Goal: Information Seeking & Learning: Check status

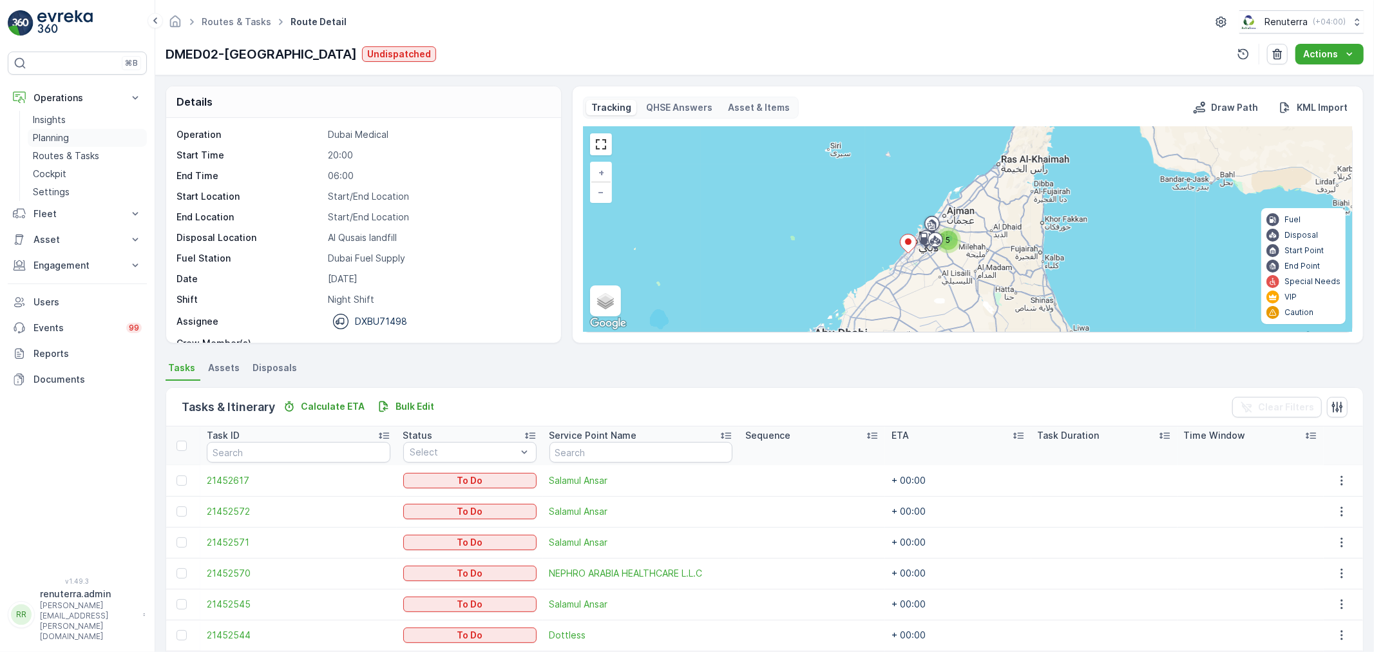
click at [49, 145] on link "Planning" at bounding box center [87, 138] width 119 height 18
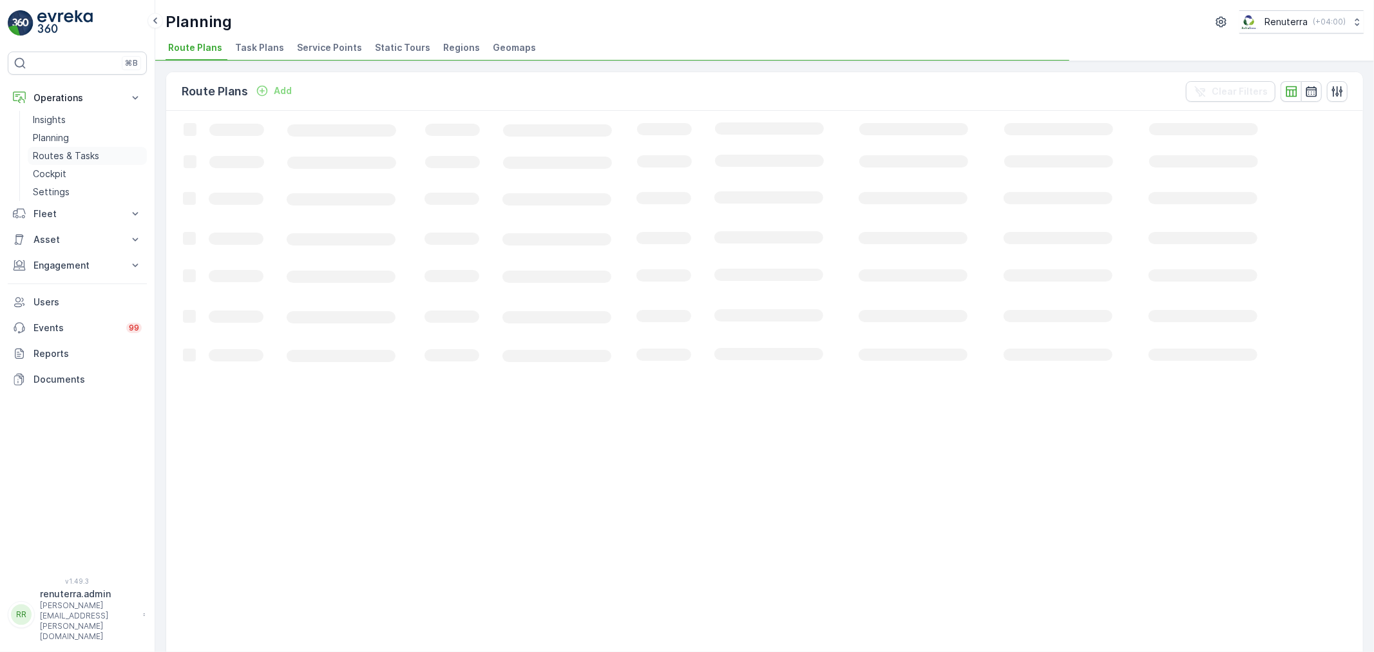
click at [48, 153] on p "Routes & Tasks" at bounding box center [66, 155] width 66 height 13
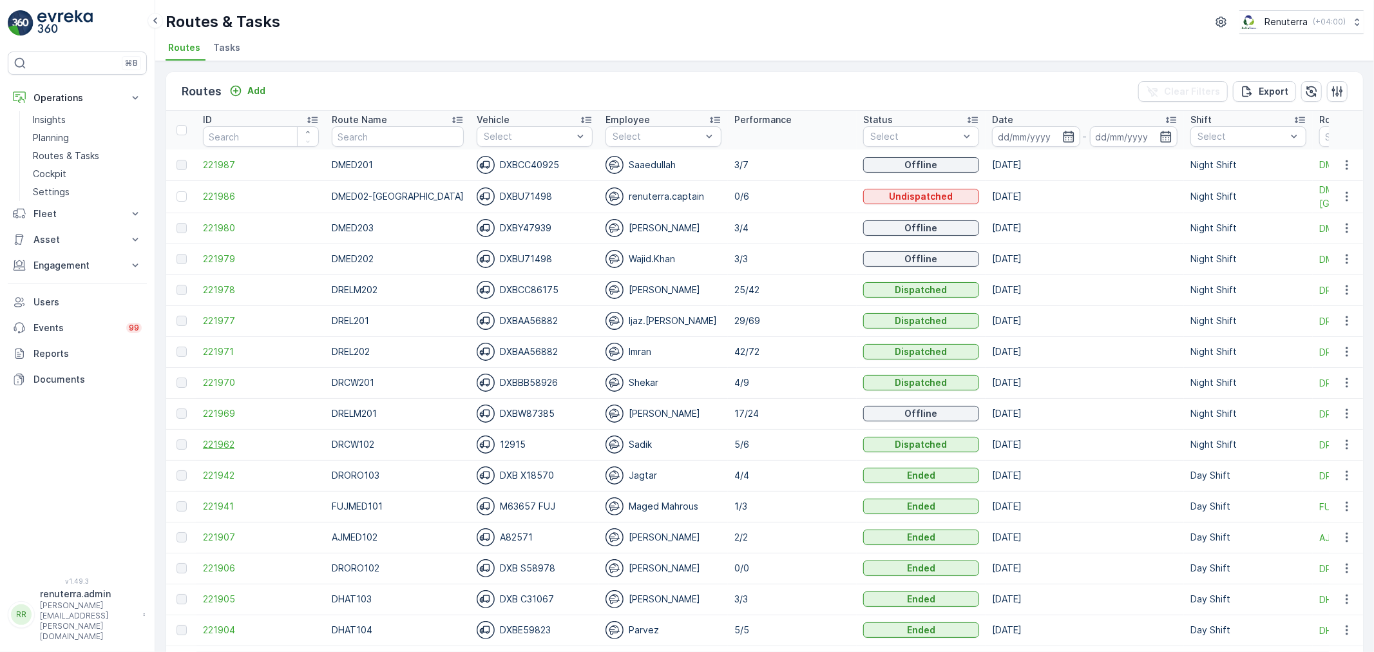
click at [220, 440] on span "221962" at bounding box center [261, 444] width 116 height 13
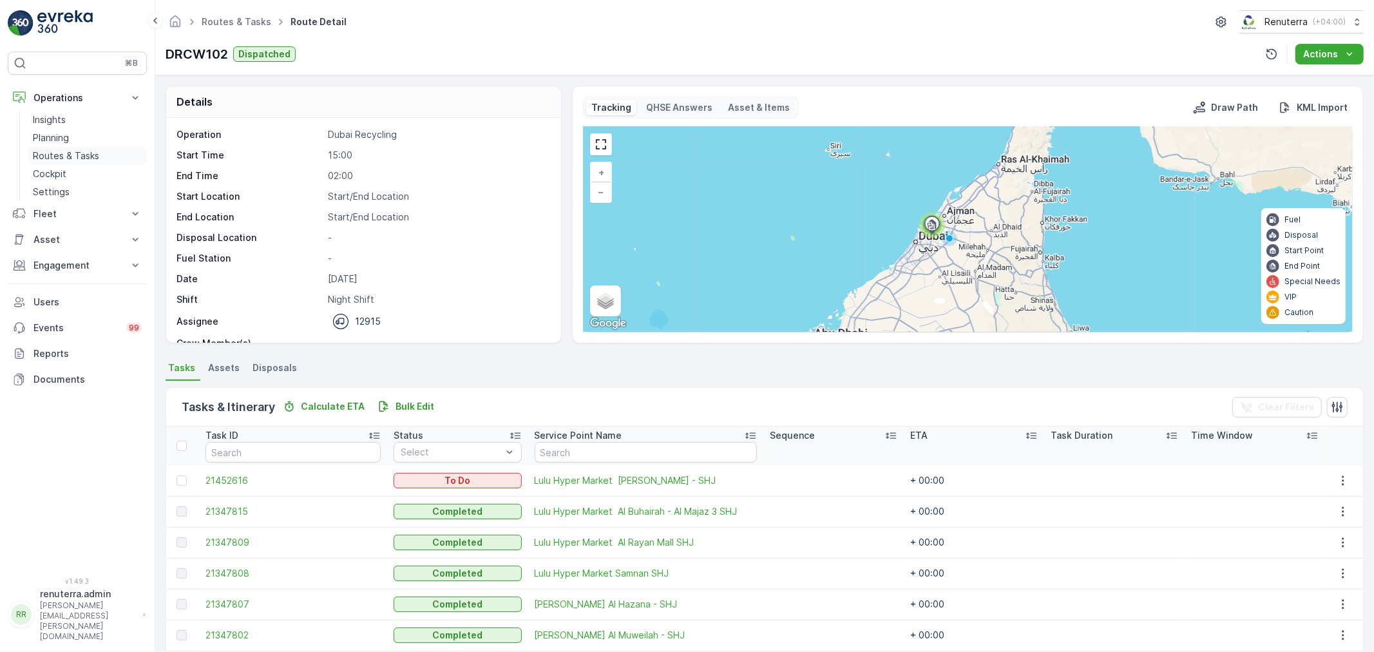
click at [82, 149] on p "Routes & Tasks" at bounding box center [66, 155] width 66 height 13
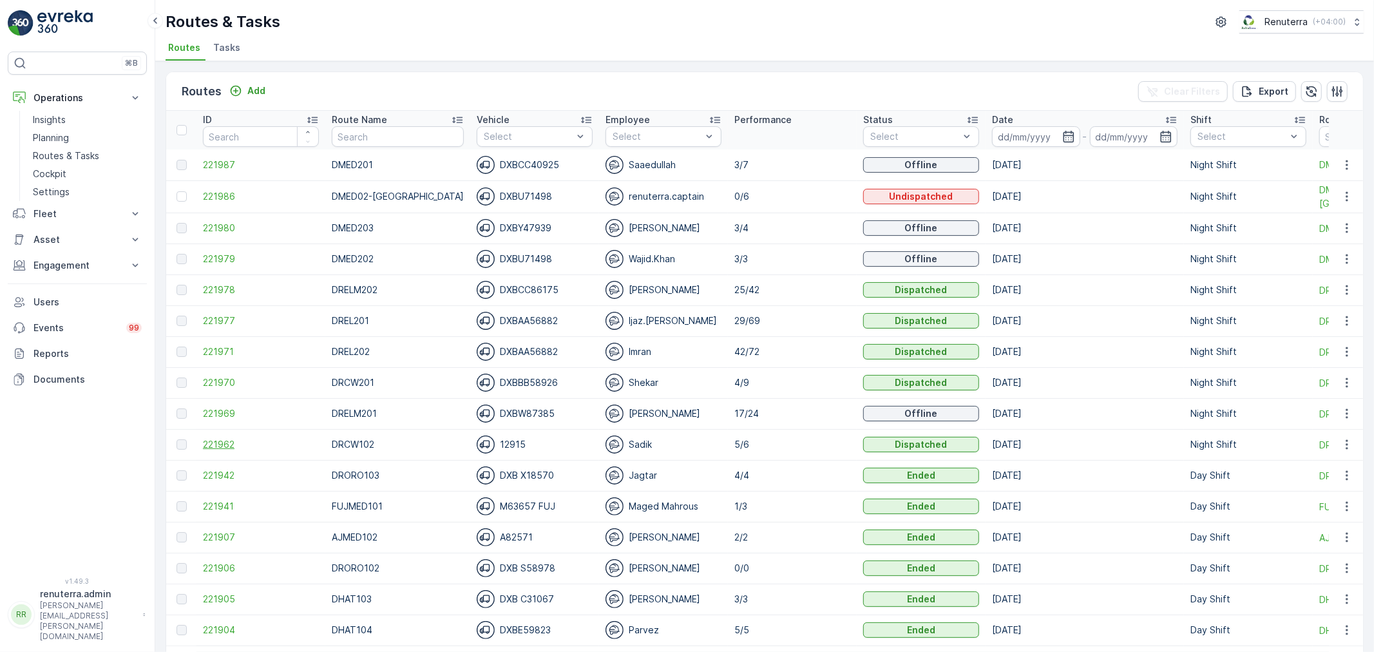
click at [220, 442] on span "221962" at bounding box center [261, 444] width 116 height 13
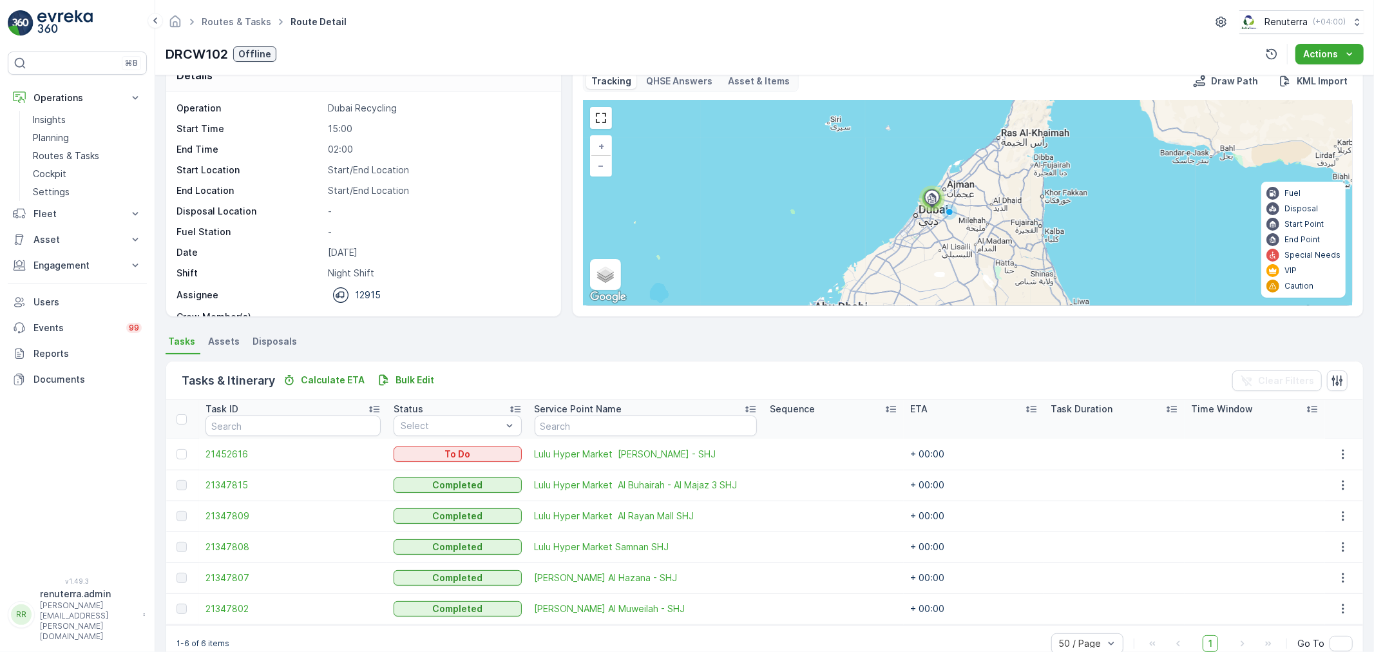
scroll to position [53, 0]
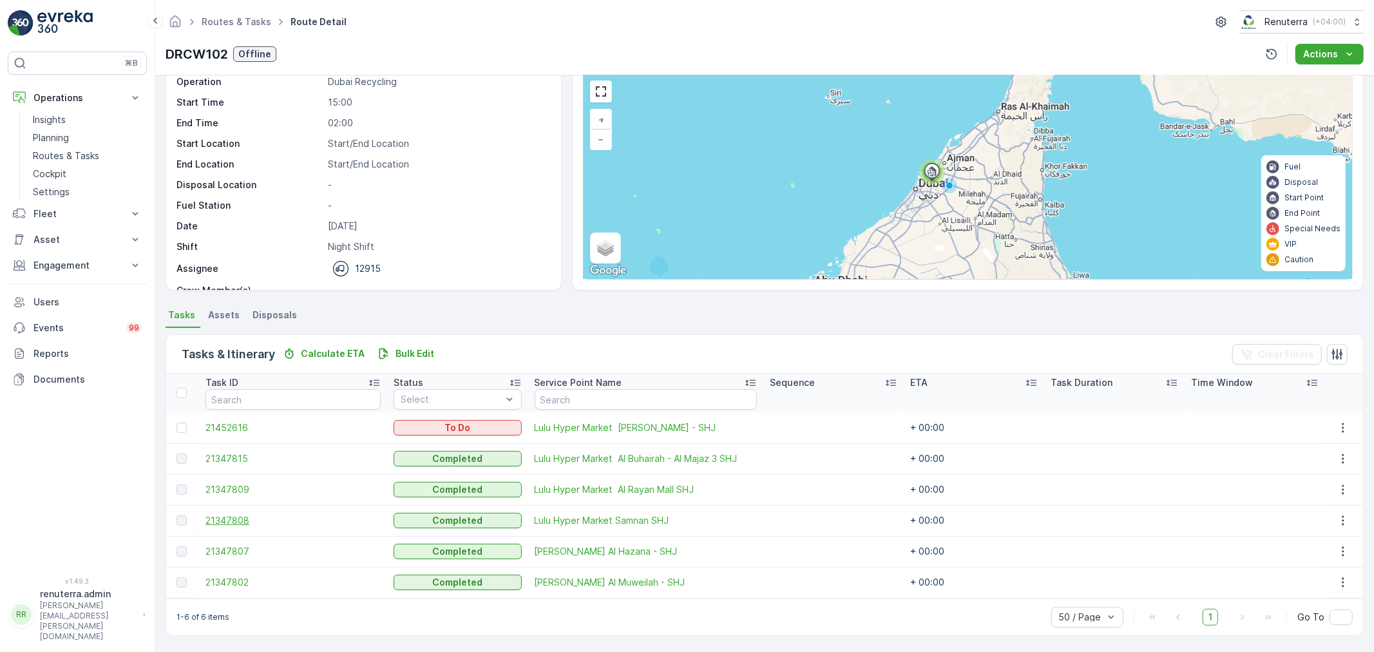
click at [236, 519] on span "21347808" at bounding box center [292, 520] width 175 height 13
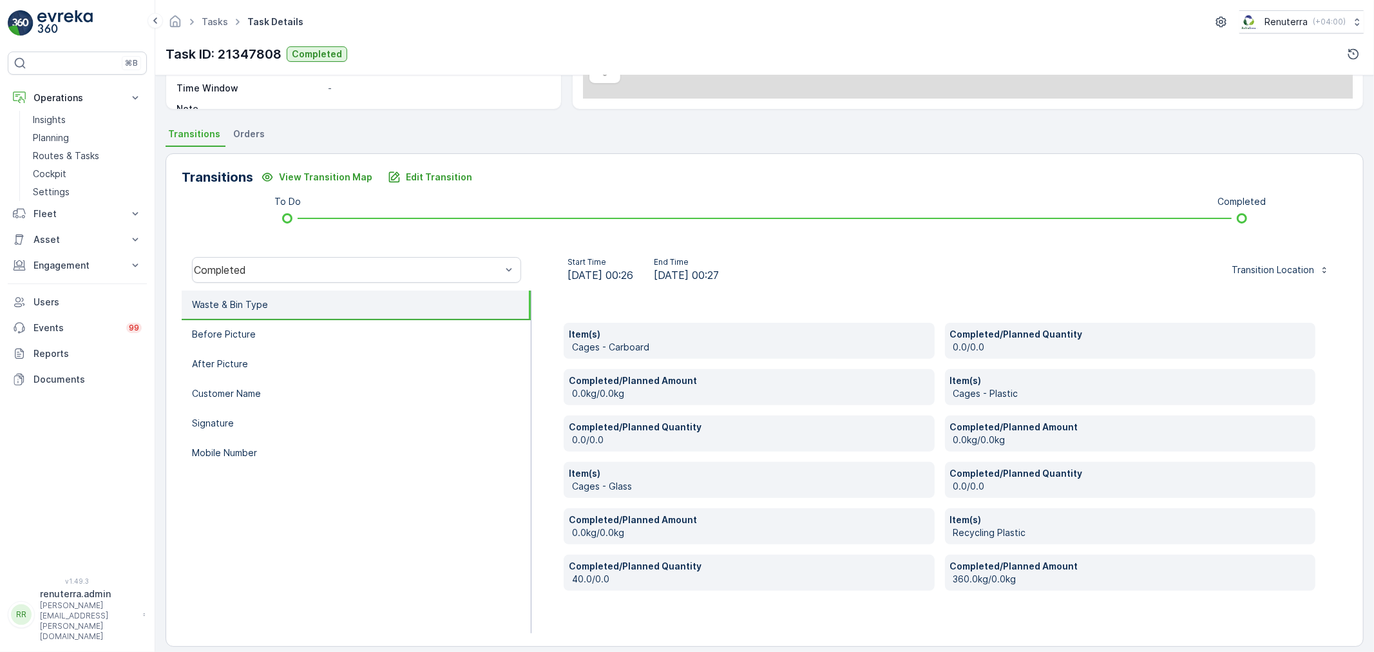
scroll to position [245, 0]
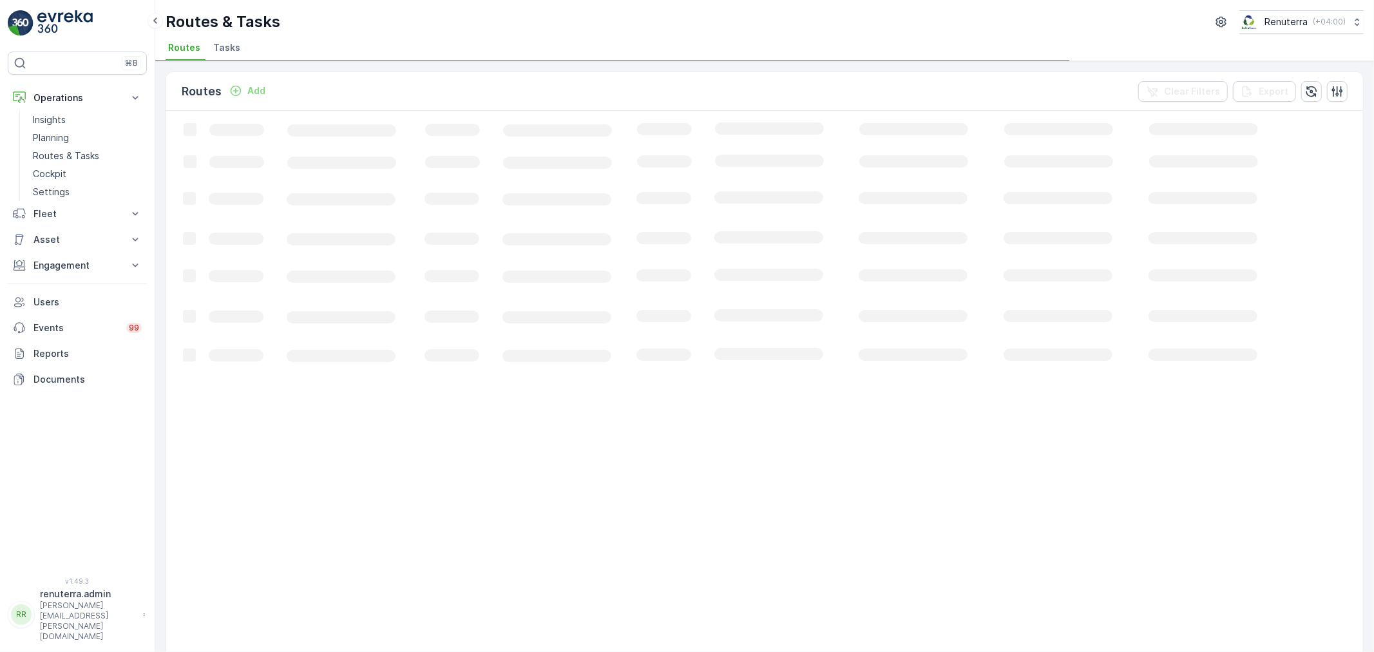
scroll to position [72, 0]
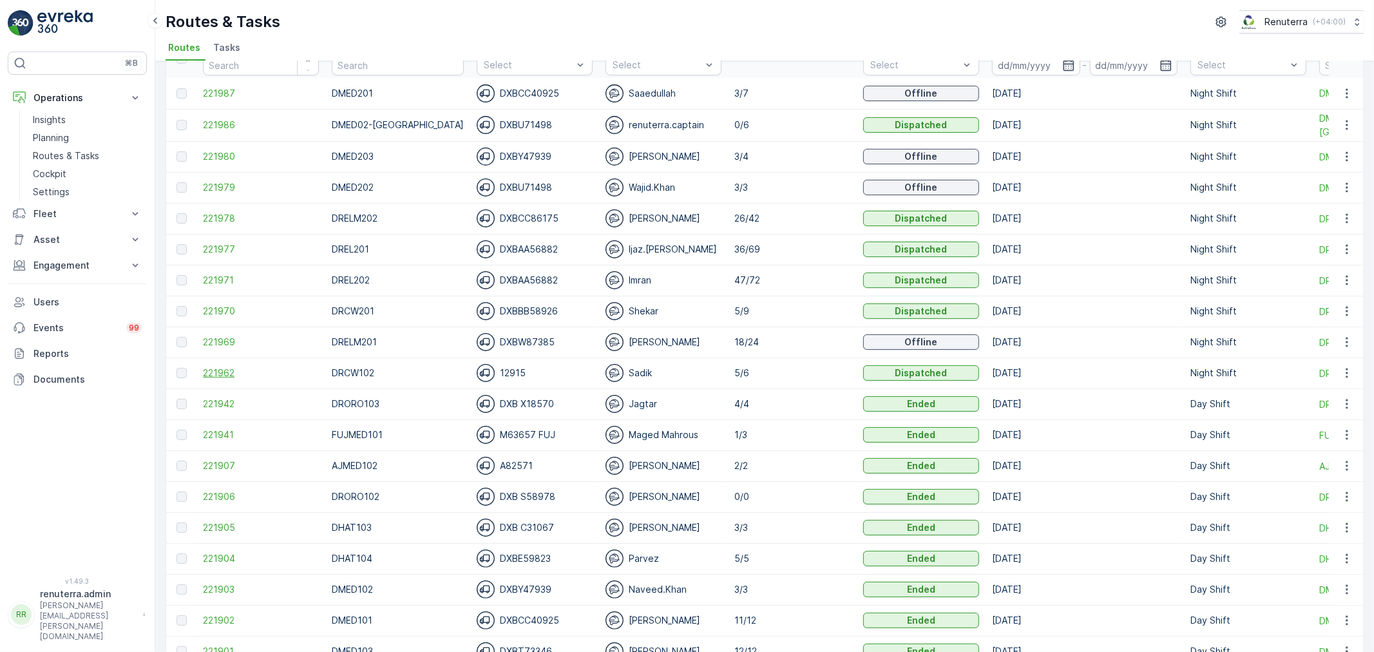
click at [235, 370] on span "221962" at bounding box center [261, 373] width 116 height 13
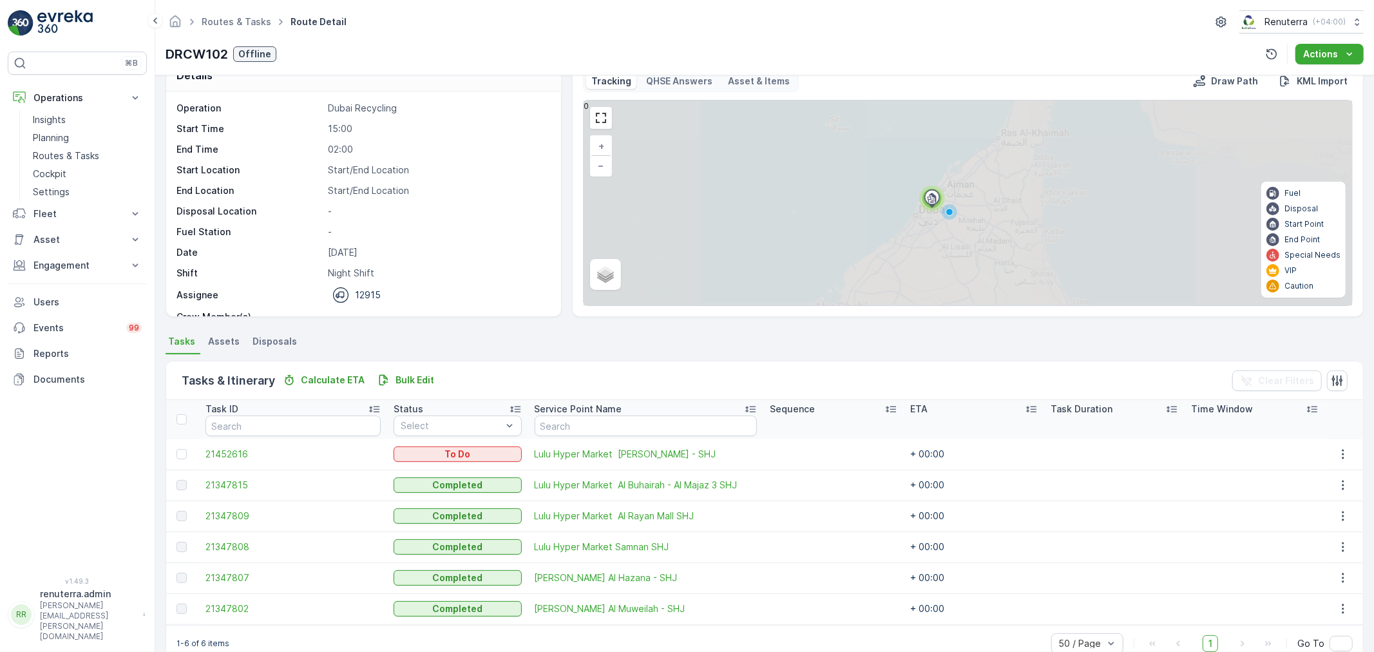
scroll to position [53, 0]
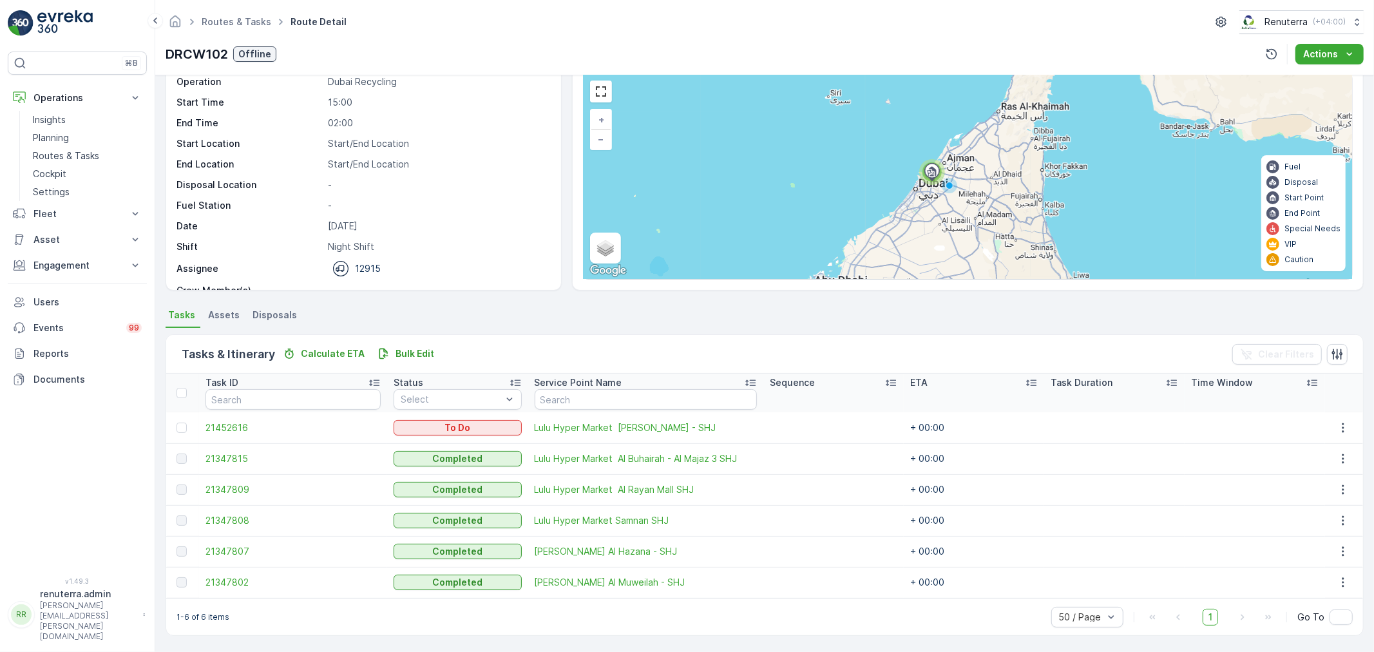
click at [234, 640] on div "Tasks & Itinerary Calculate ETA Bulk Edit Clear Filters Task ID Status Select S…" at bounding box center [765, 485] width 1198 height 314
click at [236, 430] on span "21452616" at bounding box center [292, 427] width 175 height 13
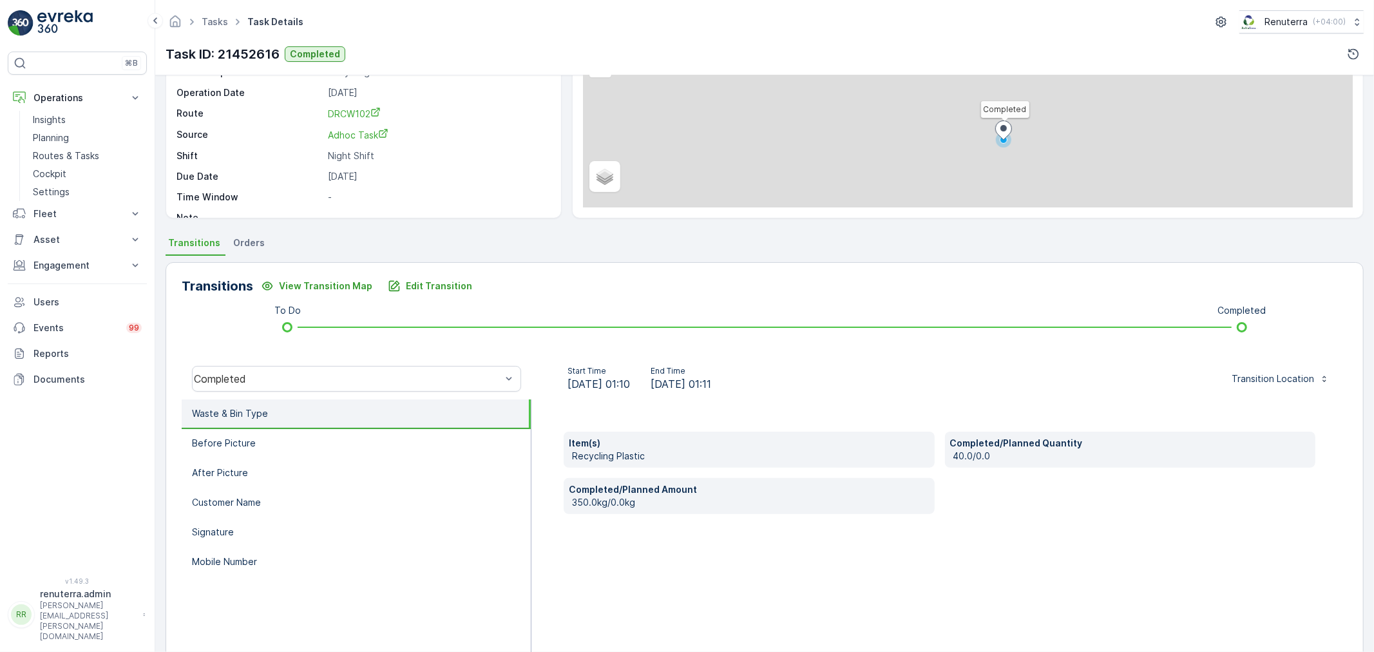
scroll to position [143, 0]
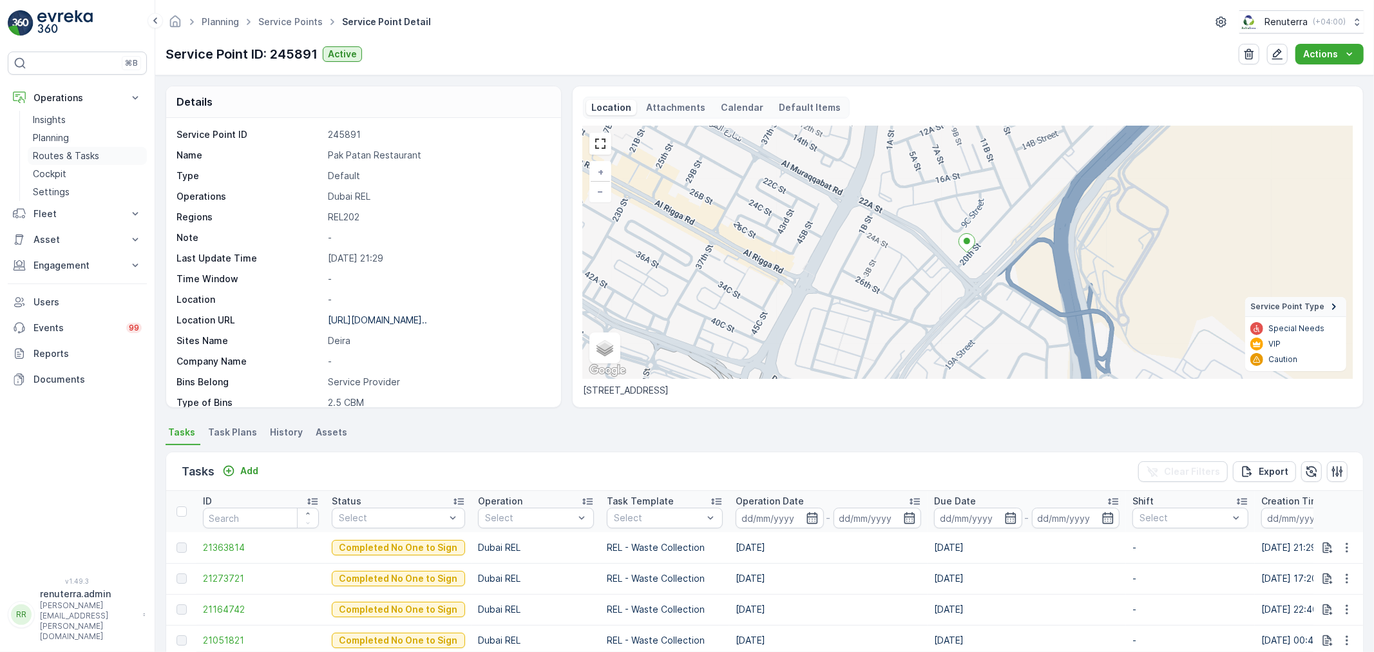
click at [87, 148] on link "Routes & Tasks" at bounding box center [87, 156] width 119 height 18
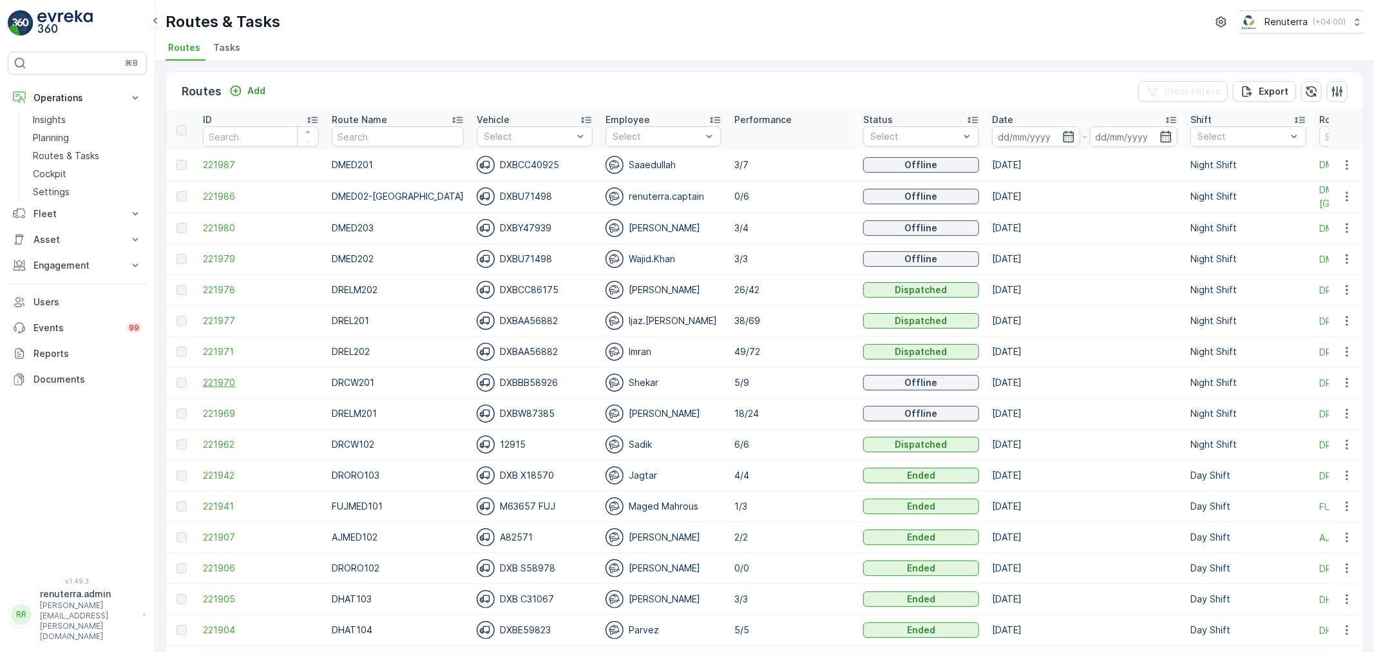
click at [222, 382] on span "221970" at bounding box center [261, 382] width 116 height 13
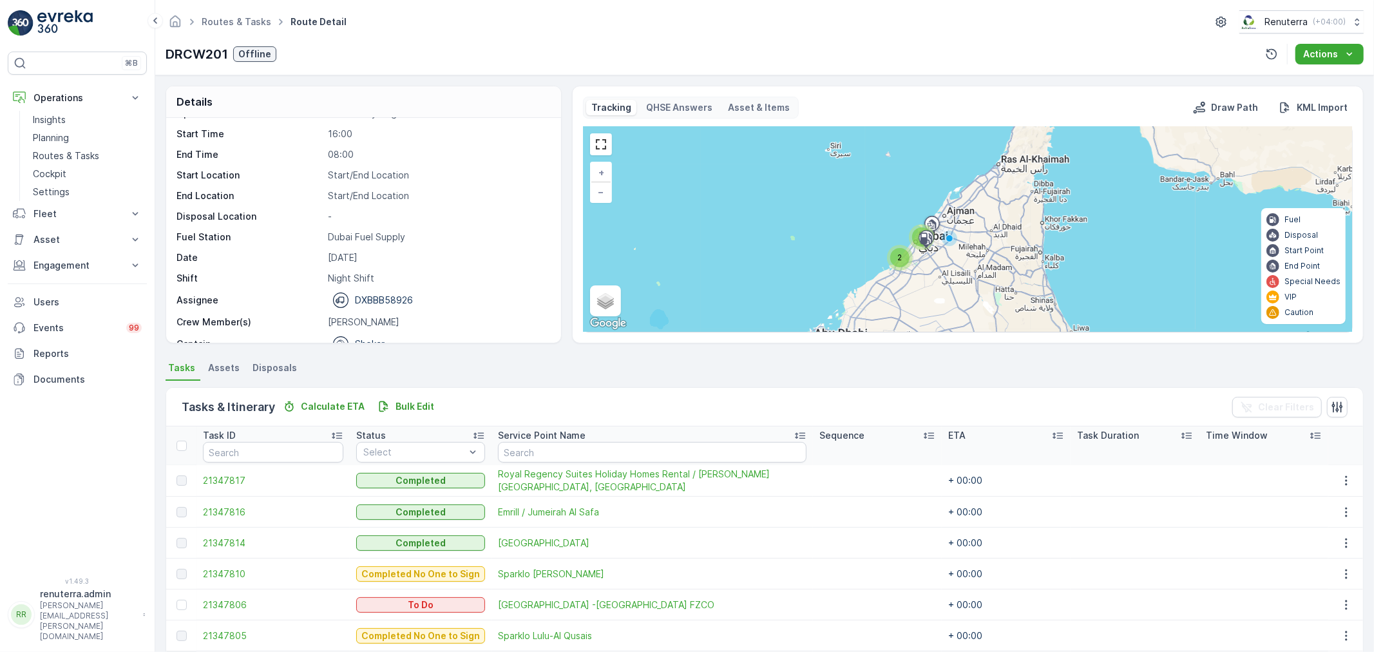
scroll to position [41, 0]
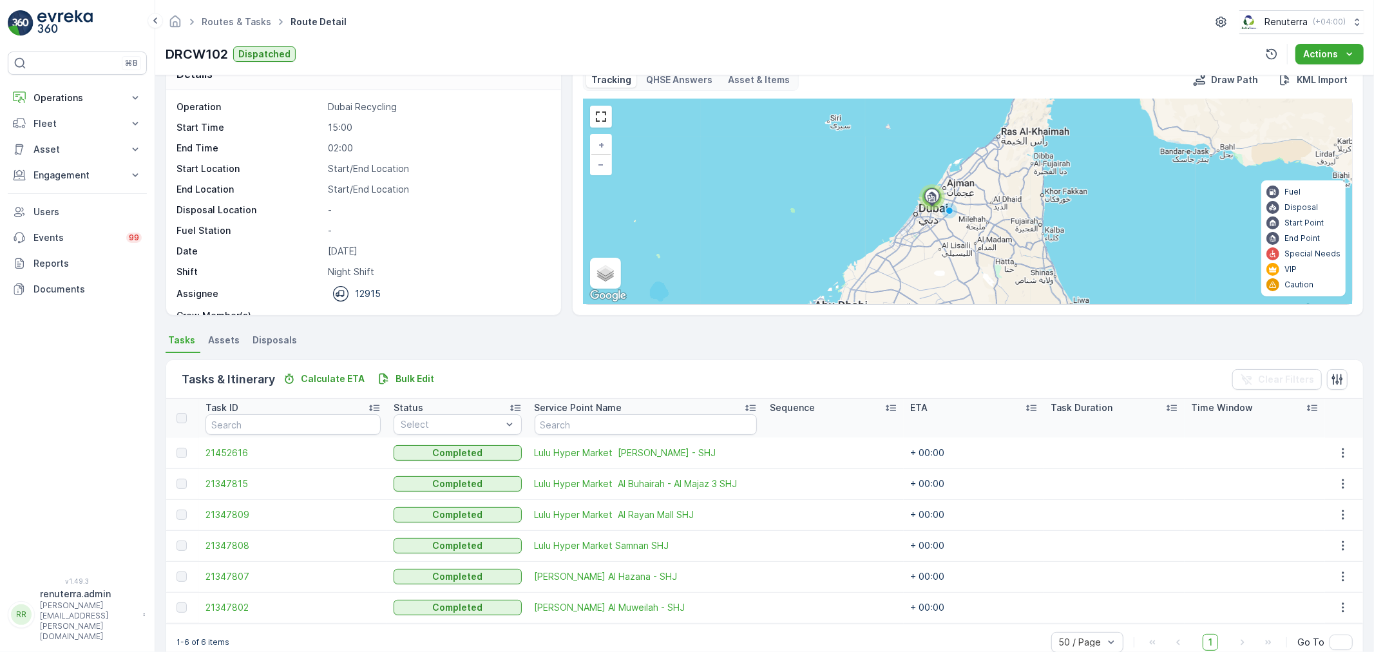
scroll to position [53, 0]
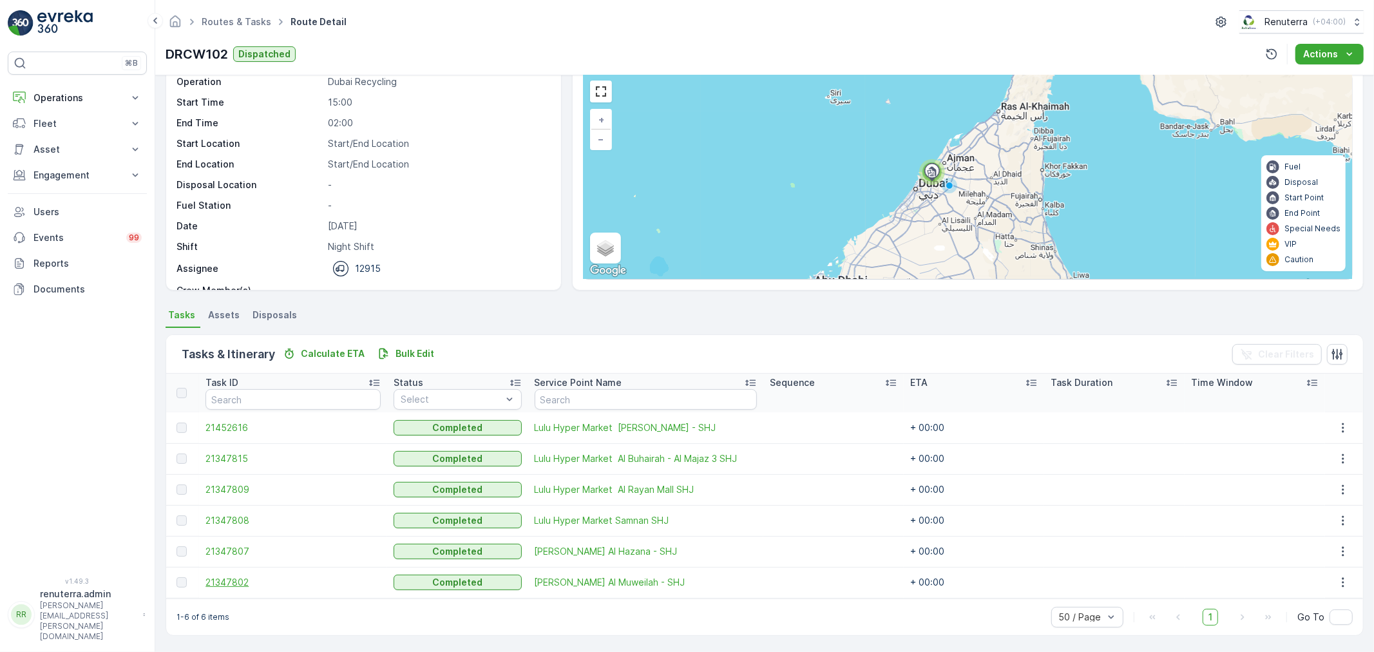
click at [218, 577] on span "21347802" at bounding box center [292, 582] width 175 height 13
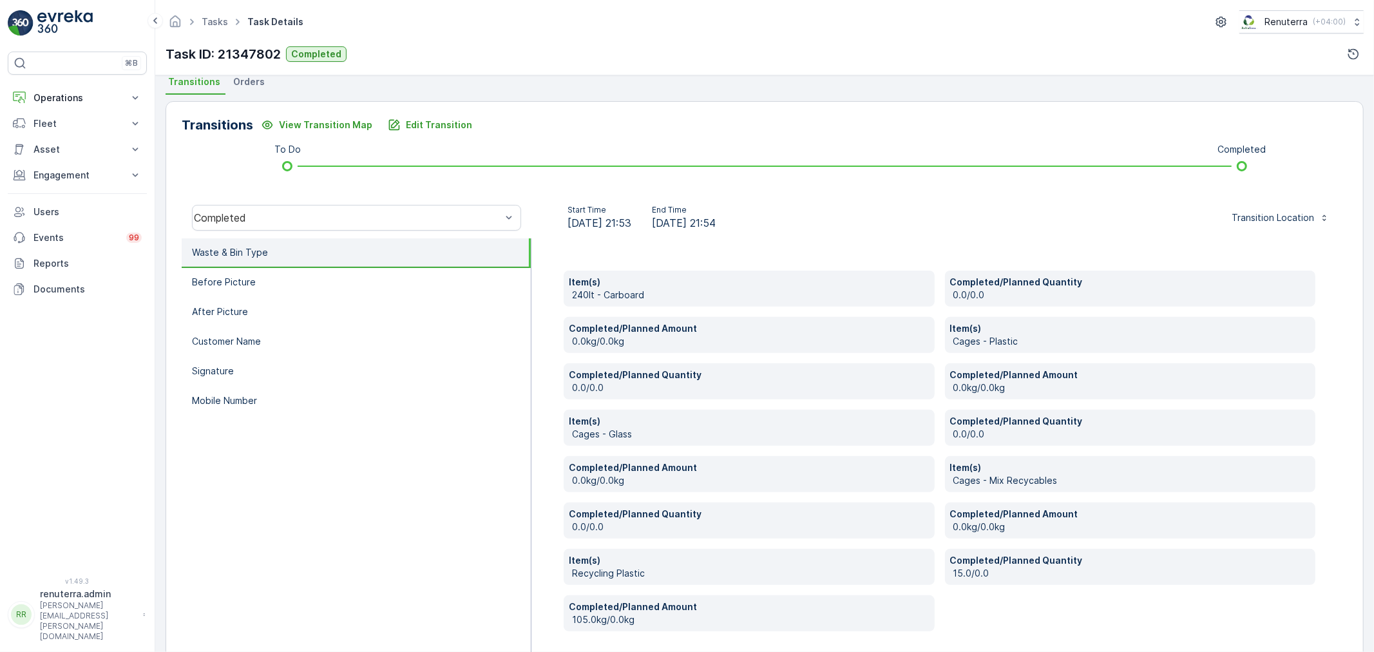
scroll to position [338, 0]
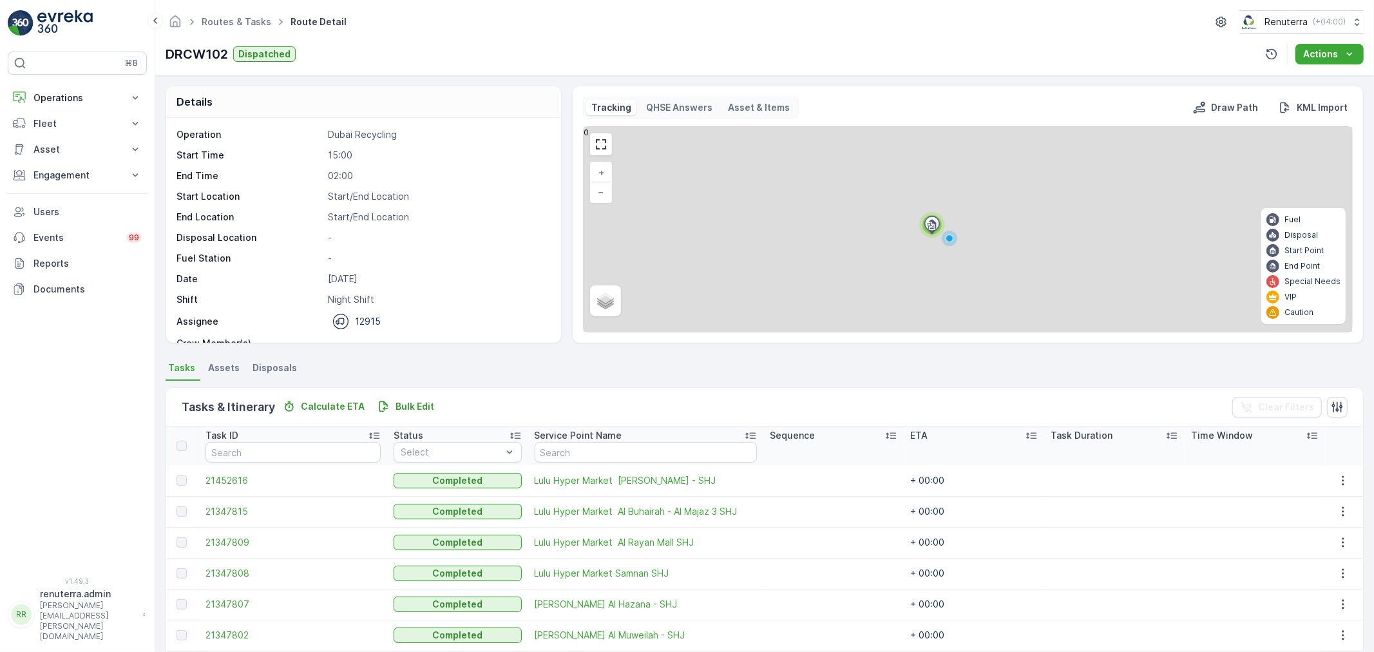
scroll to position [53, 0]
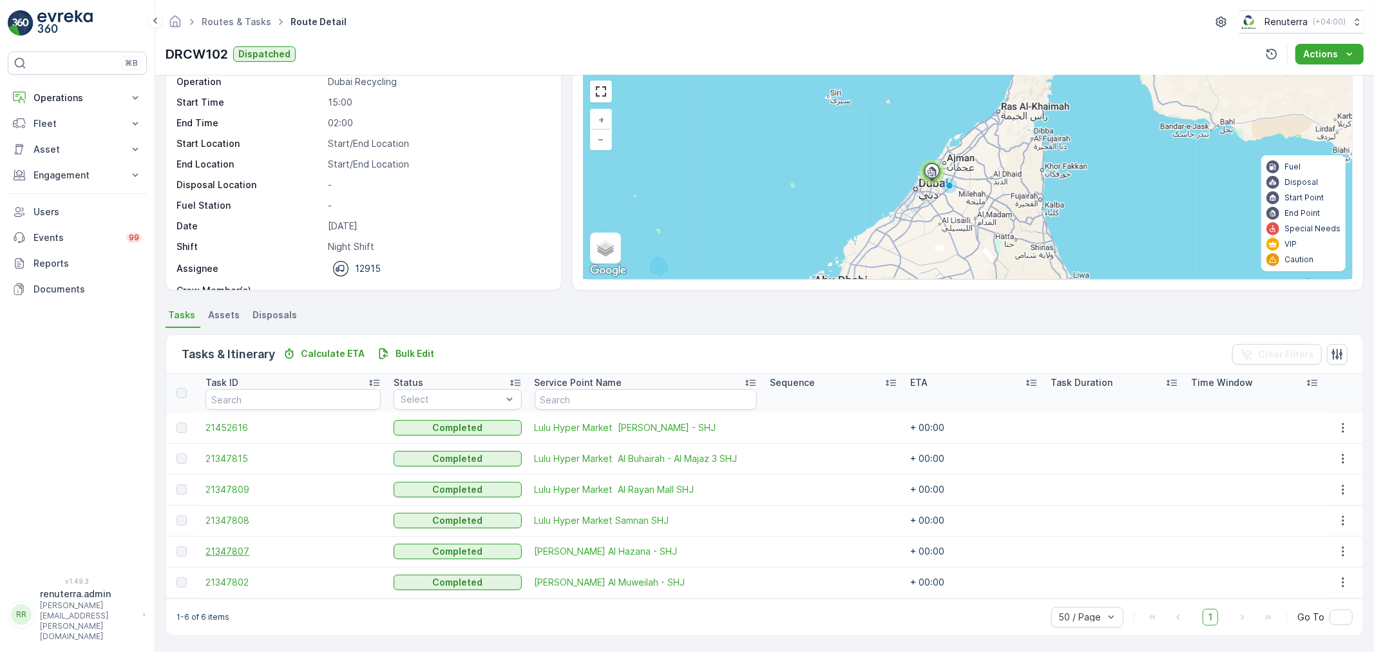
click at [224, 551] on span "21347807" at bounding box center [292, 551] width 175 height 13
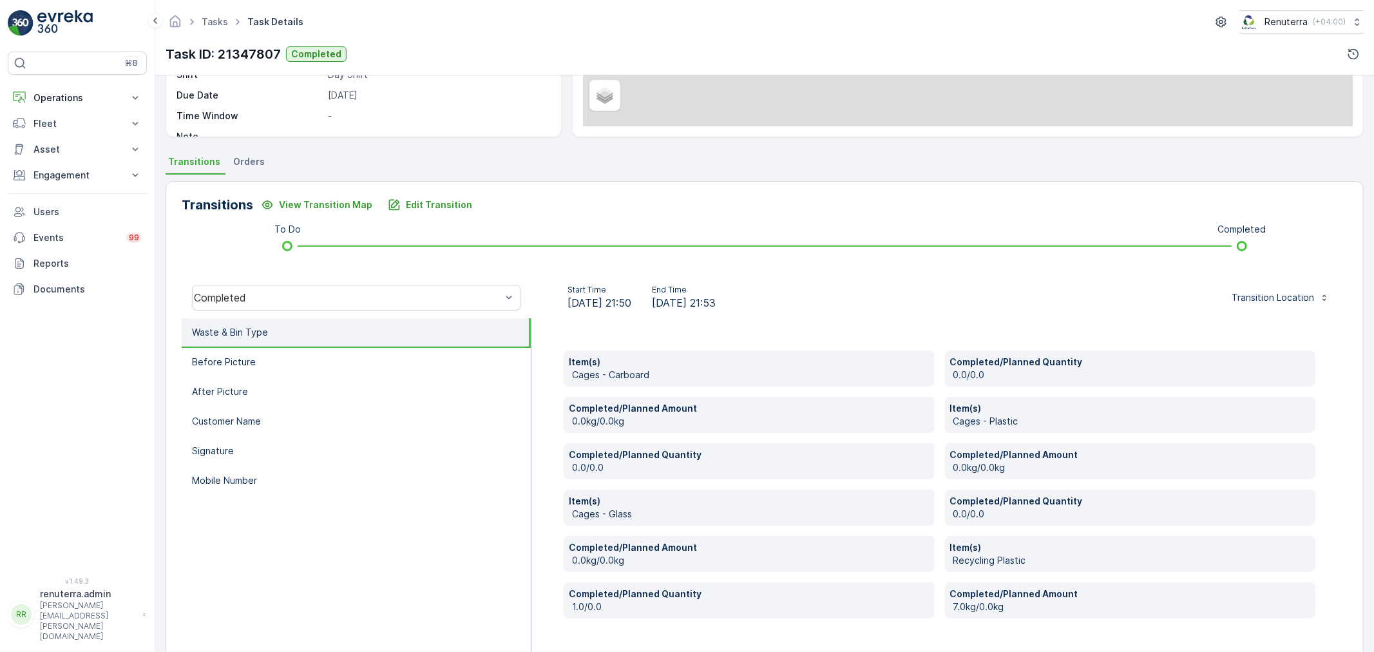
scroll to position [245, 0]
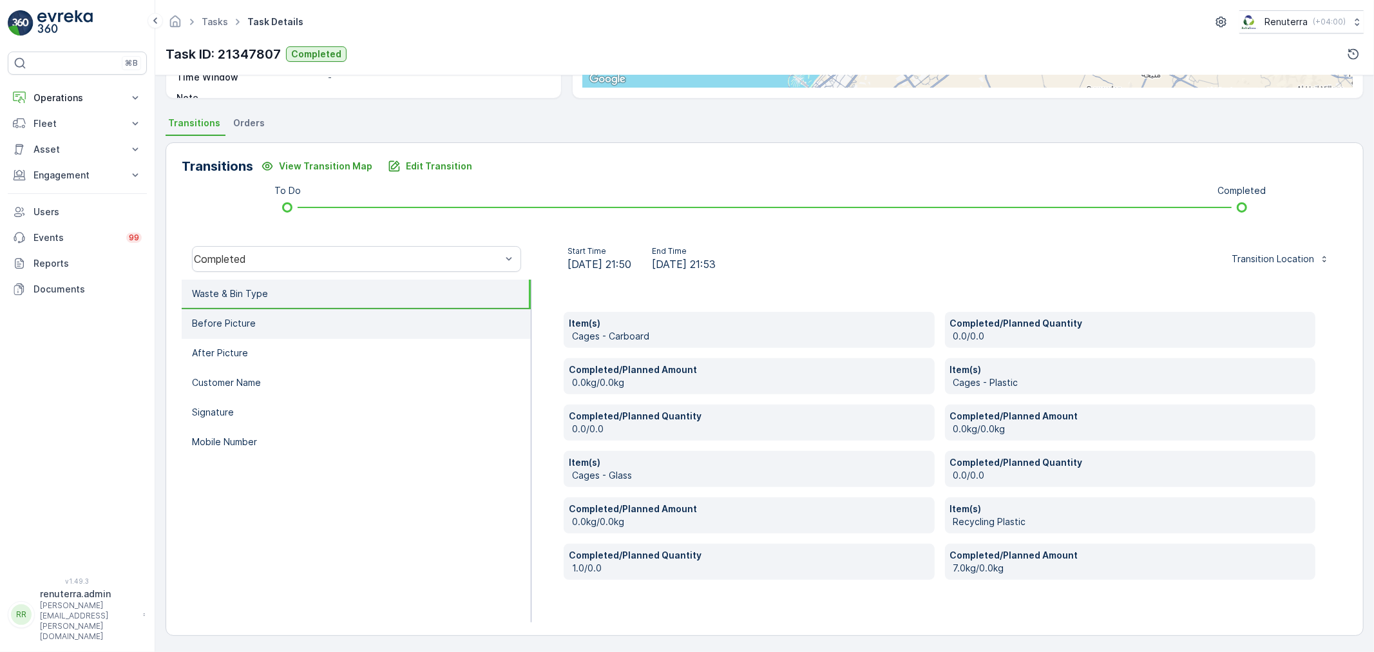
drag, startPoint x: 273, startPoint y: 416, endPoint x: 267, endPoint y: 409, distance: 9.1
click at [272, 415] on li "Signature" at bounding box center [356, 413] width 349 height 30
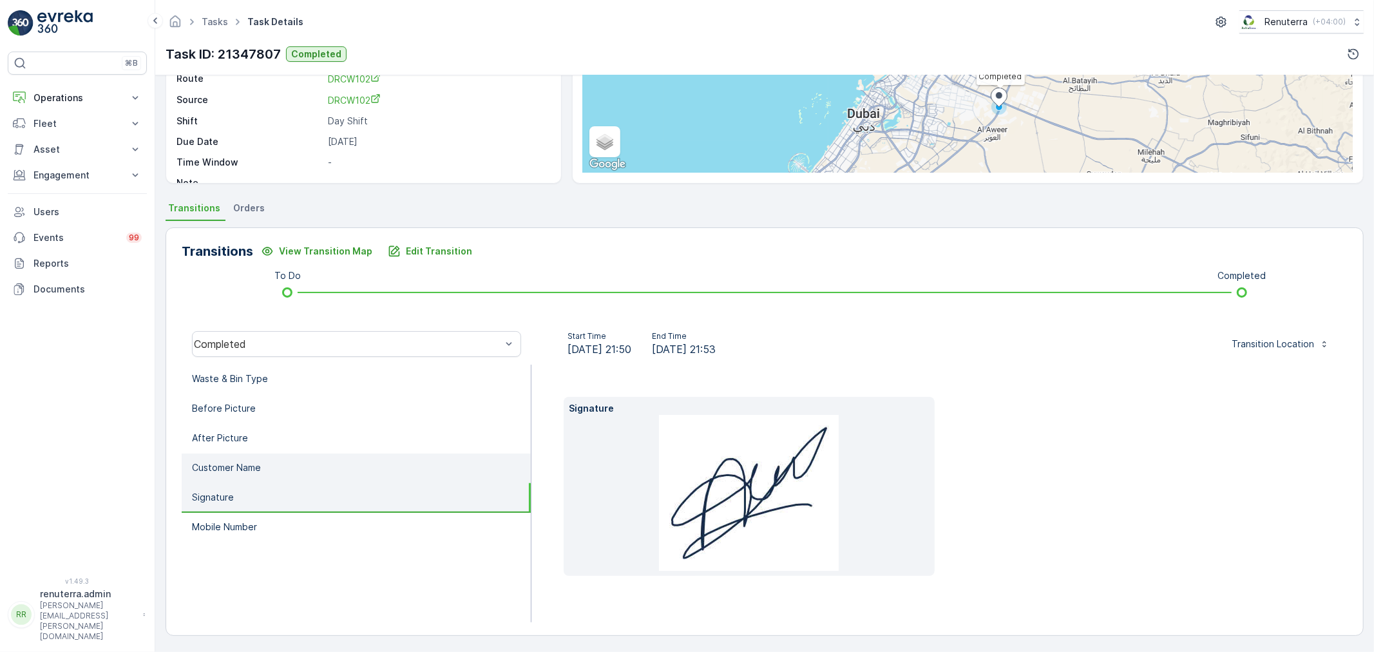
click at [258, 467] on p "Customer Name" at bounding box center [226, 467] width 69 height 13
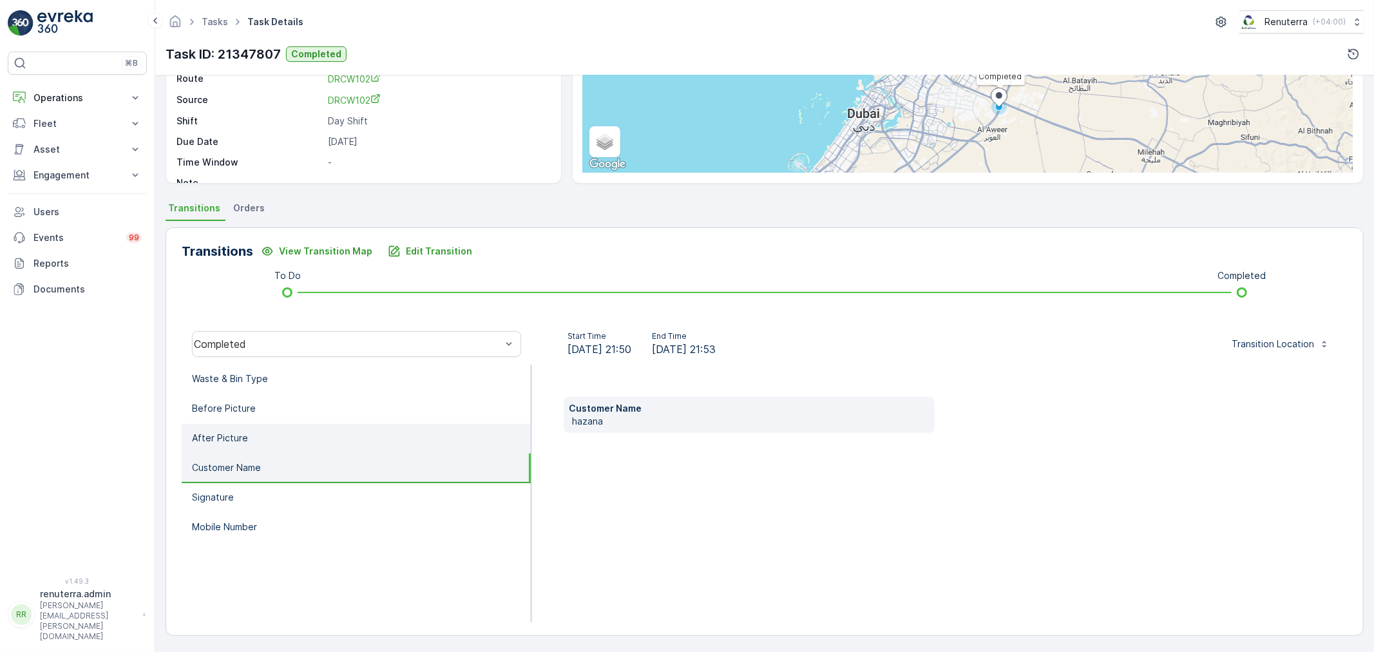
click at [260, 447] on li "After Picture" at bounding box center [356, 439] width 349 height 30
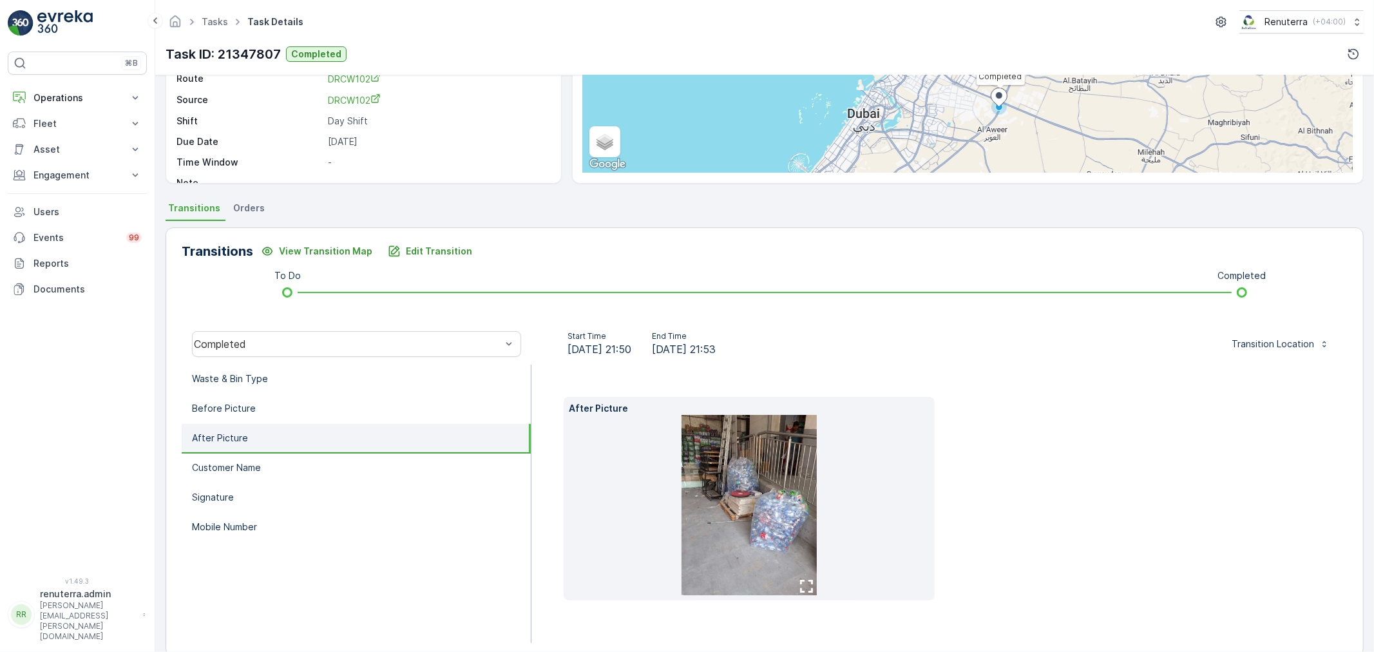
click at [260, 541] on ul "Waste & Bin Type Before Picture After Picture Customer Name Signature Mobile Nu…" at bounding box center [357, 504] width 350 height 278
drag, startPoint x: 260, startPoint y: 531, endPoint x: 269, endPoint y: 516, distance: 18.2
click at [265, 524] on li "Mobile Number" at bounding box center [356, 528] width 349 height 30
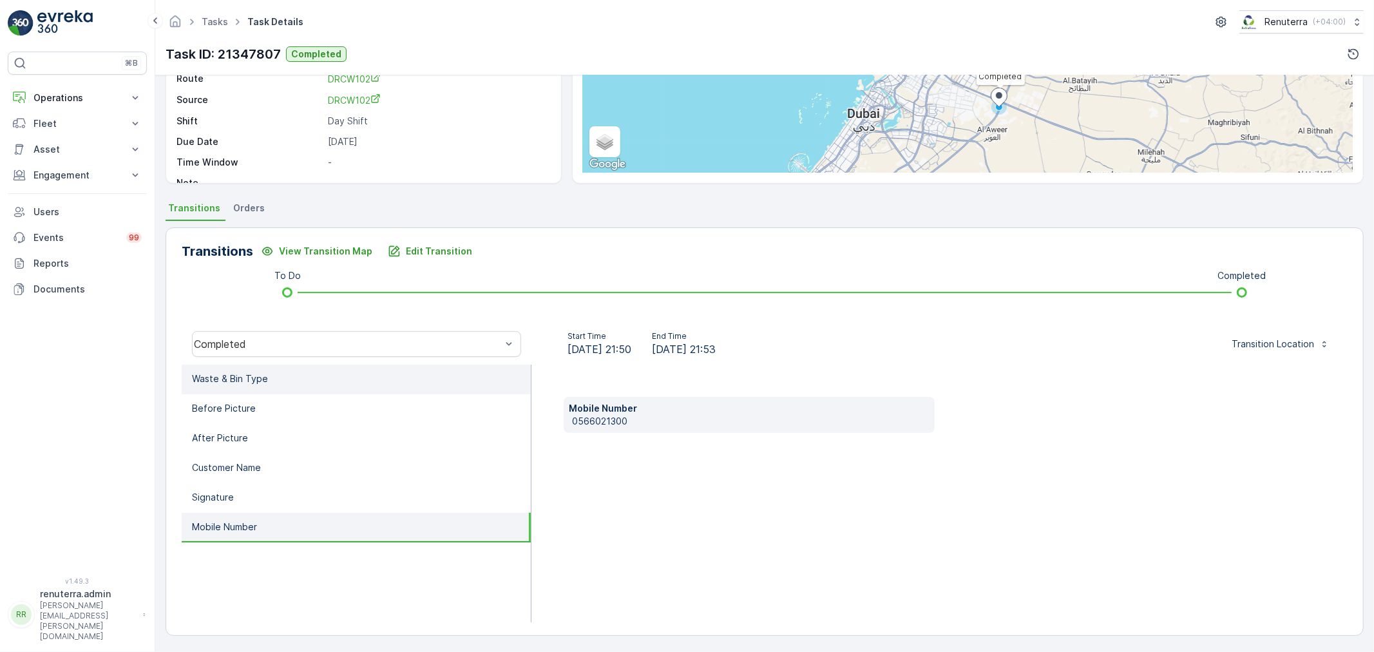
drag, startPoint x: 254, startPoint y: 417, endPoint x: 254, endPoint y: 374, distance: 43.8
click at [254, 414] on li "Before Picture" at bounding box center [356, 409] width 349 height 30
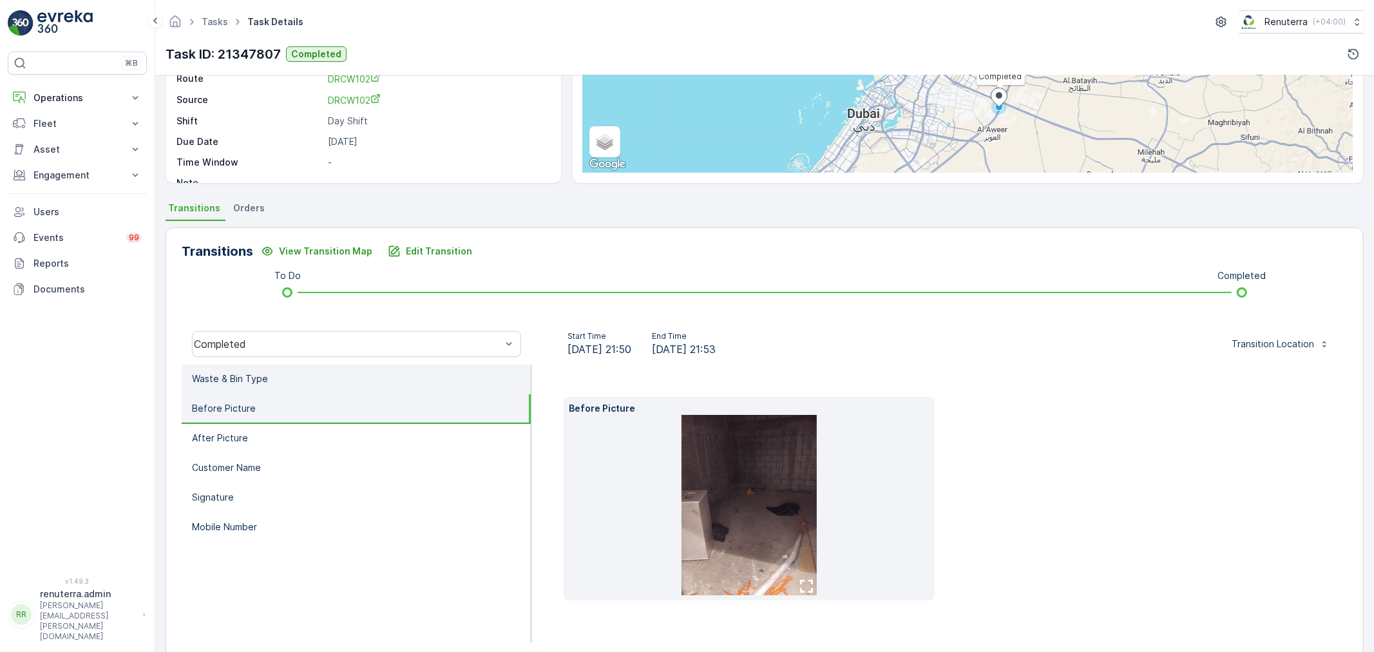
click at [254, 374] on p "Waste & Bin Type" at bounding box center [230, 378] width 76 height 13
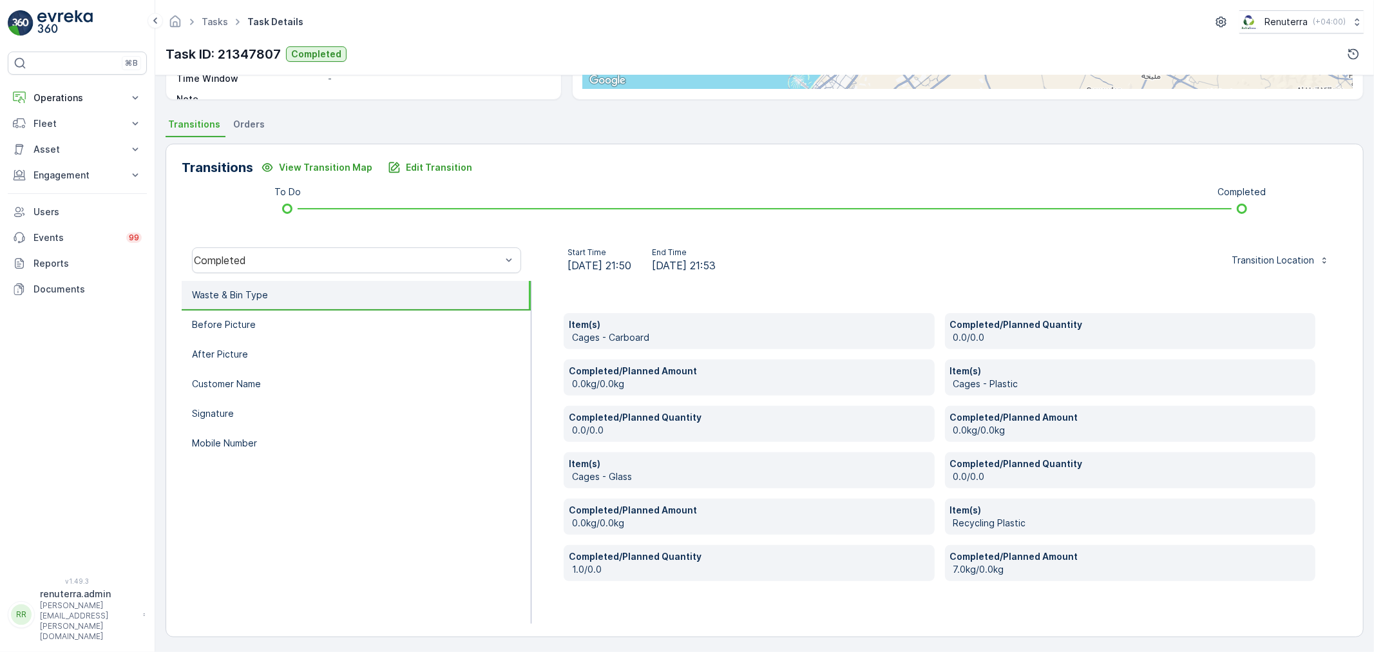
scroll to position [245, 0]
click at [436, 165] on p "Edit Transition" at bounding box center [439, 166] width 66 height 13
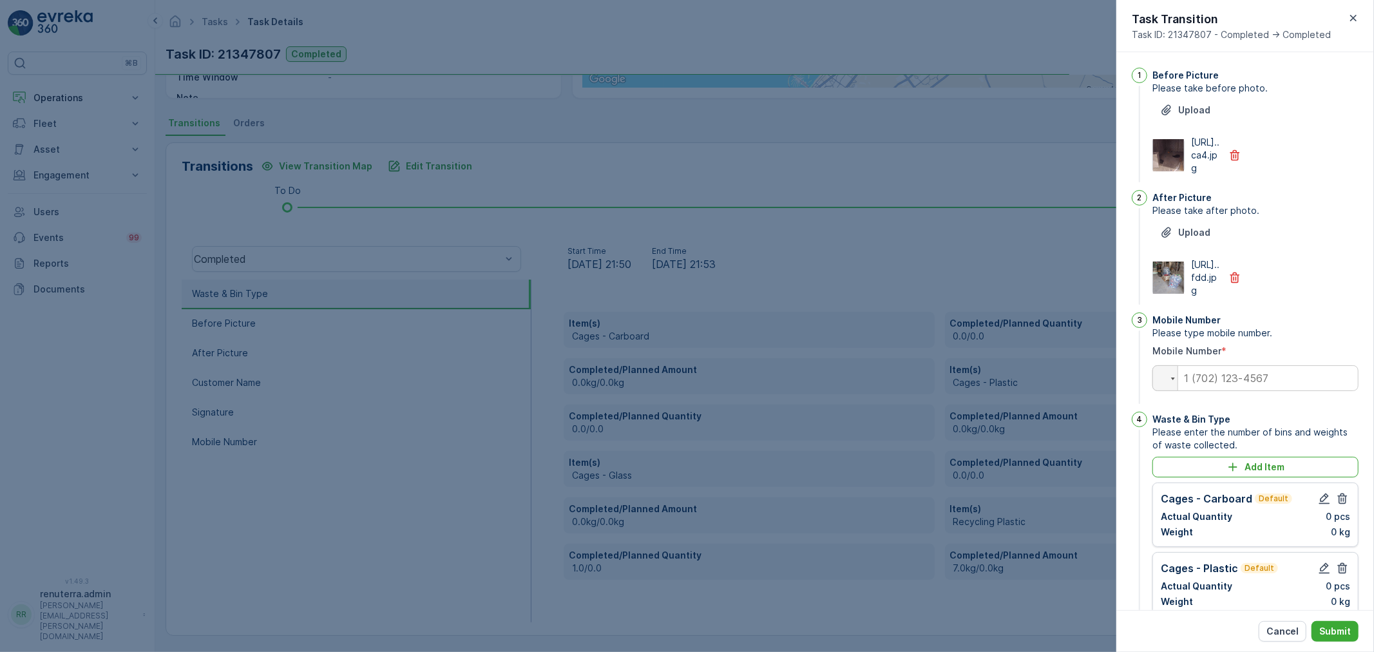
scroll to position [460, 0]
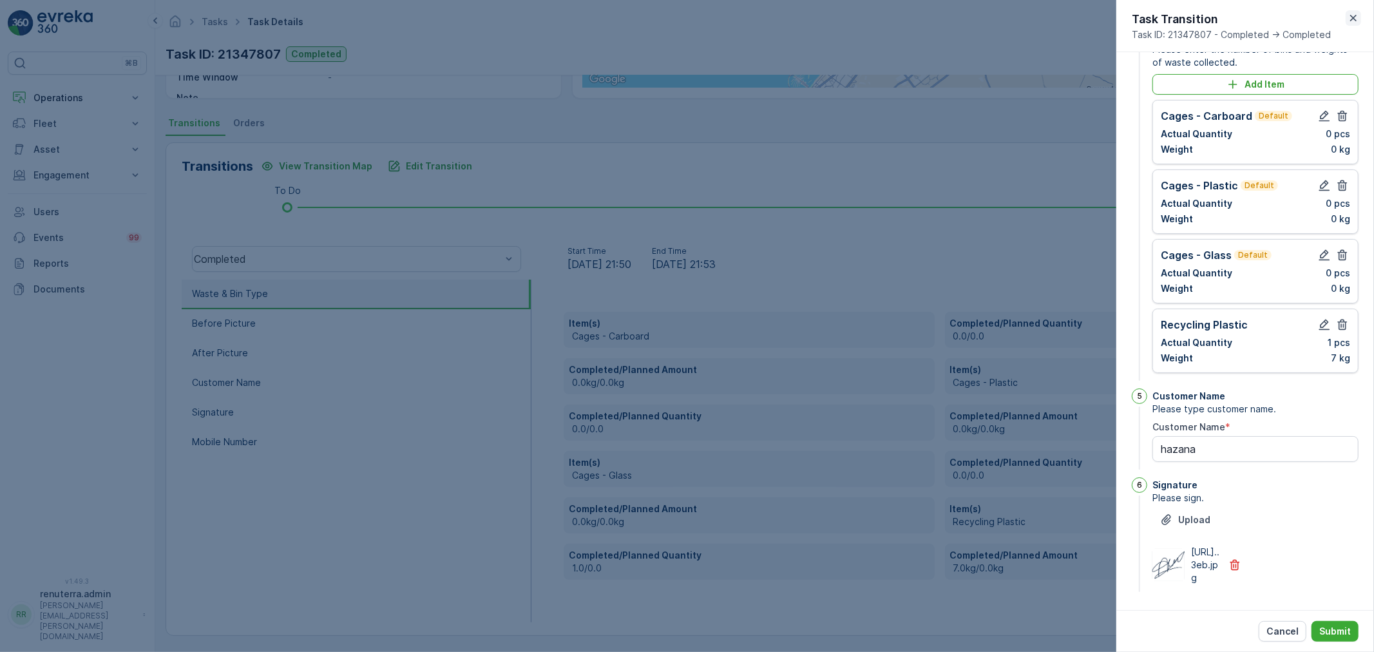
click at [1354, 20] on icon "button" at bounding box center [1353, 18] width 13 height 13
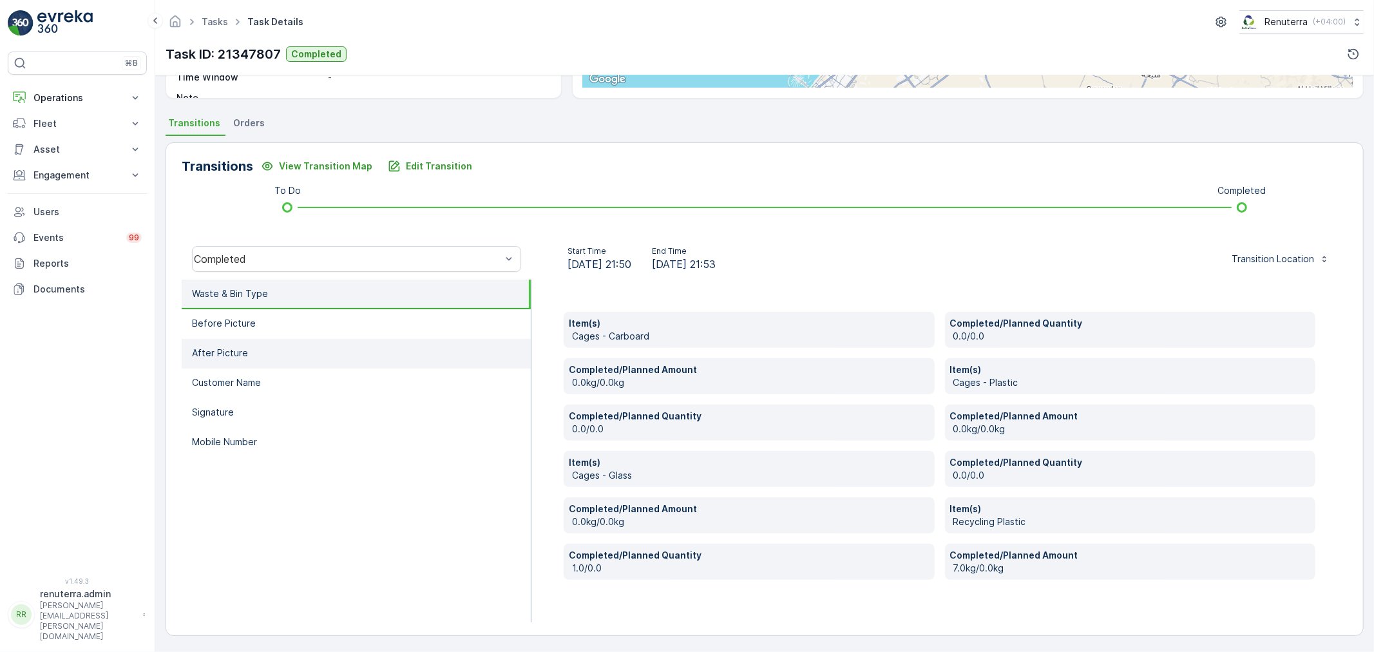
drag, startPoint x: 254, startPoint y: 448, endPoint x: 278, endPoint y: 446, distance: 24.0
click at [258, 448] on li "Mobile Number" at bounding box center [356, 443] width 349 height 30
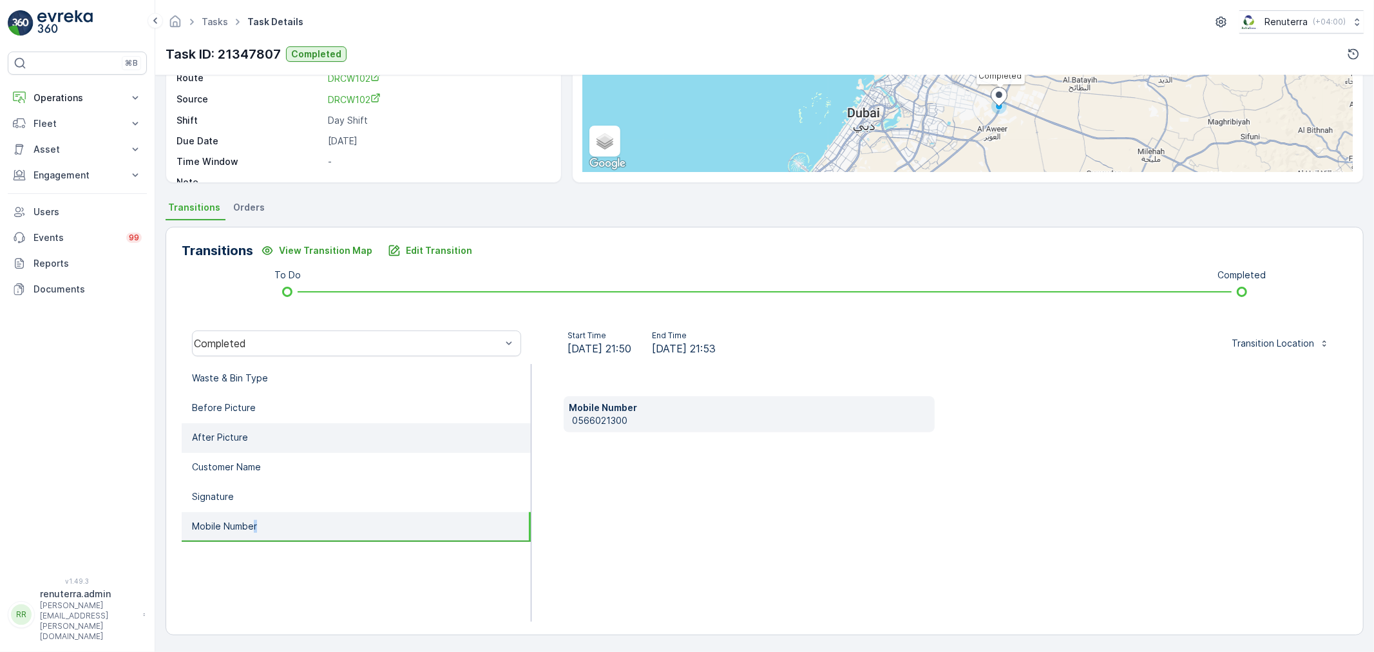
scroll to position [160, 0]
drag, startPoint x: 636, startPoint y: 419, endPoint x: 606, endPoint y: 419, distance: 30.3
click at [558, 426] on div "Mobile Number [PHONE_NUMBER]" at bounding box center [939, 494] width 816 height 258
copy p "0566021300"
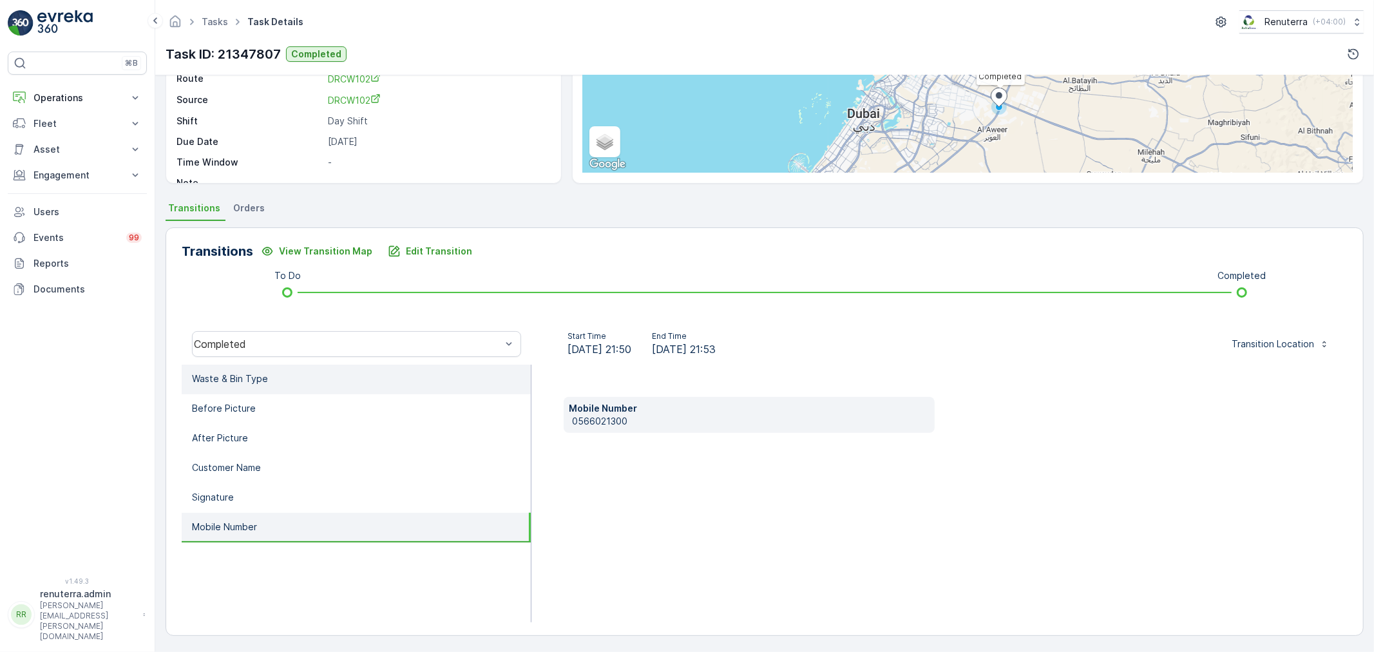
click at [261, 384] on li "Waste & Bin Type" at bounding box center [356, 380] width 349 height 30
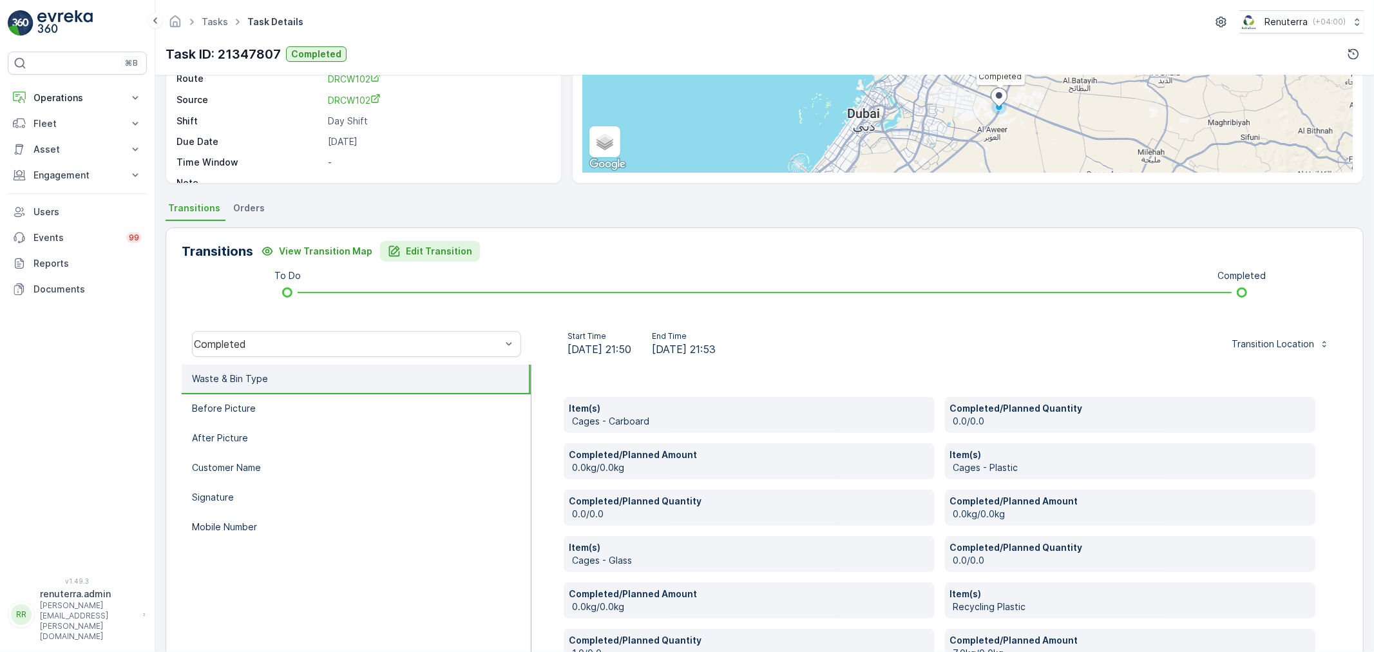
click at [411, 245] on p "Edit Transition" at bounding box center [439, 251] width 66 height 13
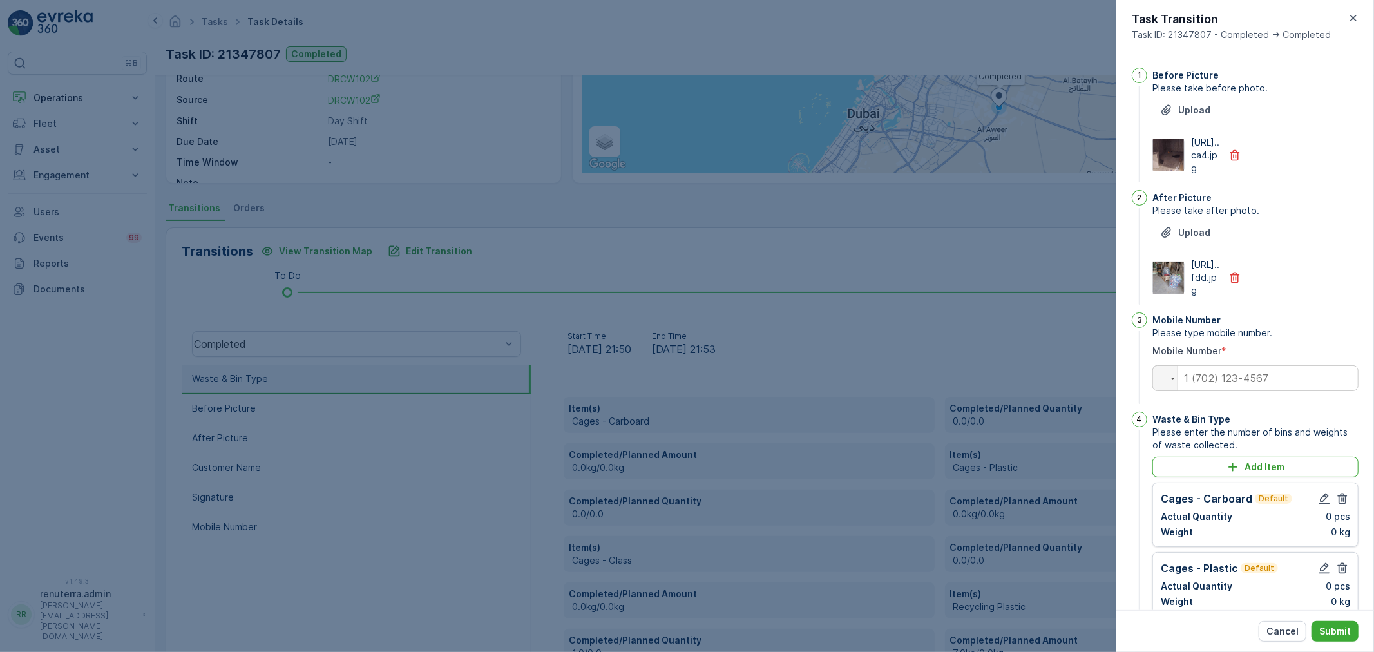
scroll to position [460, 0]
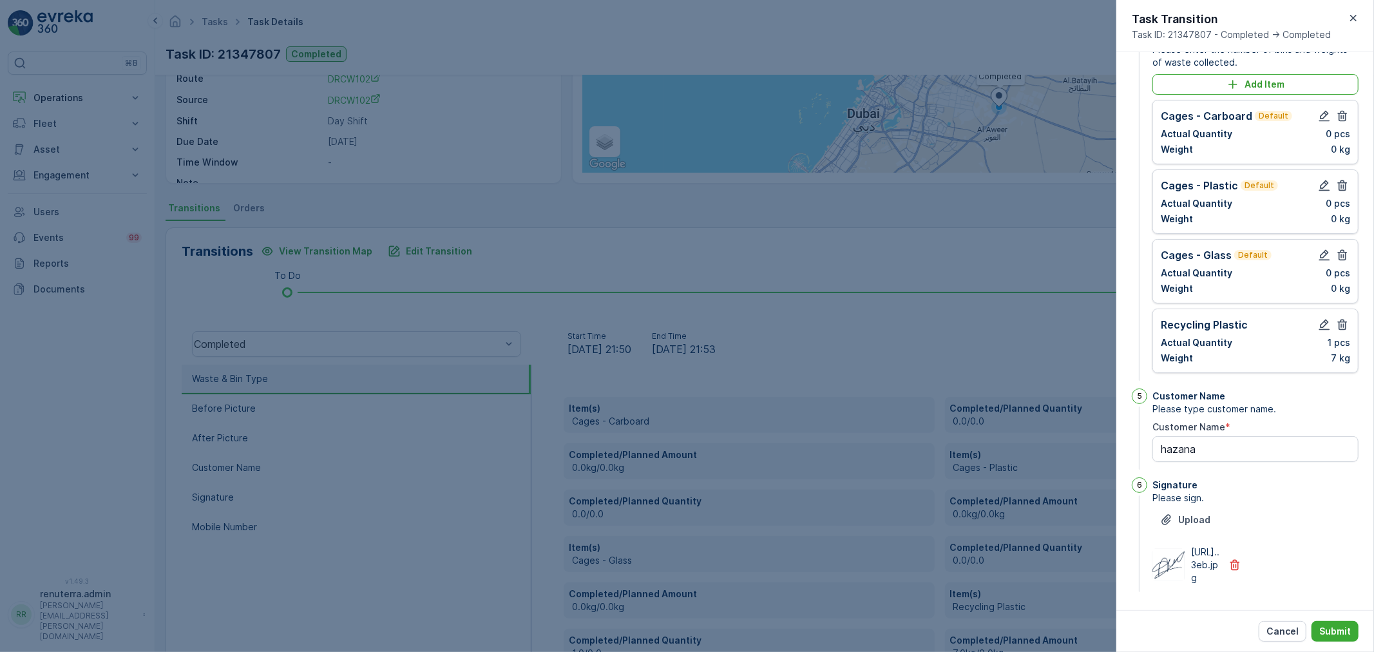
click at [1353, 26] on div "Task Transition Task ID: 21347807 - Completed -> Completed" at bounding box center [1245, 26] width 258 height 52
click at [1353, 18] on icon "button" at bounding box center [1353, 18] width 13 height 13
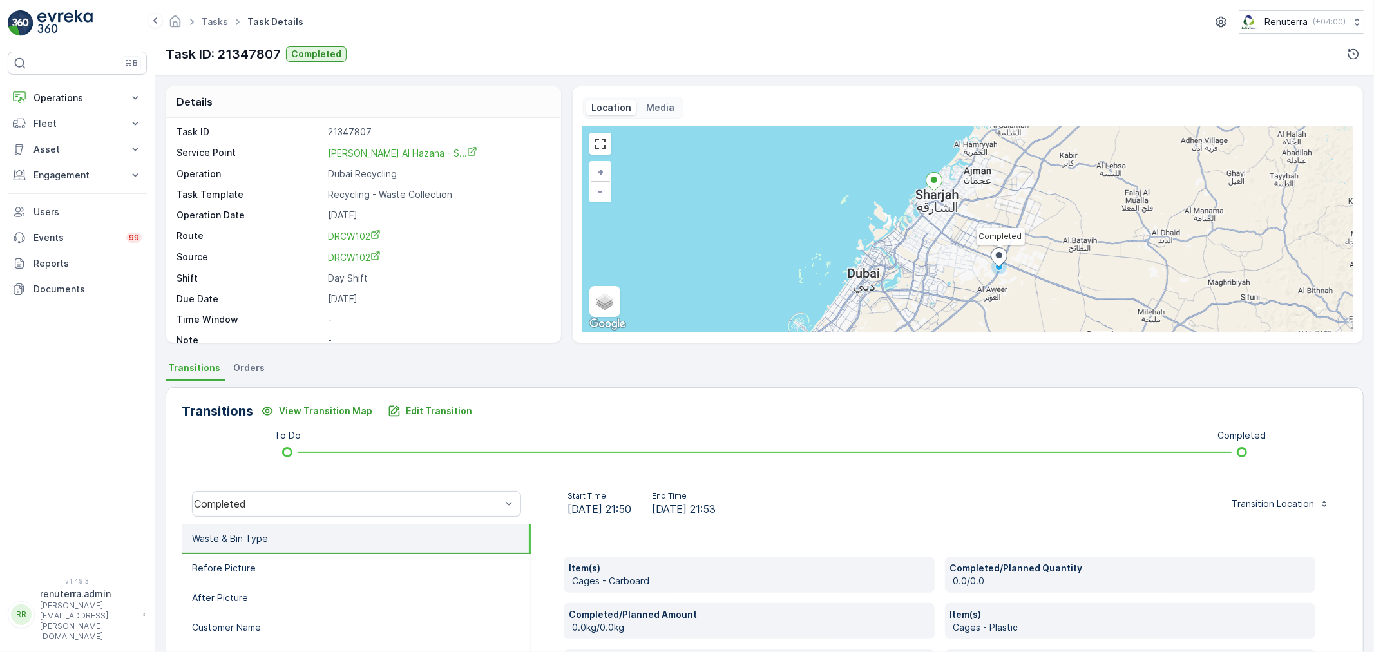
scroll to position [0, 0]
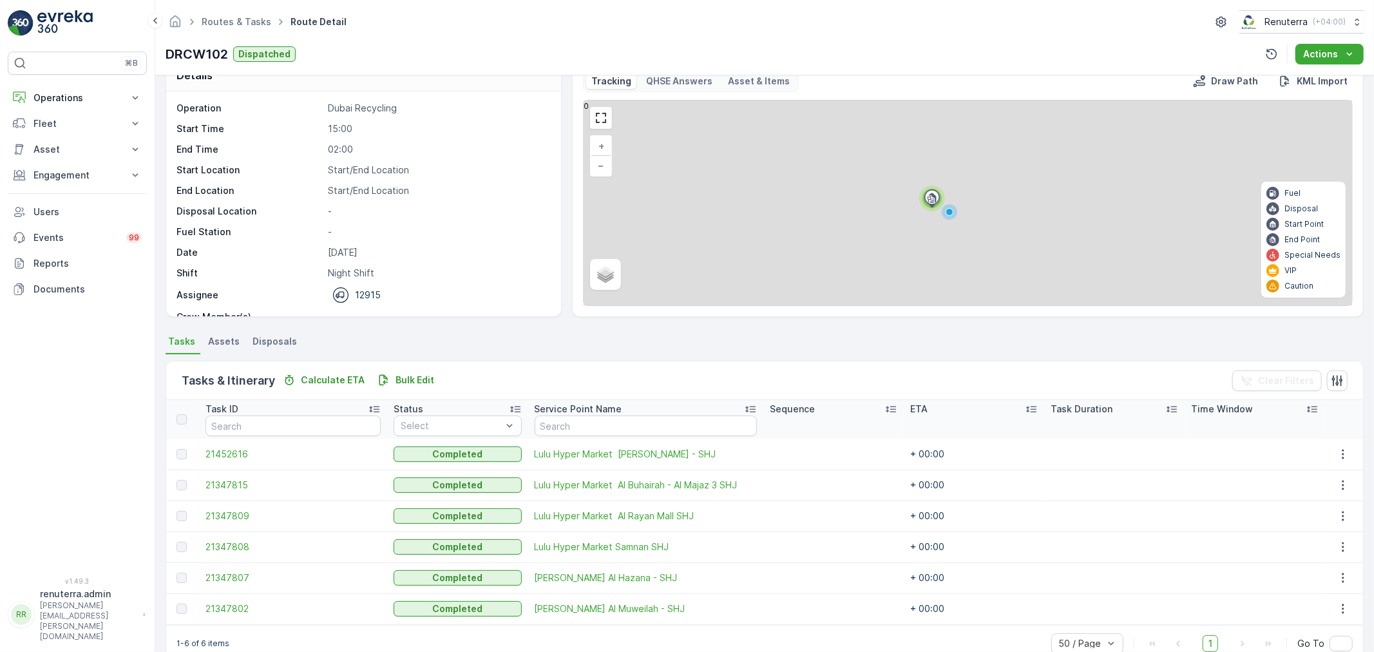
scroll to position [53, 0]
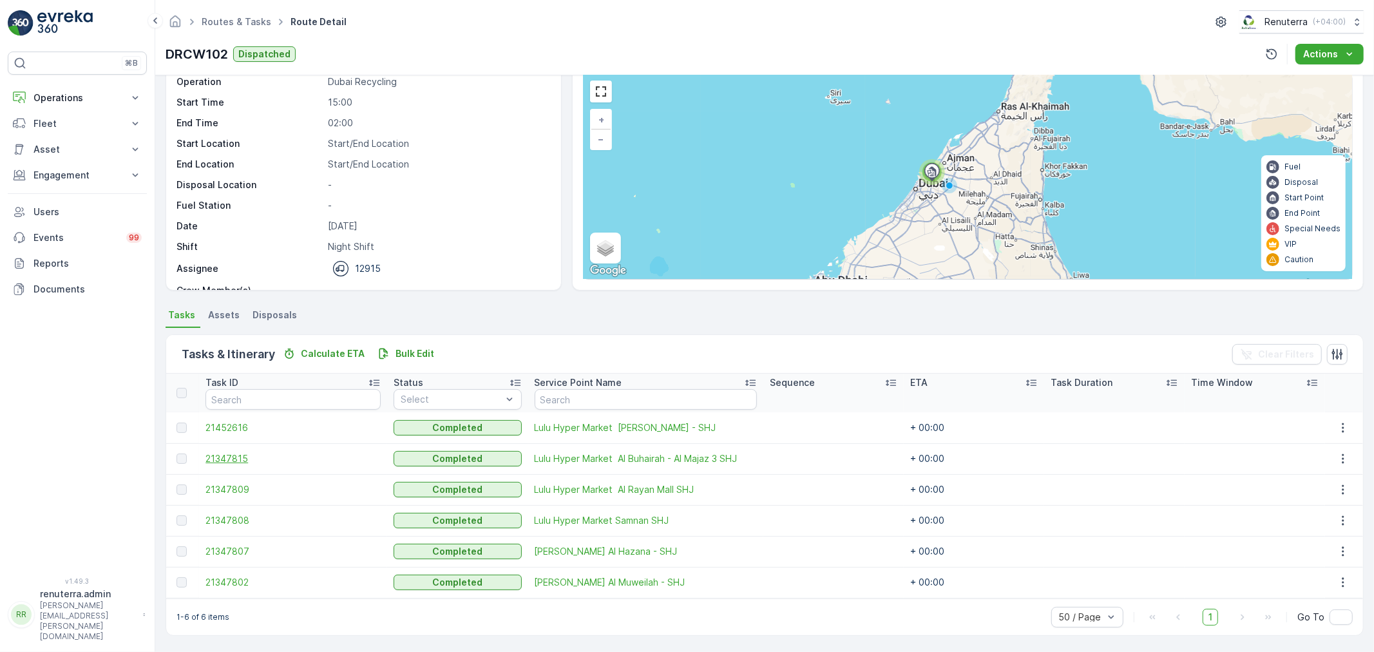
drag, startPoint x: 235, startPoint y: 452, endPoint x: 224, endPoint y: 461, distance: 13.8
click at [234, 454] on td "21347815" at bounding box center [293, 458] width 188 height 31
click at [224, 461] on span "21347815" at bounding box center [292, 458] width 175 height 13
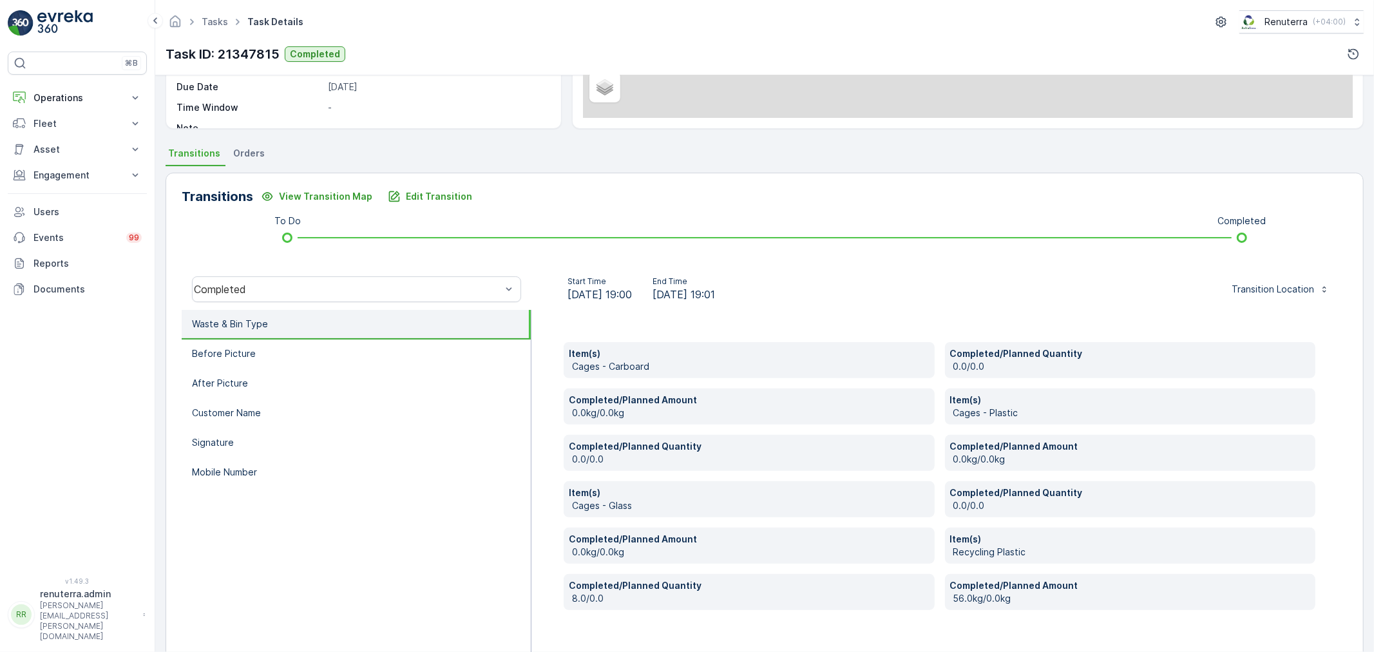
scroll to position [245, 0]
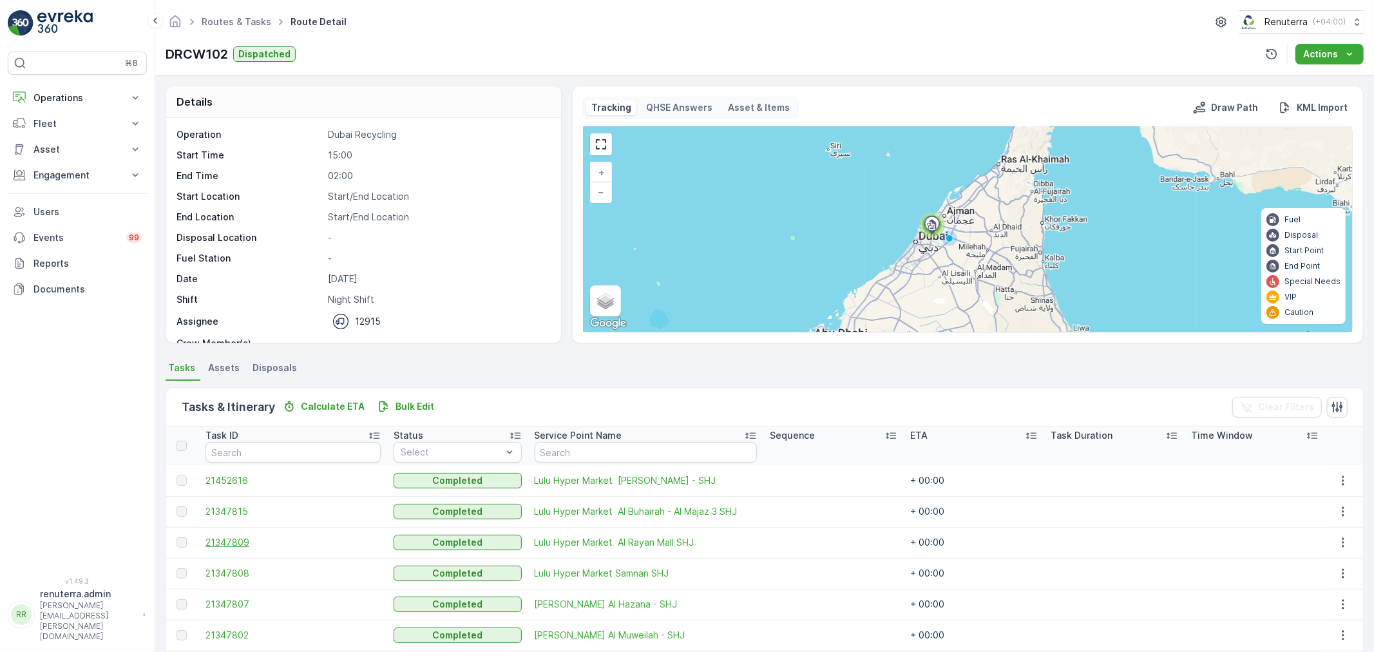
click at [231, 543] on span "21347809" at bounding box center [292, 542] width 175 height 13
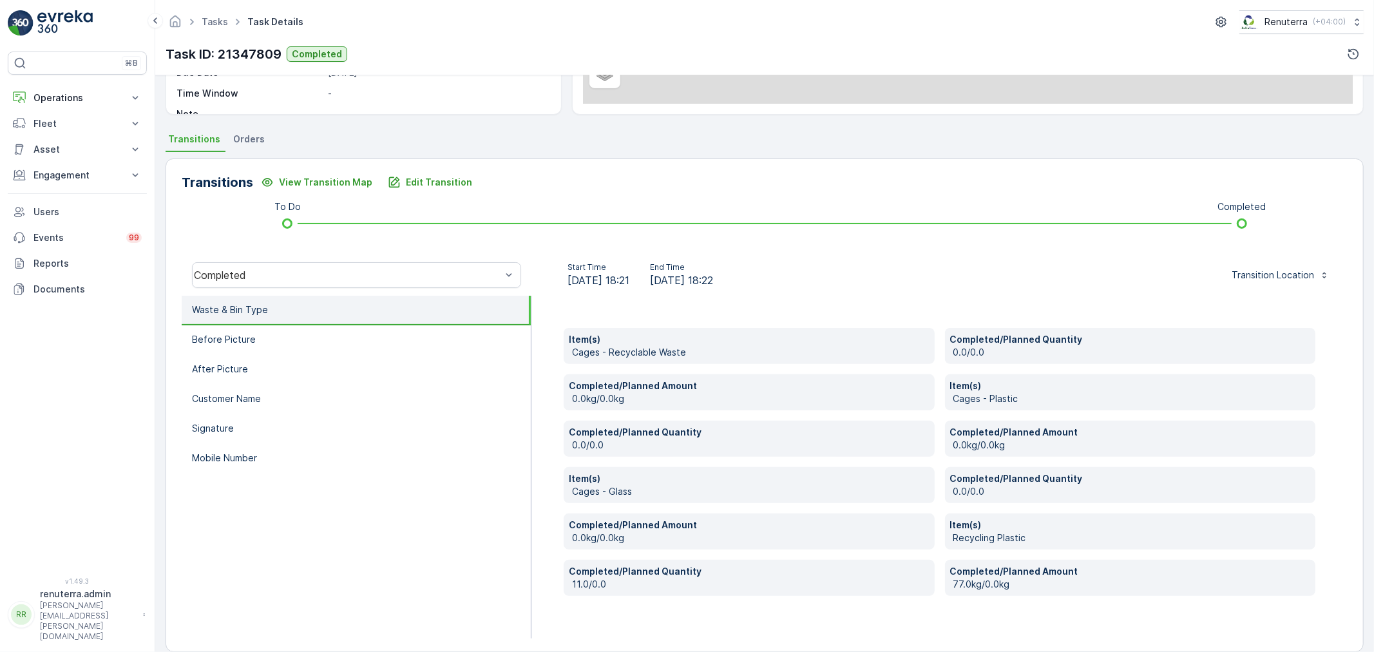
scroll to position [245, 0]
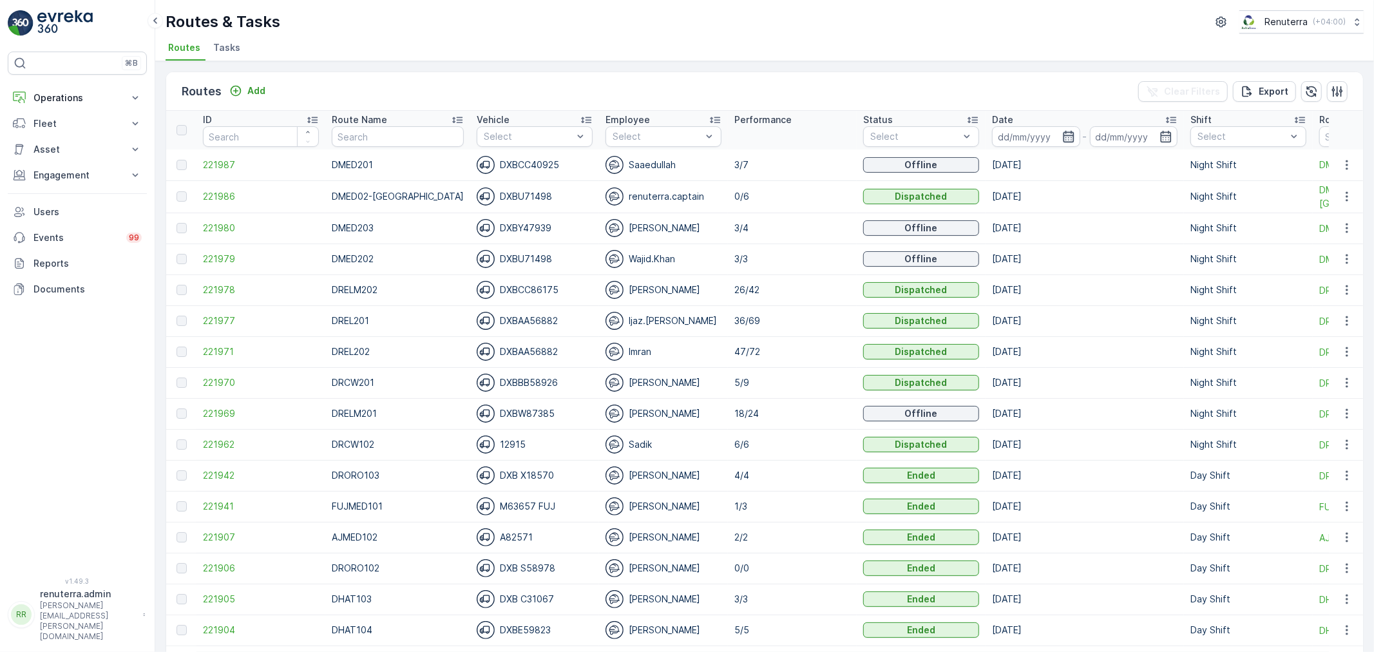
click at [1063, 135] on icon "button" at bounding box center [1068, 137] width 11 height 12
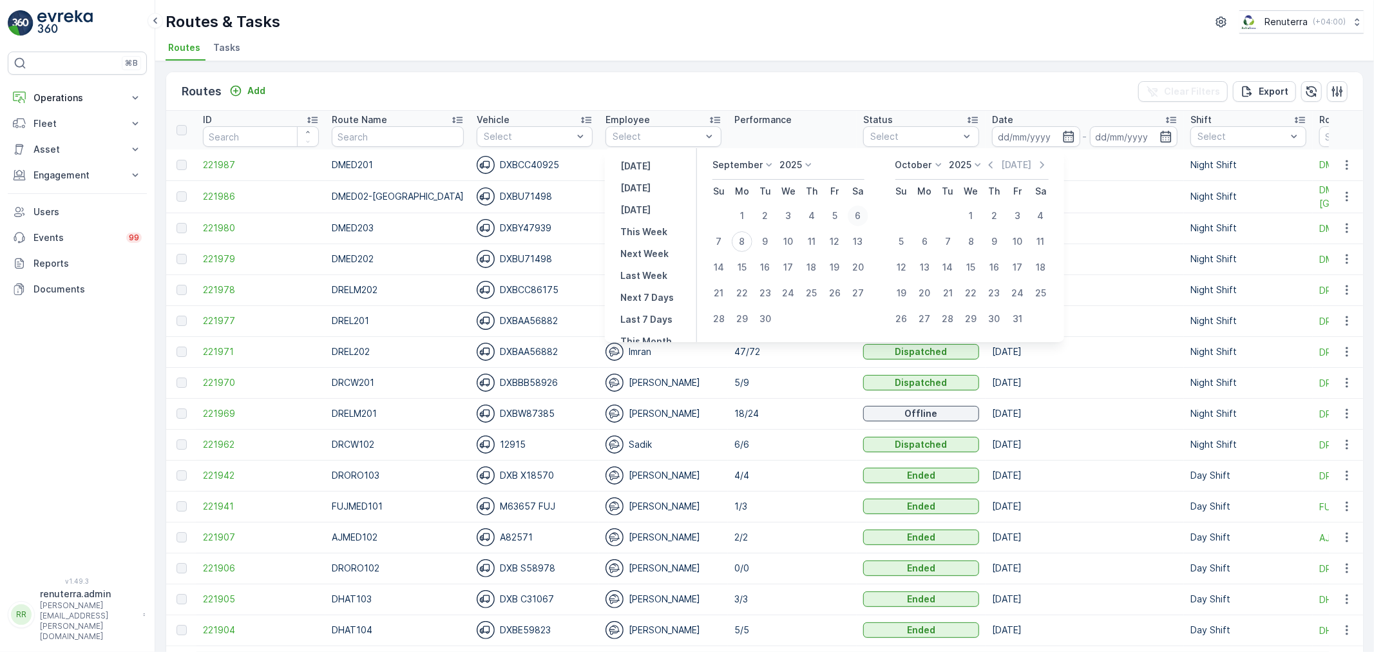
click at [858, 223] on div "6" at bounding box center [858, 215] width 21 height 21
type input "[DATE]"
click at [858, 223] on div "6" at bounding box center [858, 215] width 21 height 21
type input "[DATE]"
click at [858, 223] on div "6" at bounding box center [858, 215] width 21 height 21
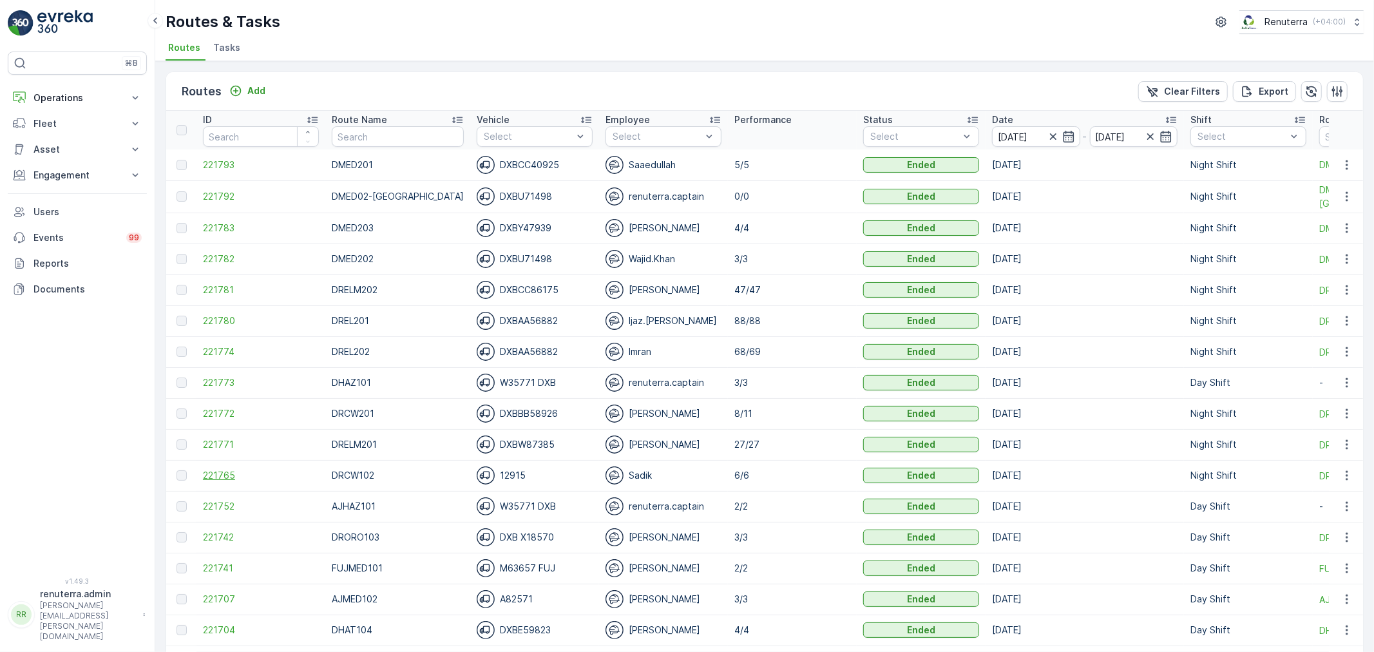
click at [221, 472] on span "221765" at bounding box center [261, 475] width 116 height 13
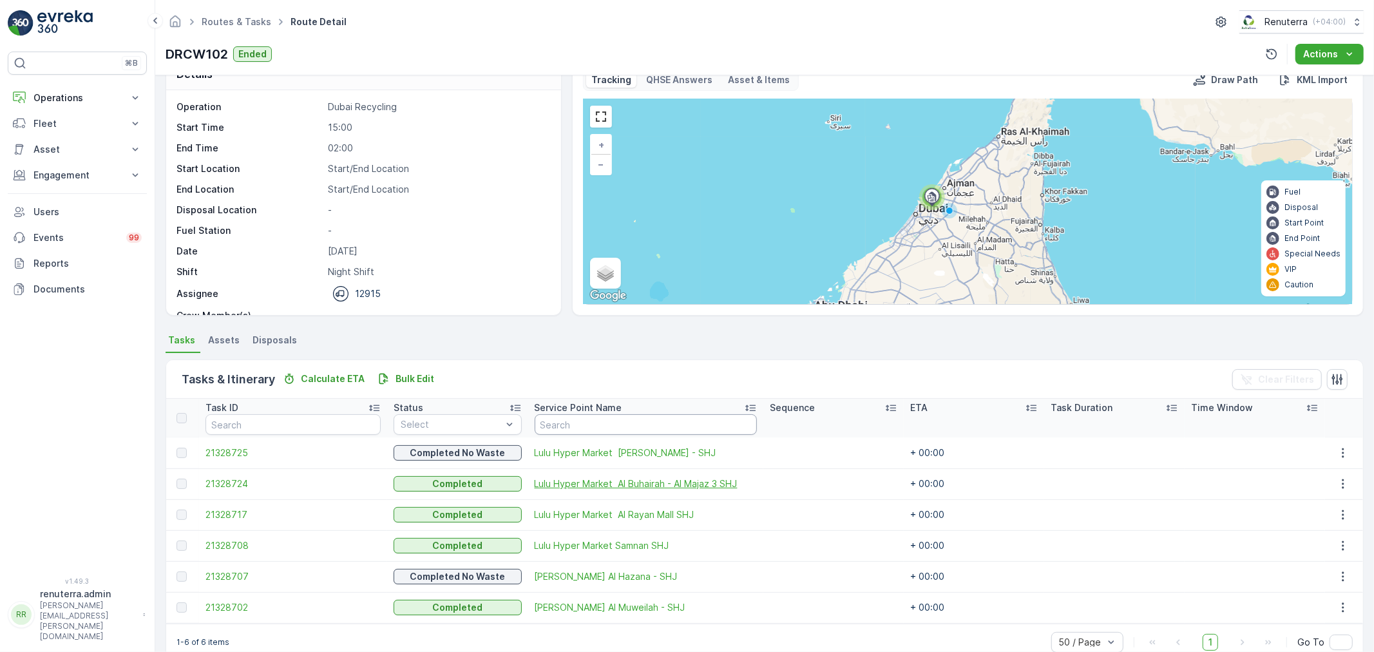
scroll to position [53, 0]
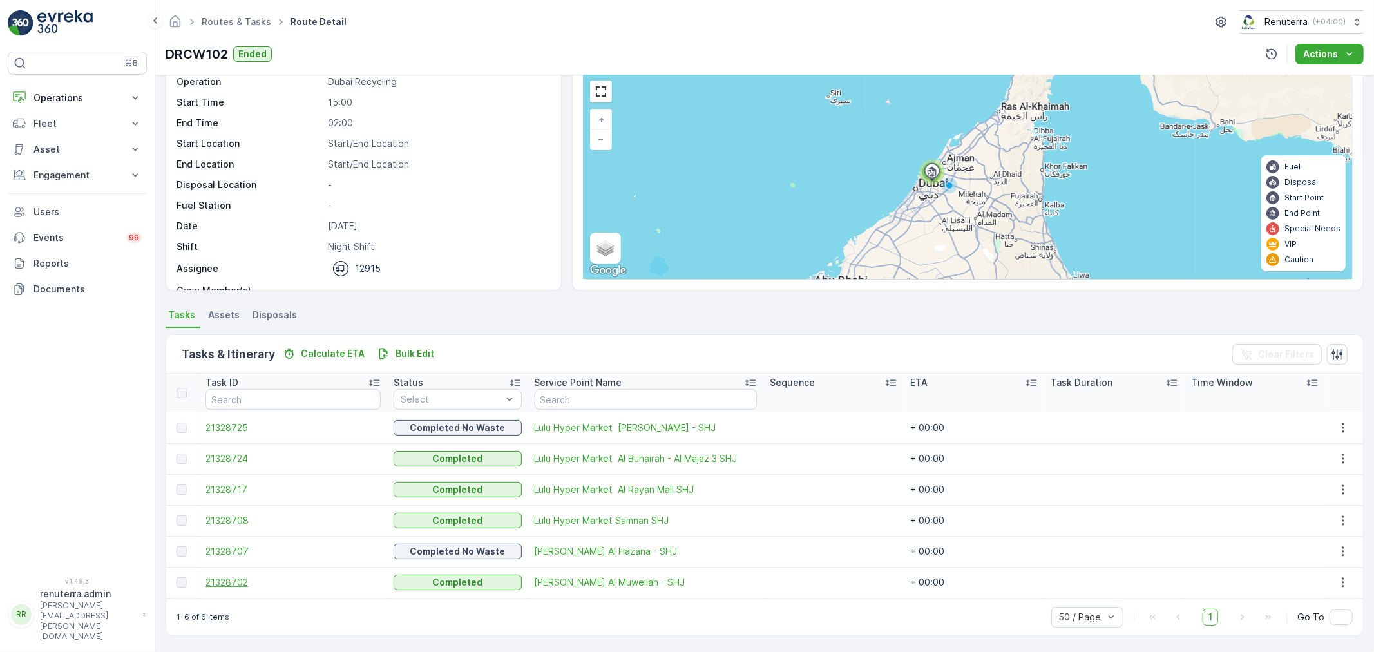
drag, startPoint x: 203, startPoint y: 584, endPoint x: 213, endPoint y: 582, distance: 10.5
click at [204, 584] on td "21328702" at bounding box center [293, 582] width 188 height 31
click at [213, 582] on span "21328702" at bounding box center [292, 582] width 175 height 13
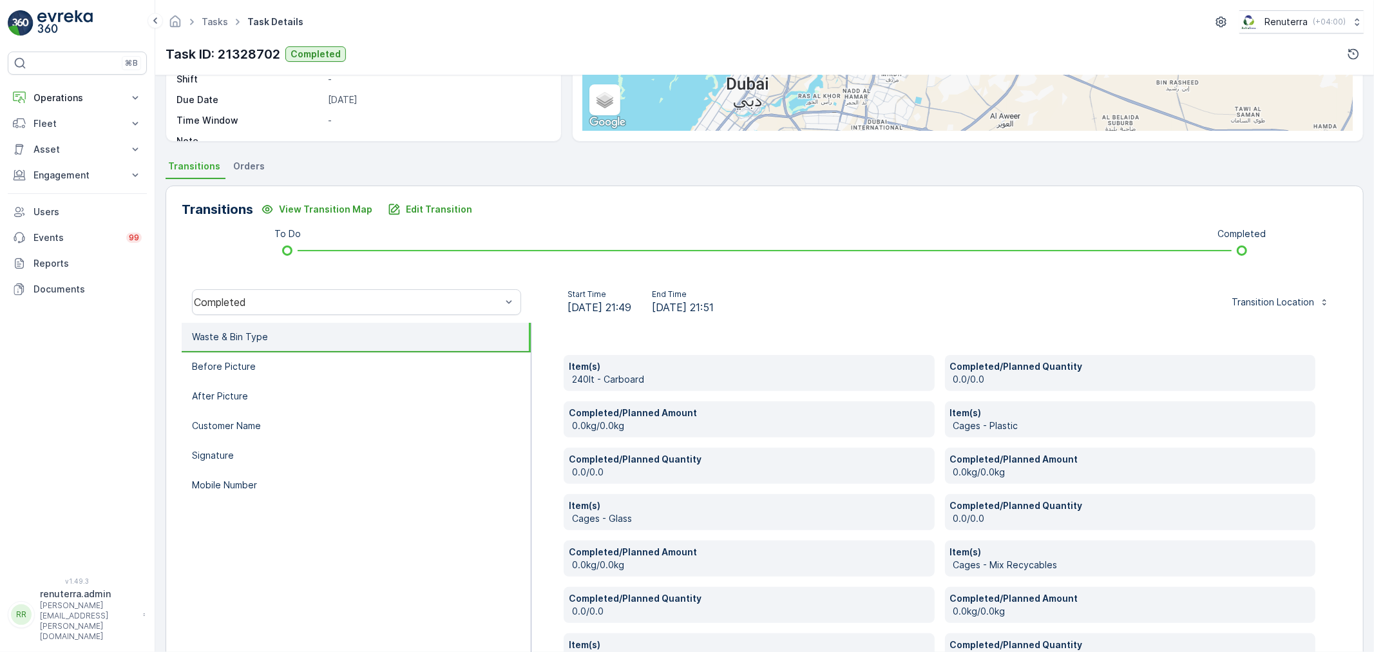
scroll to position [286, 0]
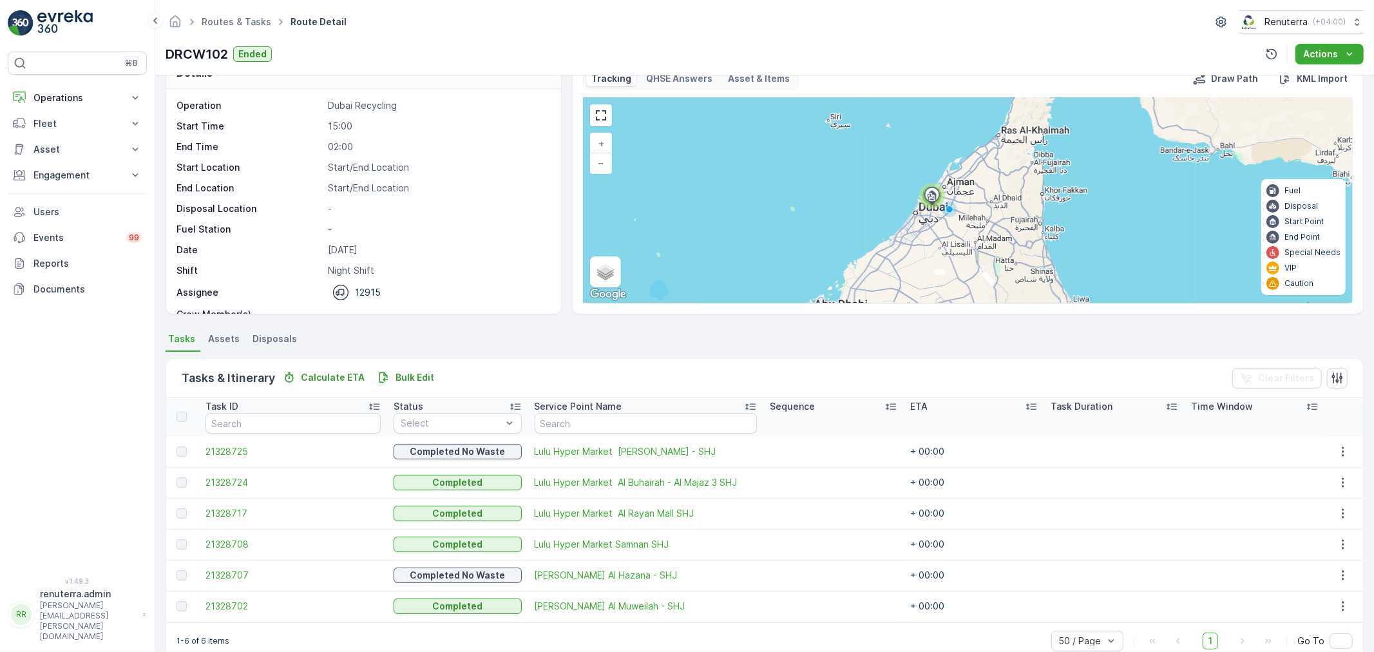
scroll to position [53, 0]
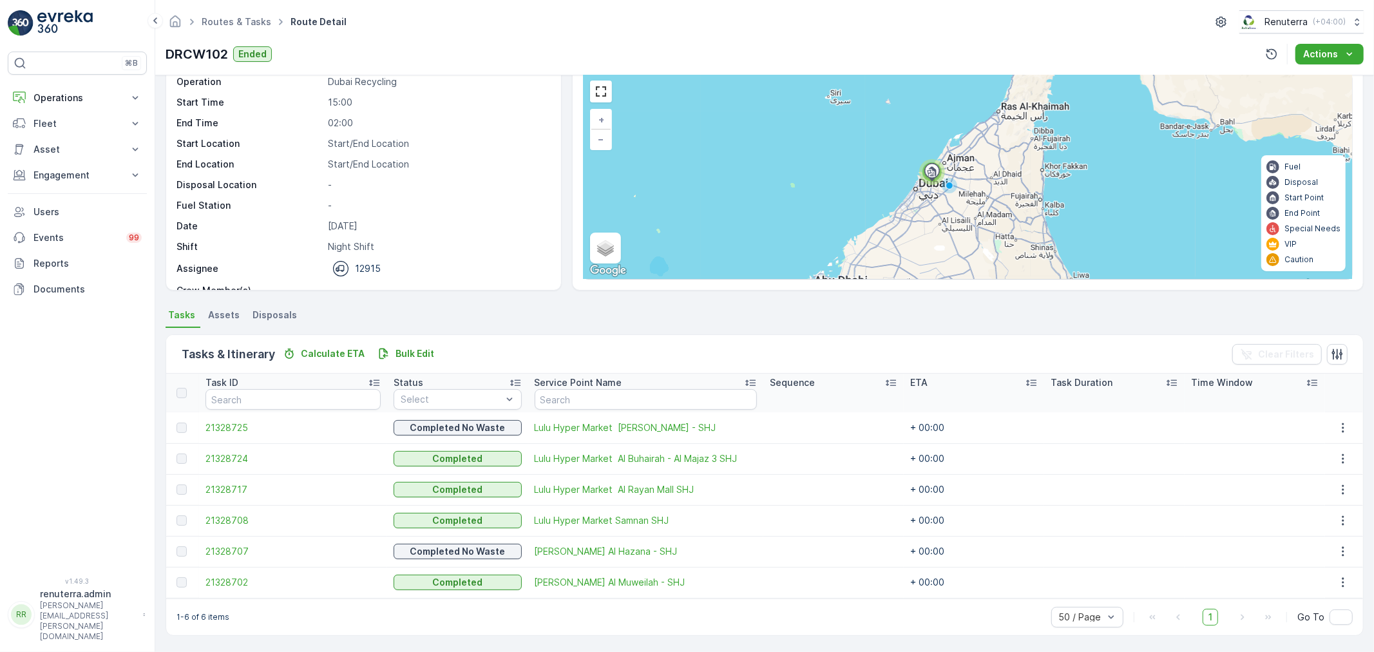
click at [857, 498] on td at bounding box center [833, 489] width 140 height 31
click at [233, 519] on span "21328708" at bounding box center [292, 520] width 175 height 13
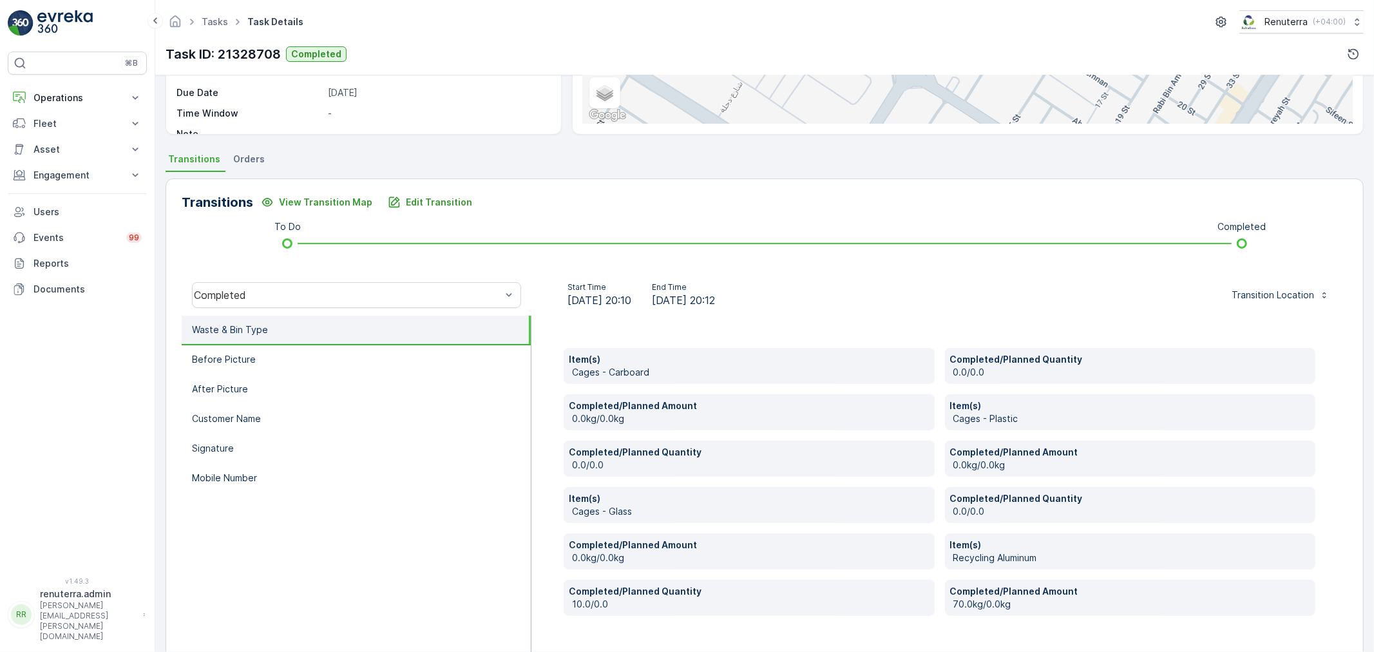
scroll to position [245, 0]
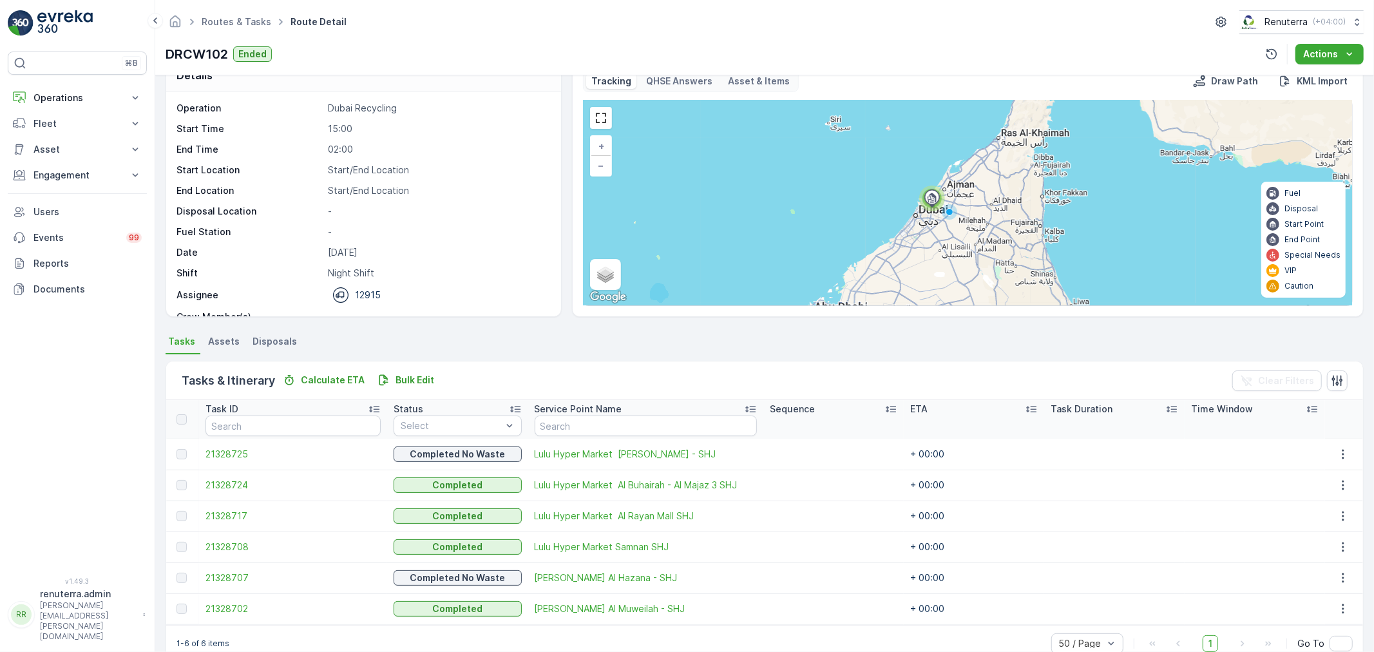
scroll to position [53, 0]
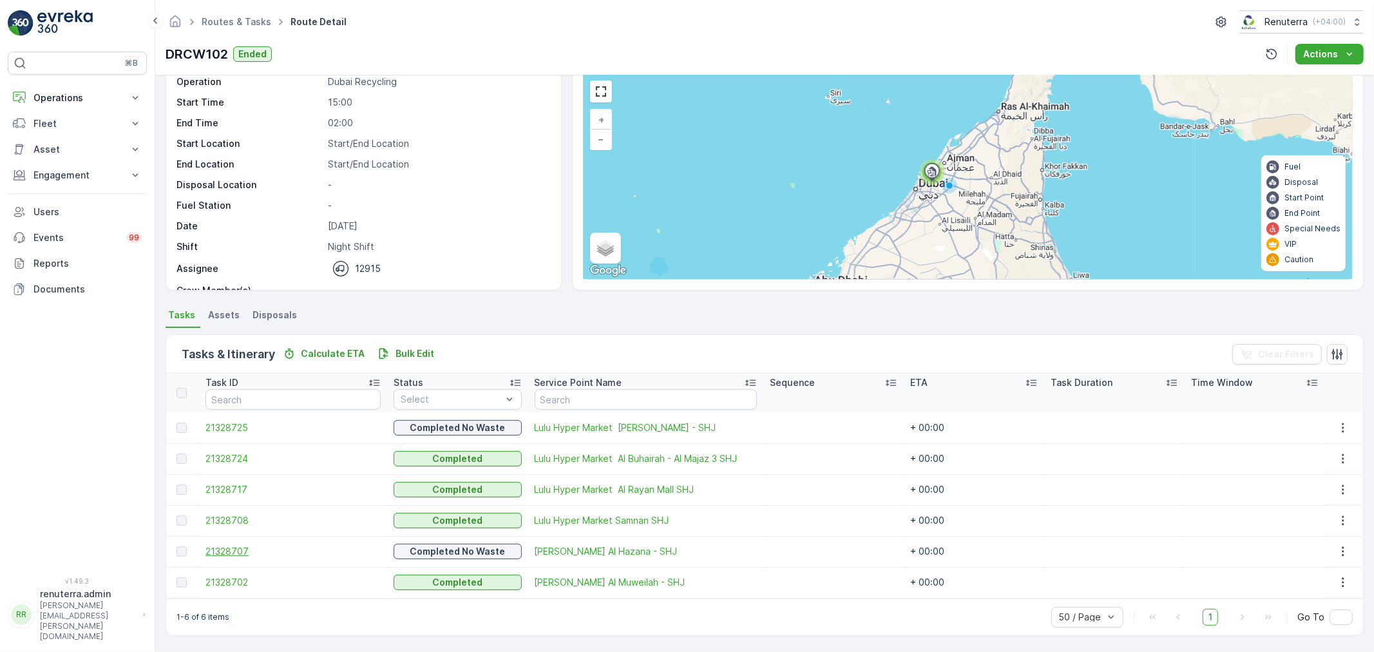
click at [222, 550] on span "21328707" at bounding box center [292, 551] width 175 height 13
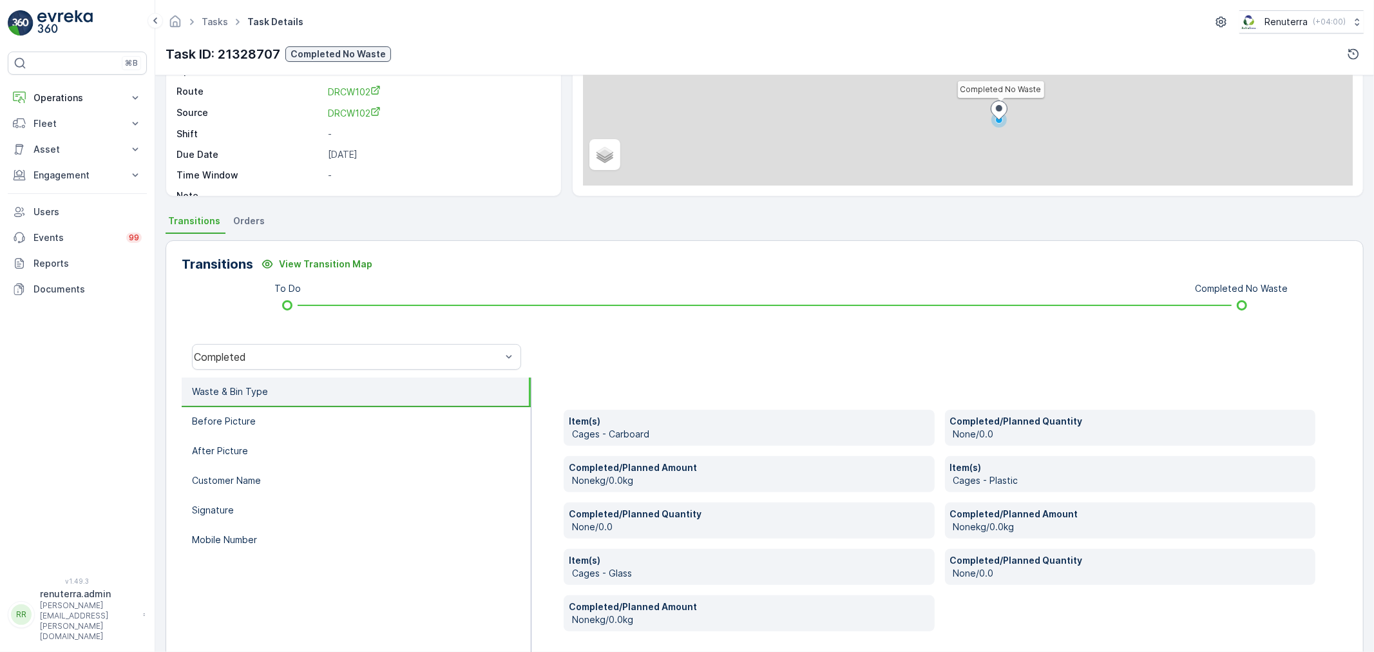
scroll to position [198, 0]
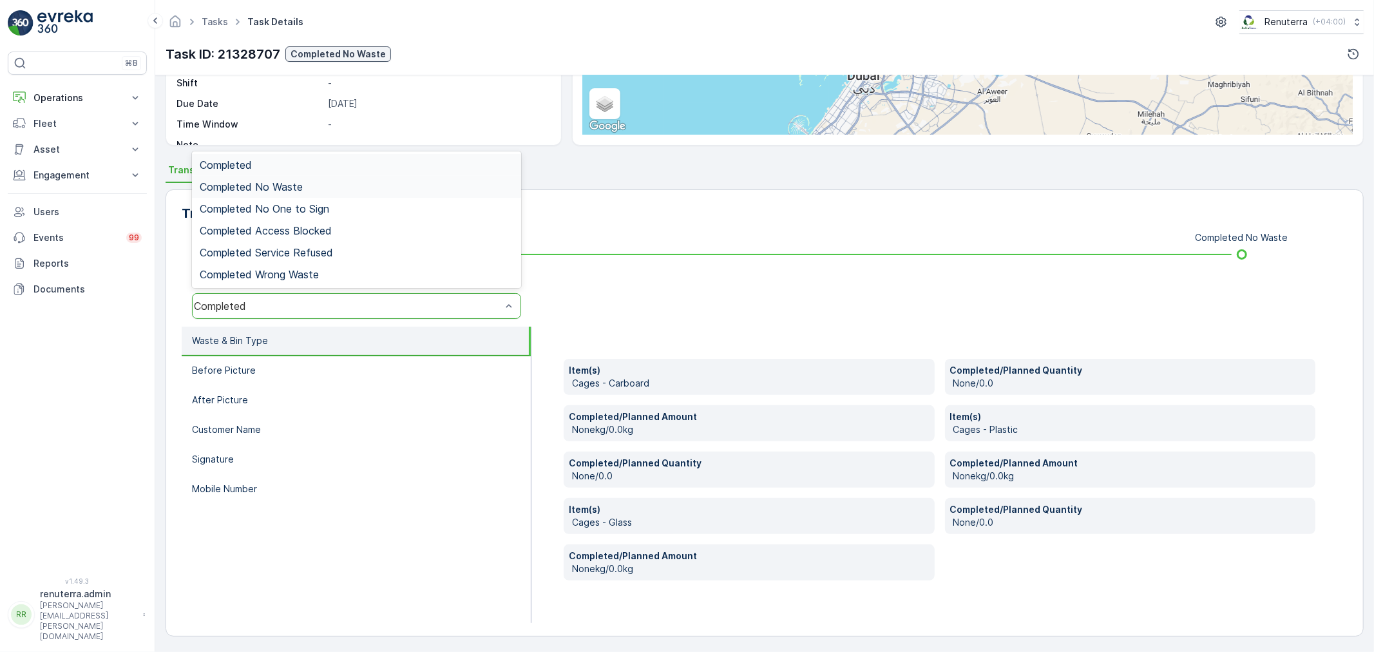
click at [314, 189] on div "Completed No Waste" at bounding box center [357, 187] width 314 height 12
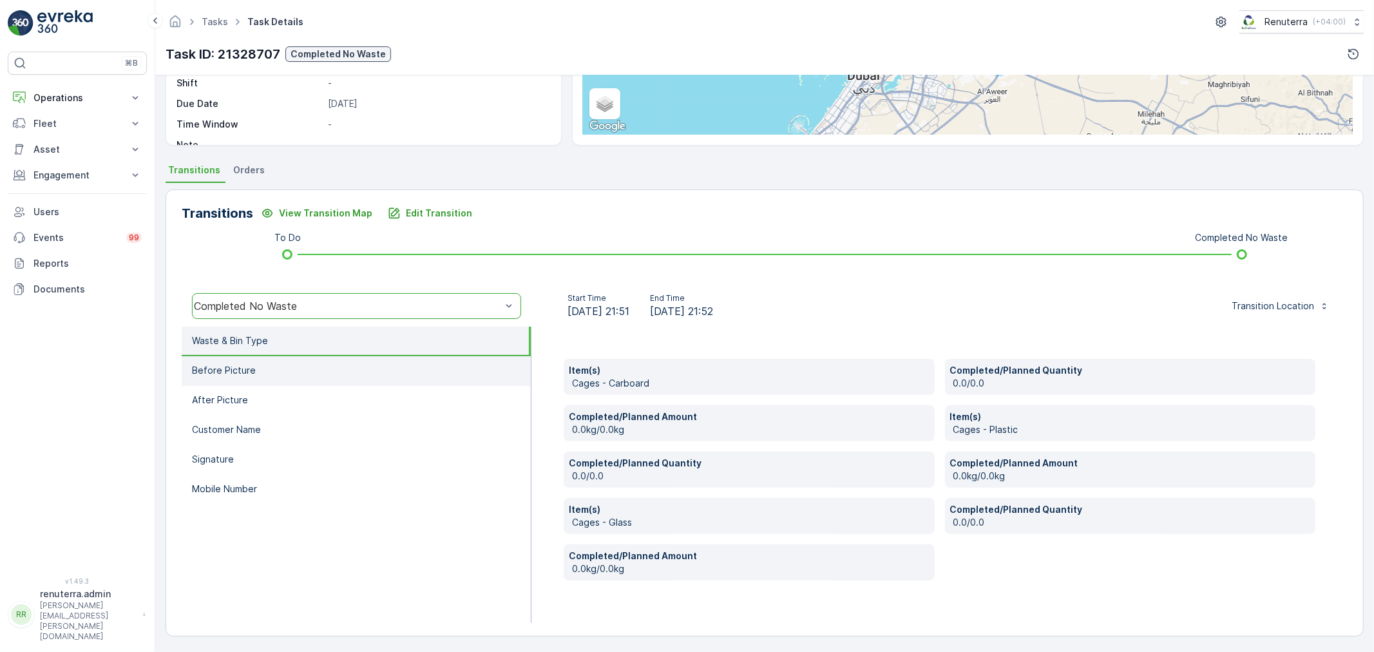
click at [274, 369] on li "Before Picture" at bounding box center [356, 371] width 349 height 30
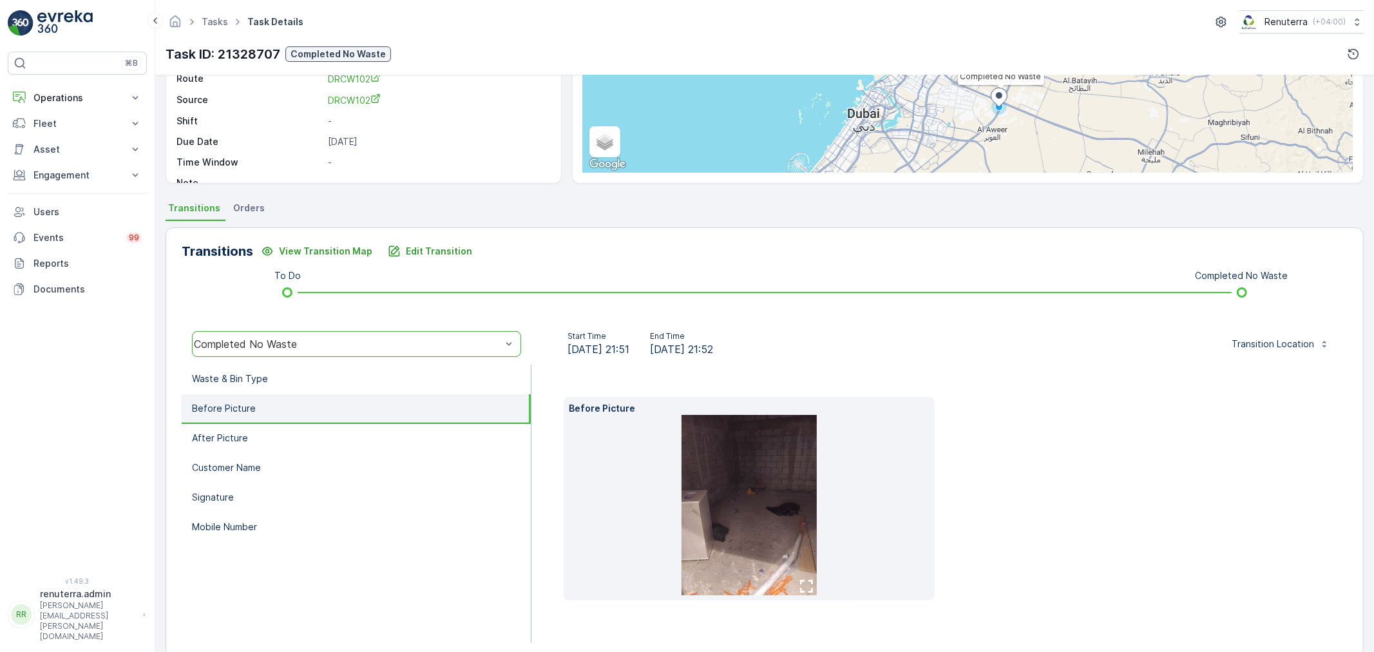
click at [254, 397] on li "Before Picture" at bounding box center [356, 409] width 349 height 30
click at [249, 441] on li "After Picture" at bounding box center [356, 439] width 349 height 30
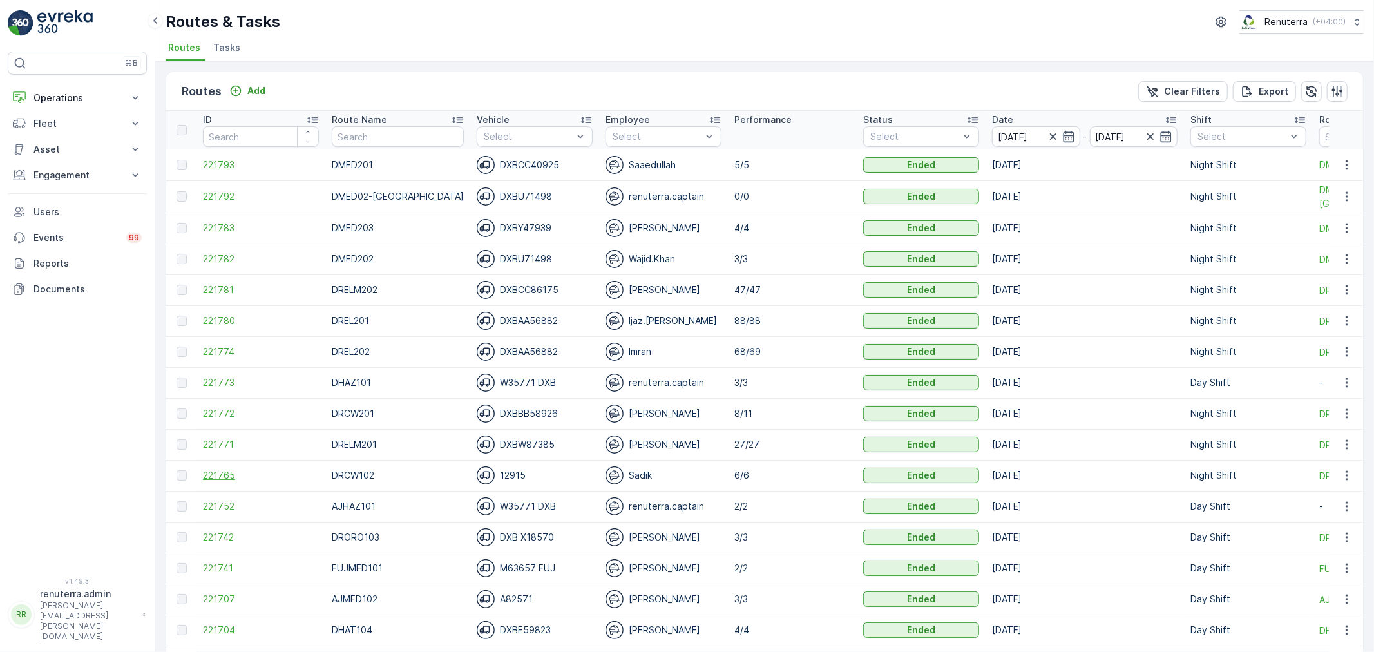
click at [222, 477] on span "221765" at bounding box center [261, 475] width 116 height 13
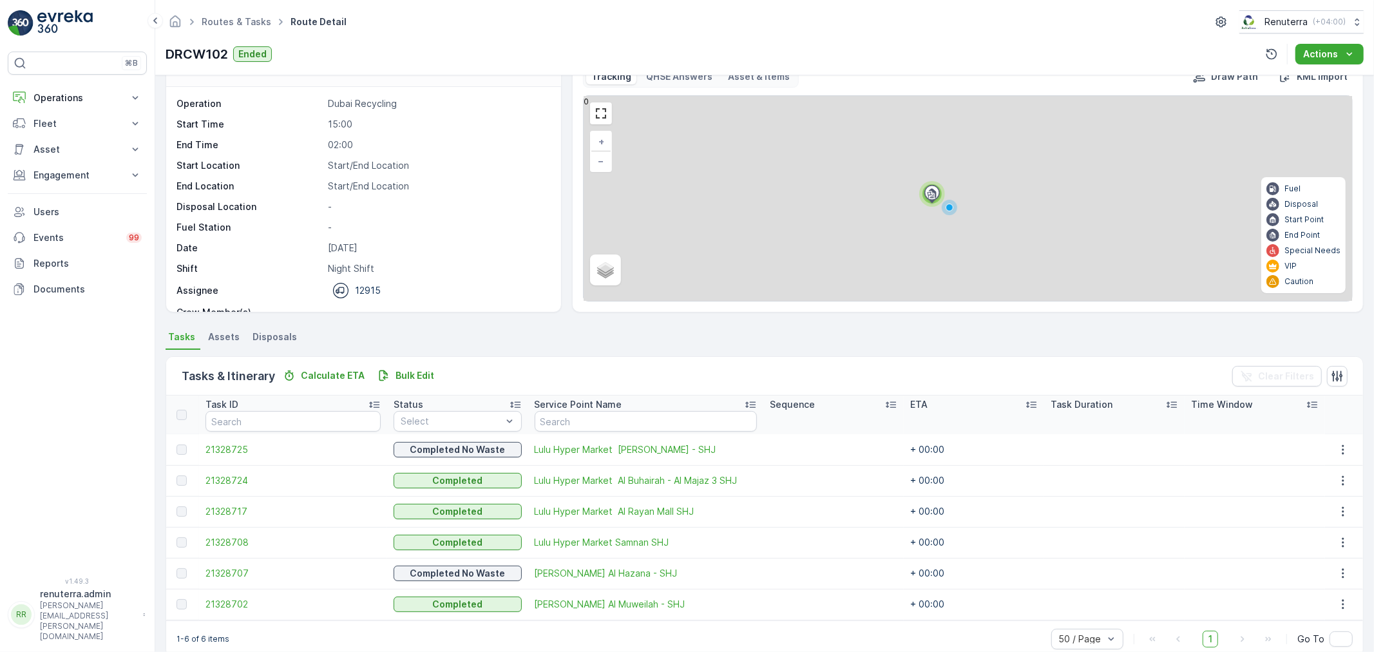
scroll to position [53, 0]
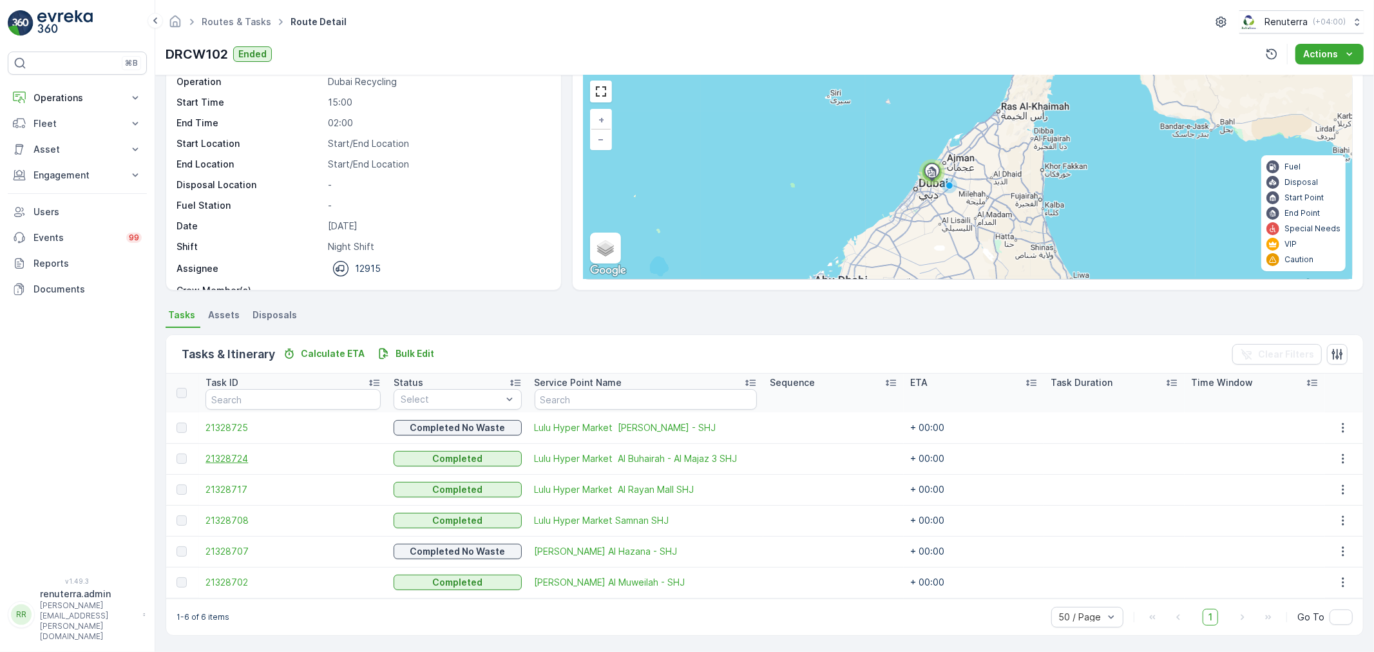
click at [236, 459] on span "21328724" at bounding box center [292, 458] width 175 height 13
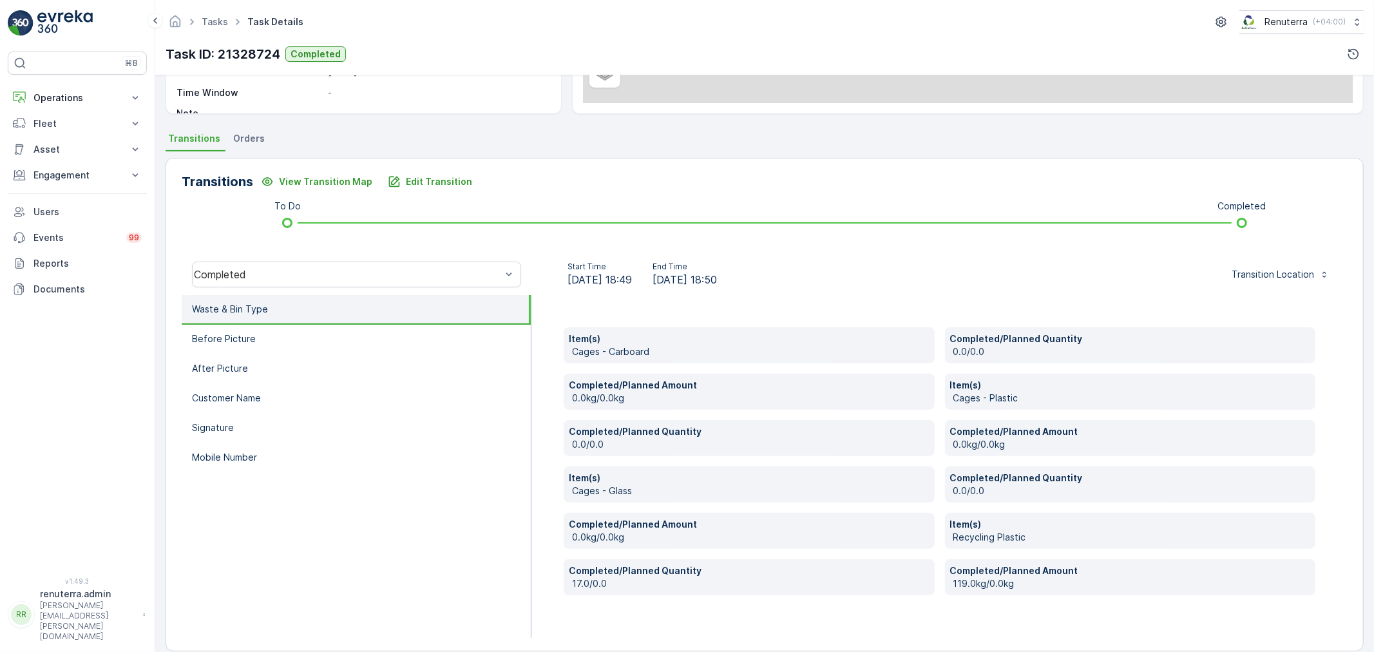
scroll to position [245, 0]
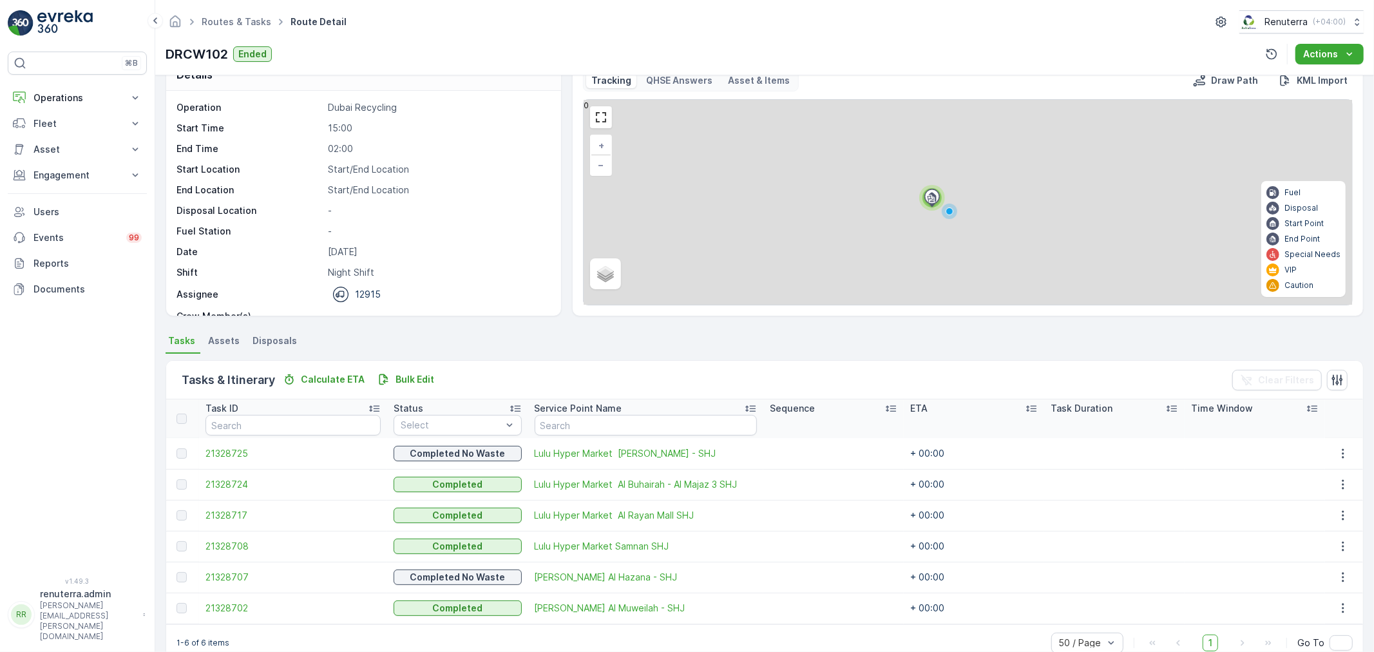
scroll to position [53, 0]
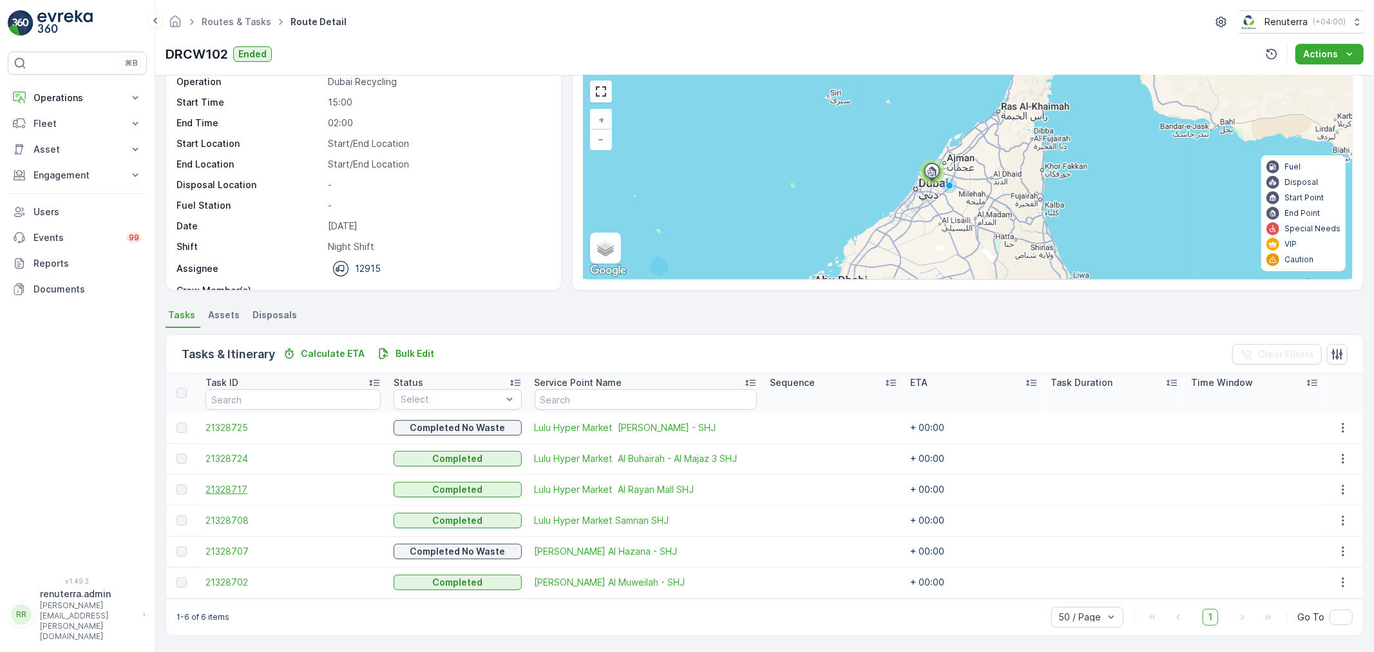
click at [227, 490] on span "21328717" at bounding box center [292, 489] width 175 height 13
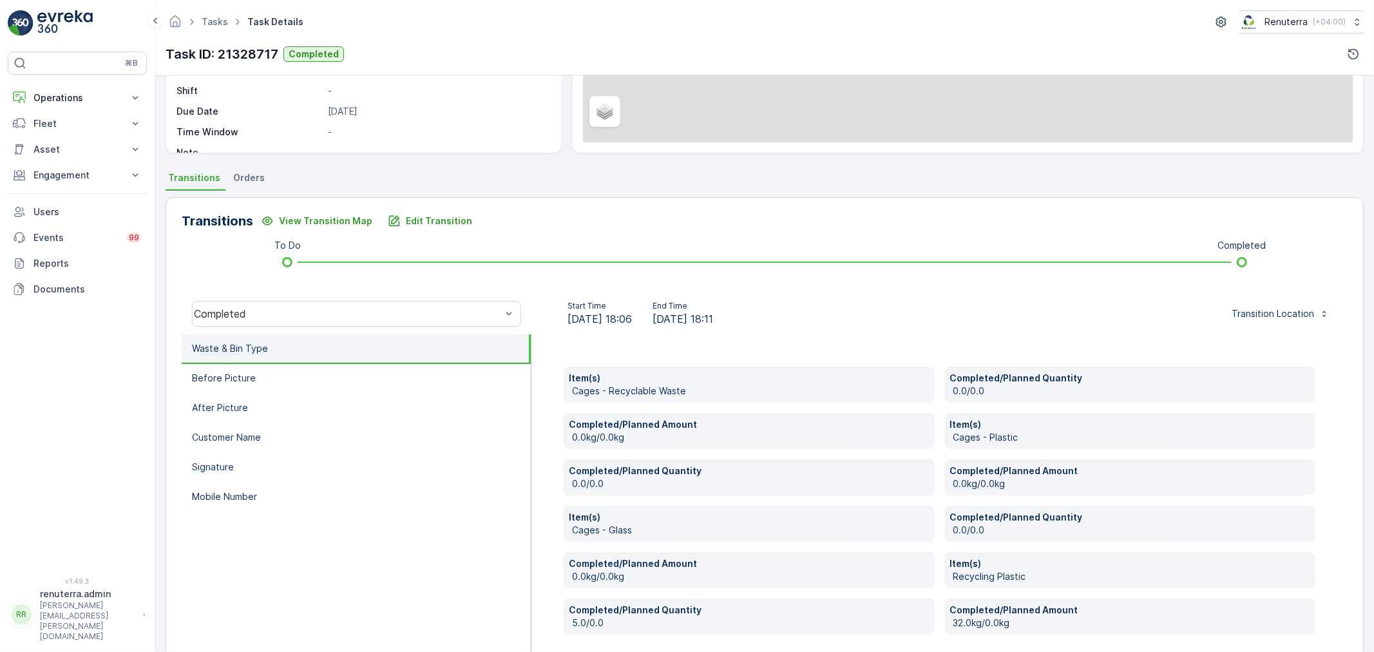
scroll to position [245, 0]
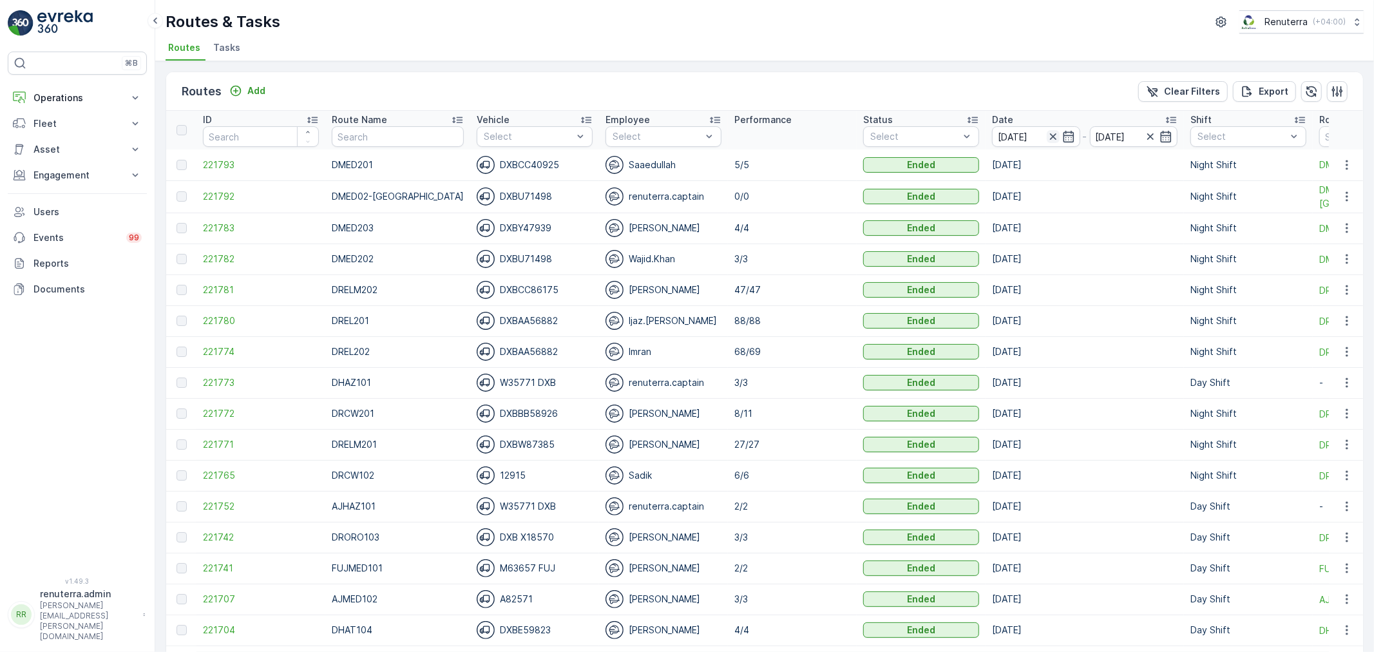
click at [1047, 140] on icon "button" at bounding box center [1053, 136] width 13 height 13
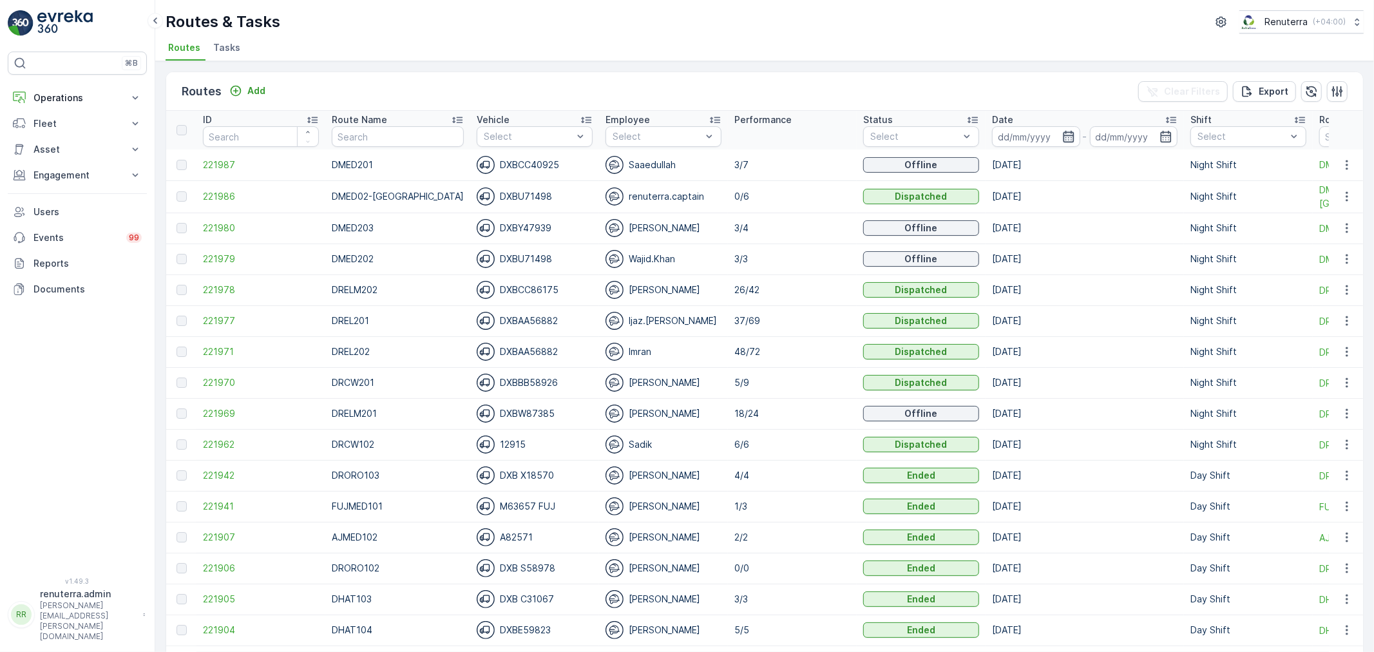
click at [1062, 139] on icon "button" at bounding box center [1068, 136] width 13 height 13
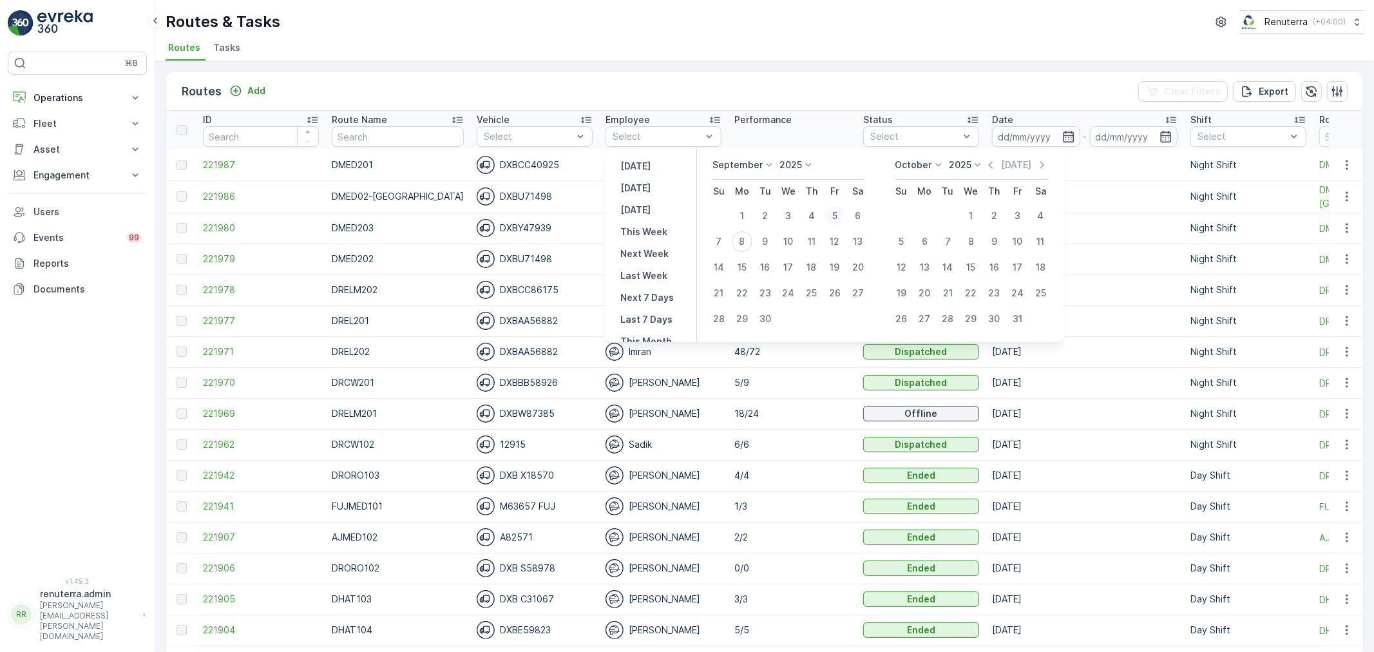
click at [839, 215] on div "5" at bounding box center [835, 215] width 21 height 21
type input "[DATE]"
click at [839, 215] on div "5" at bounding box center [835, 215] width 21 height 21
type input "[DATE]"
click at [839, 215] on div "5" at bounding box center [835, 215] width 21 height 21
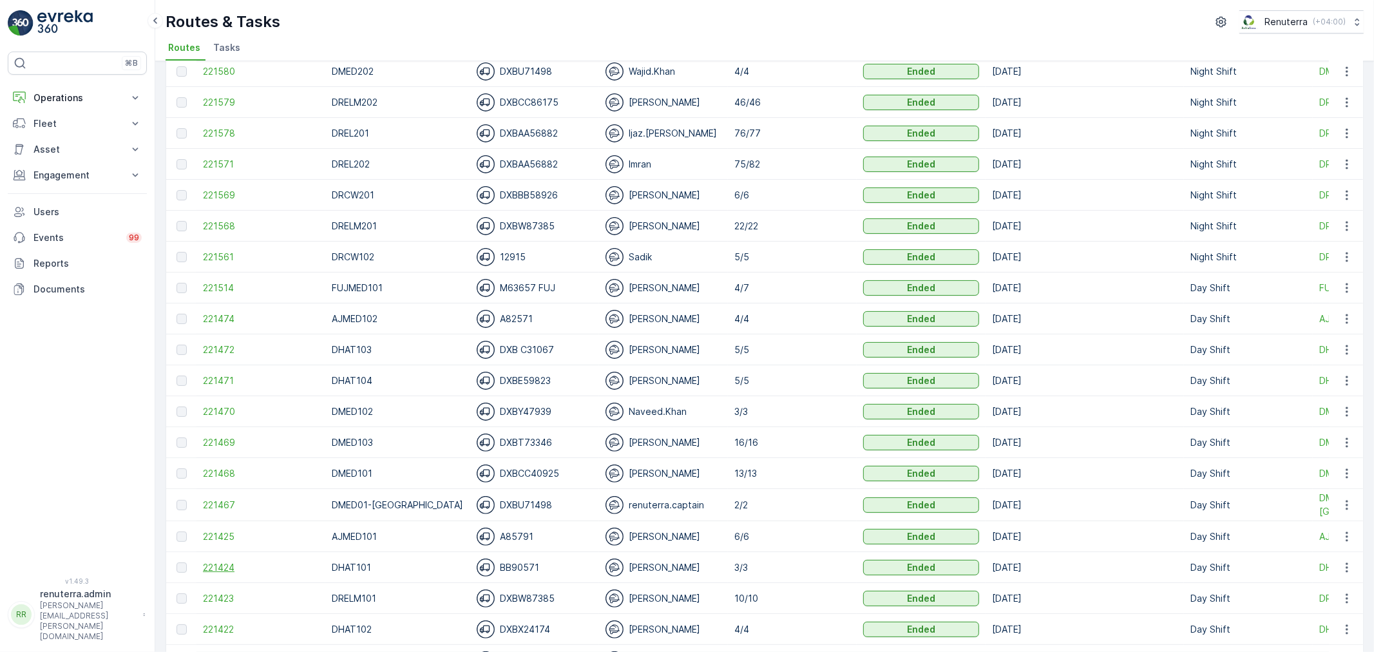
scroll to position [143, 0]
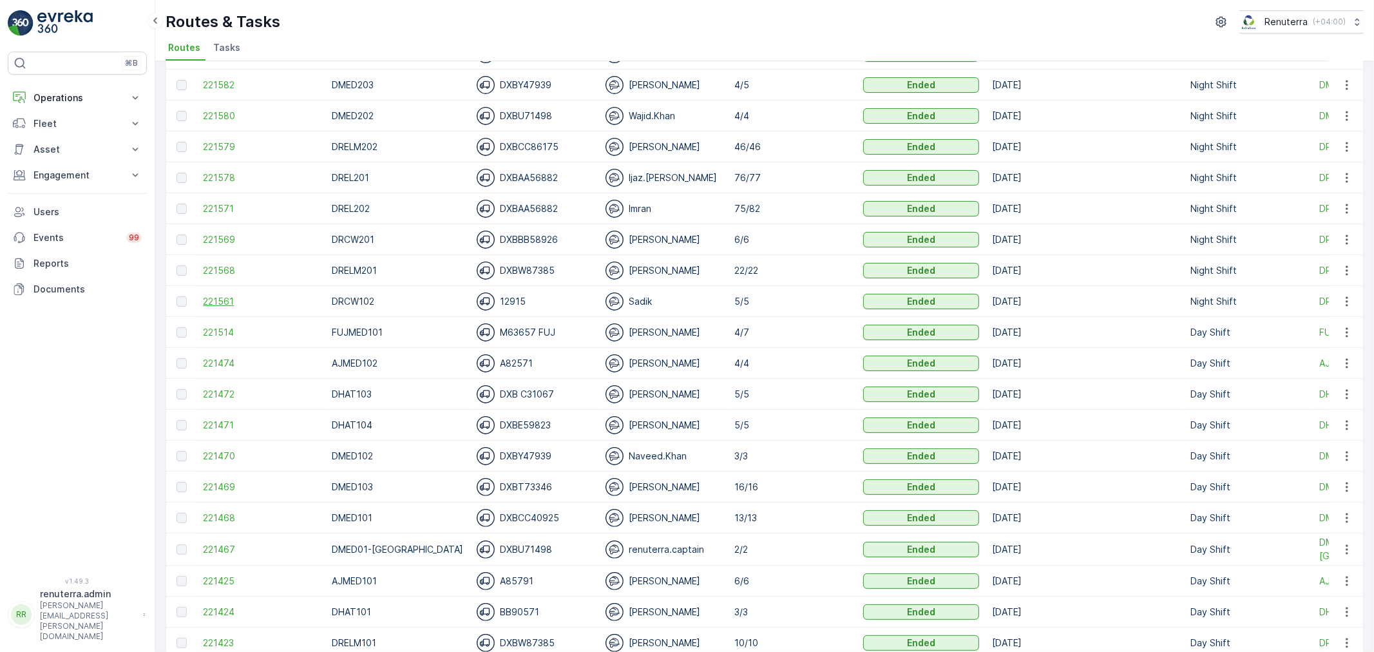
click at [225, 295] on span "221561" at bounding box center [261, 301] width 116 height 13
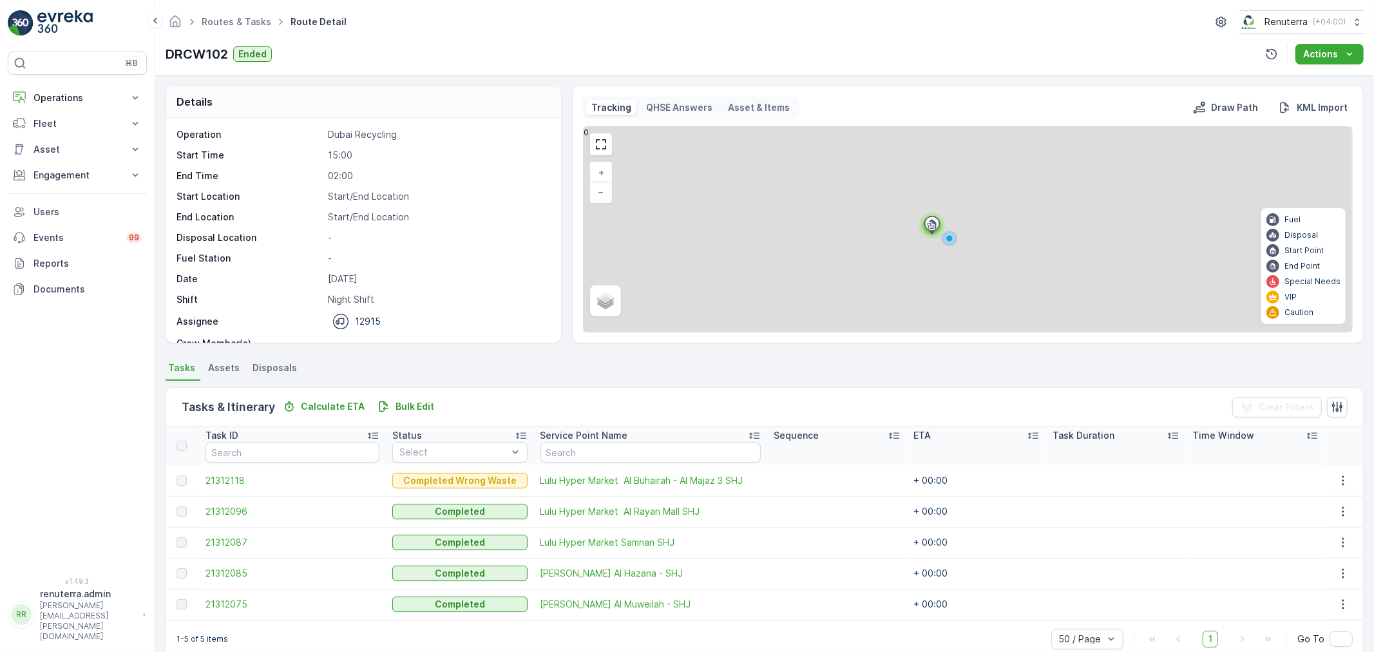
scroll to position [22, 0]
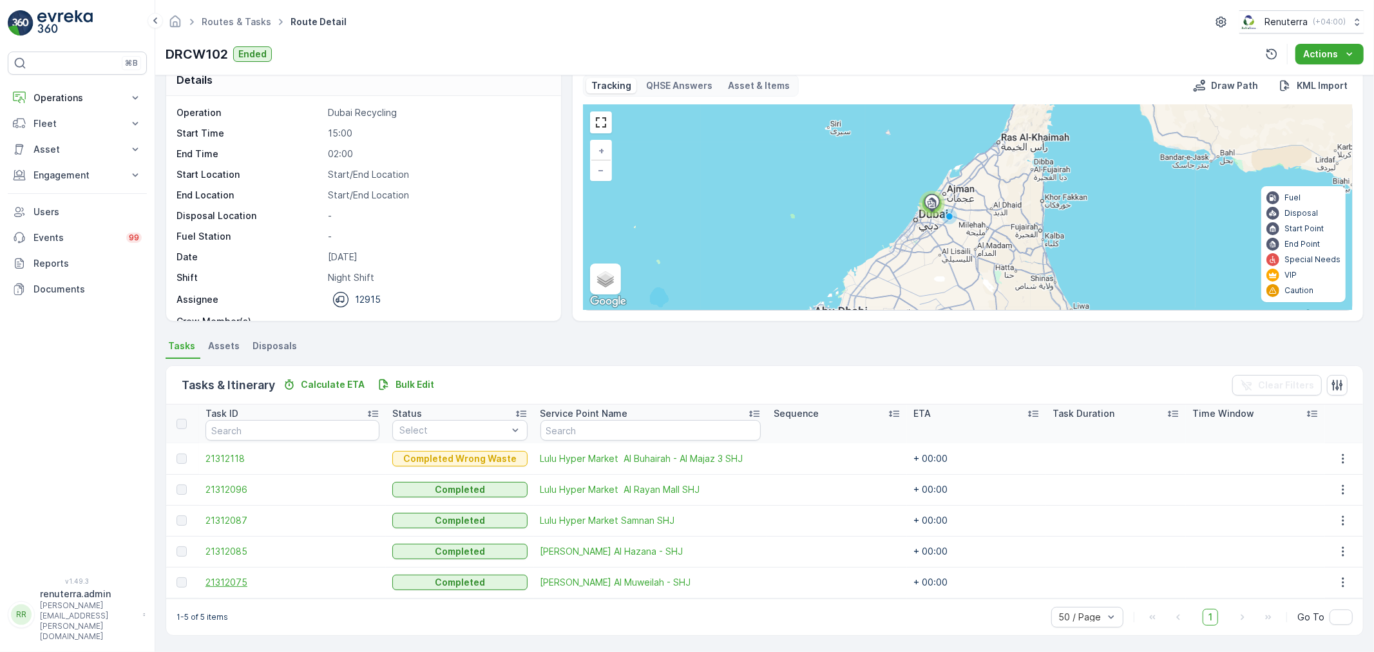
click at [249, 586] on span "21312075" at bounding box center [292, 582] width 174 height 13
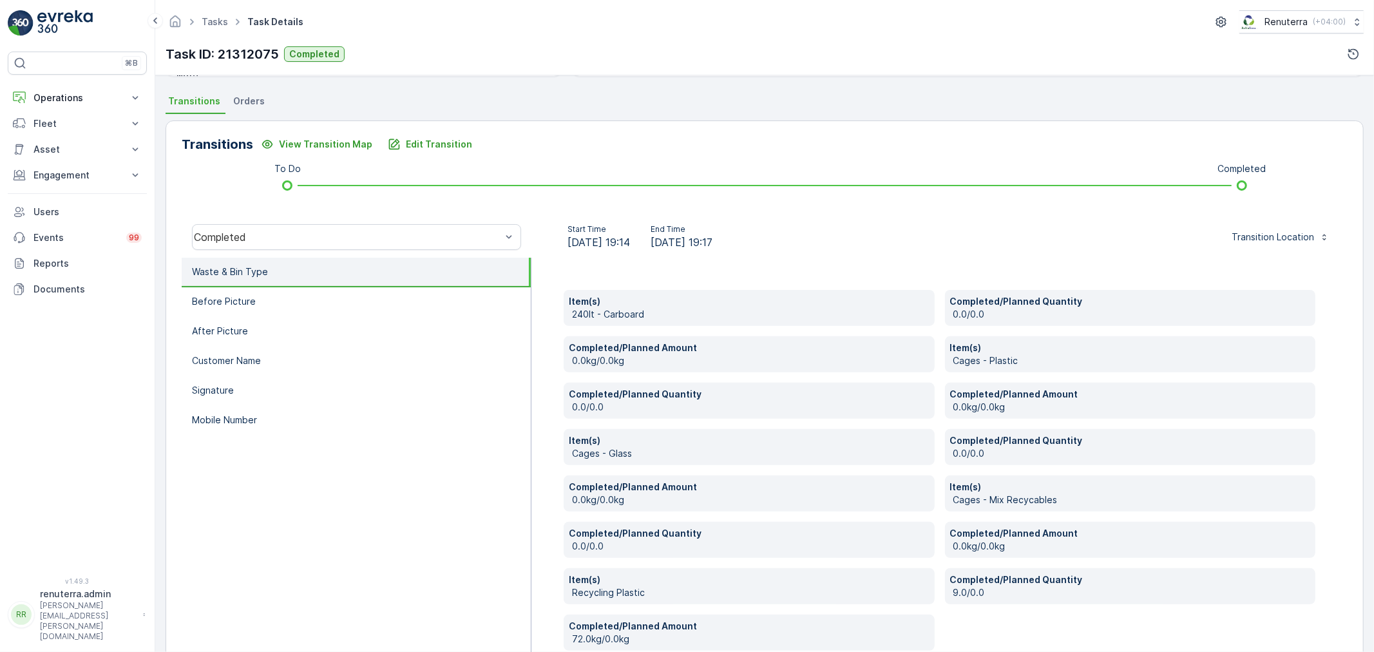
scroll to position [266, 0]
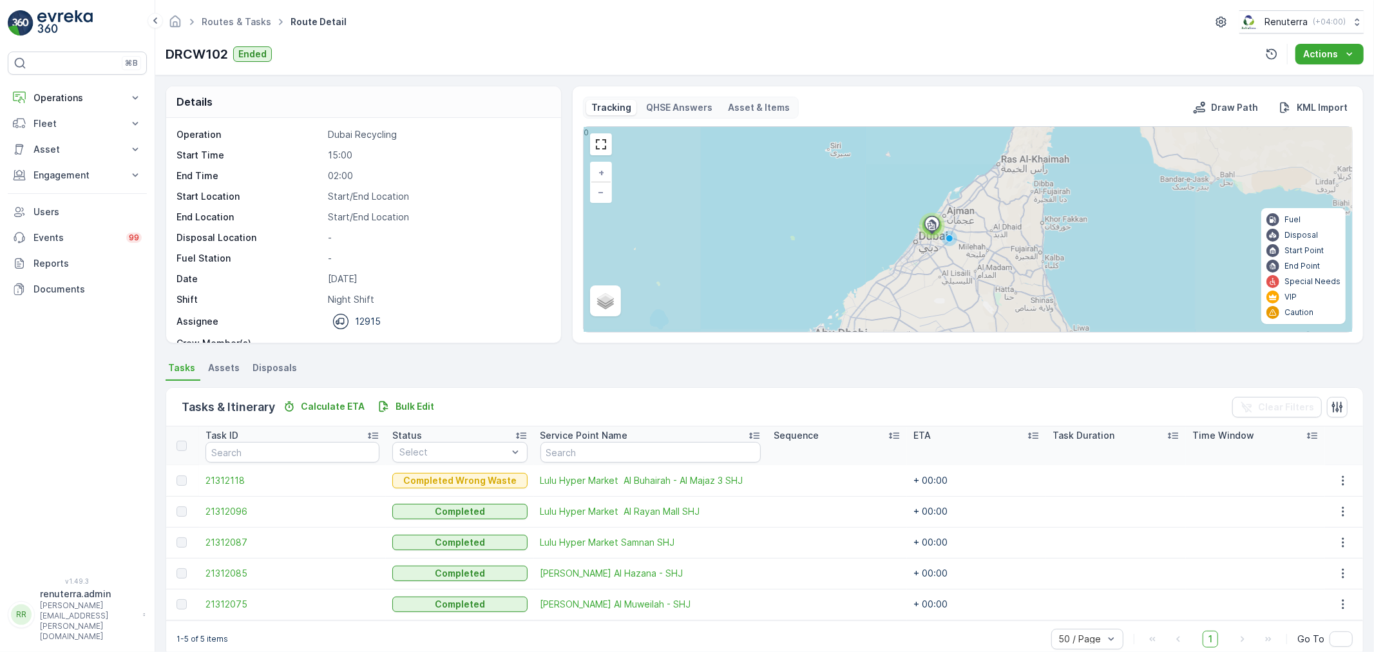
scroll to position [22, 0]
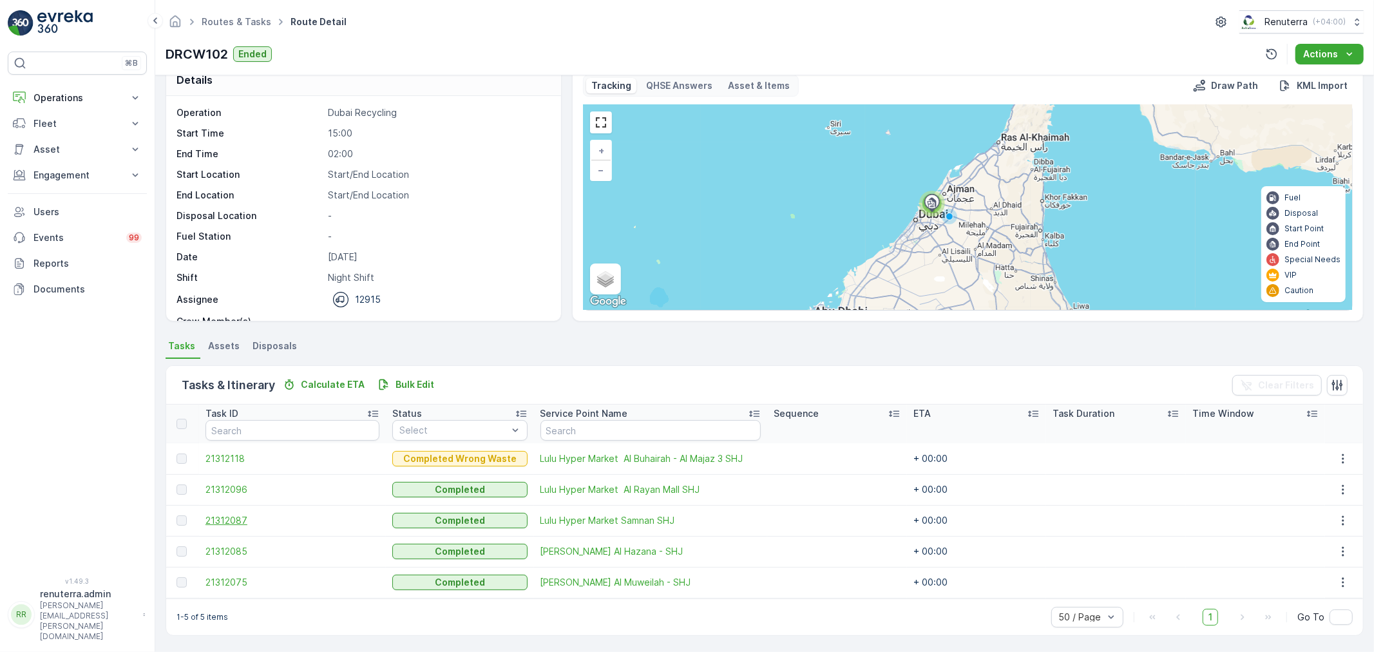
click at [253, 519] on span "21312087" at bounding box center [292, 520] width 174 height 13
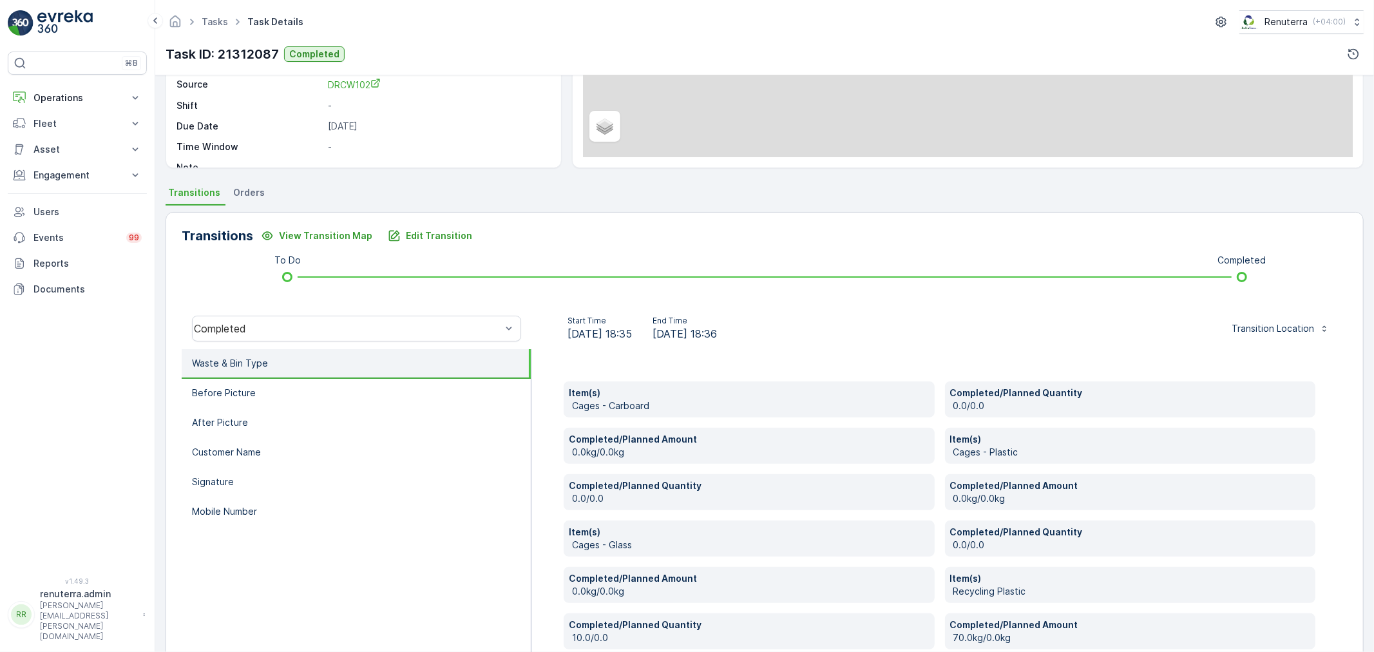
scroll to position [245, 0]
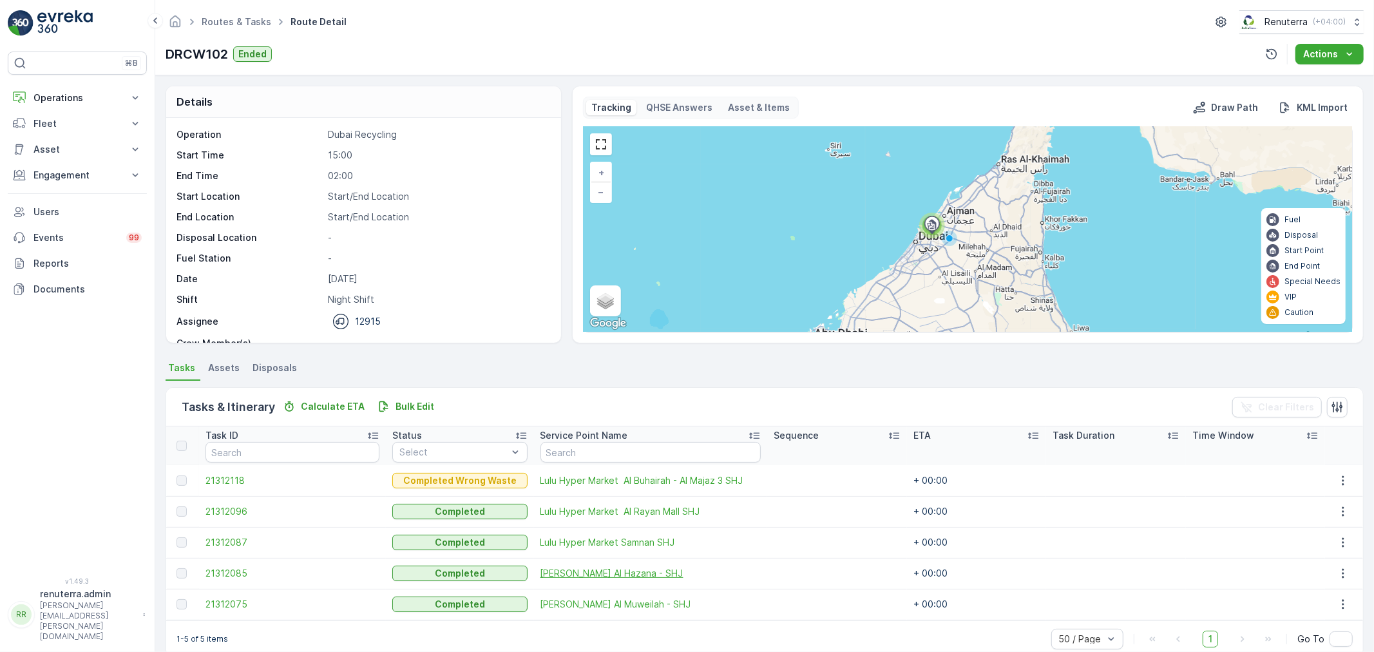
click at [599, 576] on span "[PERSON_NAME] Al Hazana - SHJ" at bounding box center [650, 573] width 221 height 13
click at [240, 573] on span "21312085" at bounding box center [292, 573] width 174 height 13
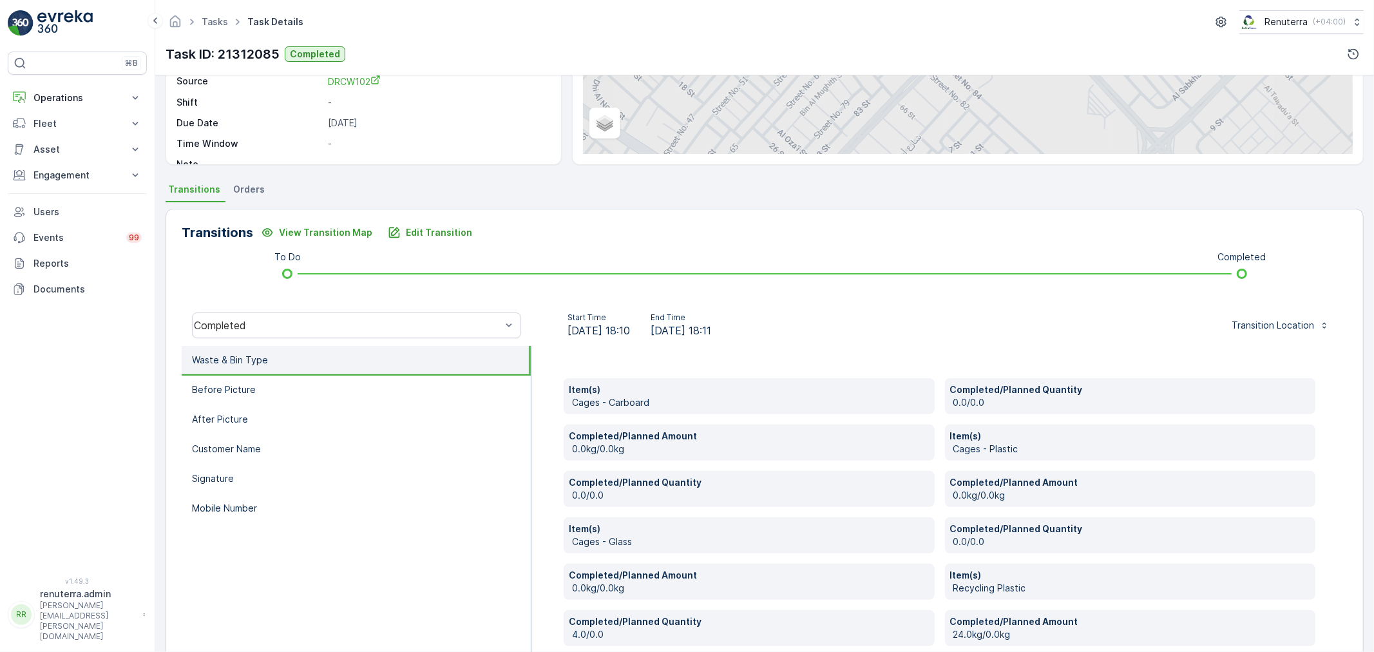
scroll to position [245, 0]
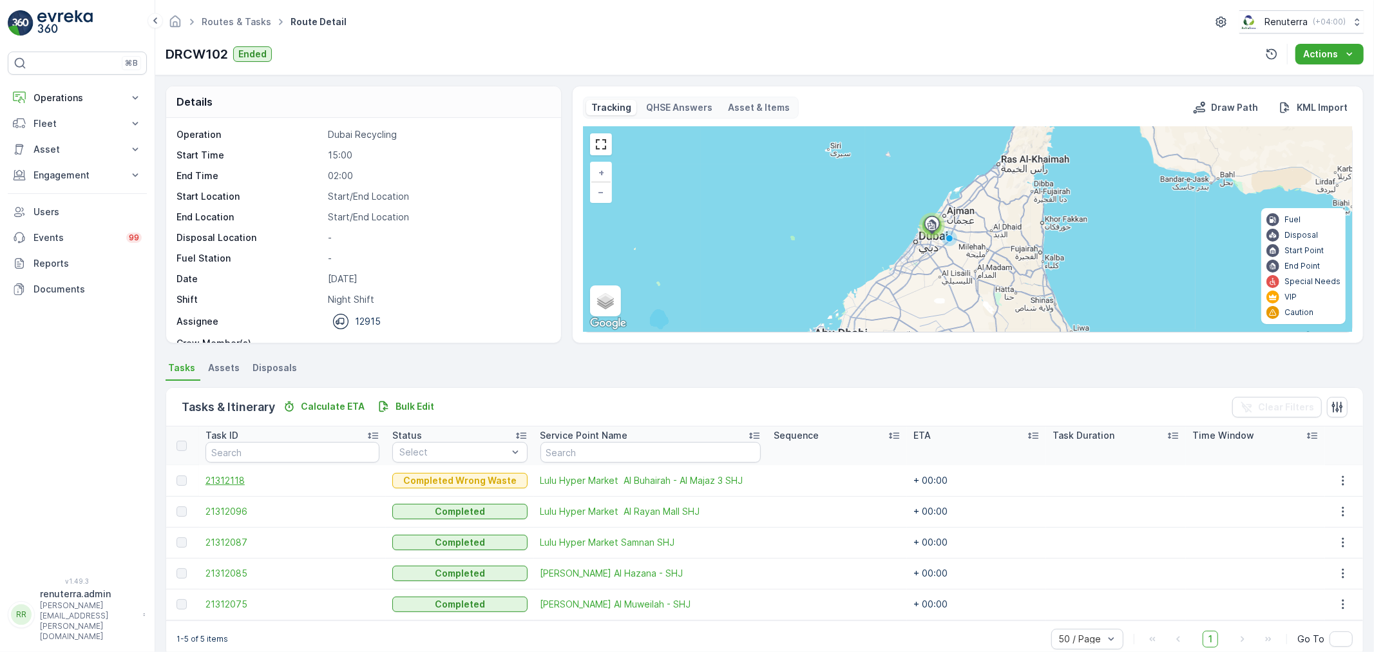
click at [228, 481] on span "21312118" at bounding box center [292, 480] width 174 height 13
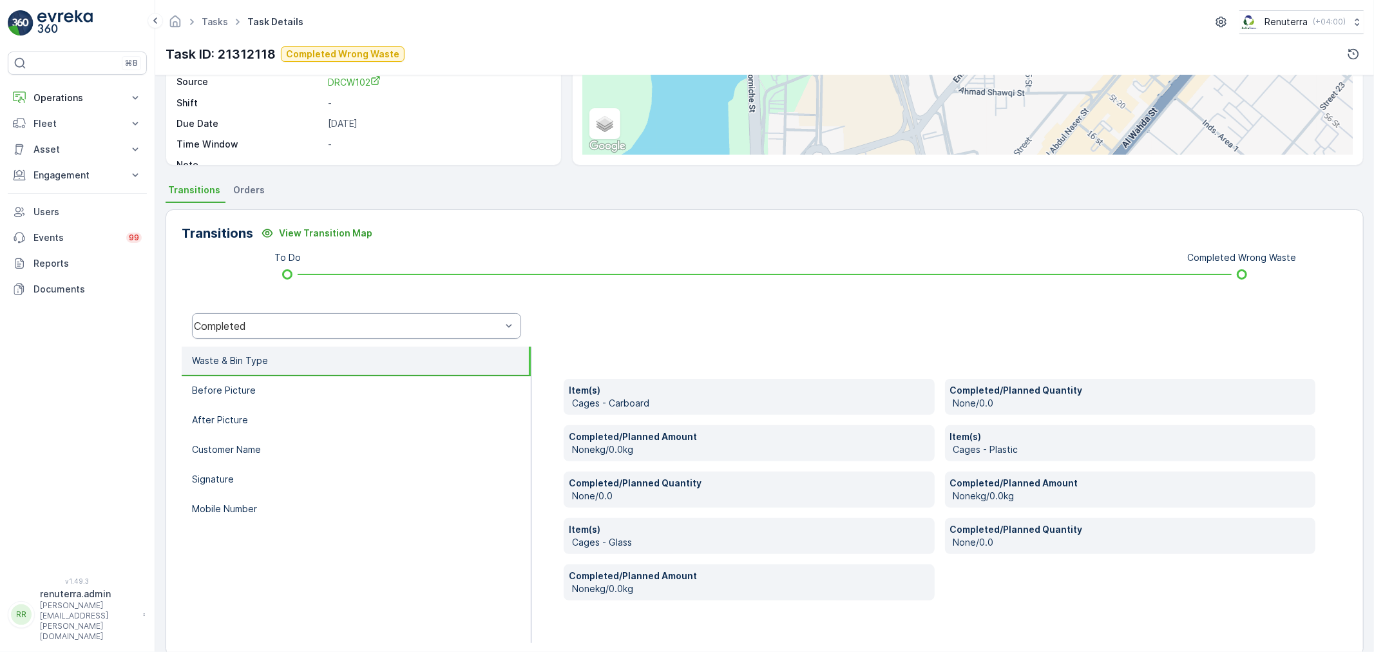
scroll to position [198, 0]
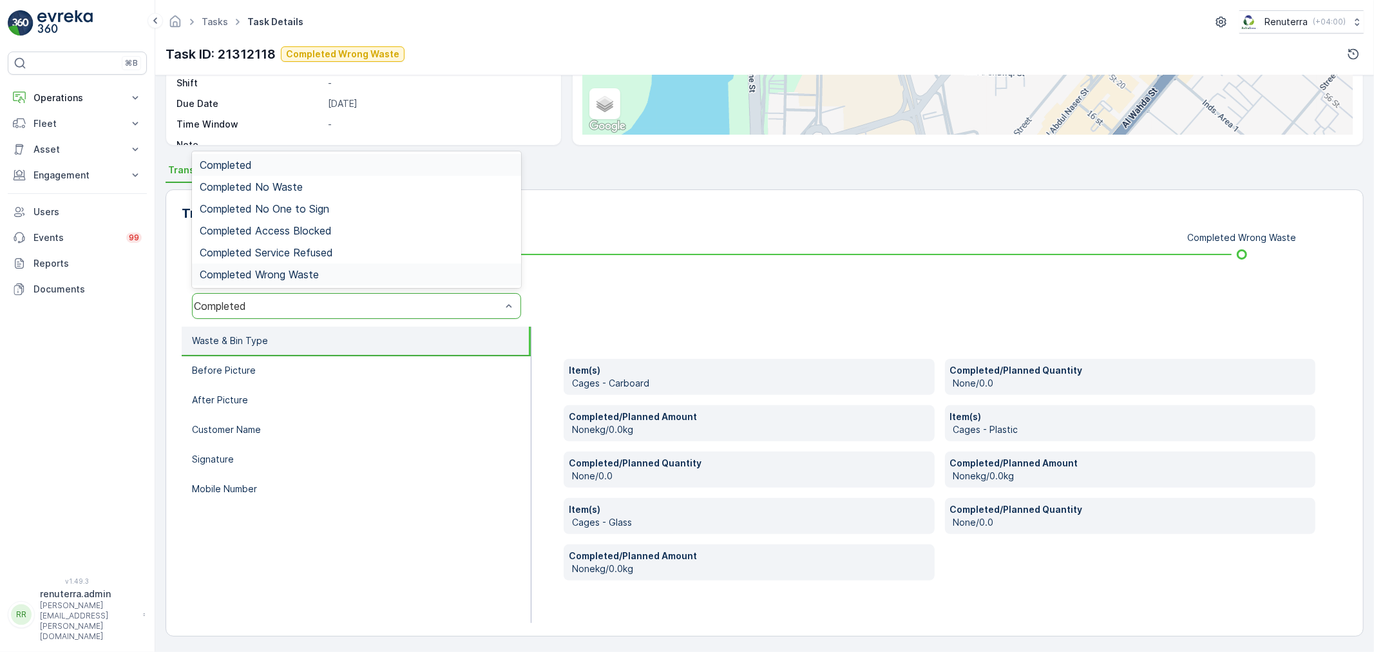
click at [296, 271] on span "Completed Wrong Waste" at bounding box center [259, 275] width 119 height 12
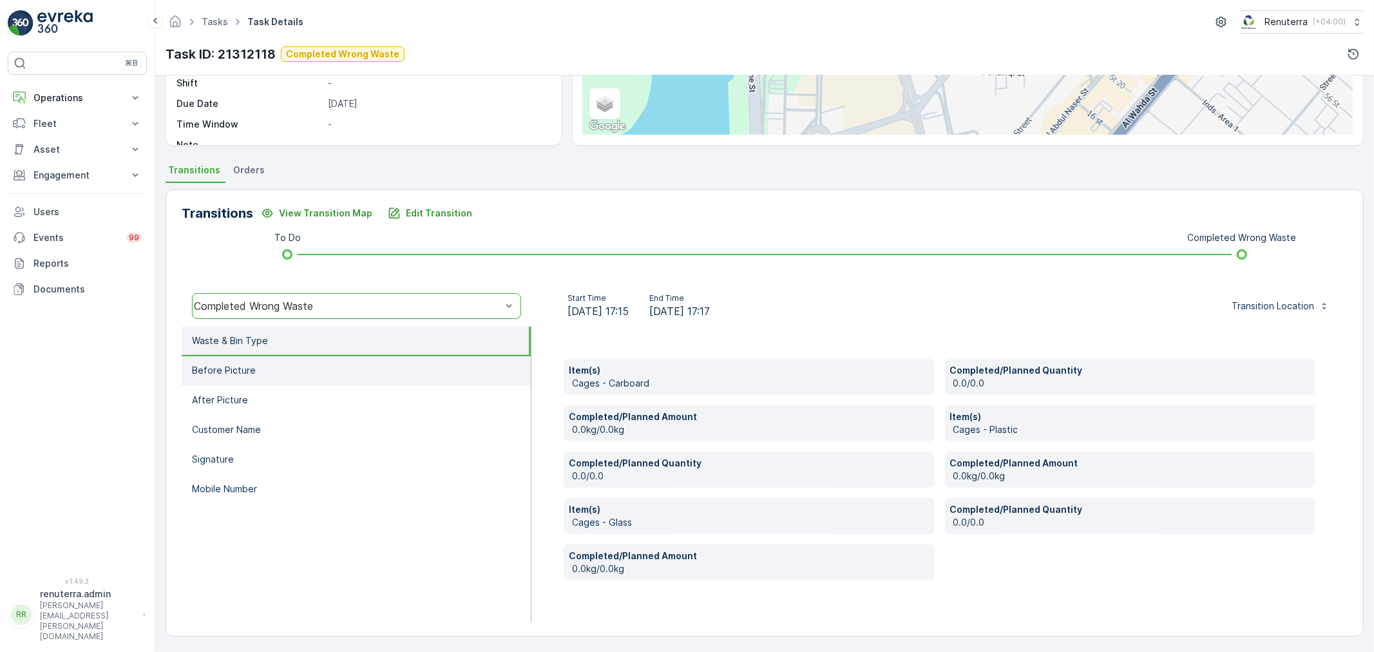
click at [260, 365] on li "Before Picture" at bounding box center [356, 371] width 349 height 30
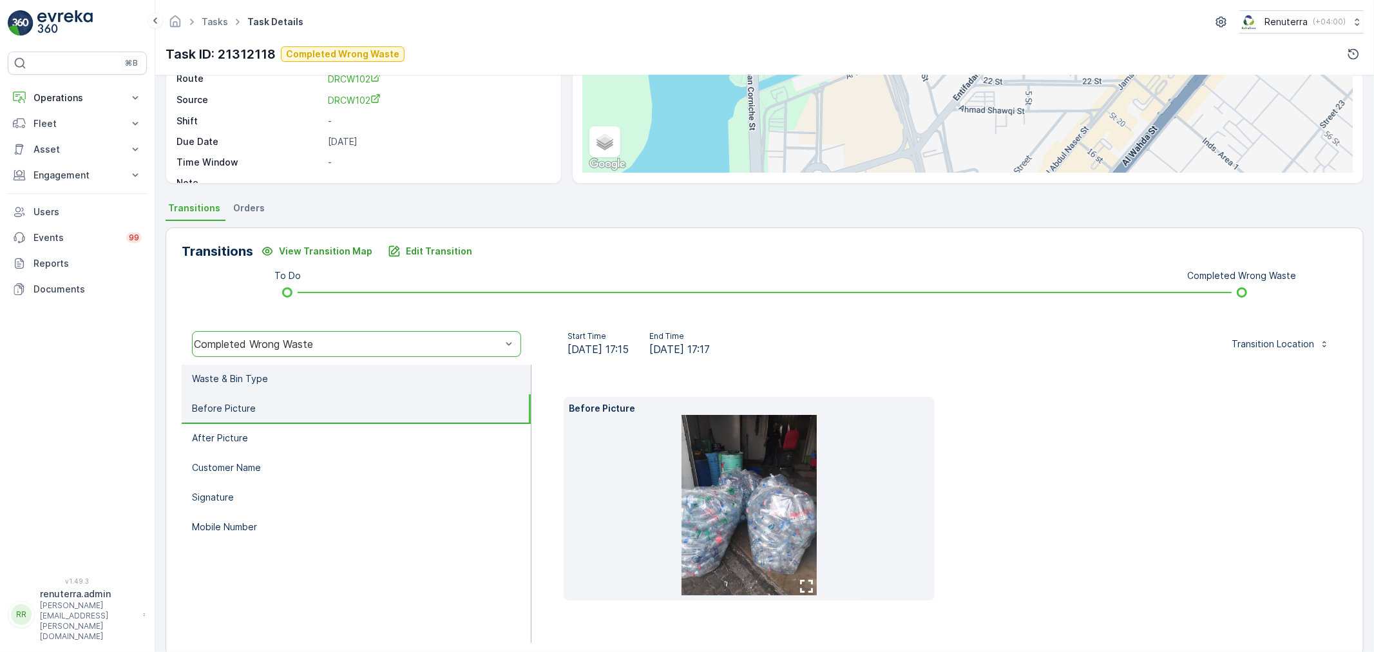
click at [266, 388] on li "Waste & Bin Type" at bounding box center [356, 380] width 349 height 30
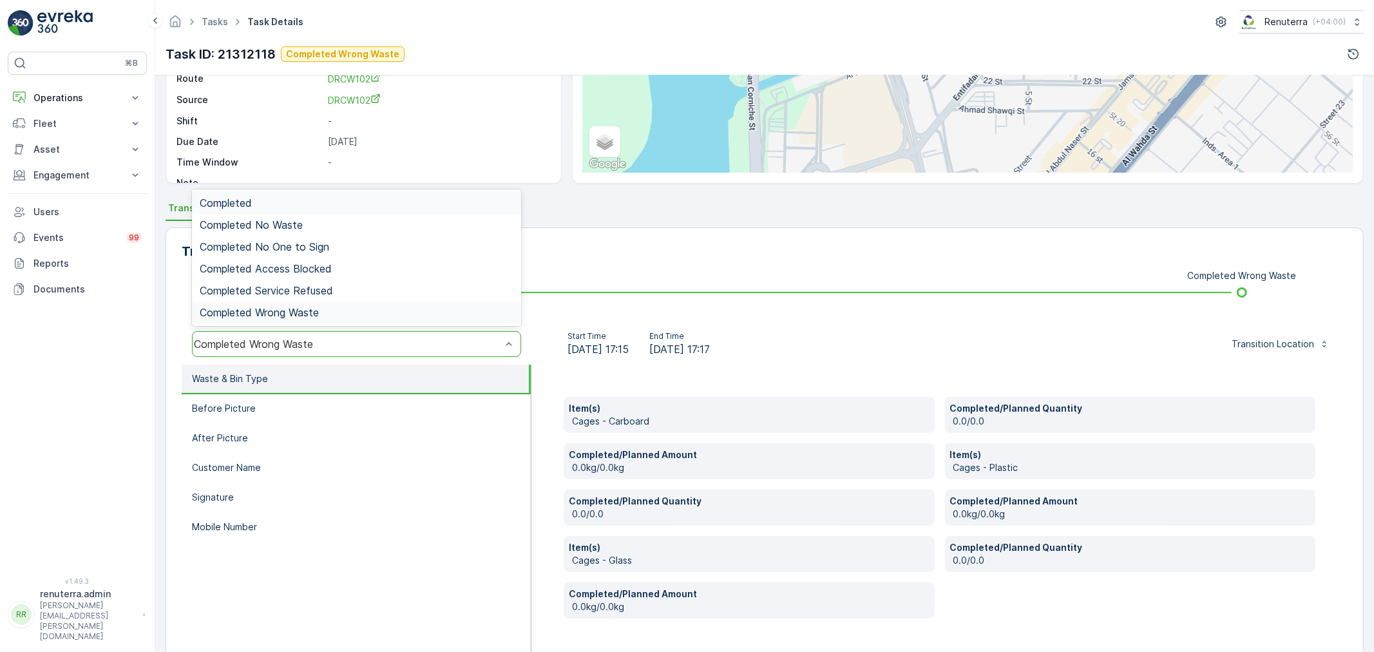
drag, startPoint x: 334, startPoint y: 344, endPoint x: 303, endPoint y: 345, distance: 30.3
click at [333, 344] on div "Completed Wrong Waste" at bounding box center [347, 344] width 307 height 12
click at [292, 203] on div "Completed" at bounding box center [357, 203] width 314 height 12
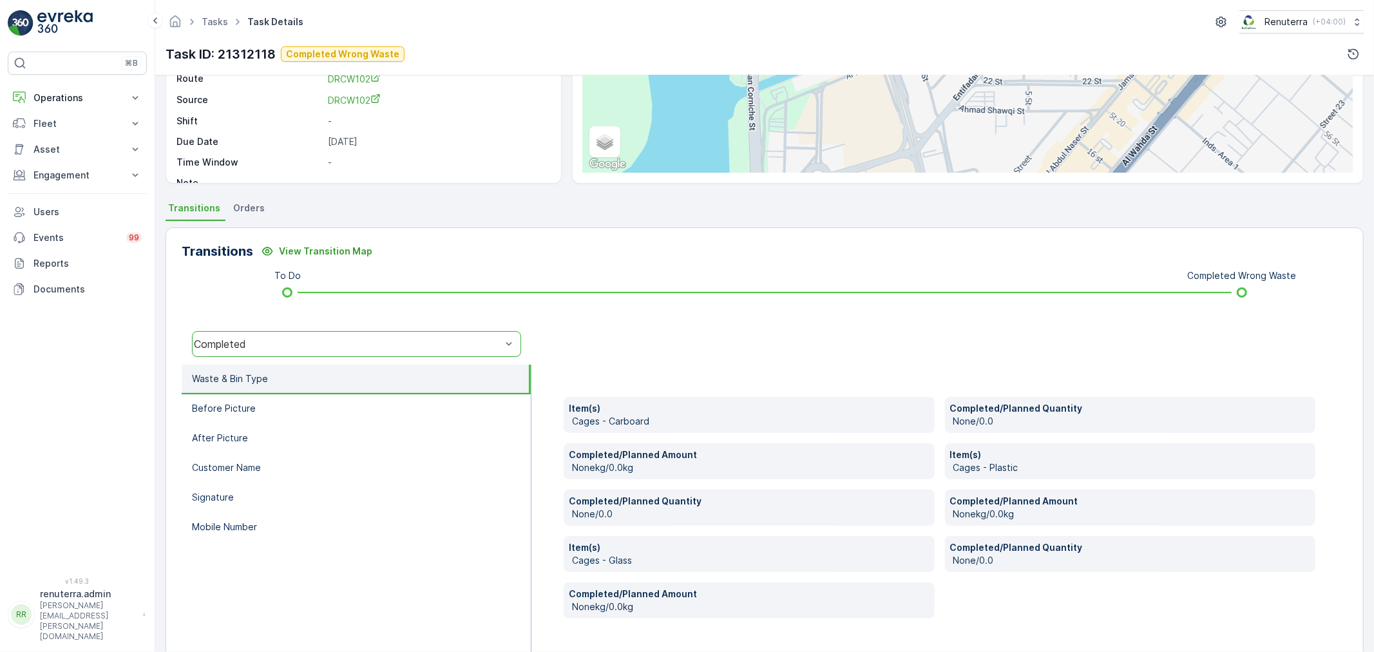
click at [280, 345] on div "Completed" at bounding box center [347, 344] width 307 height 12
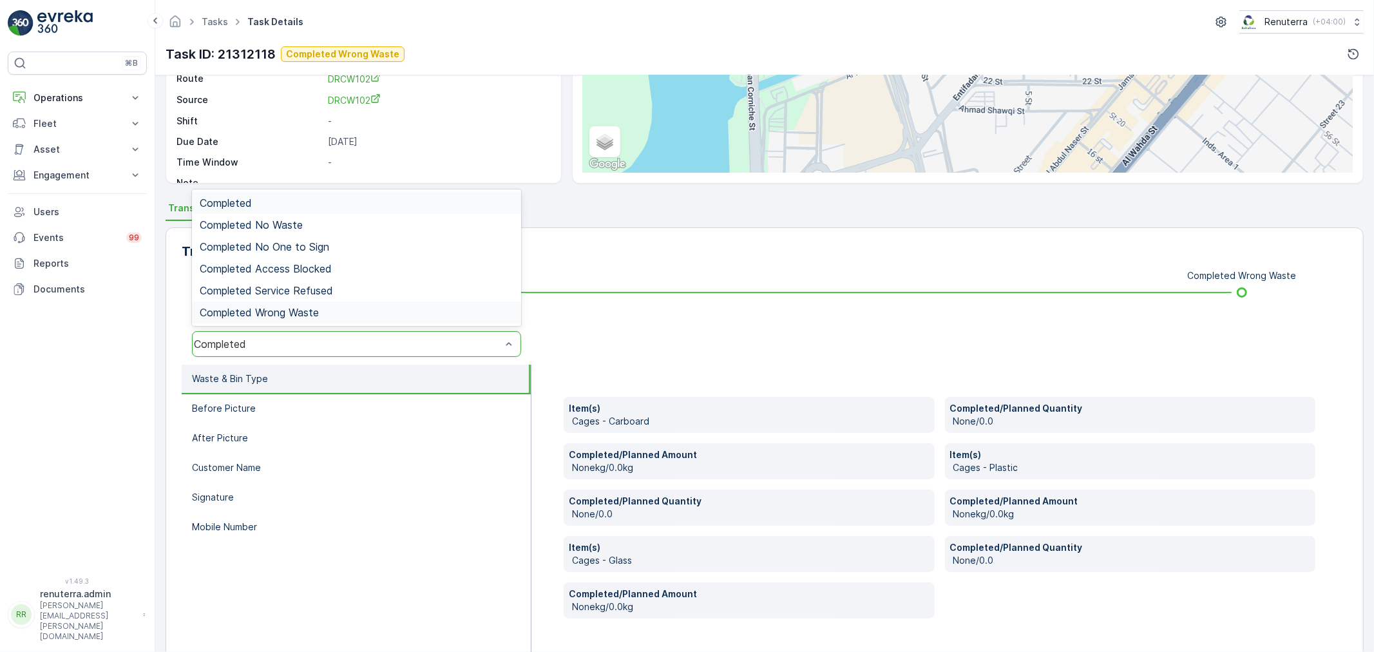
click at [303, 301] on div "Completed Wrong Waste" at bounding box center [356, 312] width 329 height 22
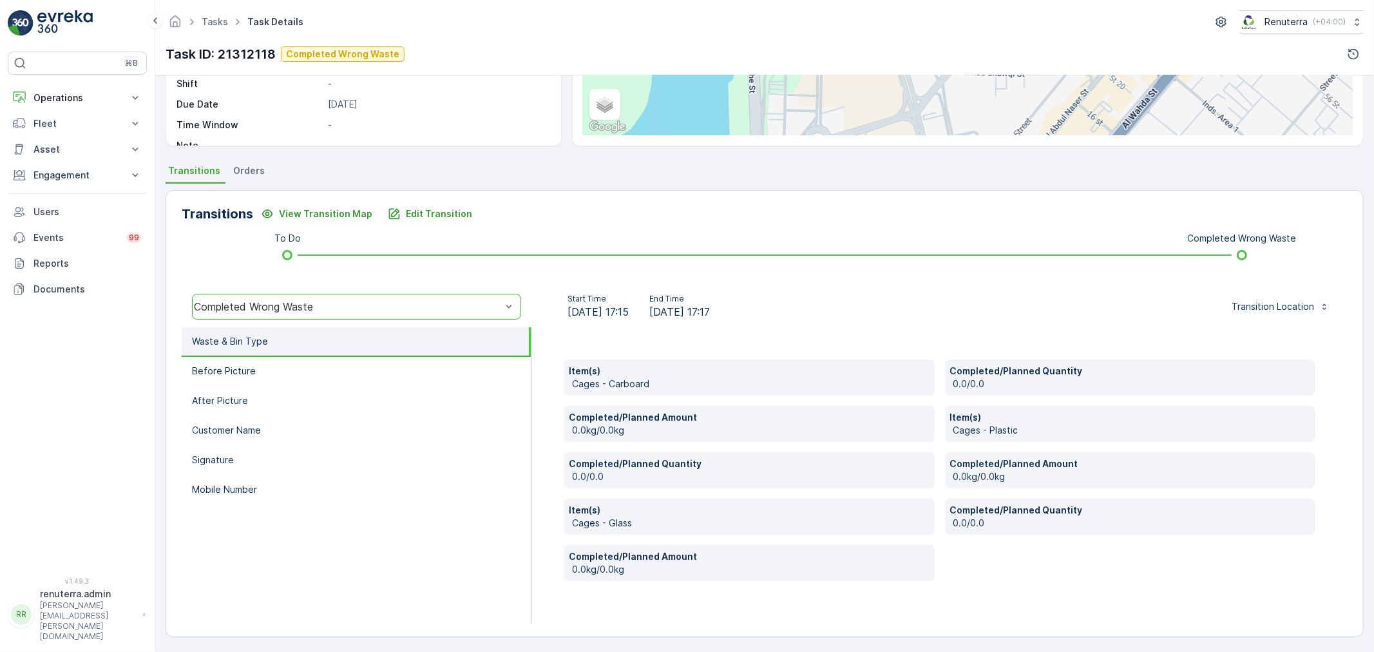
scroll to position [198, 0]
click at [433, 216] on p "Edit Transition" at bounding box center [439, 213] width 66 height 13
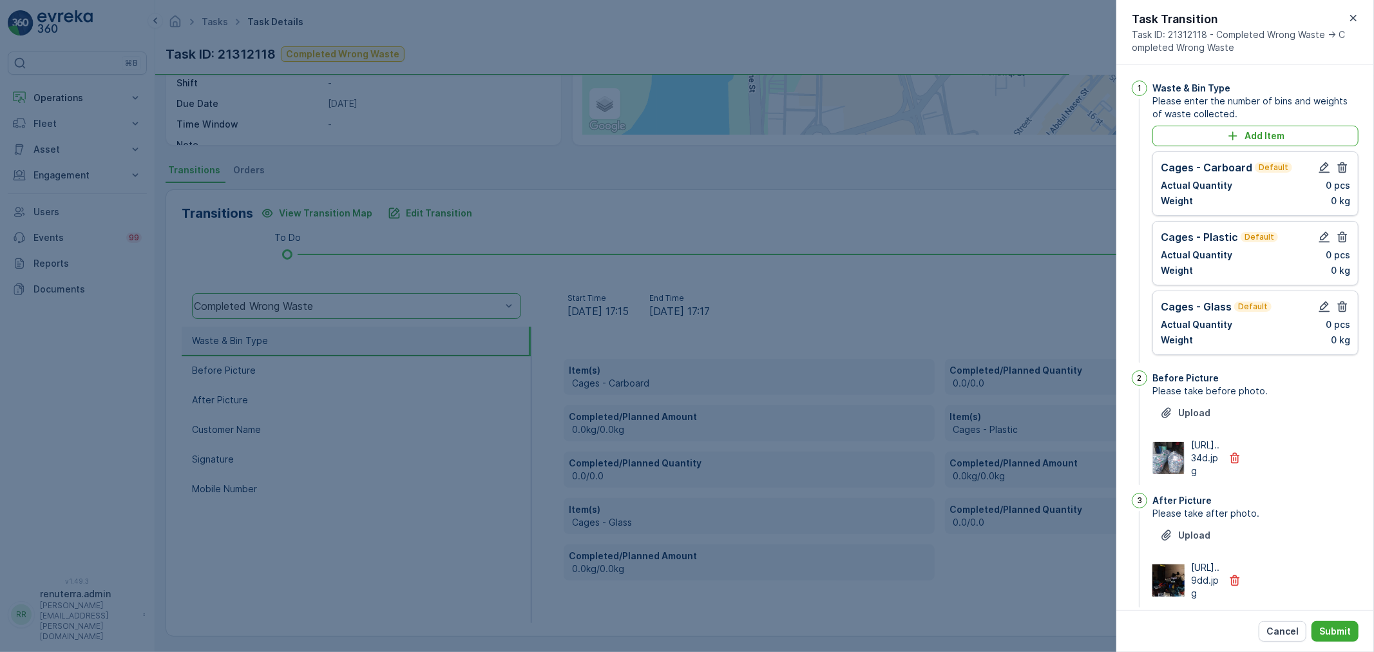
scroll to position [24, 0]
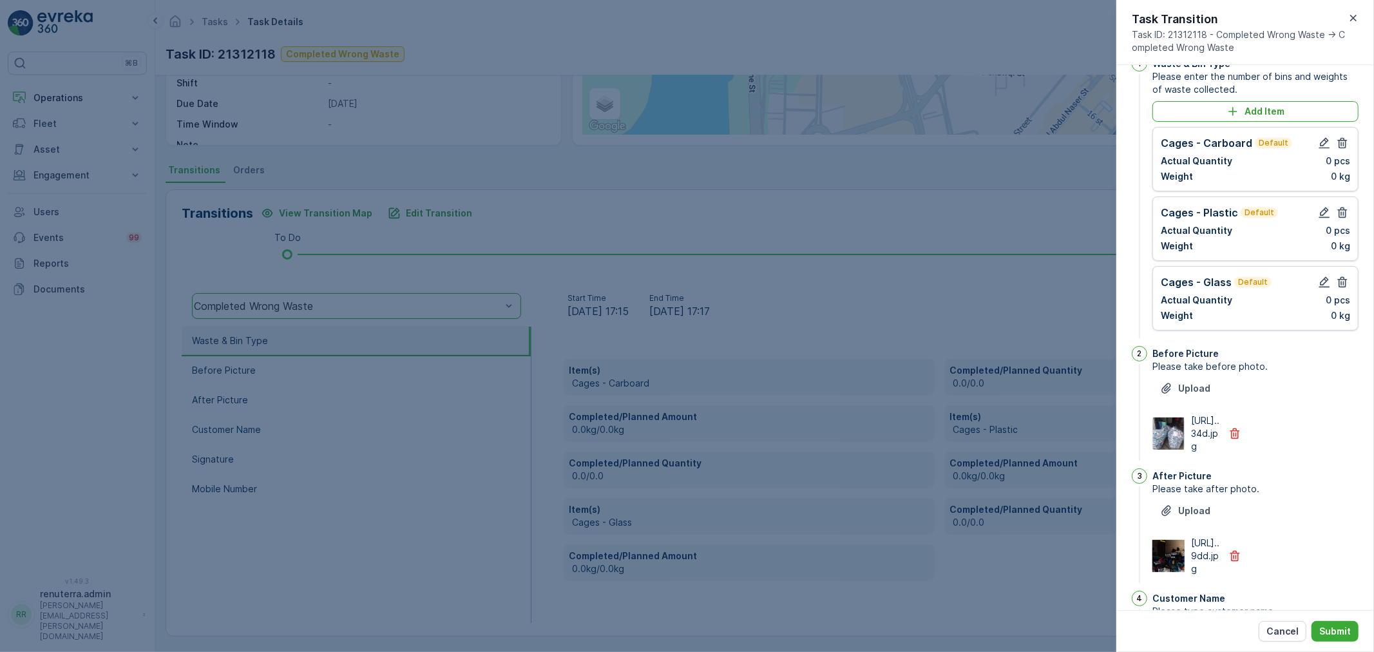
click at [1341, 280] on icon "button" at bounding box center [1342, 282] width 13 height 13
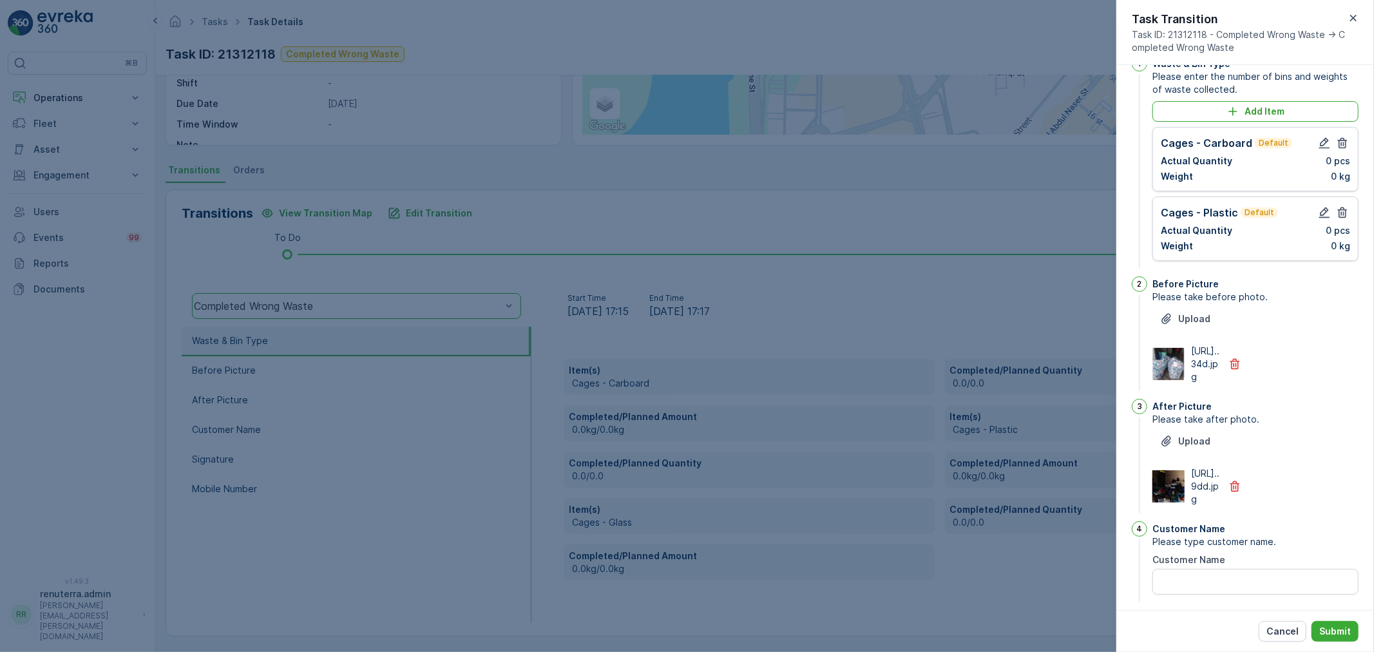
click at [1343, 229] on p "0 pcs" at bounding box center [1338, 230] width 24 height 13
click at [1344, 216] on icon "button" at bounding box center [1342, 212] width 13 height 13
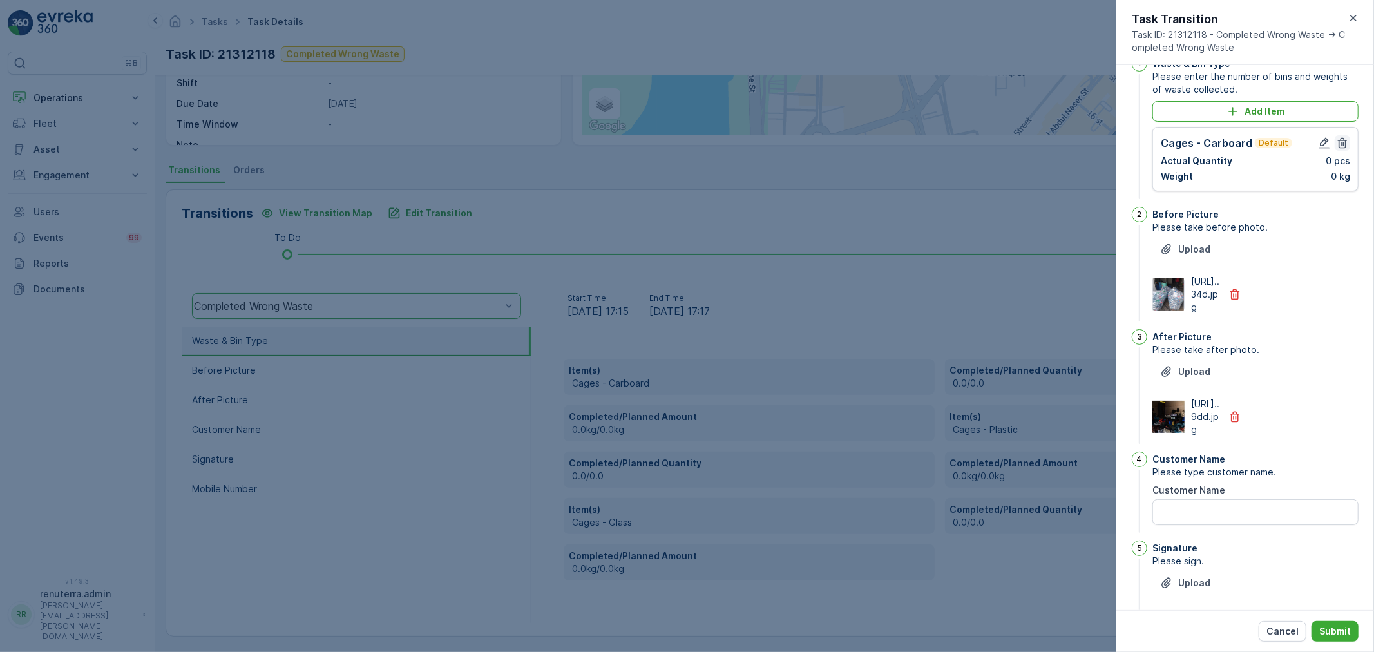
click at [1341, 148] on icon "button" at bounding box center [1342, 143] width 13 height 13
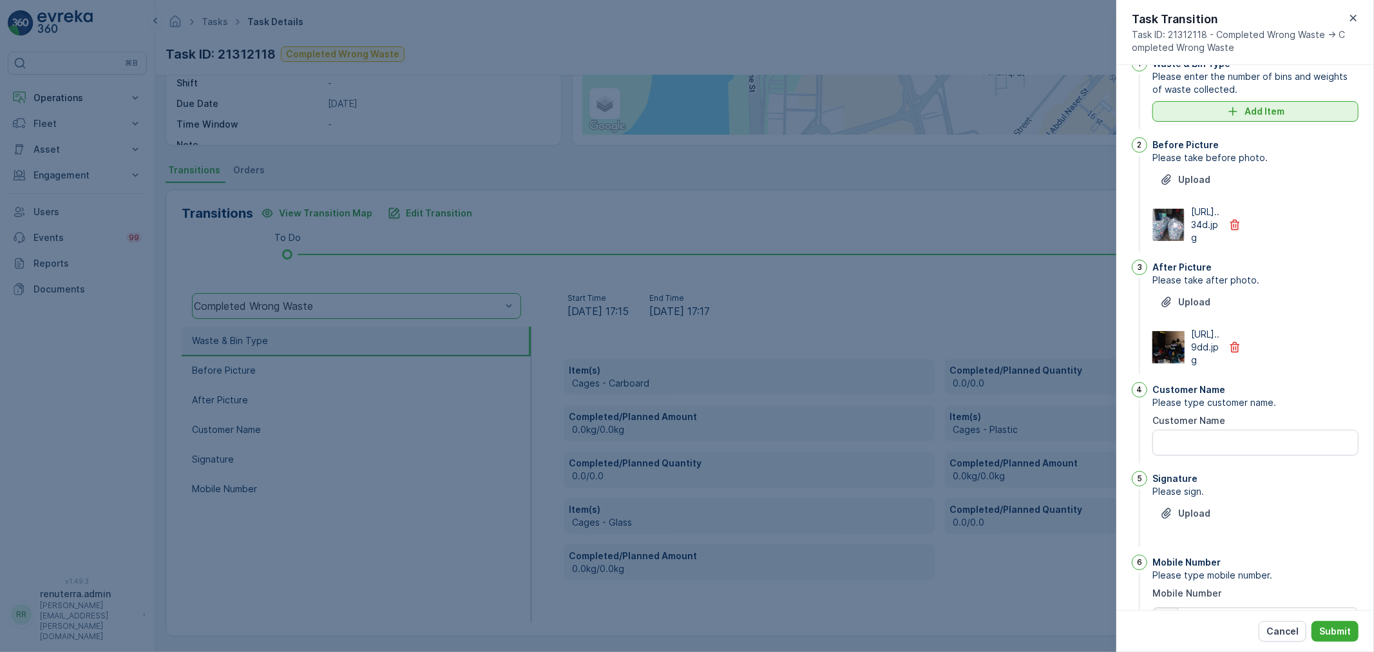
click at [1261, 108] on p "Add Item" at bounding box center [1265, 111] width 40 height 13
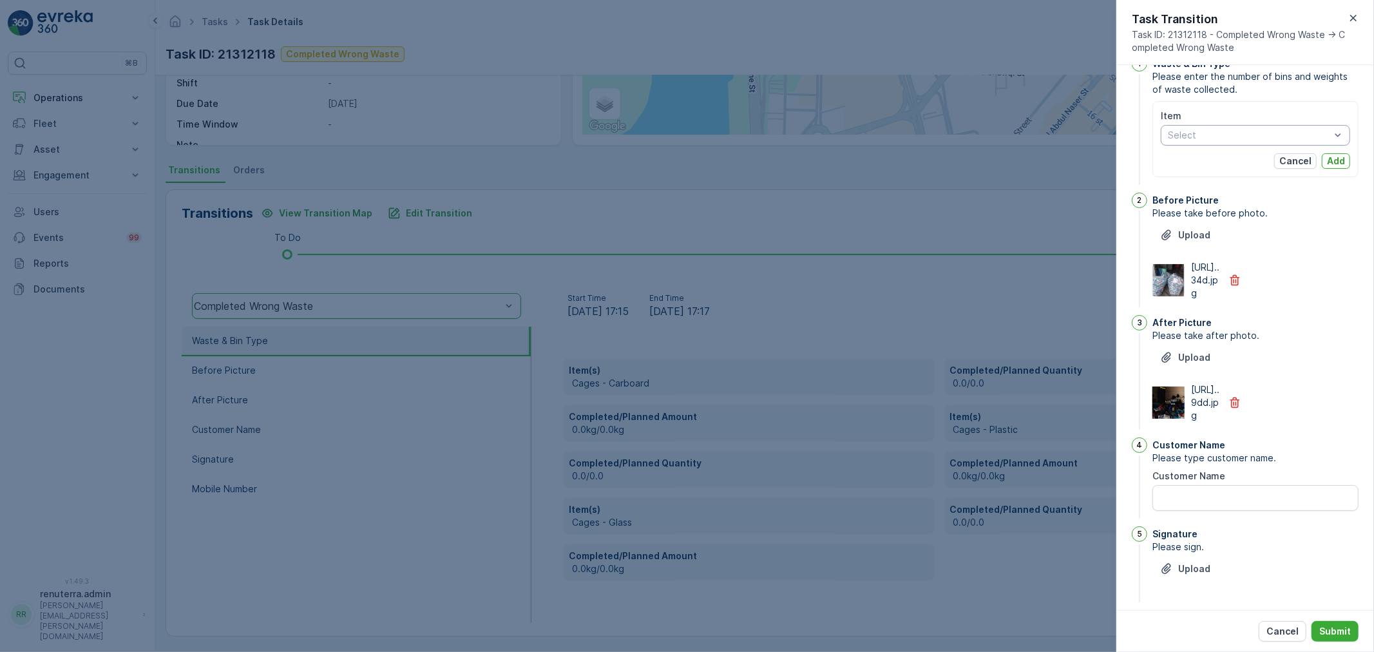
click at [1215, 143] on div "Select" at bounding box center [1255, 135] width 189 height 21
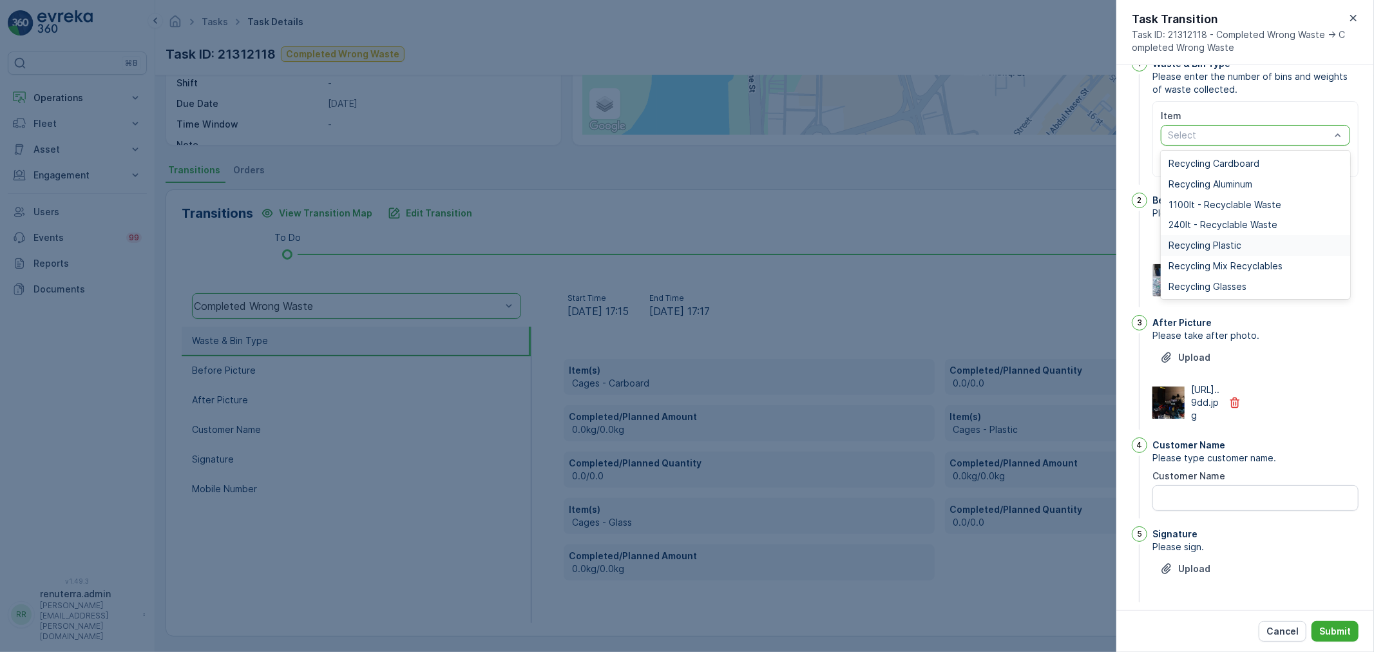
click at [1196, 250] on div "Recycling Plastic" at bounding box center [1255, 245] width 189 height 21
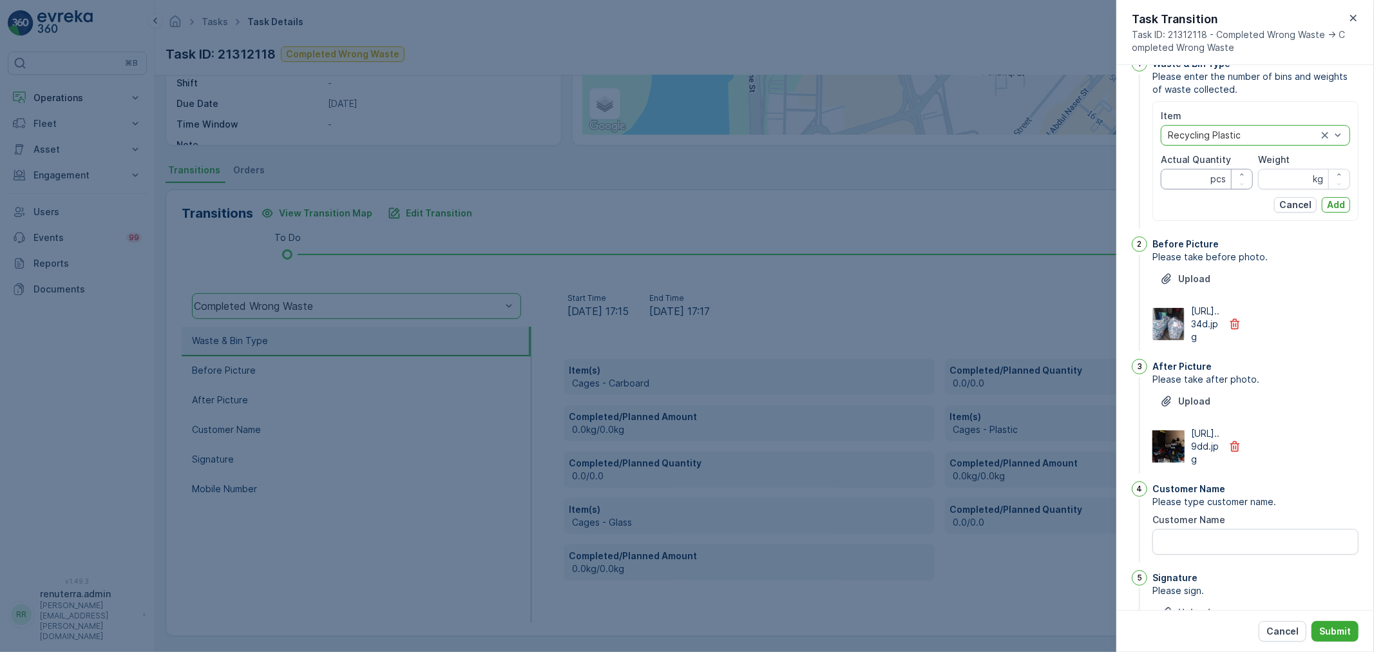
click at [1170, 176] on Quantity "Actual Quantity" at bounding box center [1207, 179] width 92 height 21
type Quantity "12"
click at [1297, 185] on input "Weight" at bounding box center [1304, 179] width 92 height 21
type input "81"
click at [1341, 202] on p "Add" at bounding box center [1336, 204] width 18 height 13
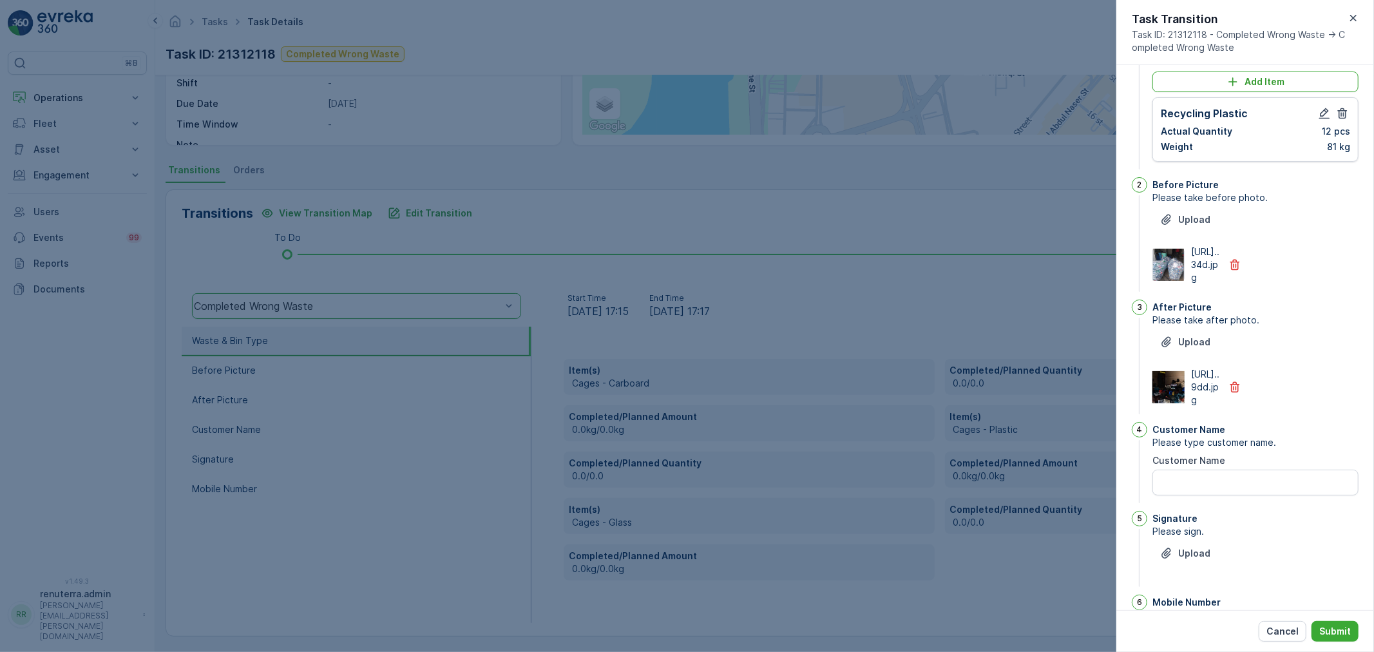
scroll to position [200, 0]
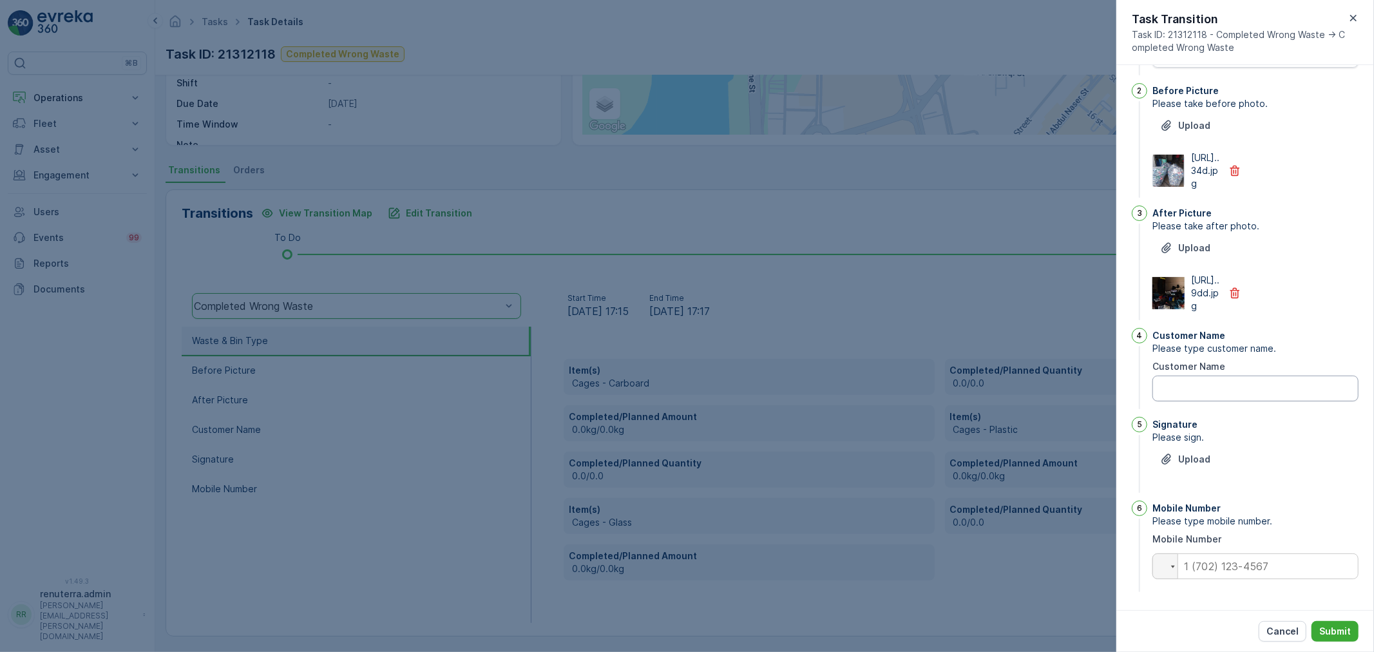
click at [1254, 390] on Name "Customer Name" at bounding box center [1255, 389] width 206 height 26
click at [1330, 640] on button "Submit" at bounding box center [1335, 631] width 47 height 21
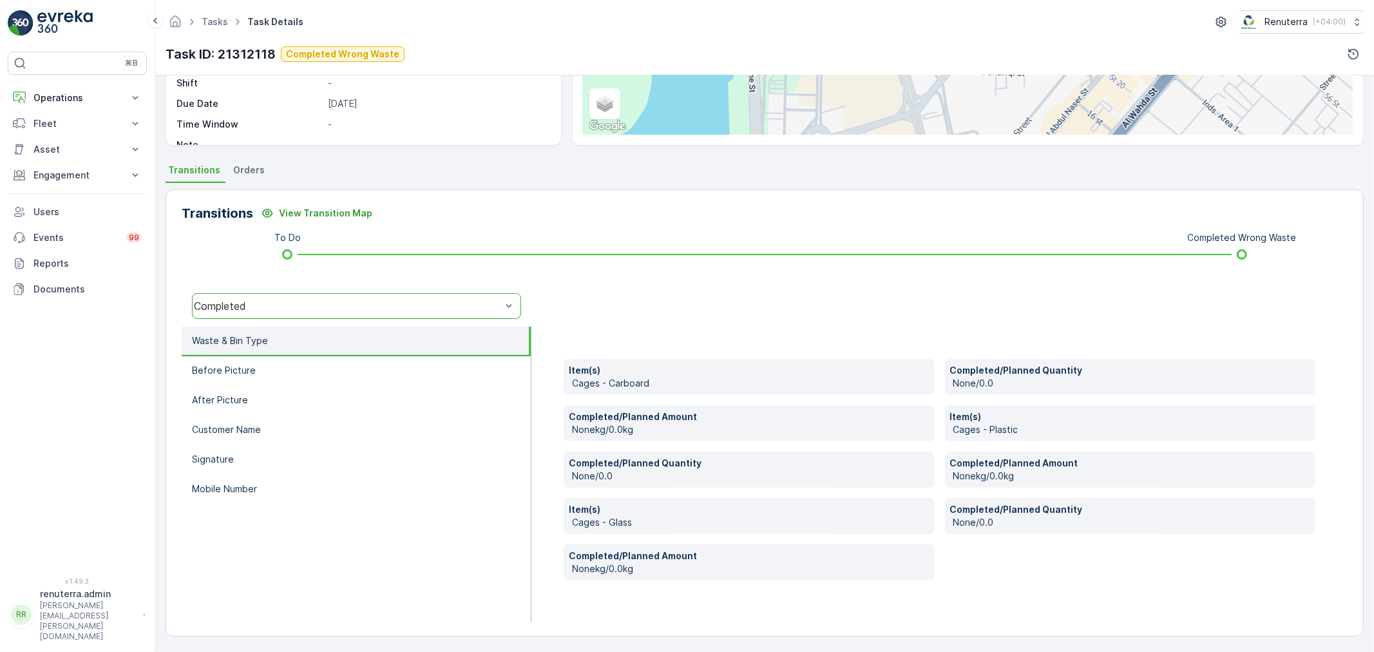
click at [291, 310] on div "Completed" at bounding box center [347, 306] width 307 height 12
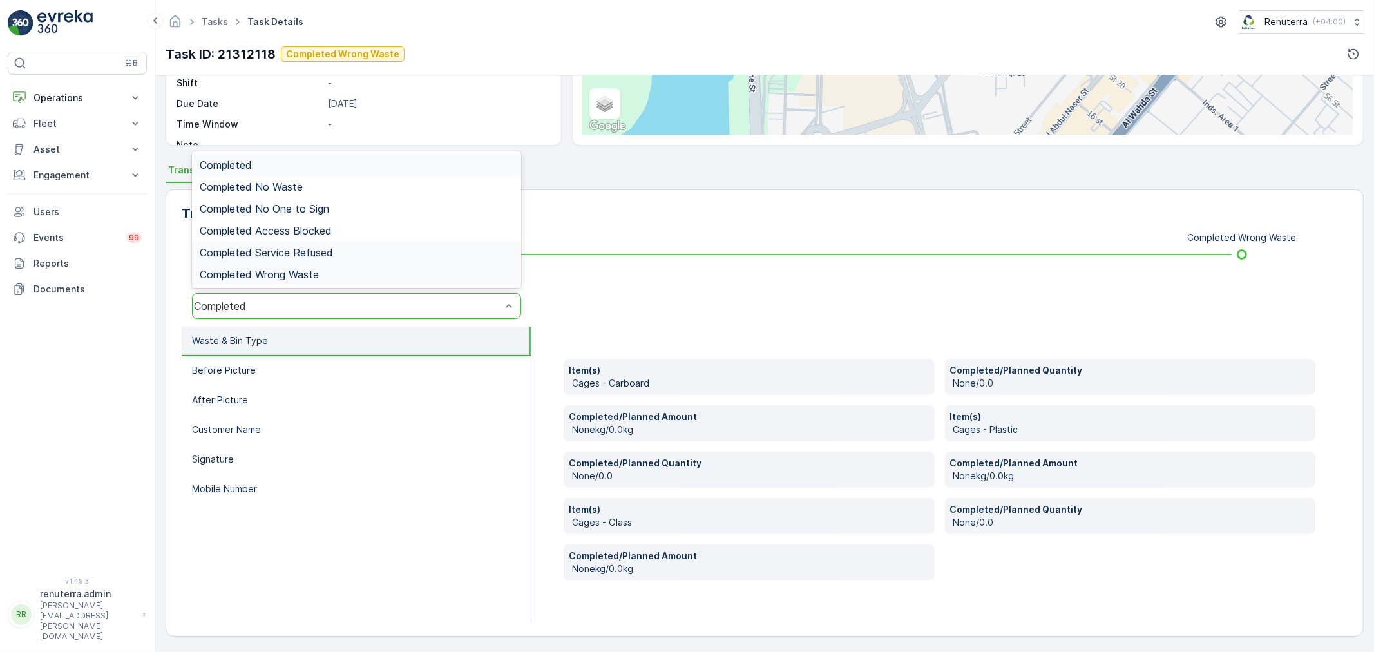
click at [327, 263] on div "Completed Wrong Waste" at bounding box center [356, 274] width 329 height 22
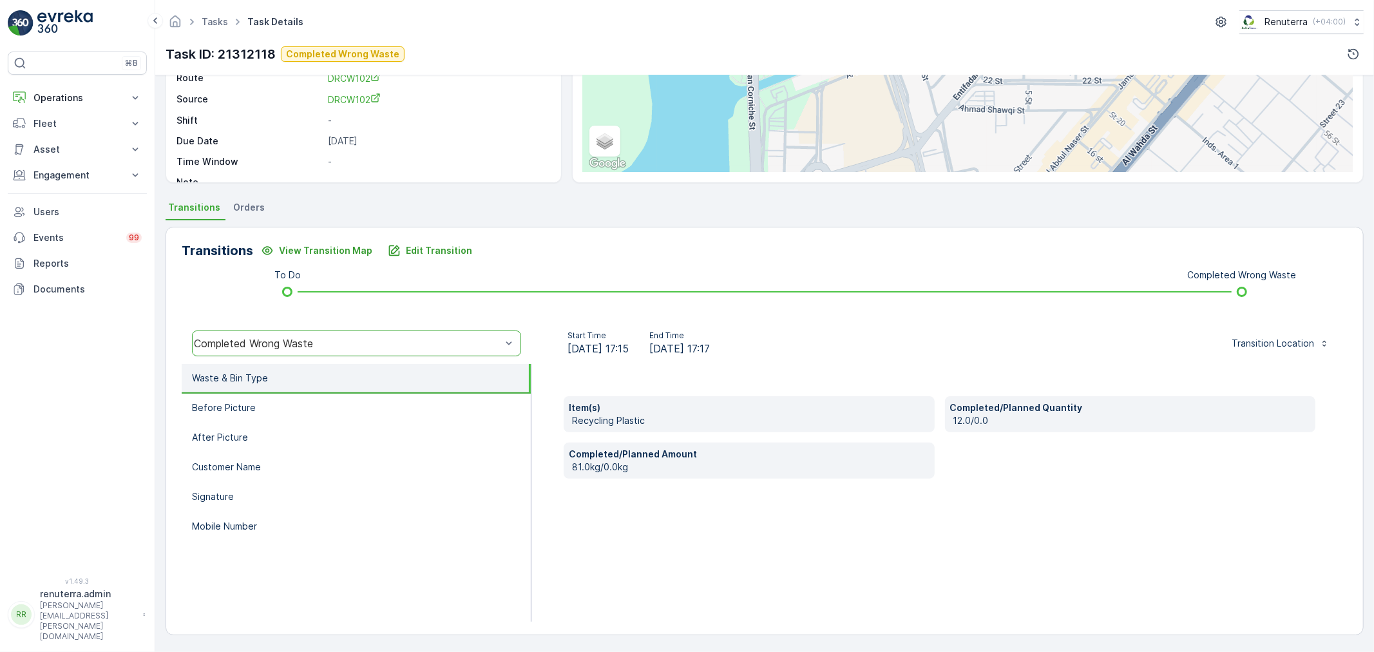
scroll to position [160, 0]
drag, startPoint x: 240, startPoint y: 479, endPoint x: 245, endPoint y: 485, distance: 7.8
click at [242, 483] on li "Signature" at bounding box center [356, 498] width 349 height 30
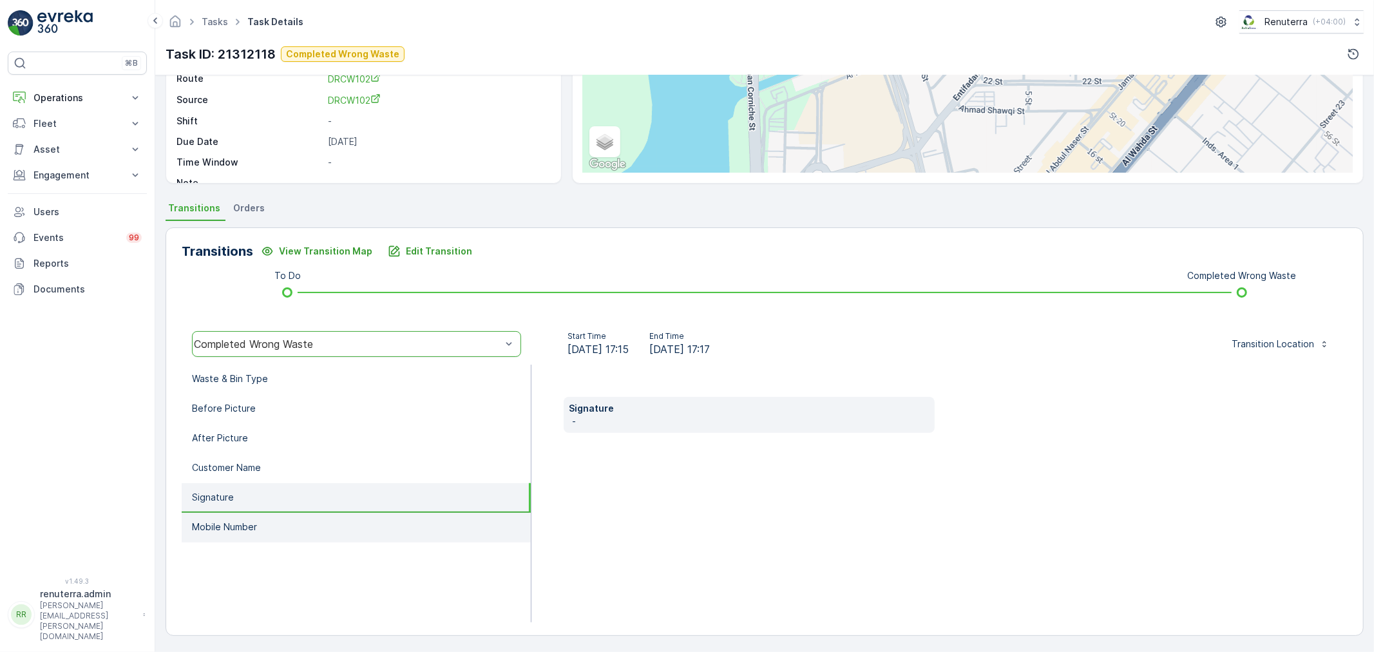
click at [245, 513] on li "Mobile Number" at bounding box center [356, 528] width 349 height 30
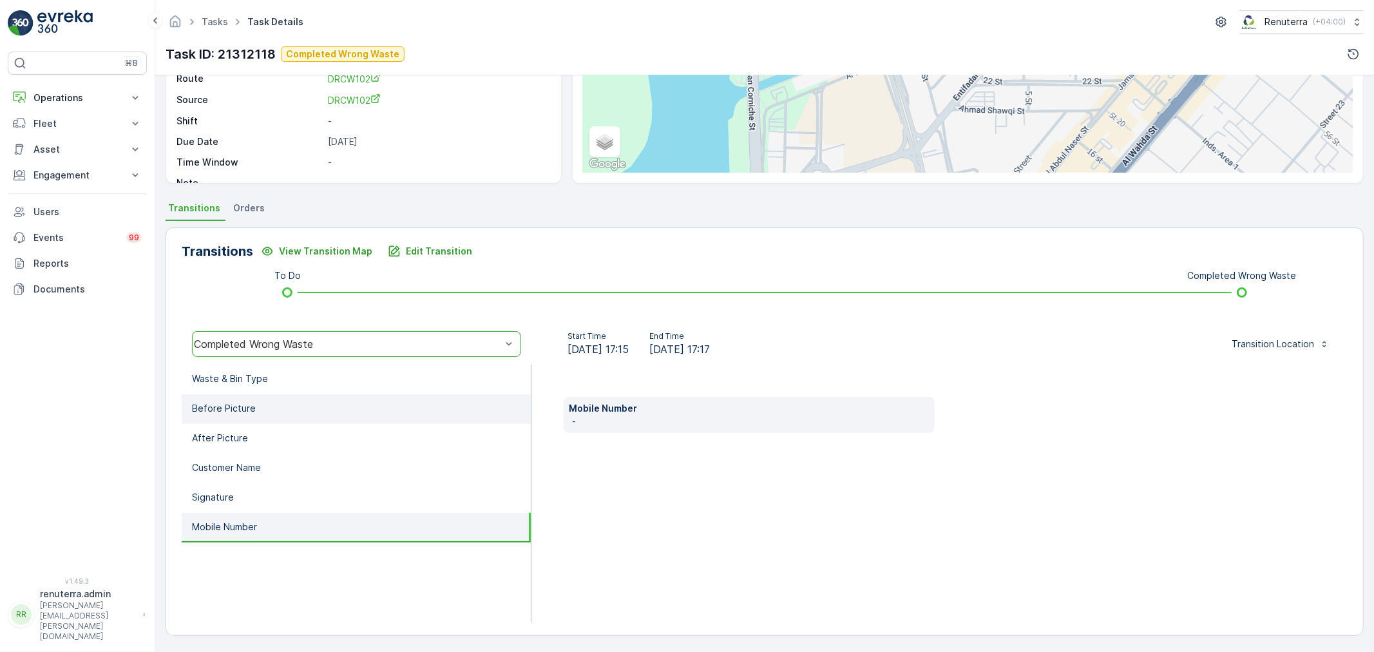
drag, startPoint x: 249, startPoint y: 448, endPoint x: 253, endPoint y: 416, distance: 32.4
click at [250, 444] on li "After Picture" at bounding box center [356, 439] width 349 height 30
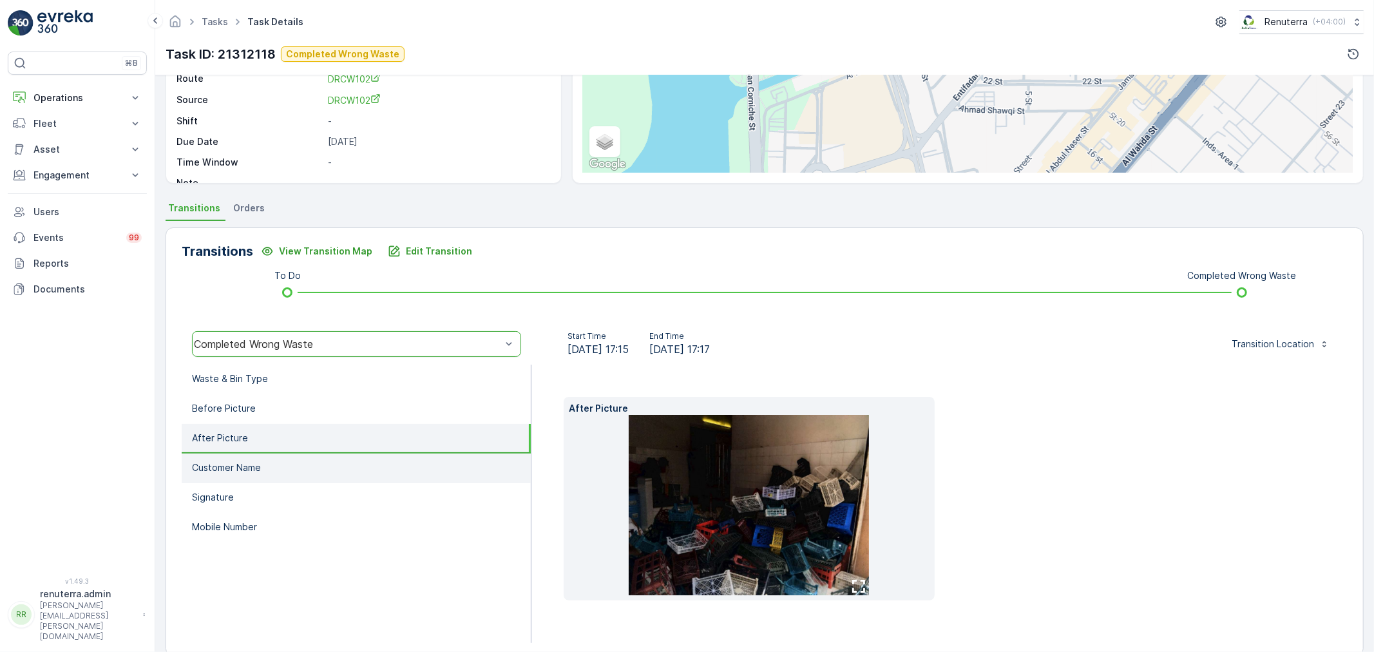
click at [240, 464] on p "Customer Name" at bounding box center [226, 467] width 69 height 13
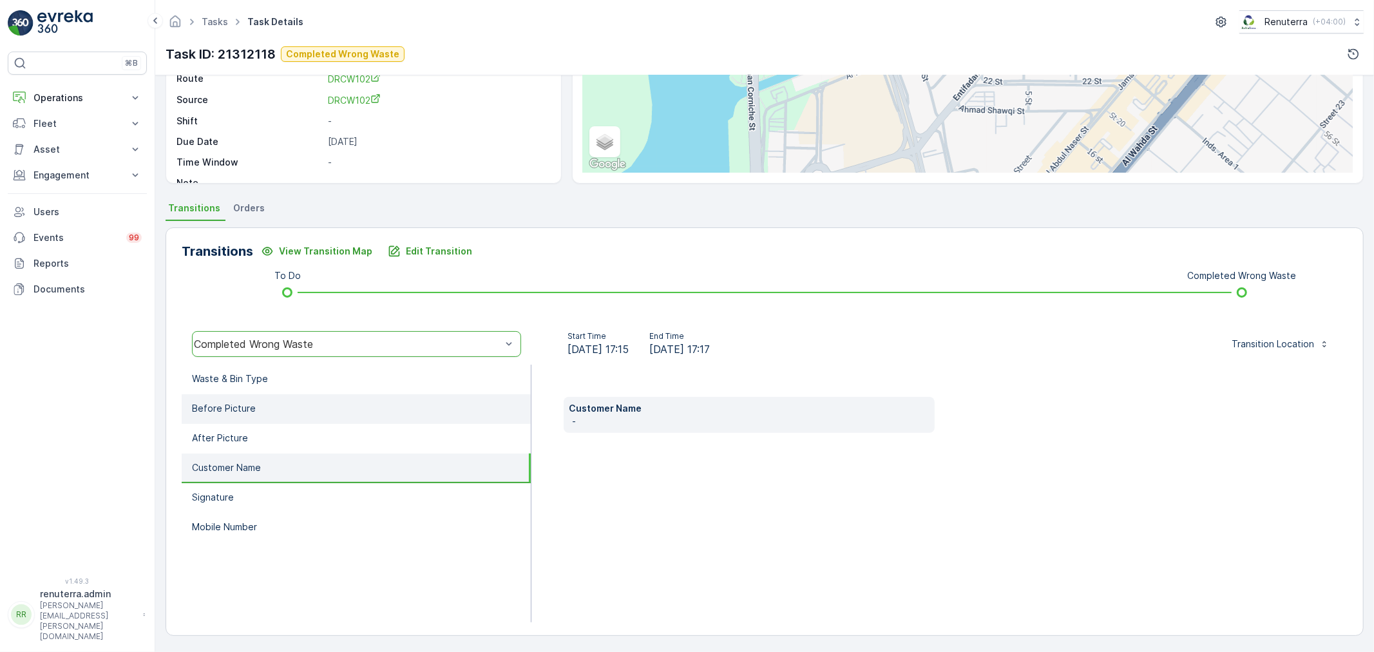
click at [260, 403] on li "Before Picture" at bounding box center [356, 409] width 349 height 30
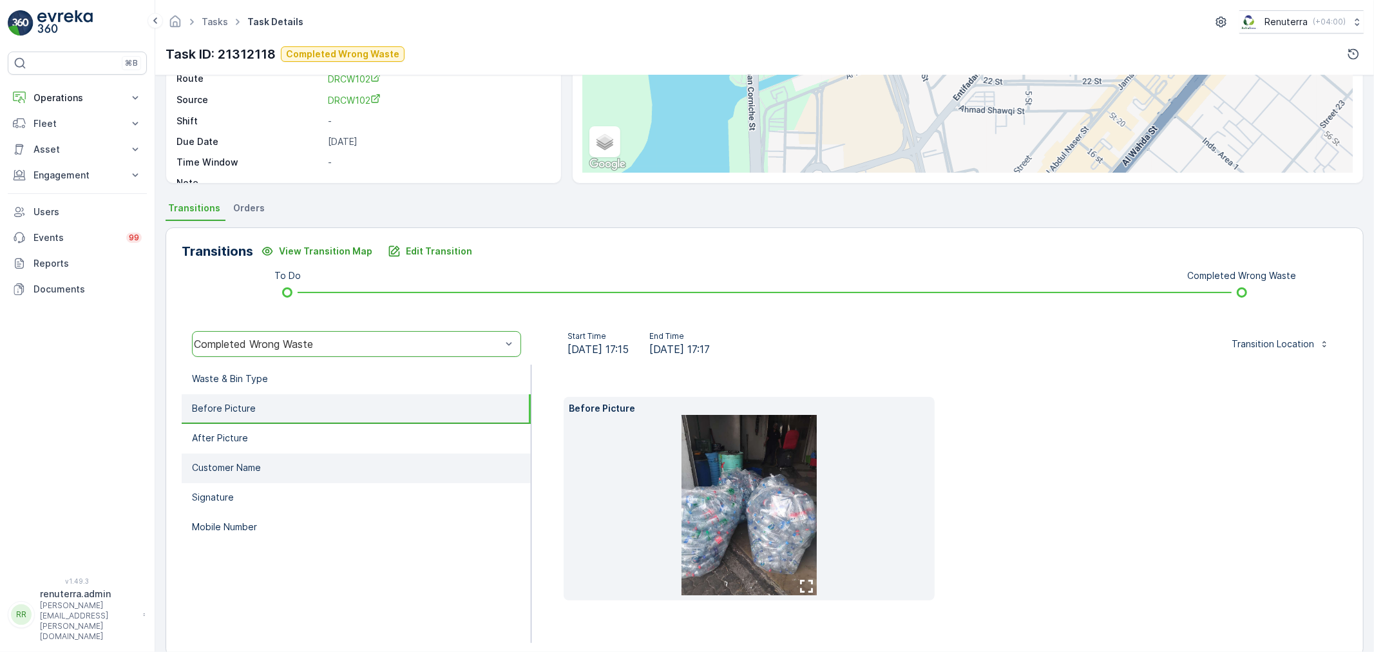
drag, startPoint x: 261, startPoint y: 440, endPoint x: 259, endPoint y: 453, distance: 13.0
click at [261, 439] on li "After Picture" at bounding box center [356, 439] width 349 height 30
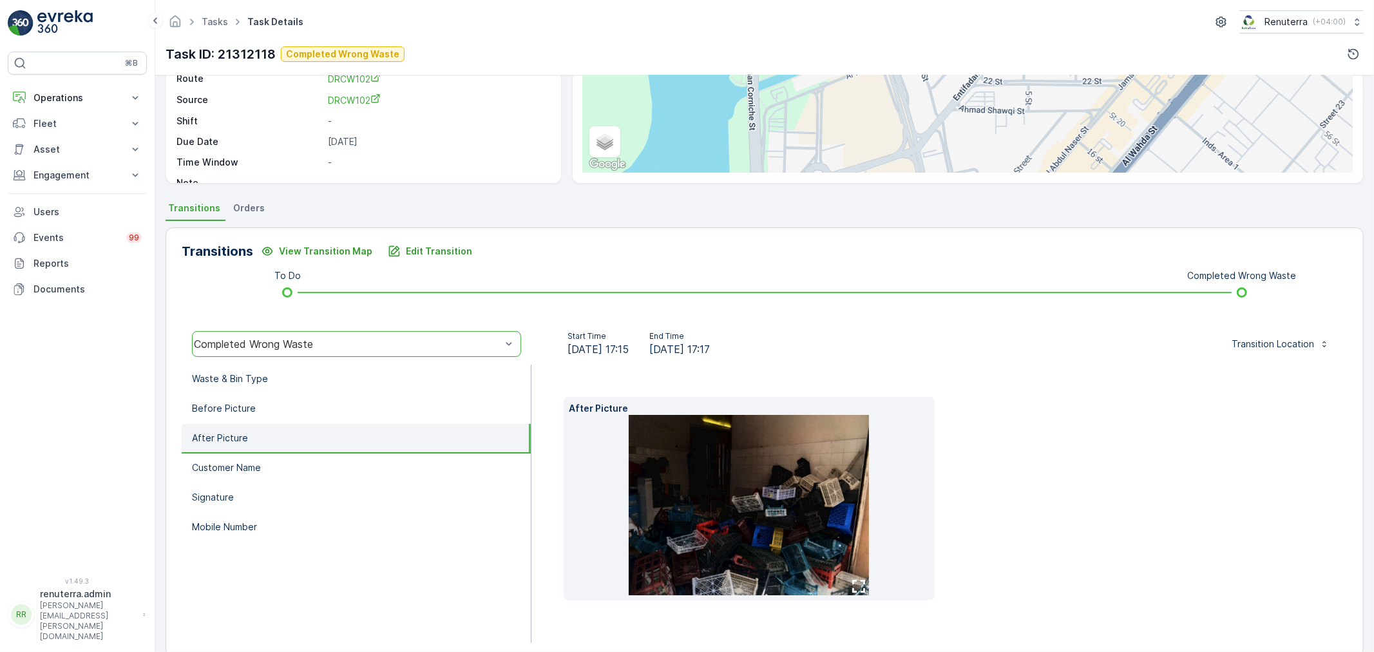
click at [725, 490] on img at bounding box center [749, 505] width 240 height 180
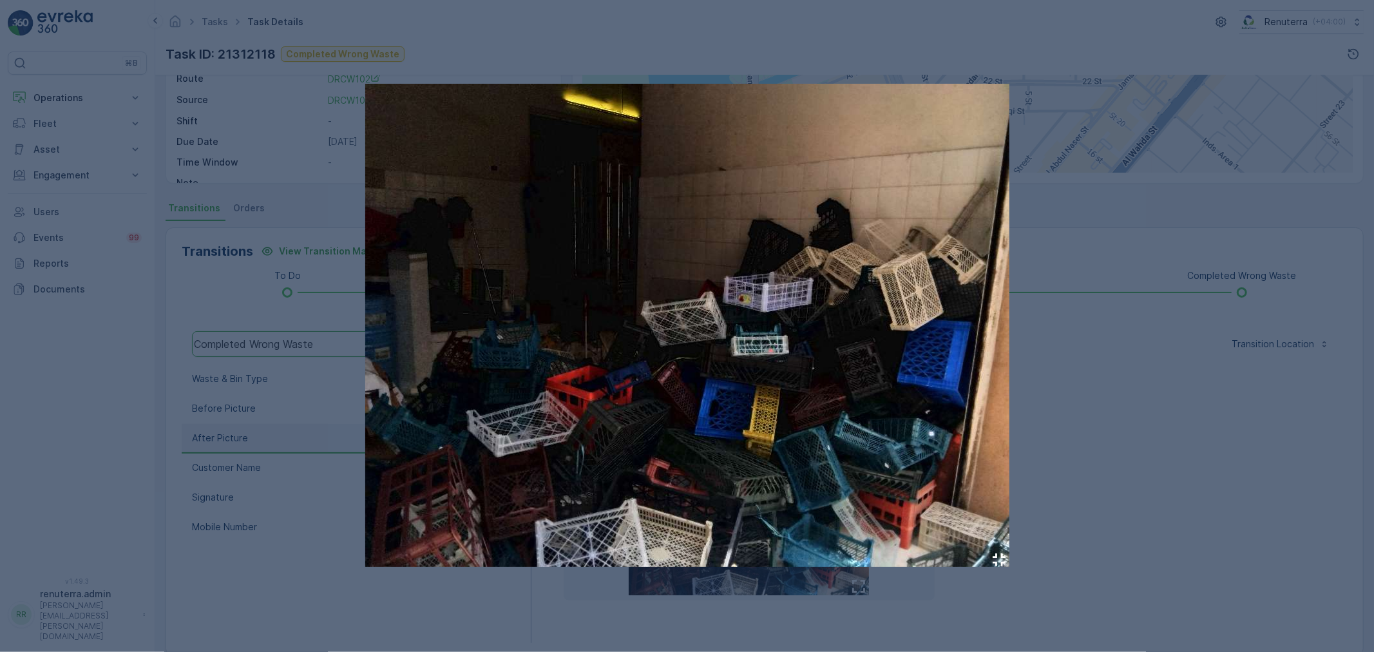
drag, startPoint x: 1125, startPoint y: 400, endPoint x: 1112, endPoint y: 407, distance: 15.3
click at [1126, 400] on div at bounding box center [687, 326] width 1374 height 652
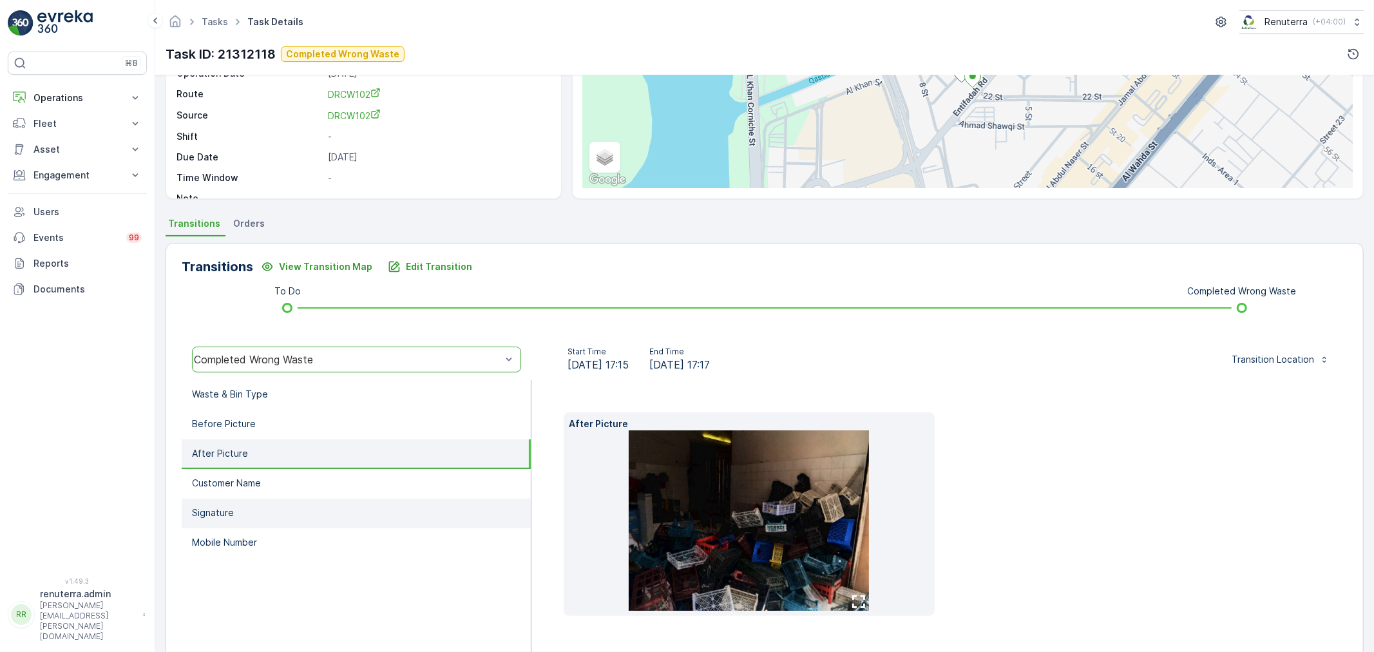
scroll to position [180, 0]
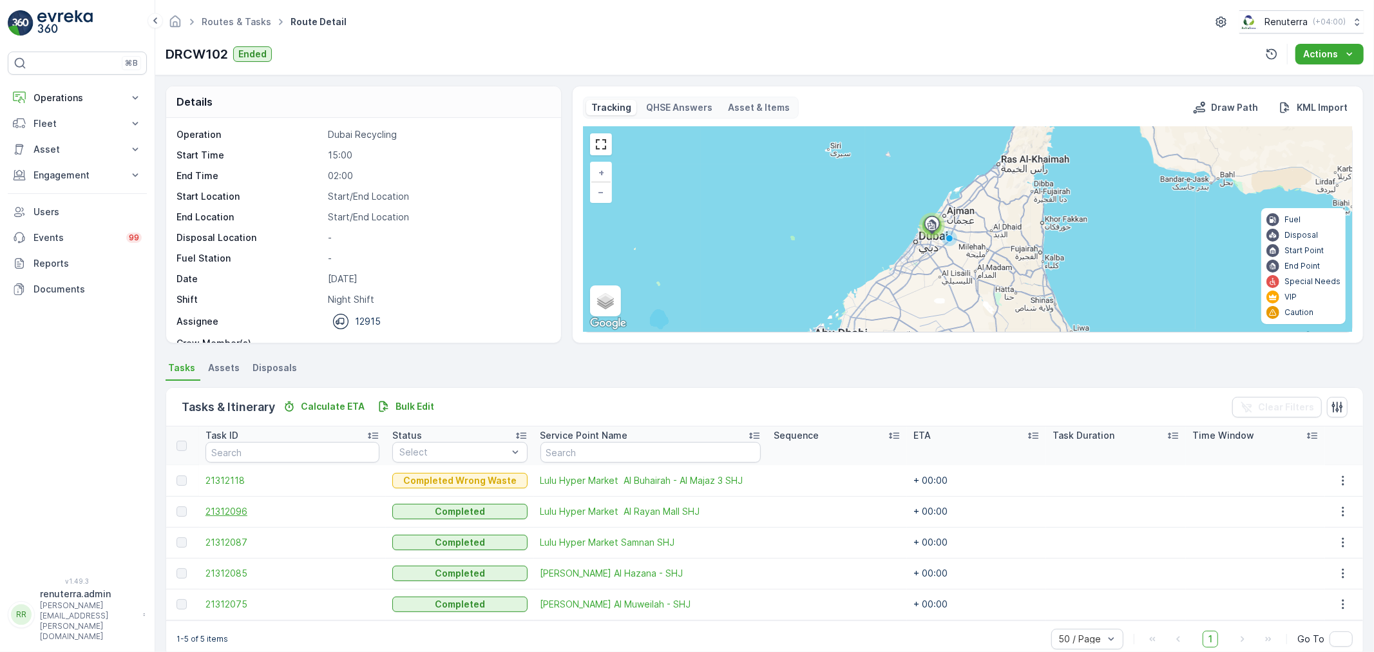
click at [221, 511] on span "21312096" at bounding box center [292, 511] width 174 height 13
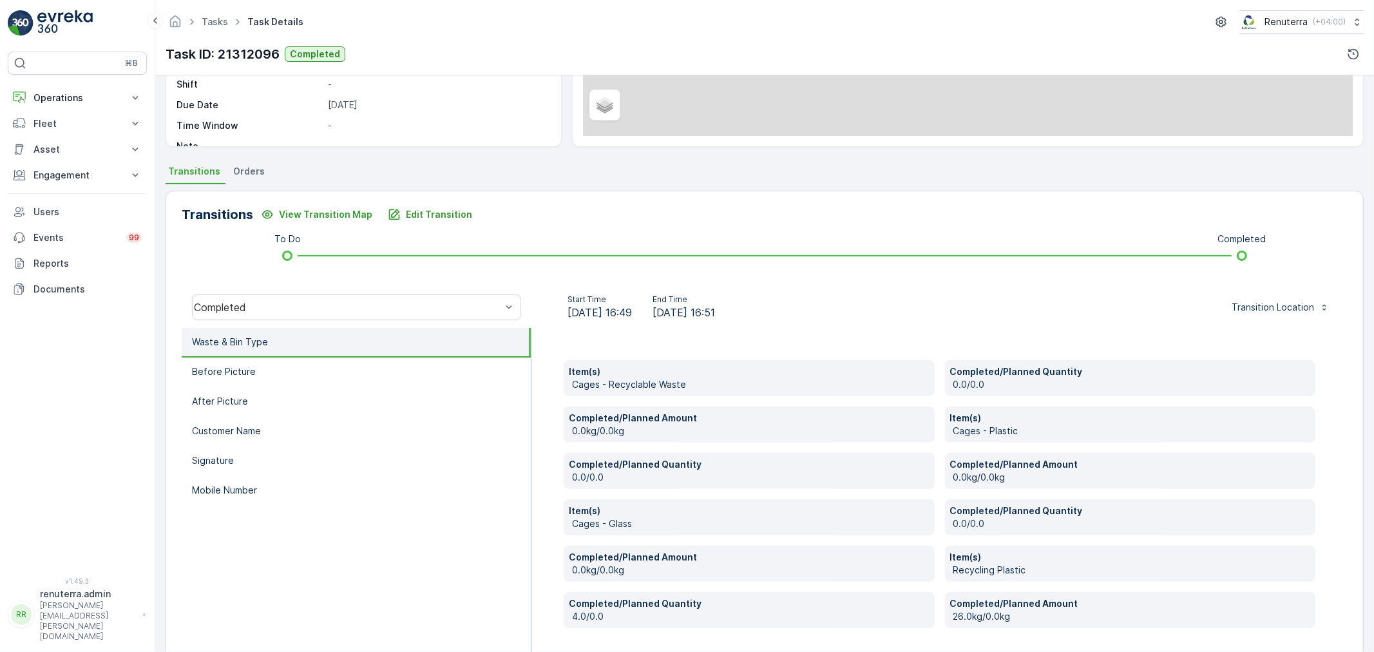
scroll to position [245, 0]
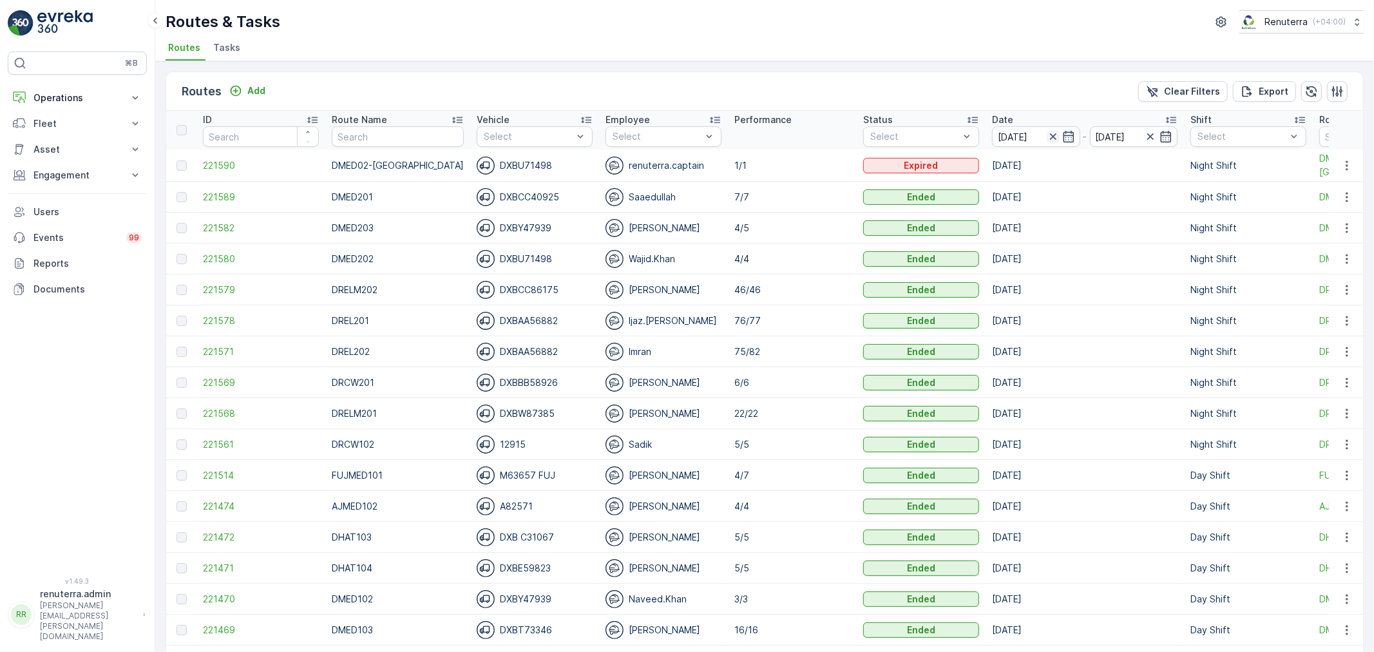
click at [1049, 133] on icon "button" at bounding box center [1052, 136] width 6 height 6
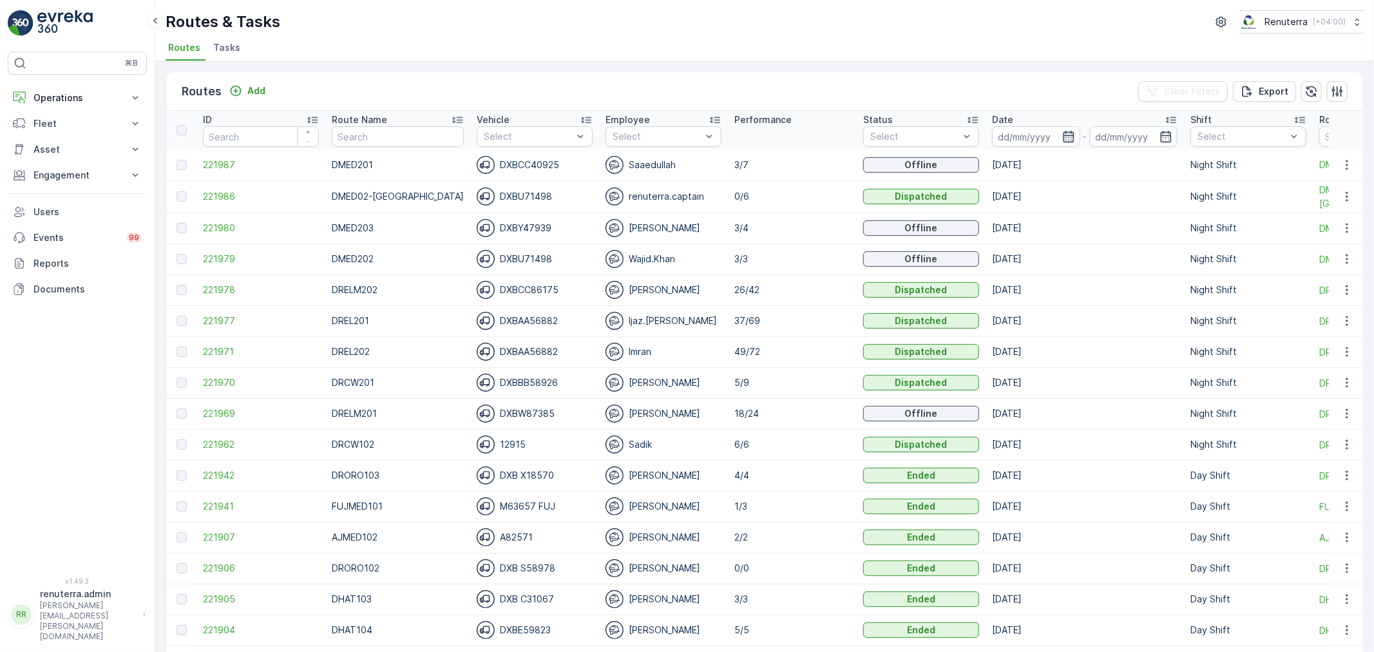
click at [1062, 130] on icon "button" at bounding box center [1068, 136] width 13 height 13
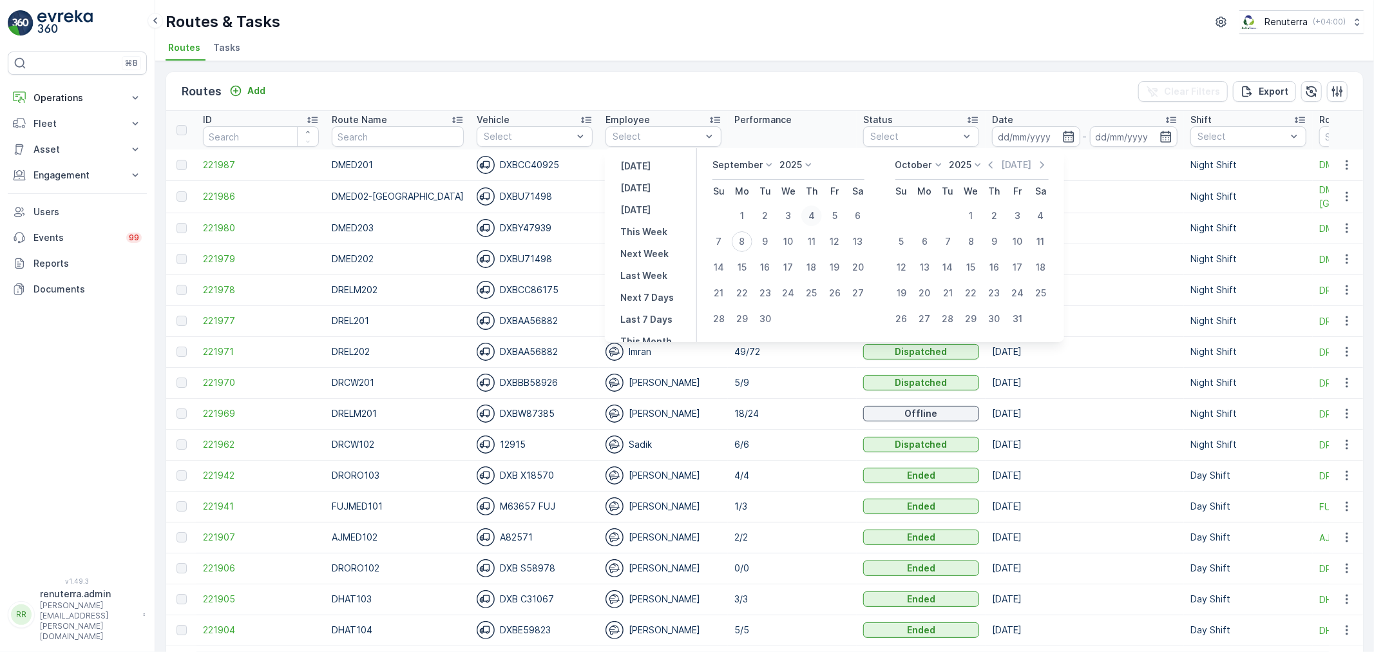
drag, startPoint x: 823, startPoint y: 213, endPoint x: 816, endPoint y: 213, distance: 7.1
click at [821, 211] on button "4" at bounding box center [811, 215] width 23 height 23
type input "[DATE]"
click at [816, 213] on div "4" at bounding box center [811, 215] width 21 height 21
type input "[DATE]"
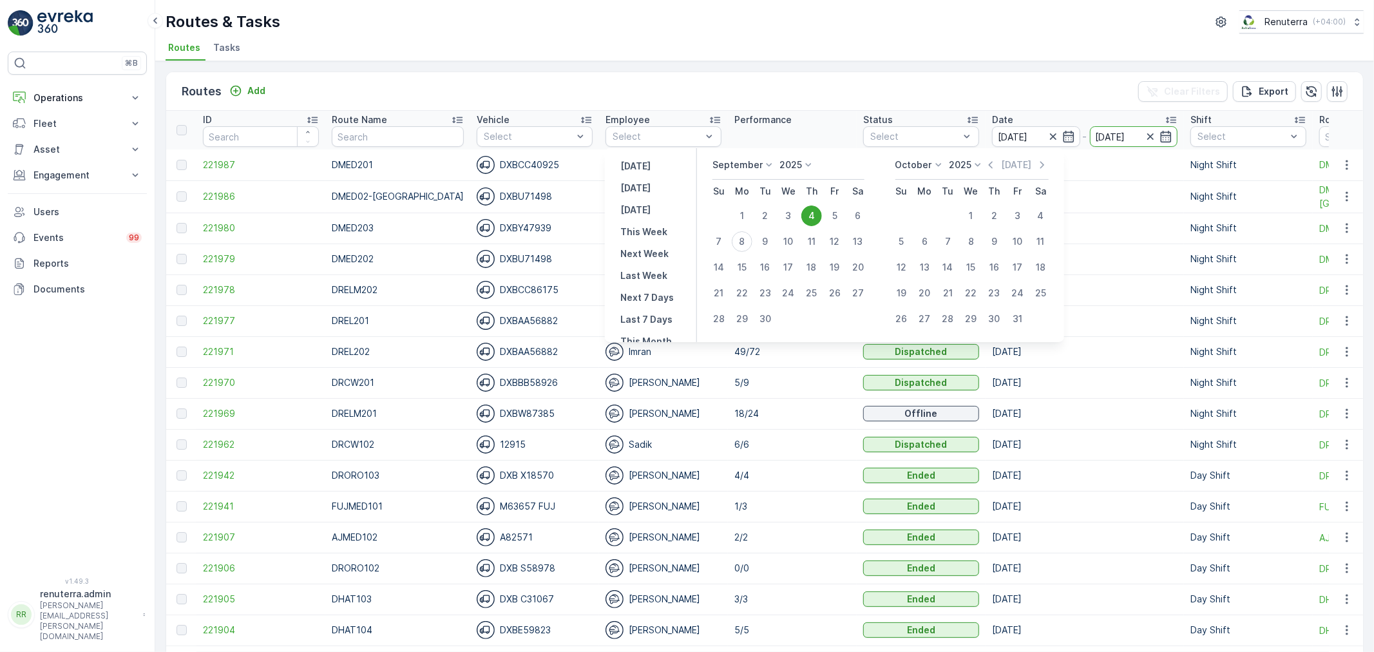
click at [816, 213] on div "4" at bounding box center [811, 215] width 21 height 21
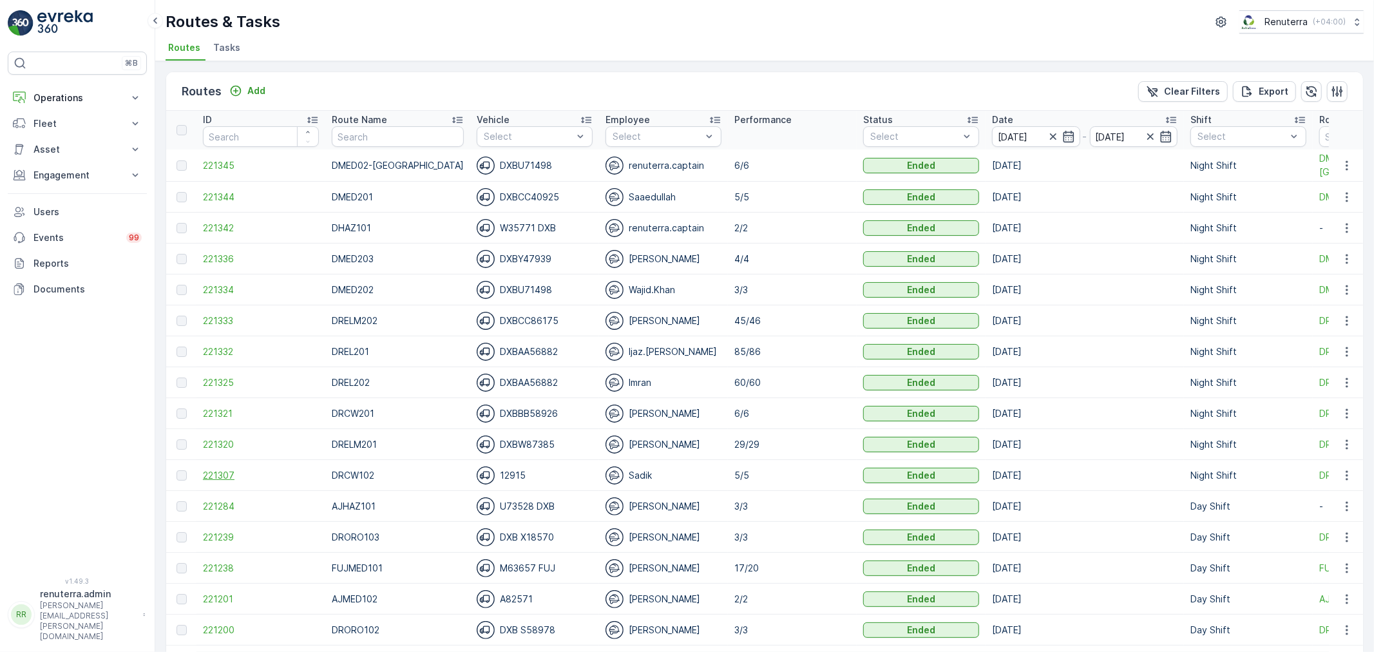
click at [217, 478] on span "221307" at bounding box center [261, 475] width 116 height 13
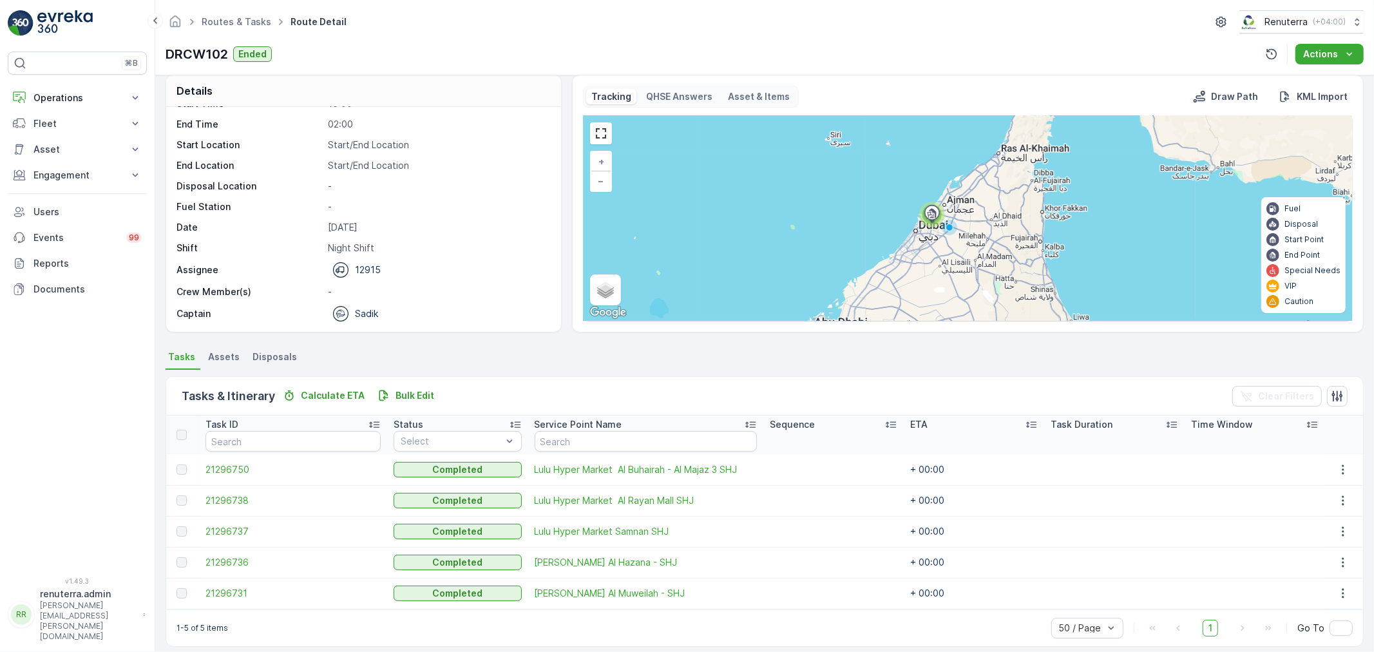
scroll to position [22, 0]
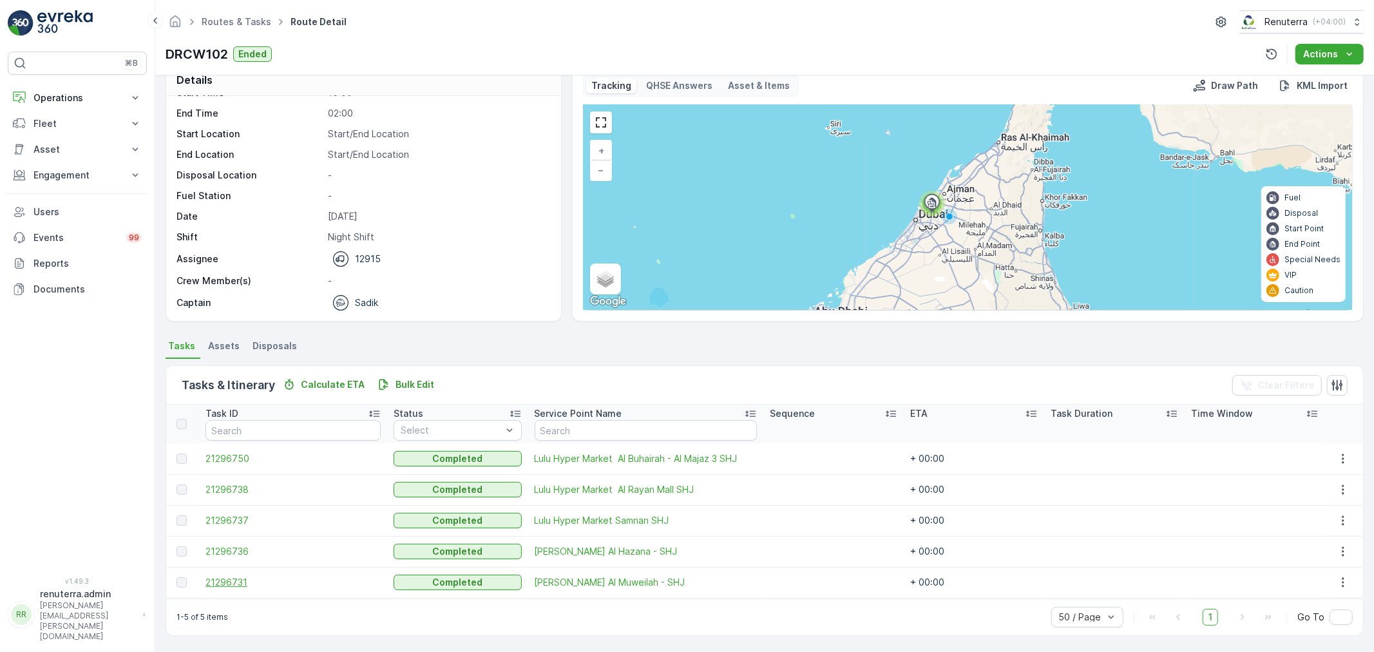
click at [226, 587] on span "21296731" at bounding box center [292, 582] width 175 height 13
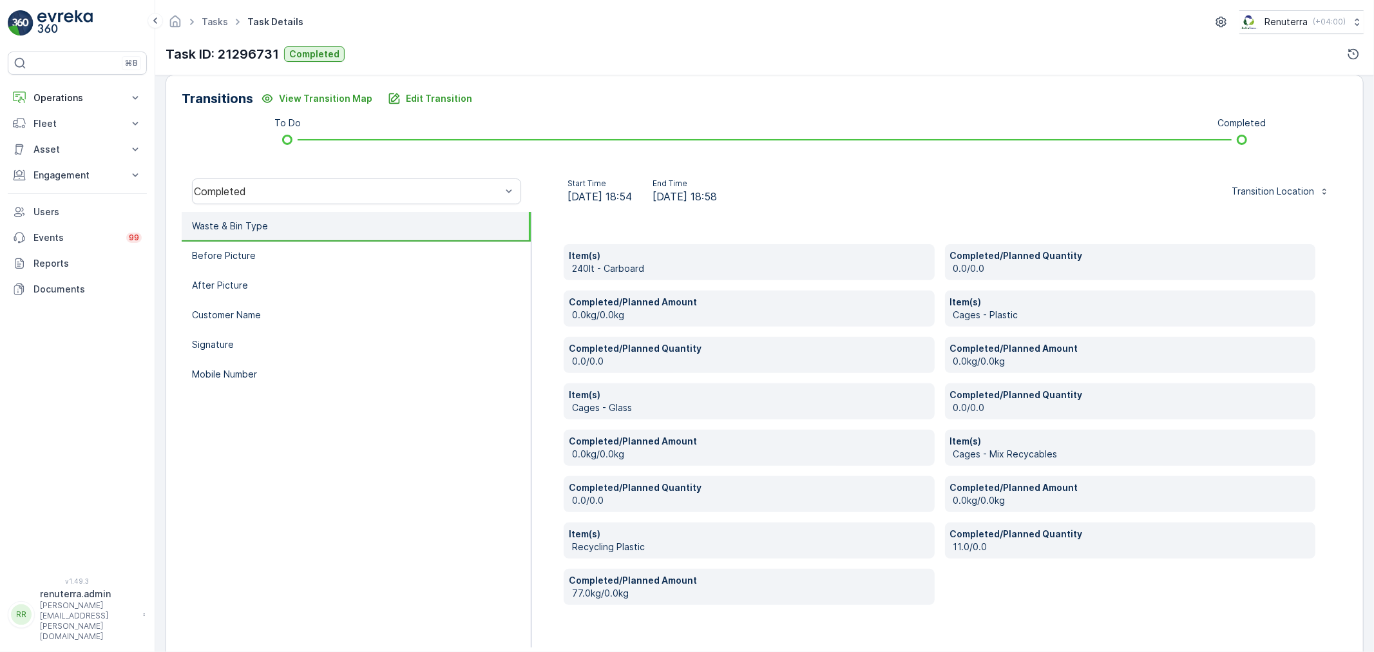
scroll to position [338, 0]
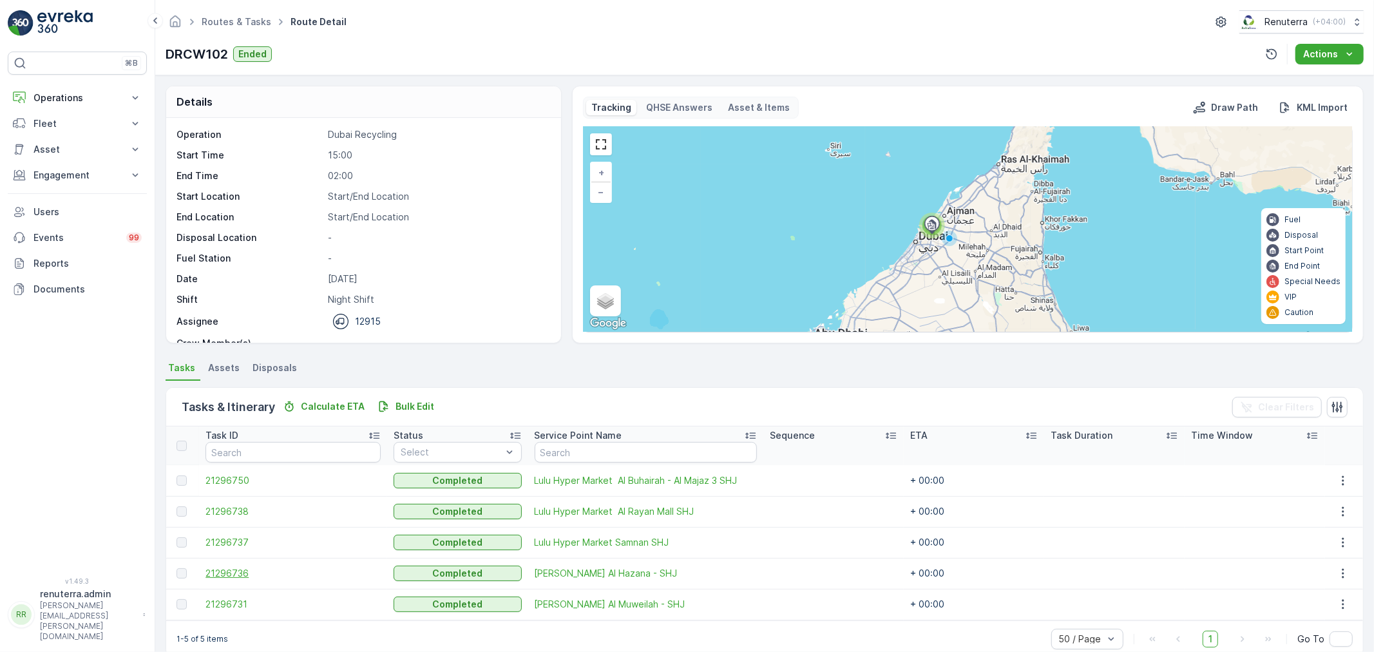
click at [218, 568] on span "21296736" at bounding box center [292, 573] width 175 height 13
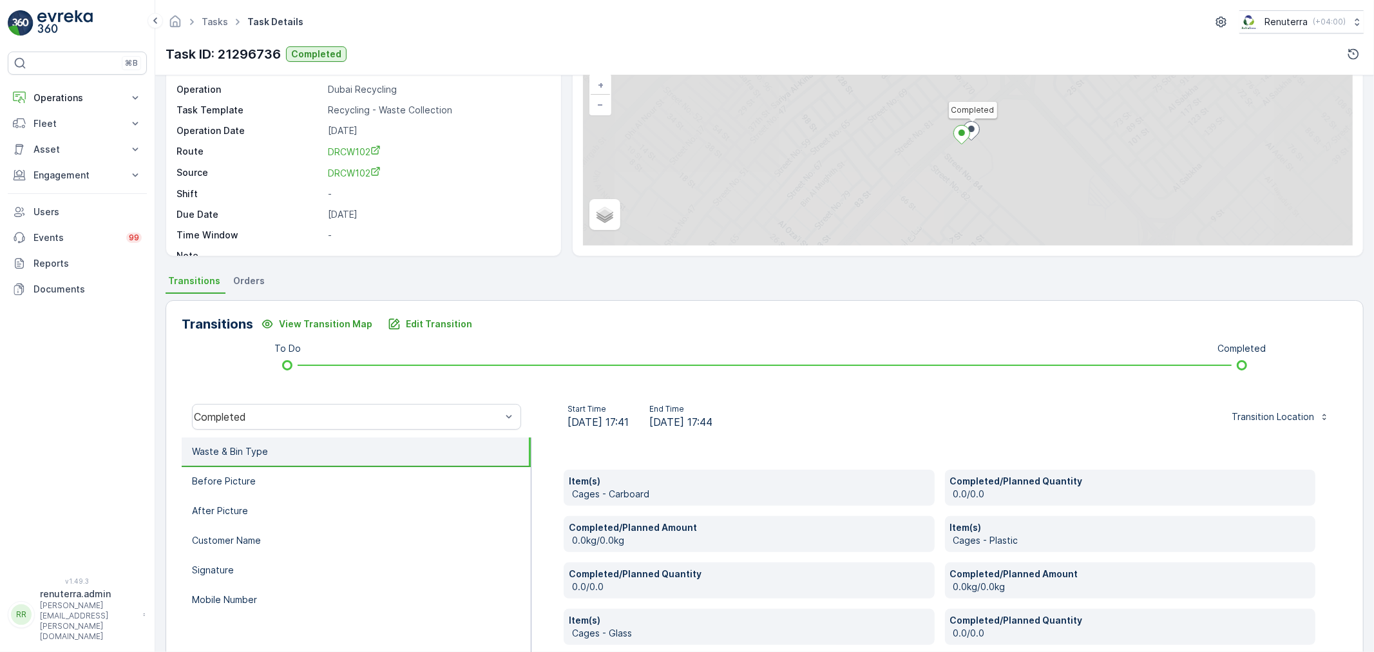
scroll to position [245, 0]
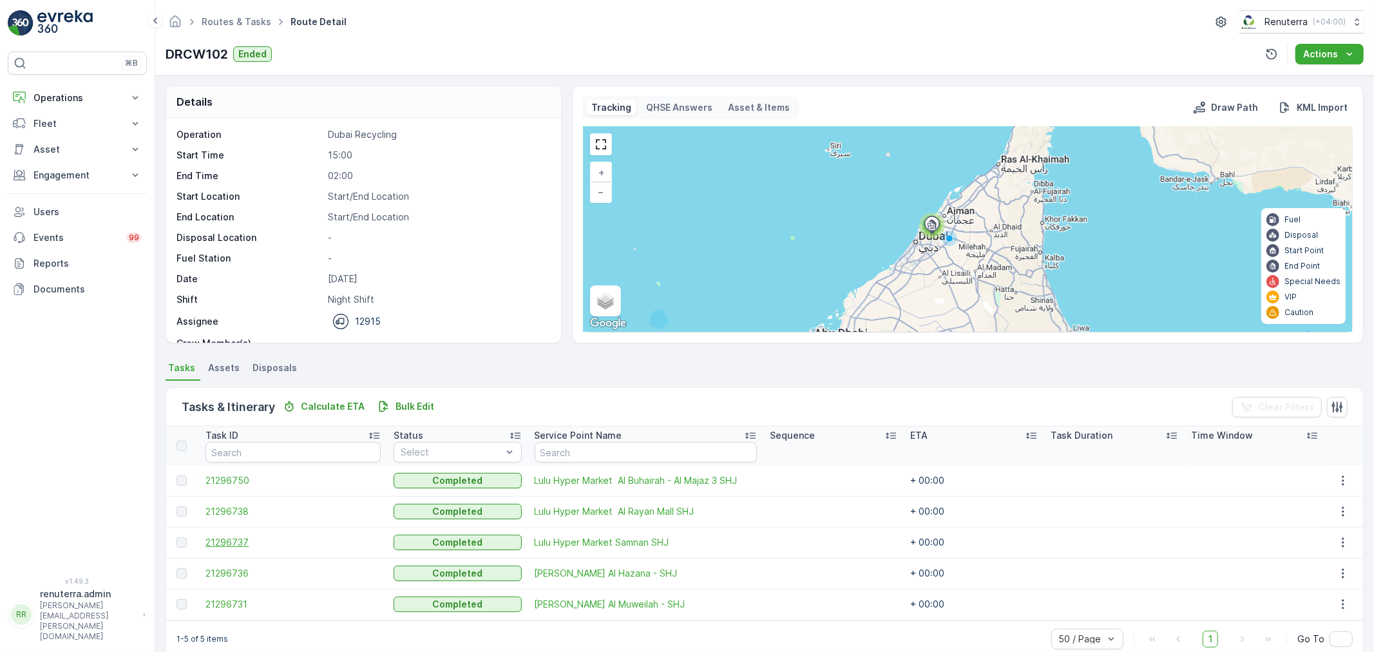
click at [239, 538] on span "21296737" at bounding box center [292, 542] width 175 height 13
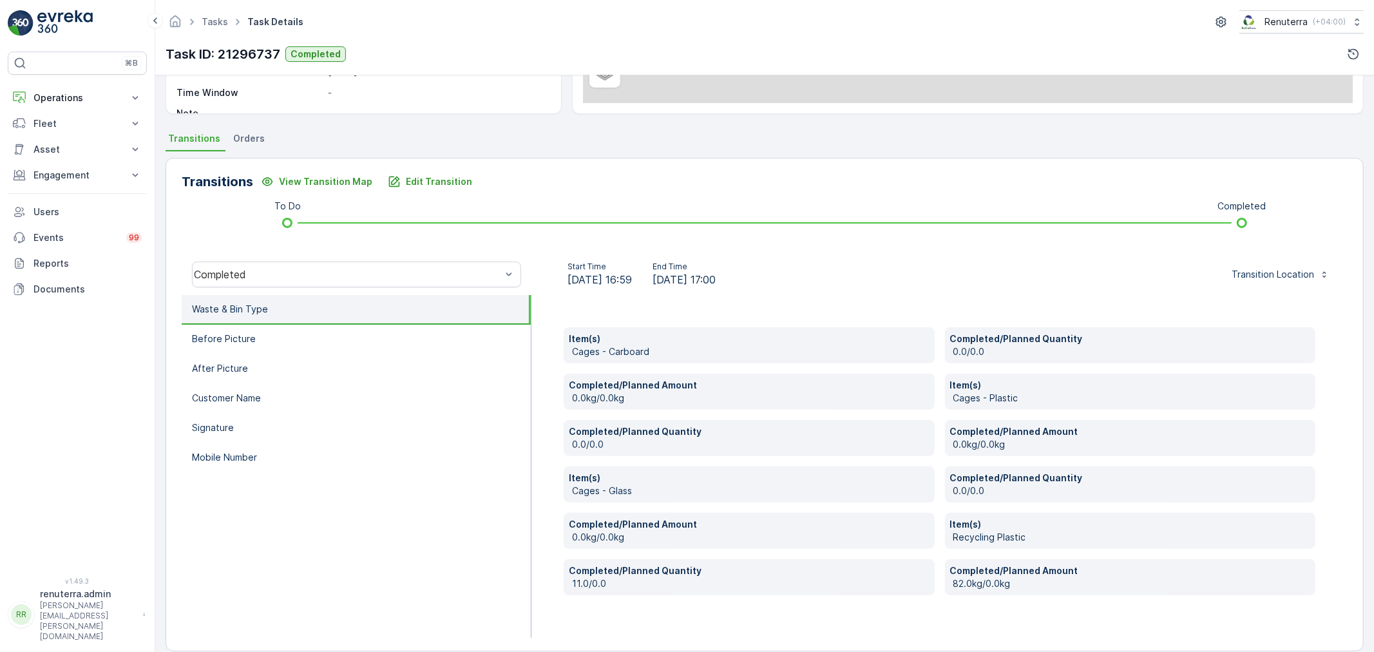
scroll to position [245, 0]
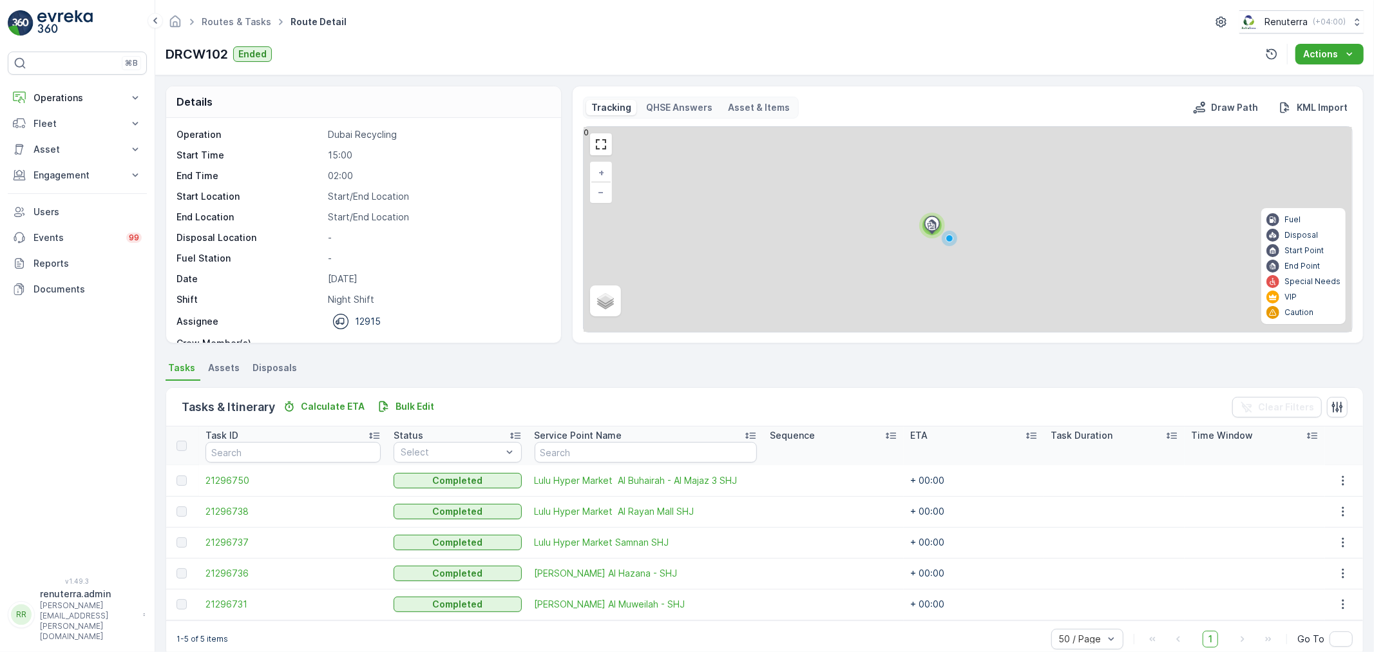
scroll to position [22, 0]
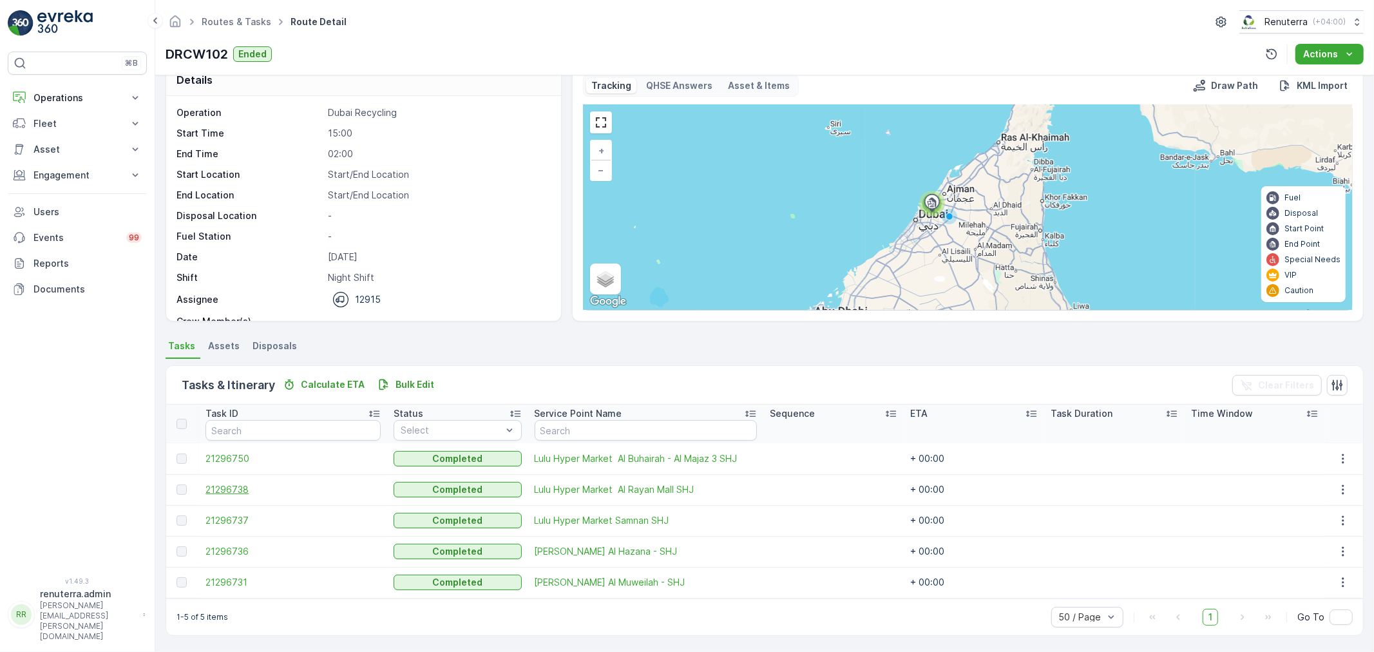
click at [236, 484] on span "21296738" at bounding box center [292, 489] width 175 height 13
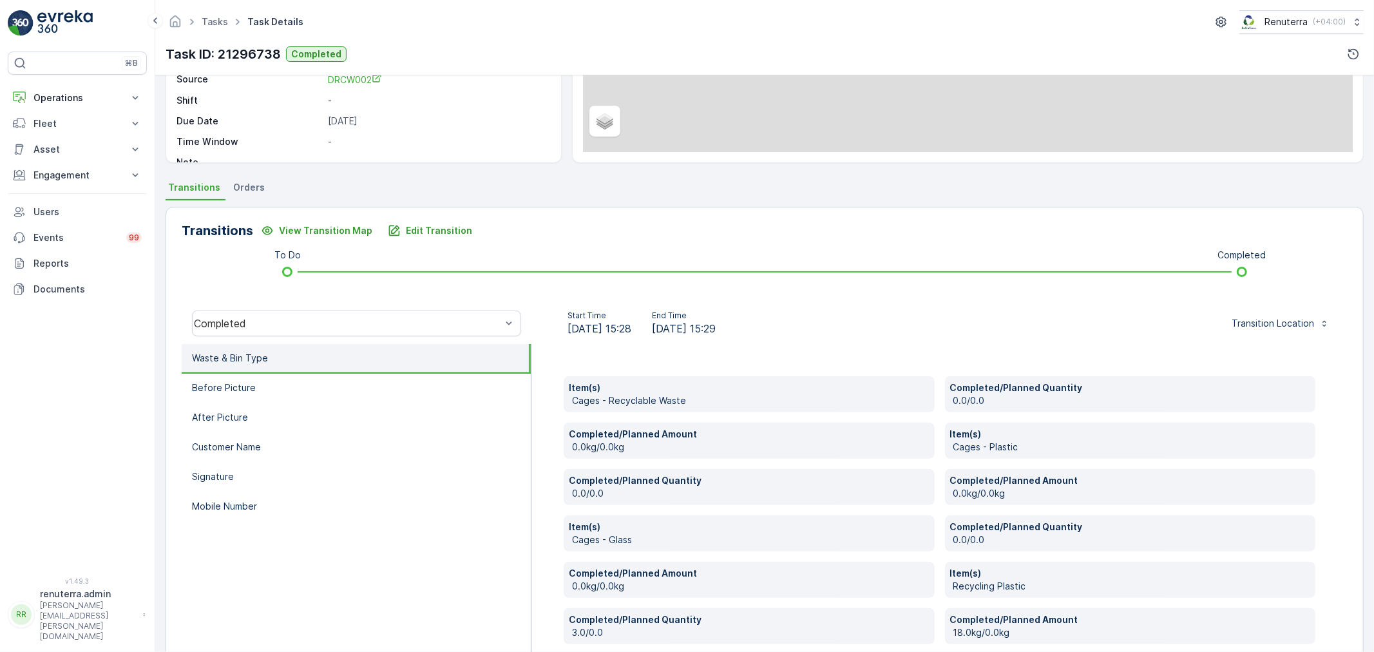
scroll to position [215, 0]
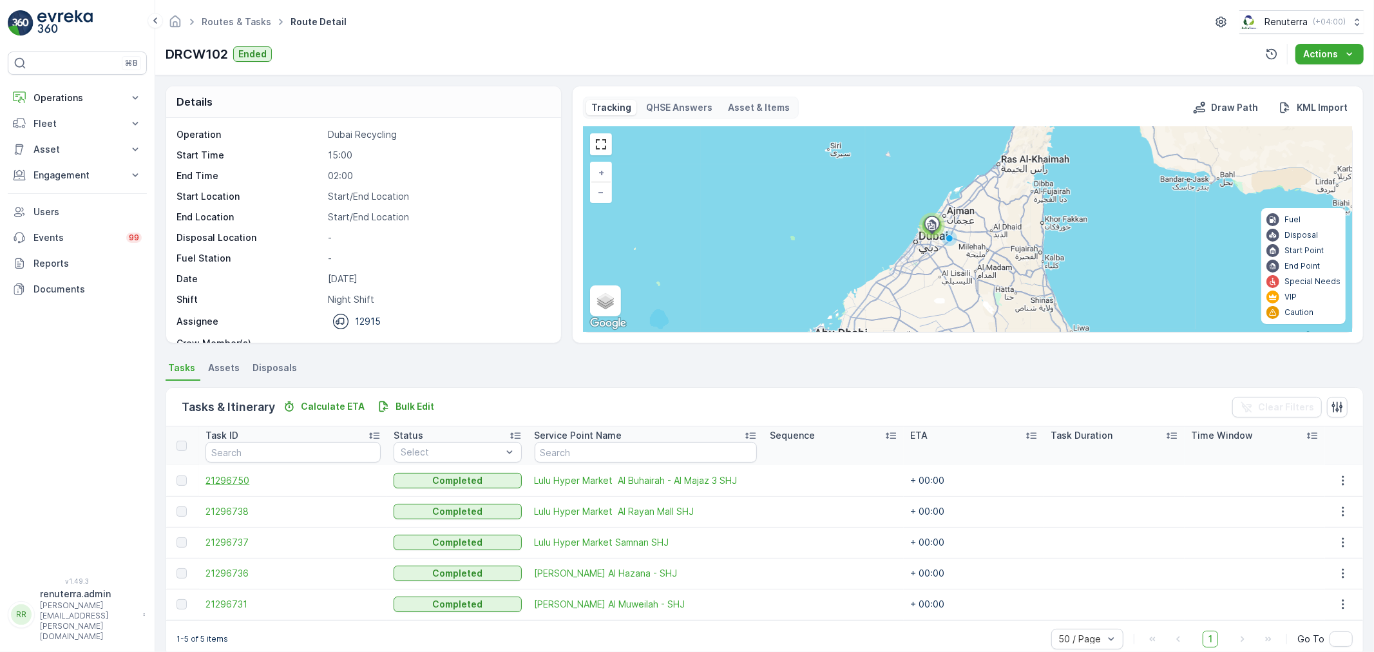
click at [235, 479] on span "21296750" at bounding box center [292, 480] width 175 height 13
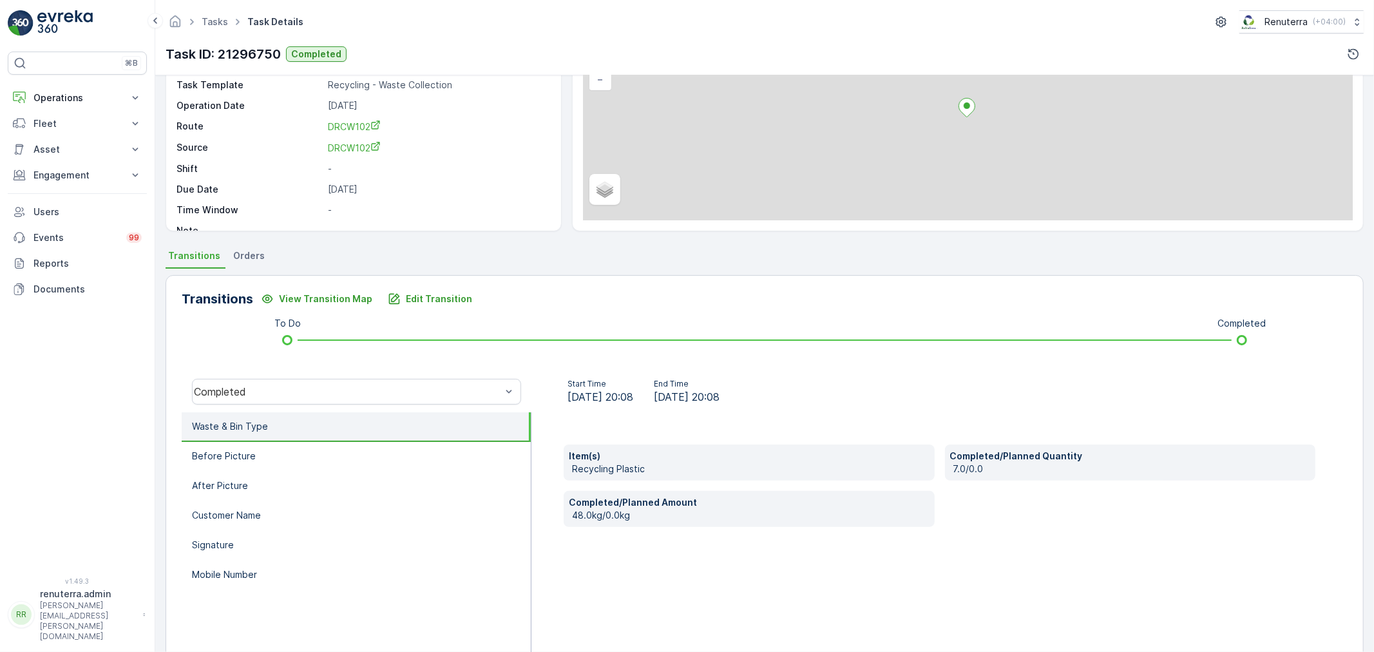
scroll to position [159, 0]
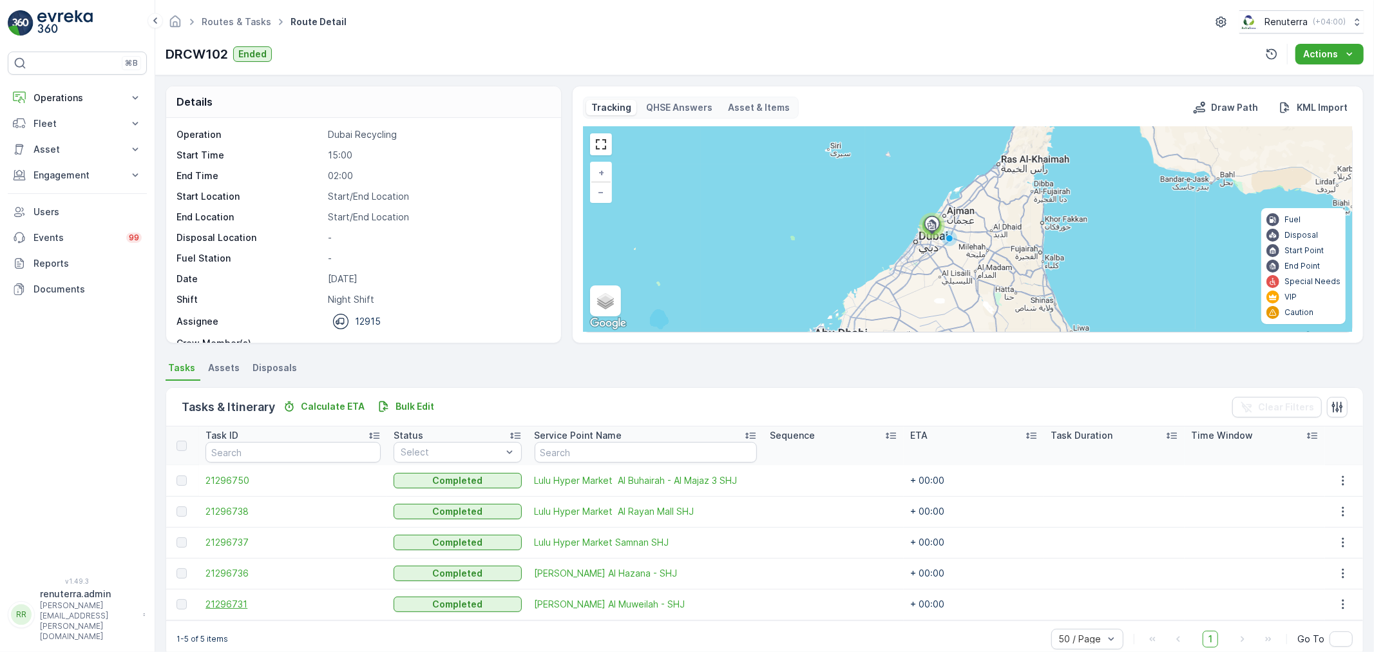
click at [234, 598] on span "21296731" at bounding box center [292, 604] width 175 height 13
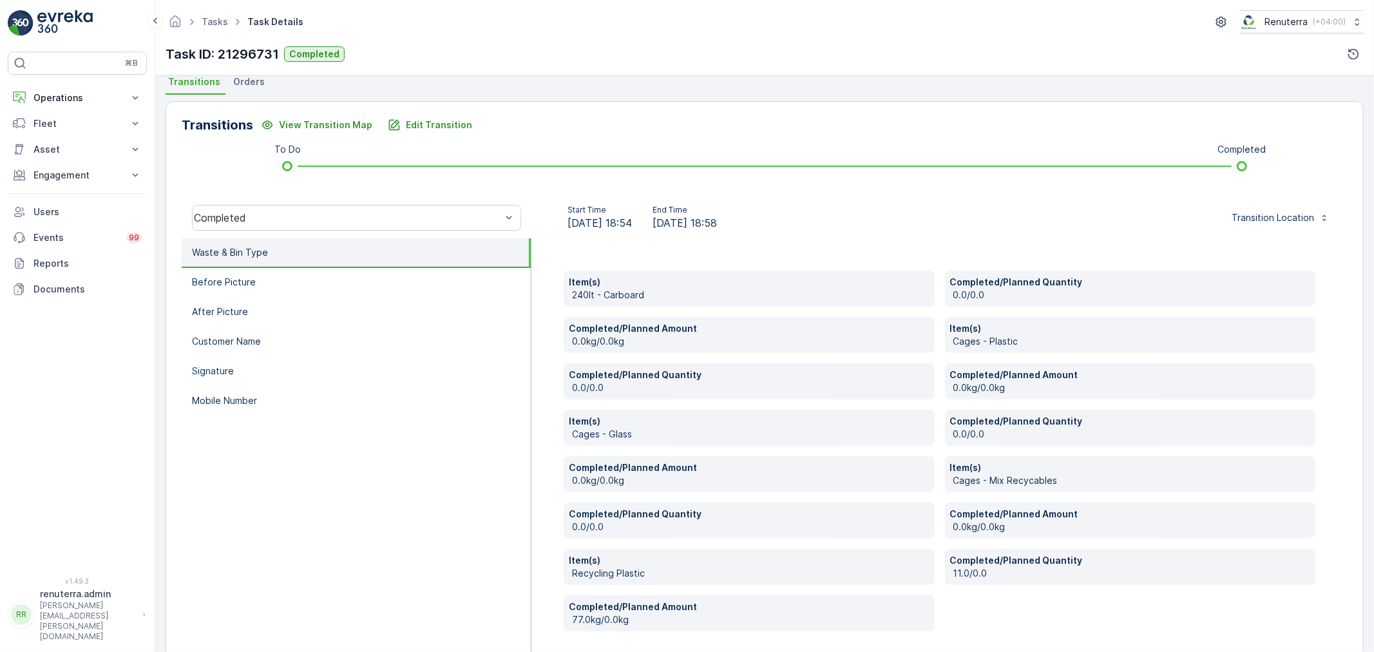
scroll to position [338, 0]
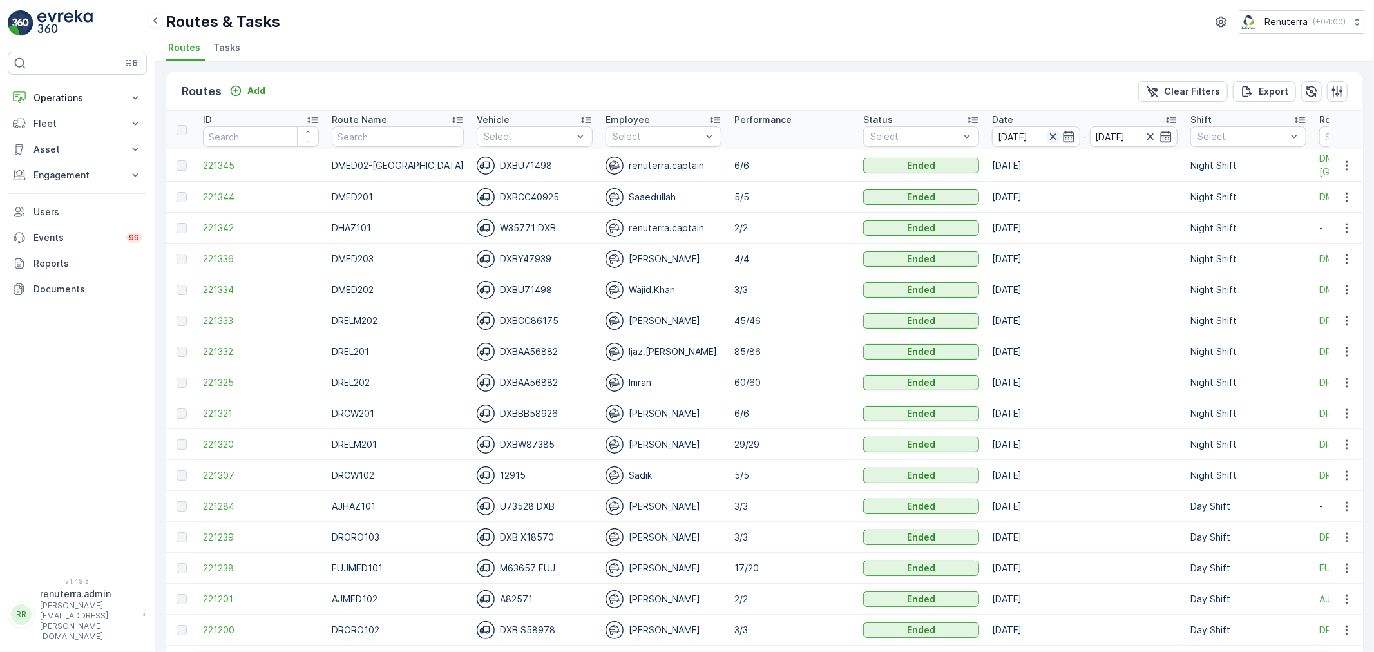
click at [1047, 131] on icon "button" at bounding box center [1053, 136] width 13 height 13
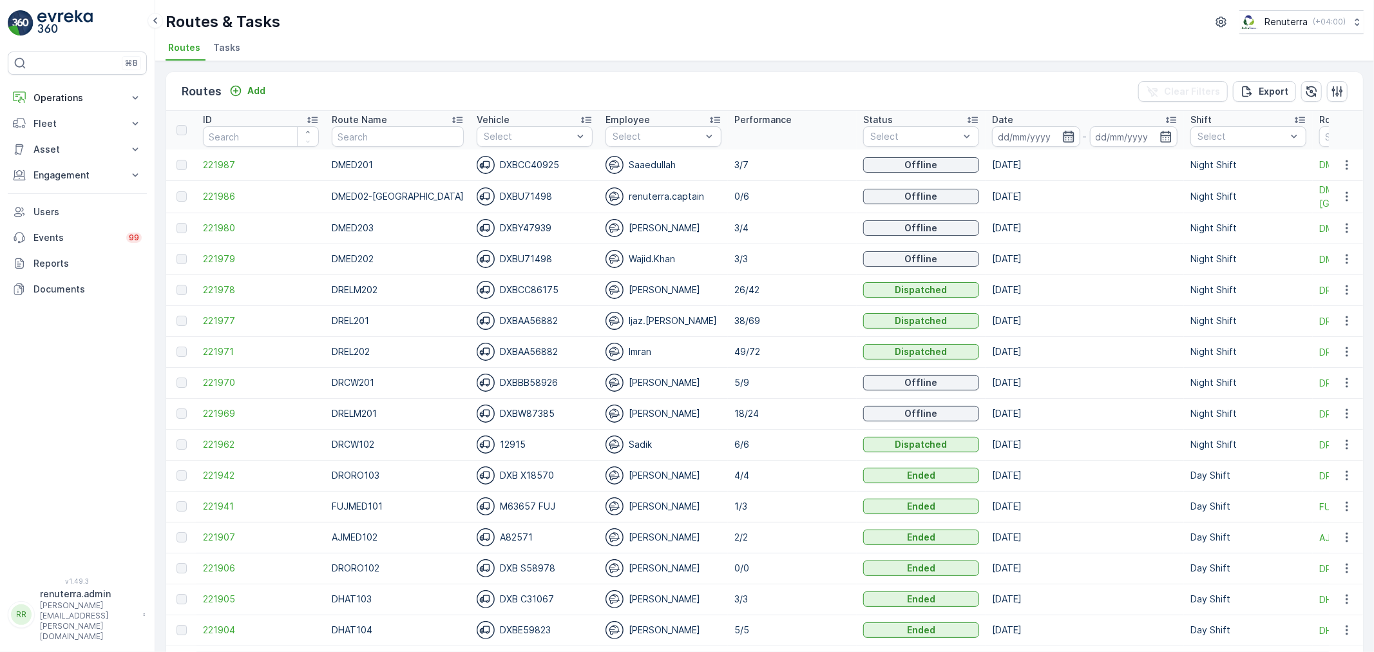
click at [1062, 136] on icon "button" at bounding box center [1068, 136] width 13 height 13
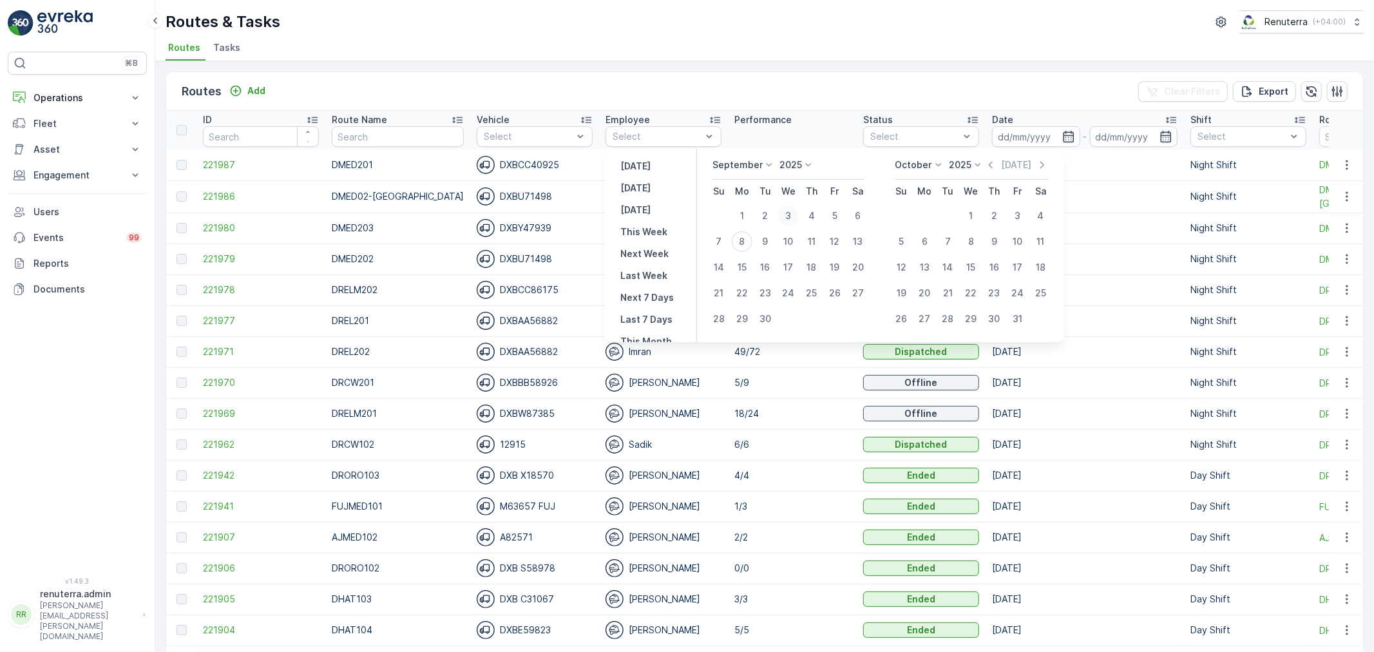
click at [790, 220] on div "3" at bounding box center [788, 215] width 21 height 21
type input "[DATE]"
click at [790, 220] on div "3" at bounding box center [788, 215] width 21 height 21
type input "[DATE]"
click at [790, 220] on div "3" at bounding box center [788, 215] width 21 height 21
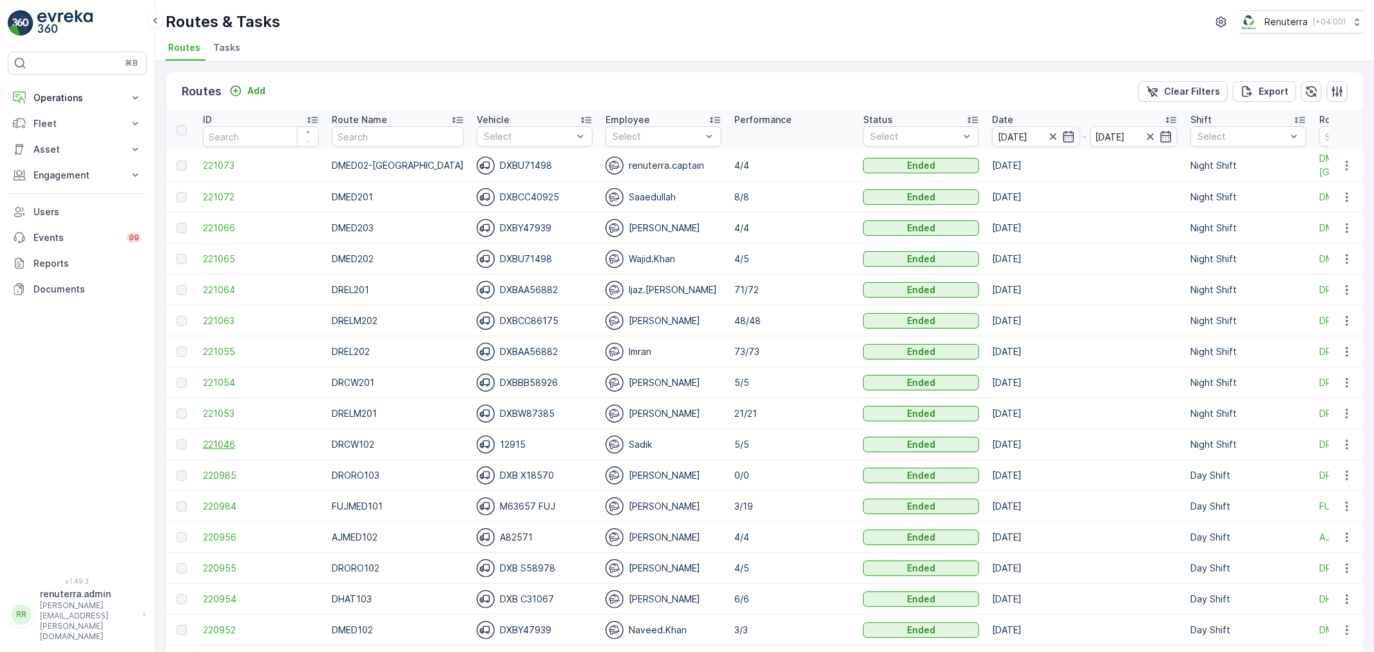
click at [223, 448] on span "221046" at bounding box center [261, 444] width 116 height 13
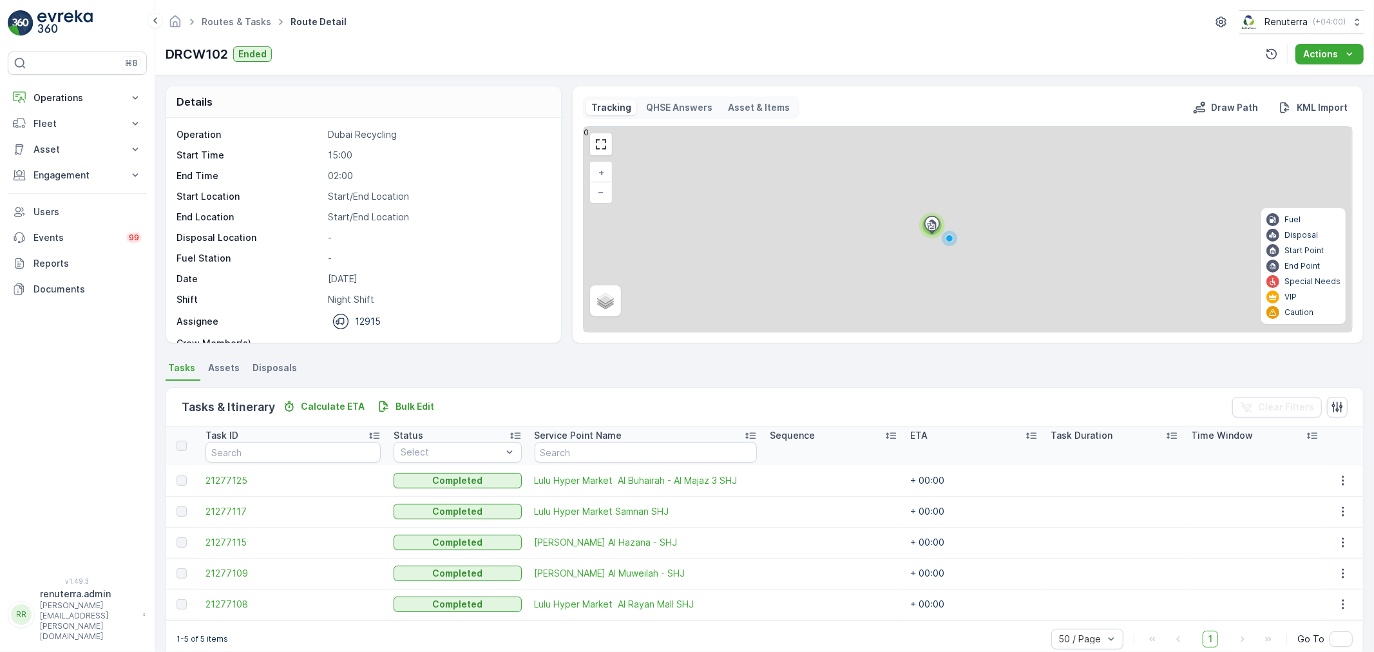
scroll to position [22, 0]
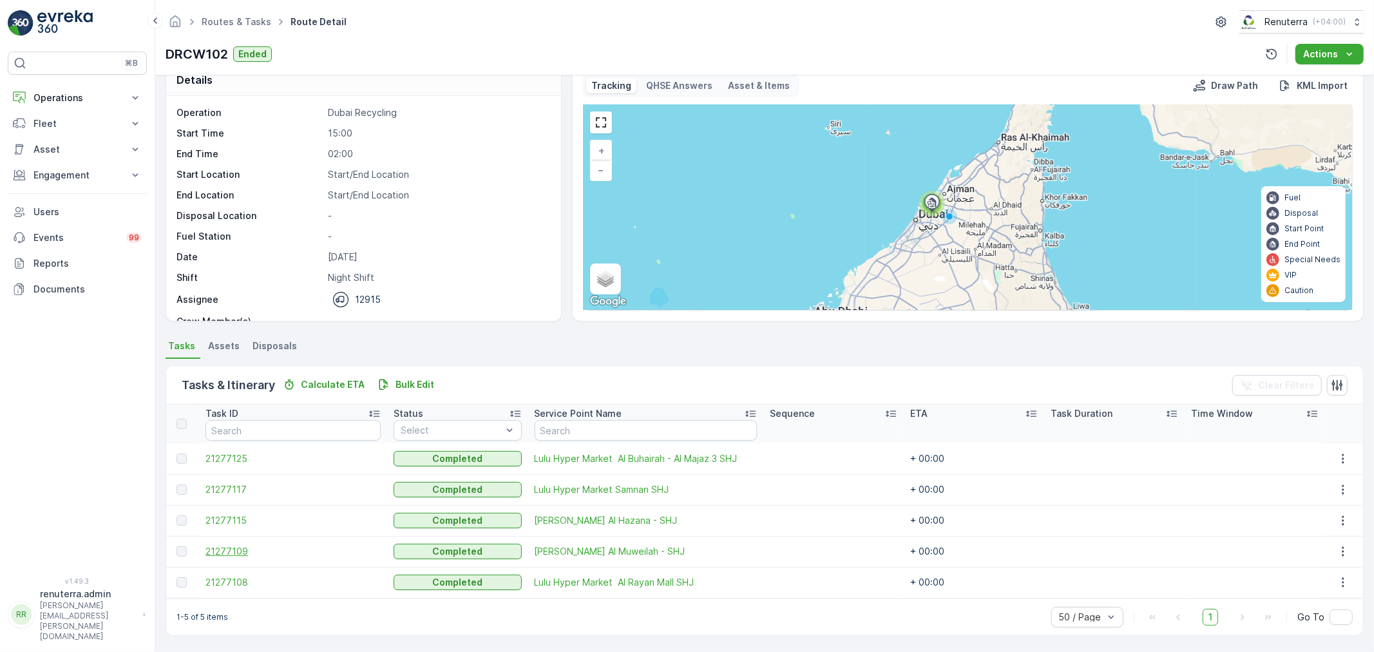
click at [220, 548] on span "21277109" at bounding box center [292, 551] width 175 height 13
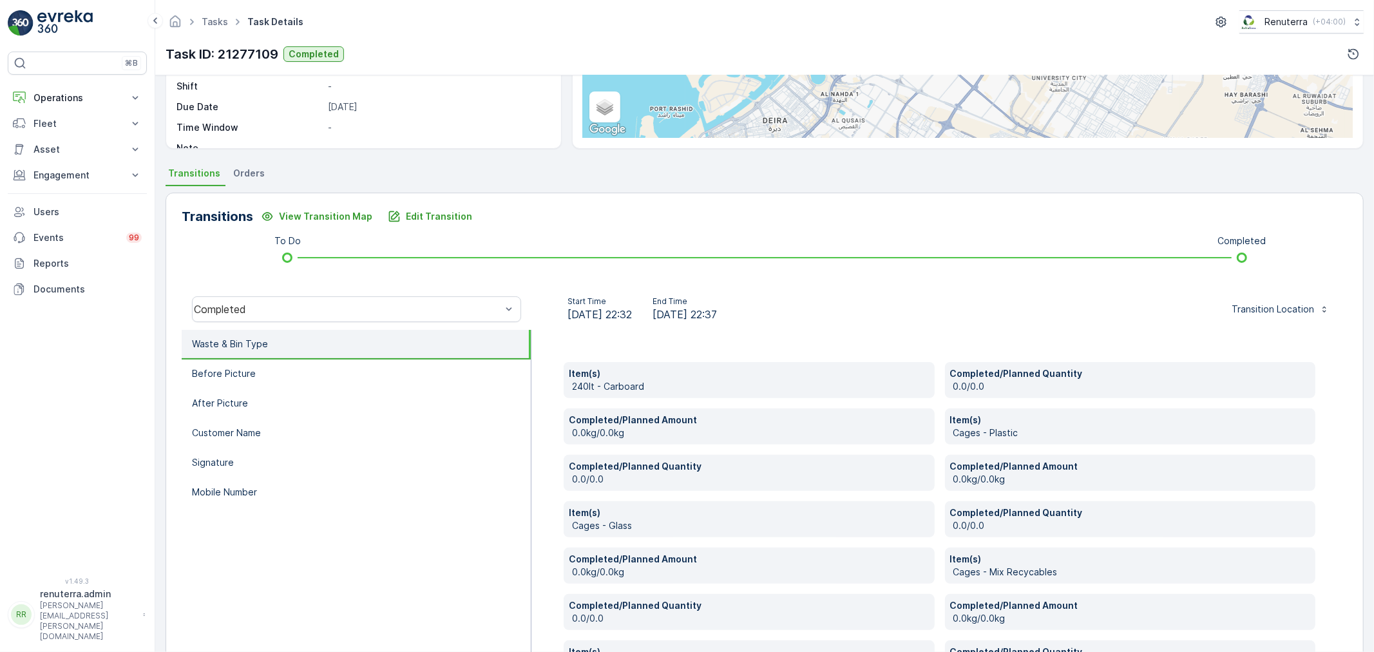
scroll to position [123, 0]
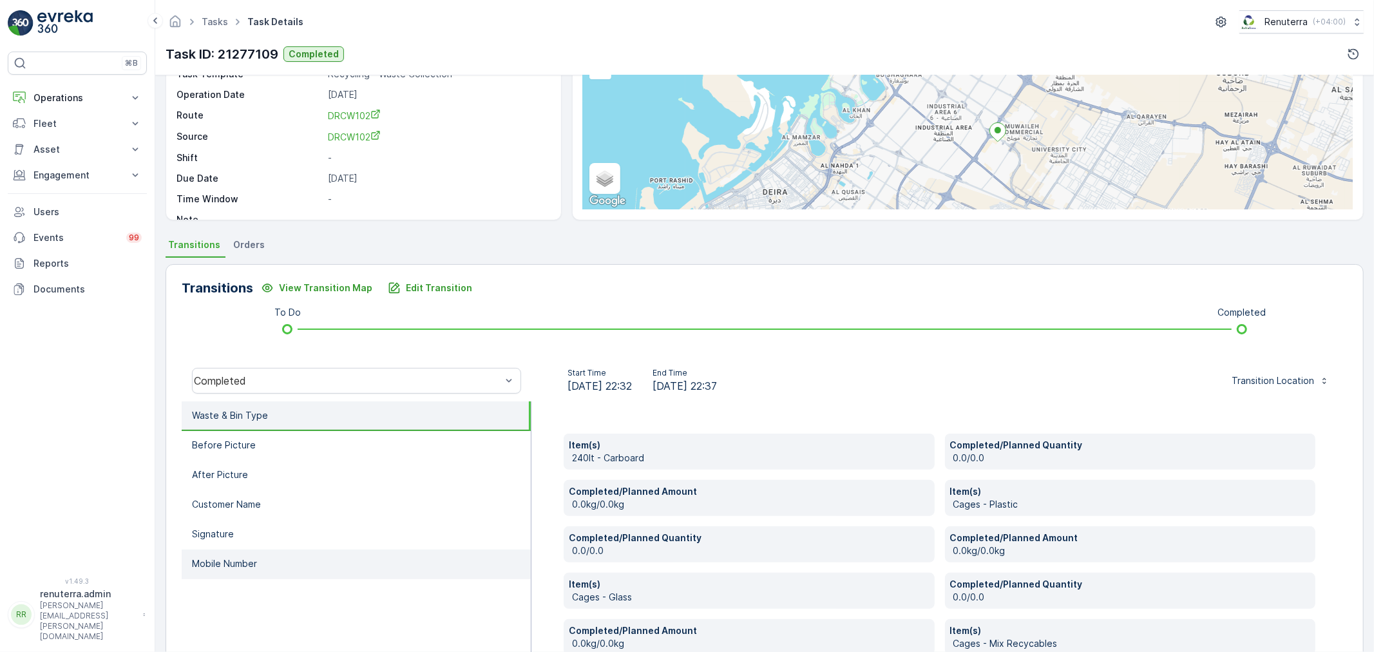
click at [262, 567] on li "Mobile Number" at bounding box center [356, 564] width 349 height 30
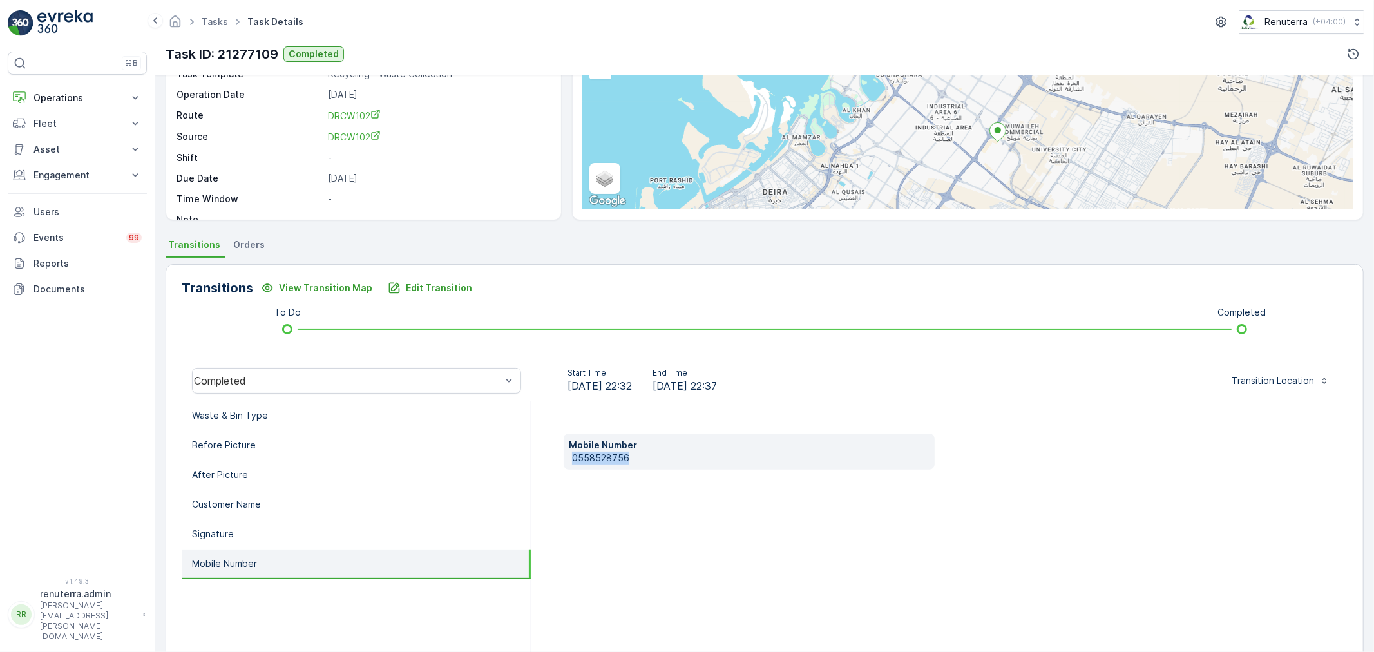
drag, startPoint x: 638, startPoint y: 455, endPoint x: 578, endPoint y: 457, distance: 60.6
click at [559, 458] on div "Mobile Number [PHONE_NUMBER]" at bounding box center [939, 530] width 816 height 258
copy p "0558528756"
click at [417, 291] on p "Edit Transition" at bounding box center [439, 288] width 66 height 13
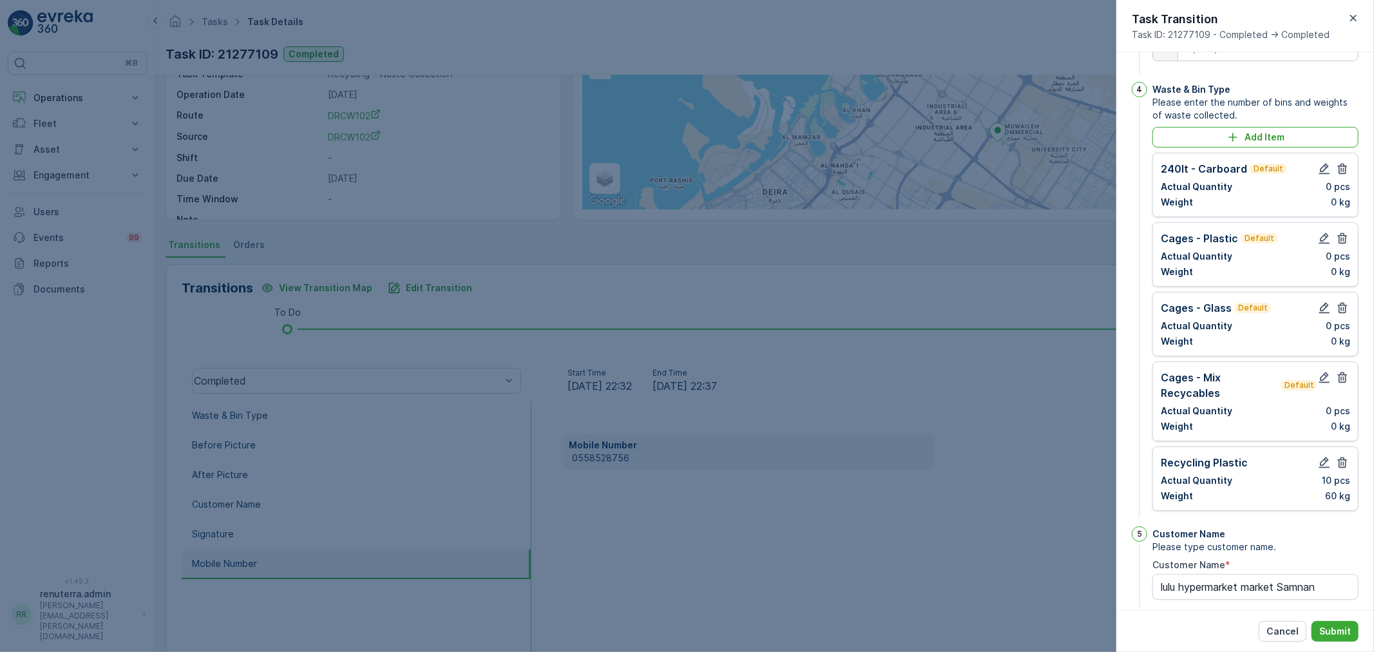
scroll to position [330, 0]
click at [1338, 174] on icon "button" at bounding box center [1343, 168] width 10 height 11
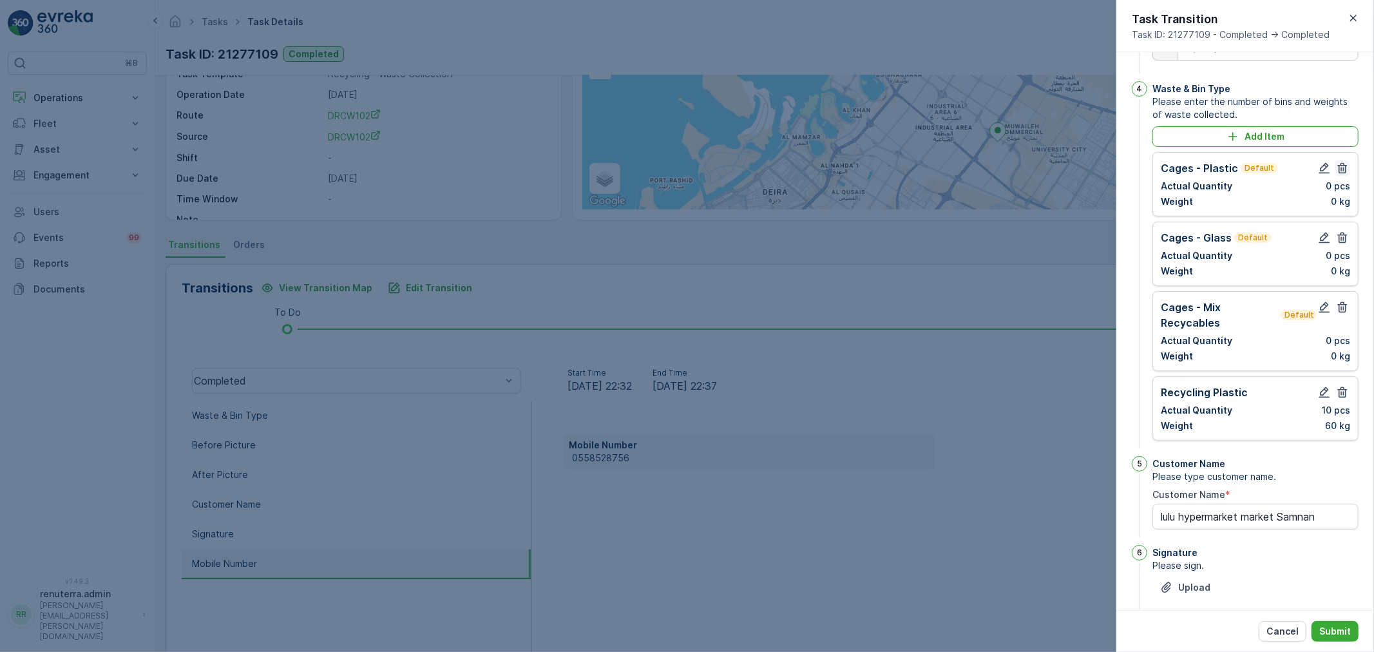
click at [1339, 175] on icon "button" at bounding box center [1342, 168] width 13 height 13
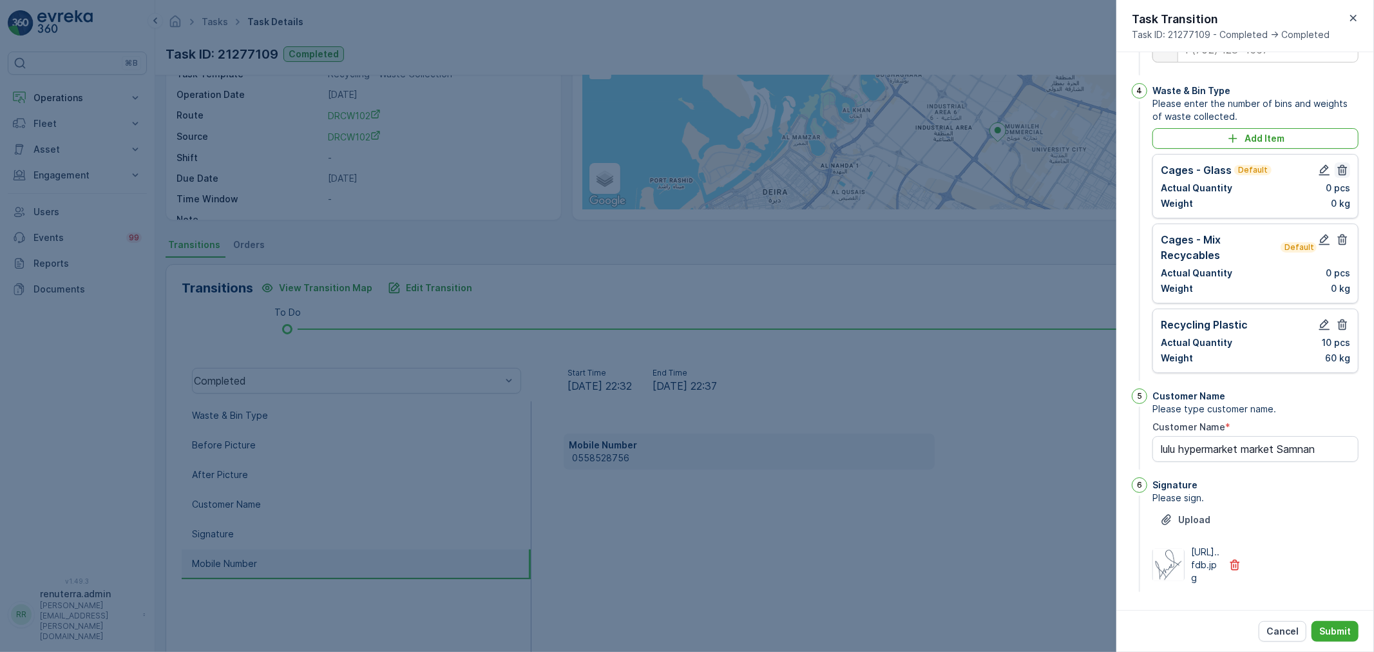
click at [1339, 176] on icon "button" at bounding box center [1343, 170] width 10 height 11
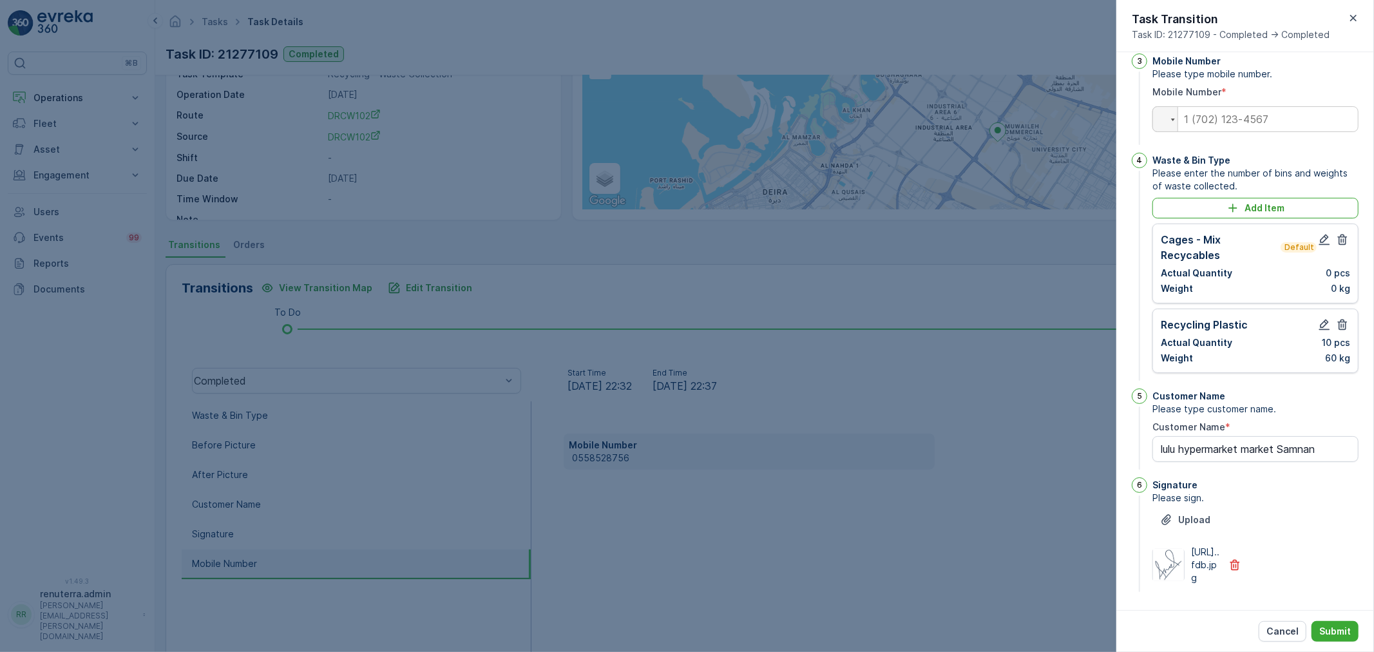
click at [1339, 234] on icon "button" at bounding box center [1343, 239] width 10 height 11
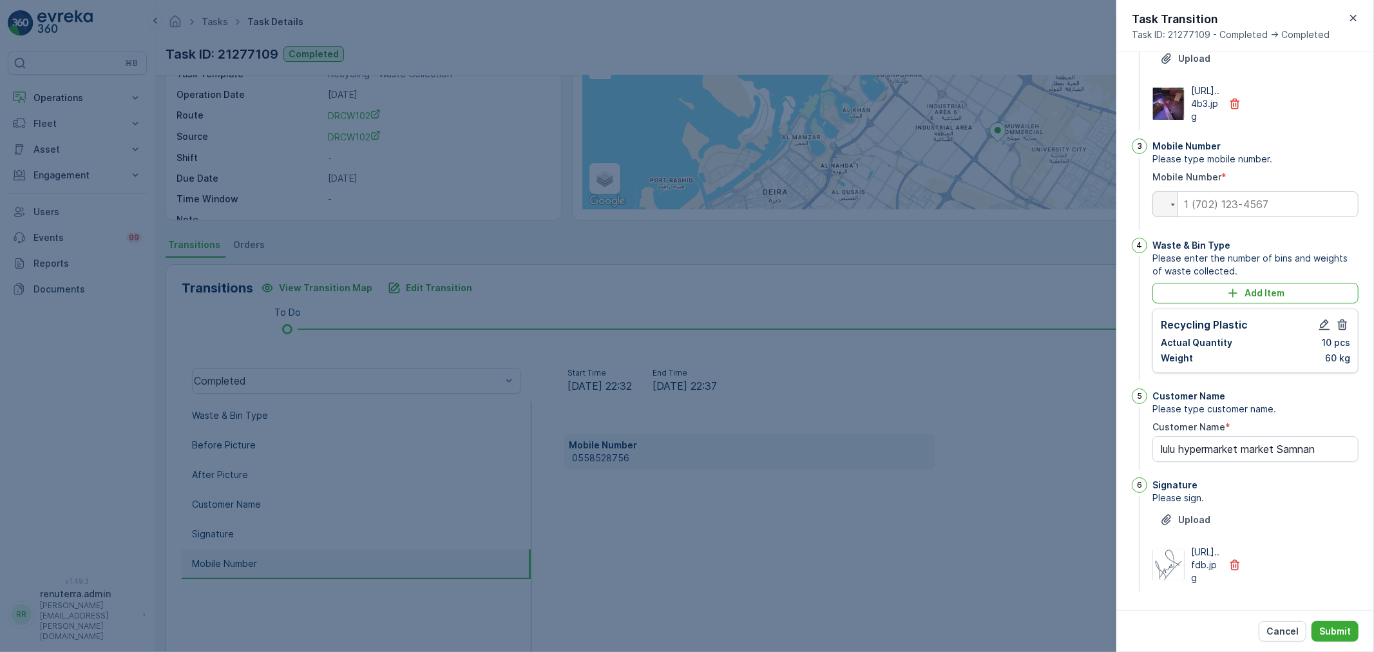
scroll to position [251, 0]
click at [1319, 320] on icon "button" at bounding box center [1324, 325] width 11 height 11
type Name "lulu hypermarket market Samnan"
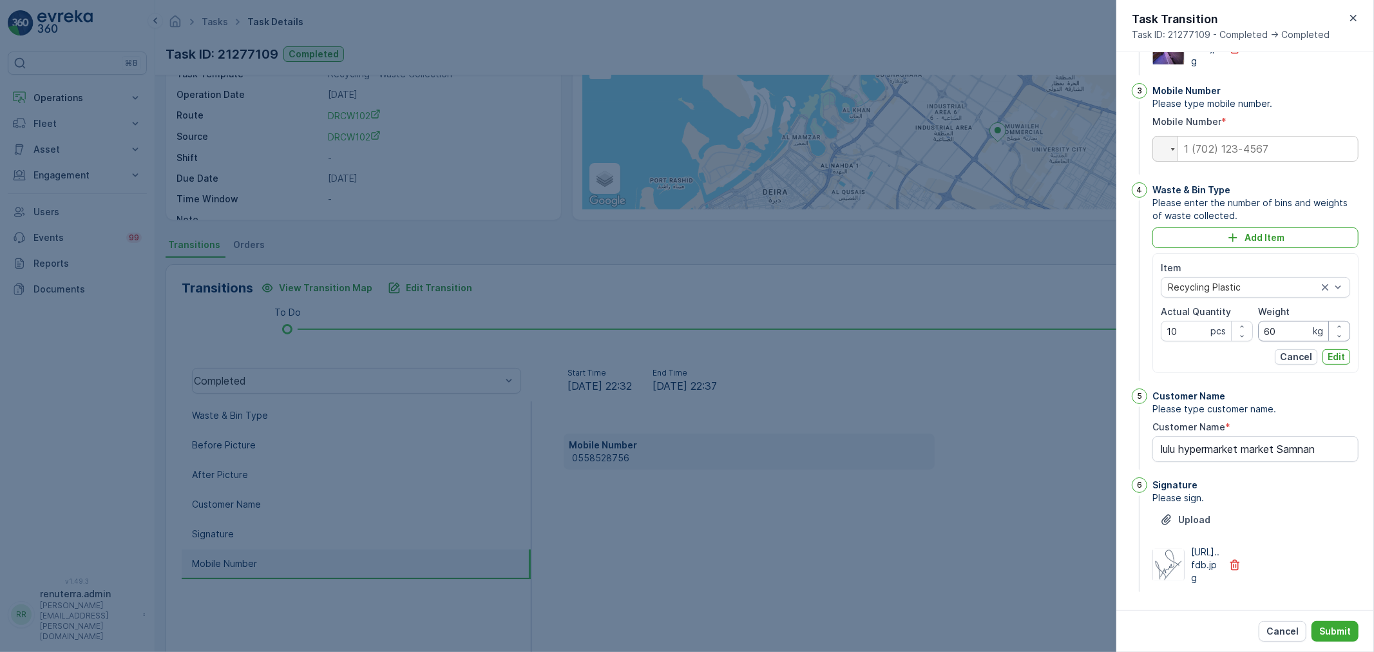
drag, startPoint x: 1281, startPoint y: 355, endPoint x: 1289, endPoint y: 350, distance: 9.8
click at [1282, 341] on input "60" at bounding box center [1304, 331] width 92 height 21
type input "62"
click at [1347, 373] on div "Item Recycling Plastic Actual Quantity 10 pcs Weight 62 kg Cancel Edit" at bounding box center [1255, 313] width 206 height 120
click at [1340, 363] on p "Edit" at bounding box center [1336, 356] width 17 height 13
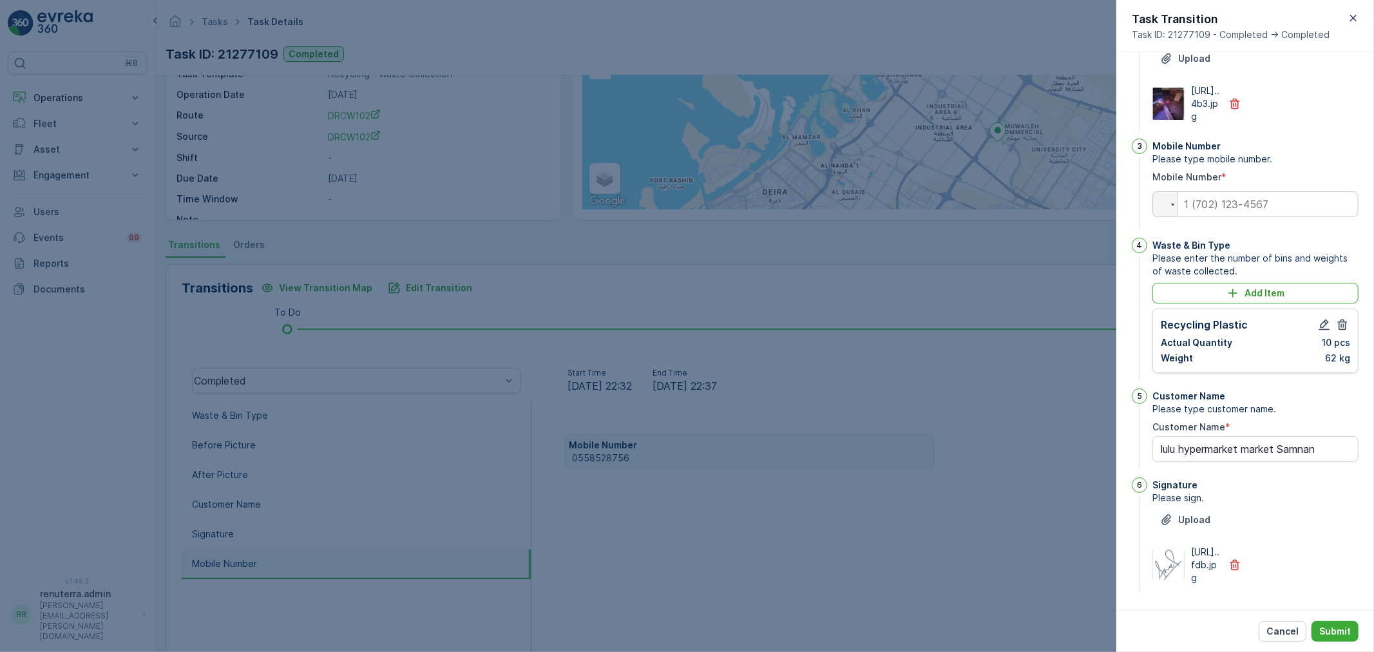
type Name "lulu hypermarket market Samnan"
click at [1241, 191] on input "tel" at bounding box center [1255, 204] width 206 height 26
drag, startPoint x: 1241, startPoint y: 186, endPoint x: 1212, endPoint y: 171, distance: 31.7
click at [1221, 191] on input "tel" at bounding box center [1255, 204] width 206 height 26
paste input "0558528756"
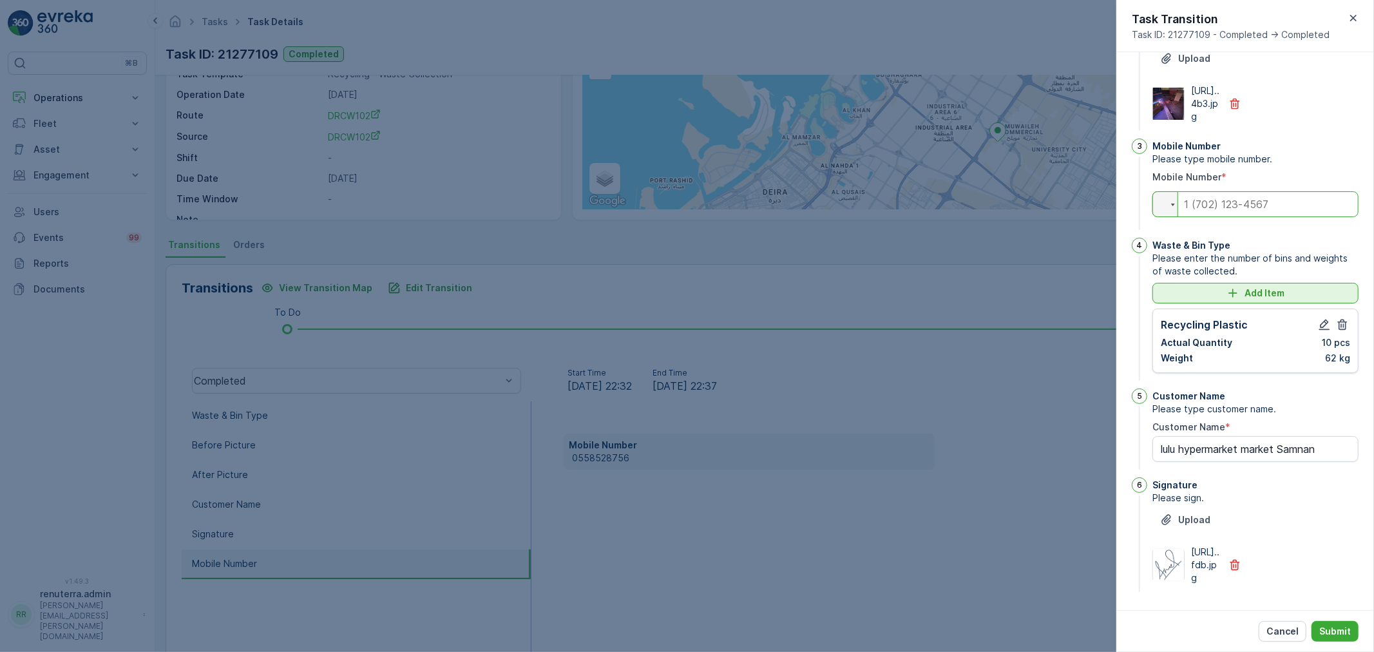
type input "0558528756"
type Name "lulu hypermarket market Samnan"
type input "0558528756"
click at [1346, 621] on button "Submit" at bounding box center [1335, 631] width 47 height 21
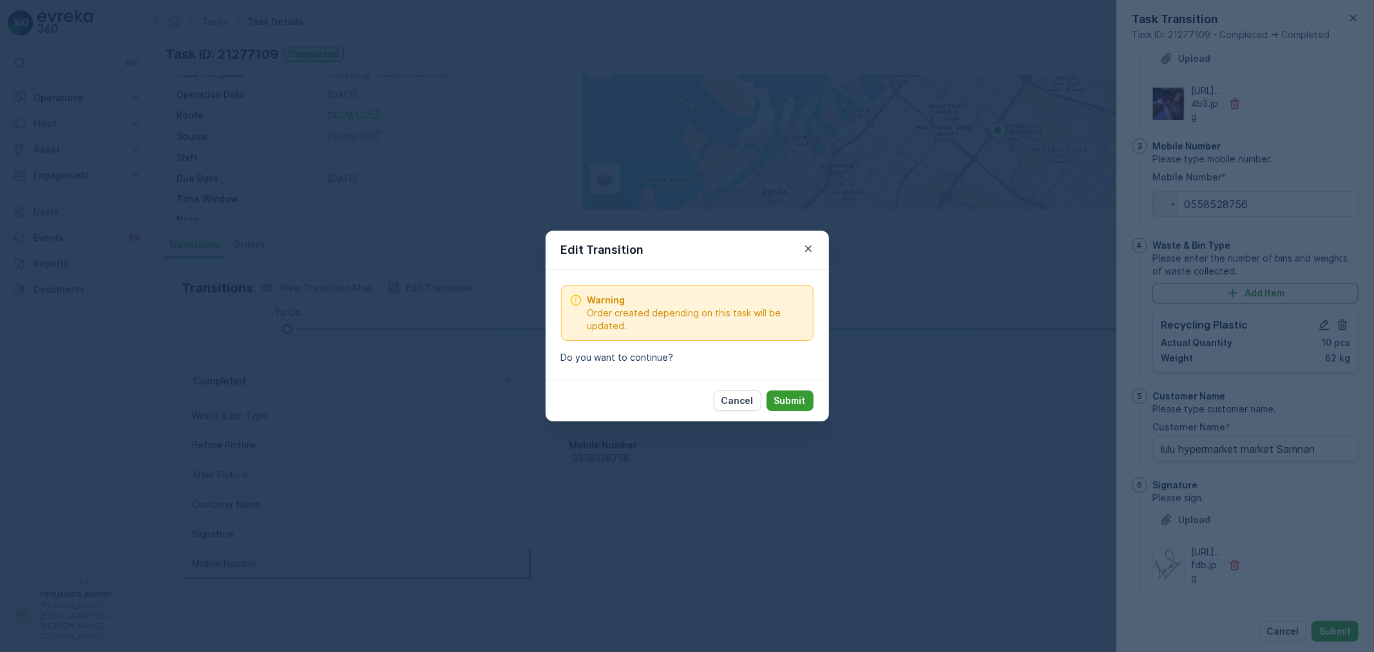
click at [791, 404] on p "Submit" at bounding box center [790, 400] width 32 height 13
type Name "lulu hypermarket market Samnan"
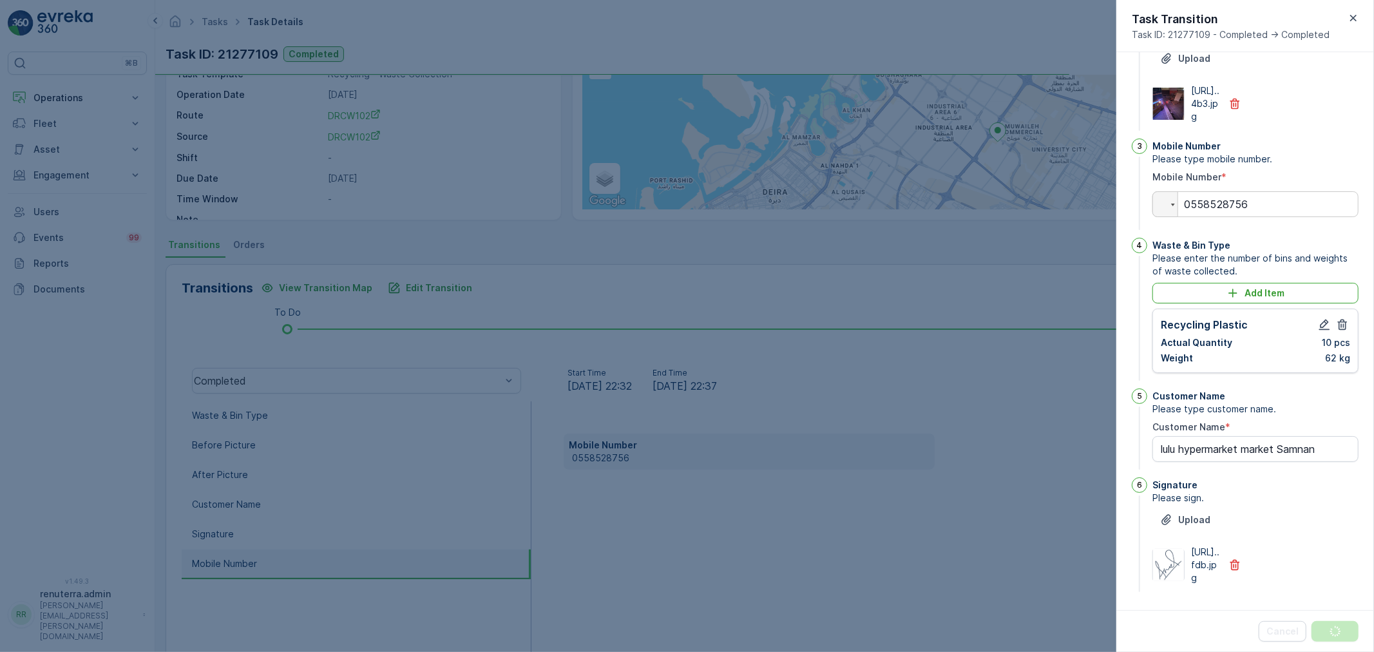
scroll to position [0, 0]
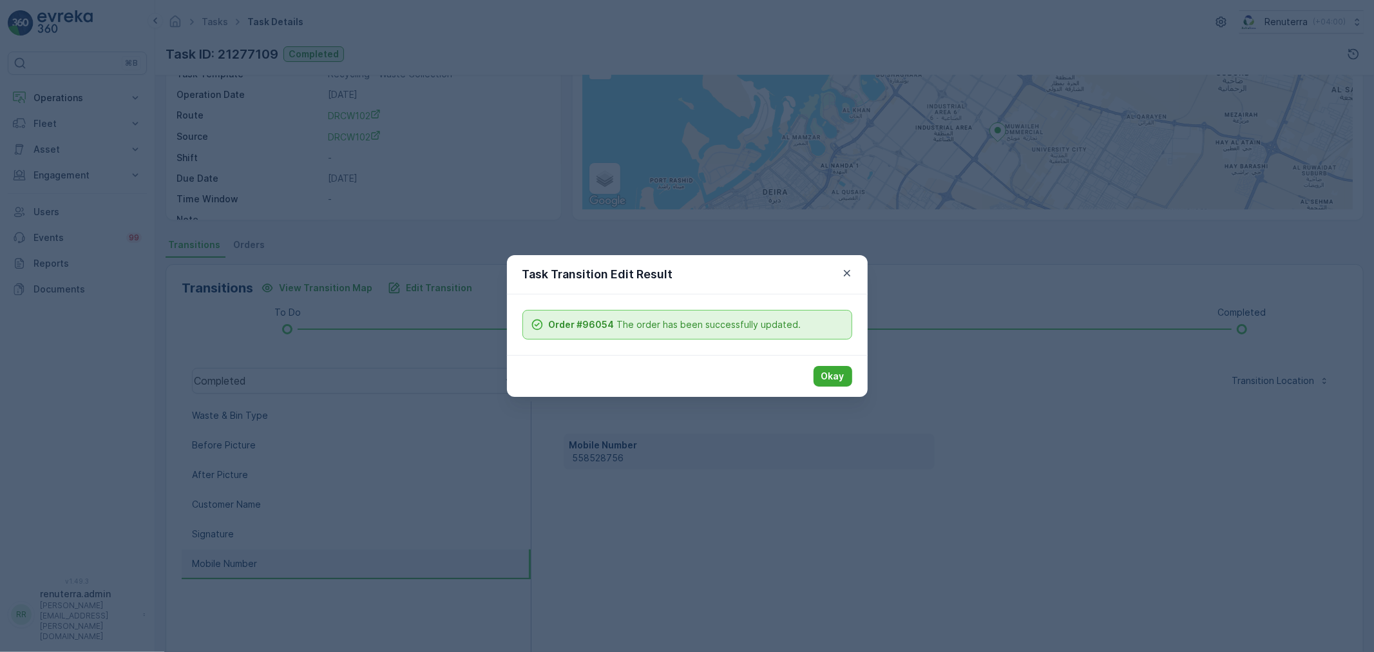
drag, startPoint x: 849, startPoint y: 371, endPoint x: 834, endPoint y: 377, distance: 16.5
click at [849, 372] on button "Okay" at bounding box center [833, 376] width 39 height 21
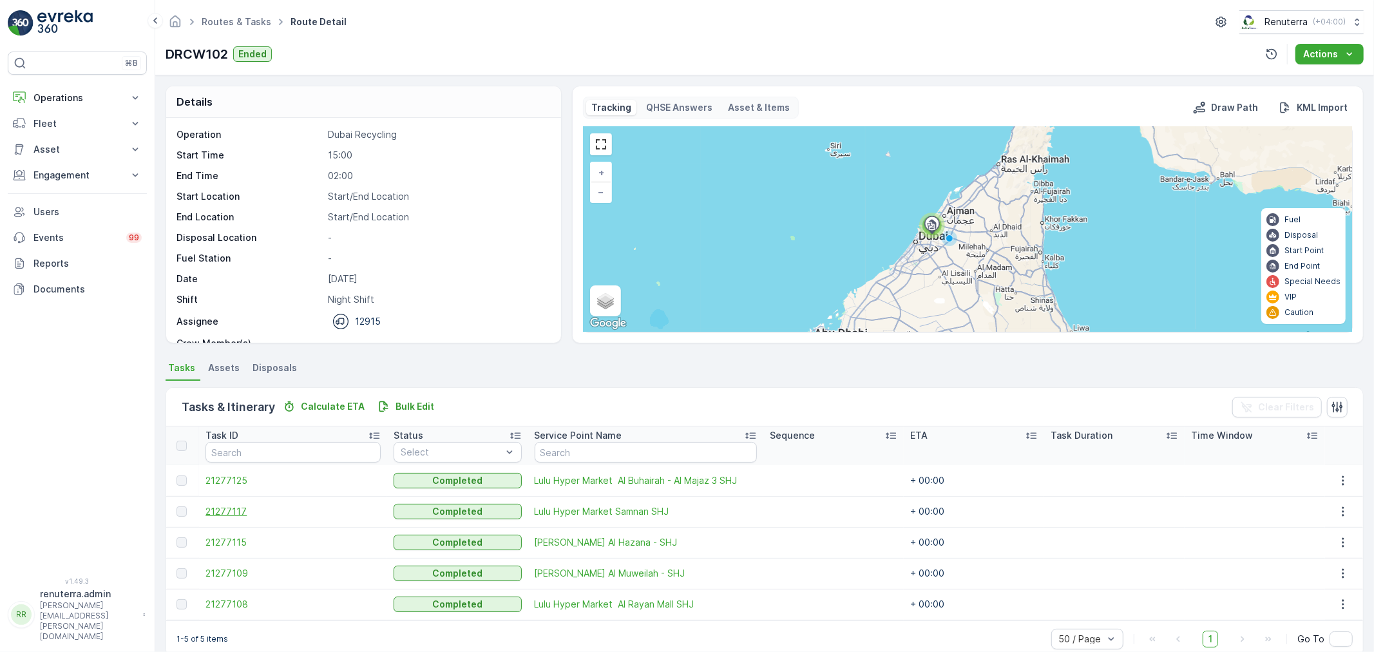
click at [242, 513] on span "21277117" at bounding box center [292, 511] width 175 height 13
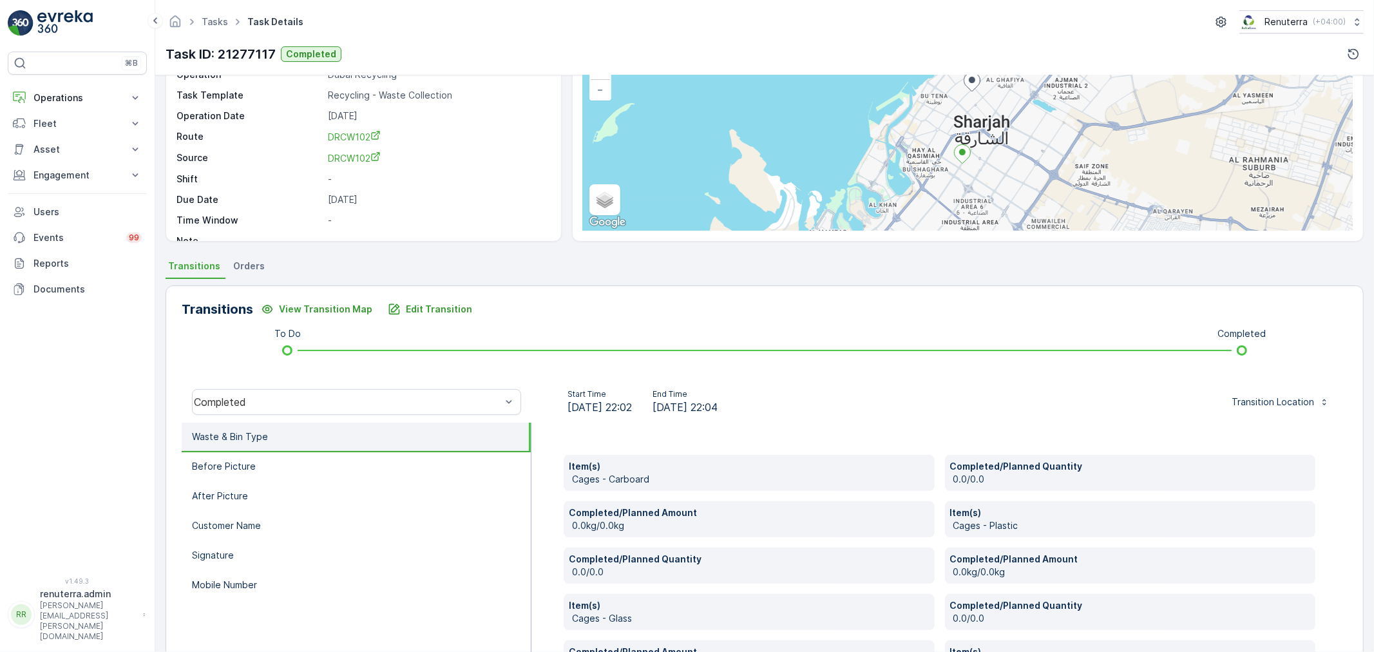
scroll to position [101, 0]
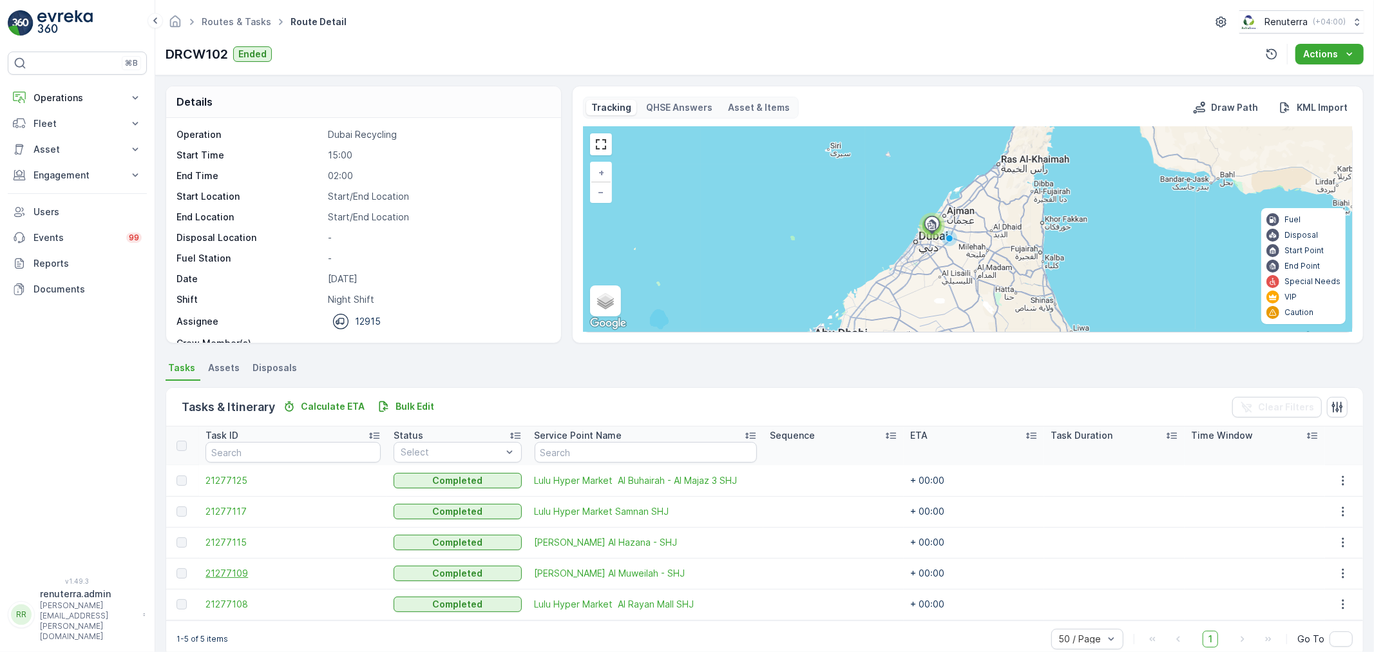
click at [245, 573] on span "21277109" at bounding box center [292, 573] width 175 height 13
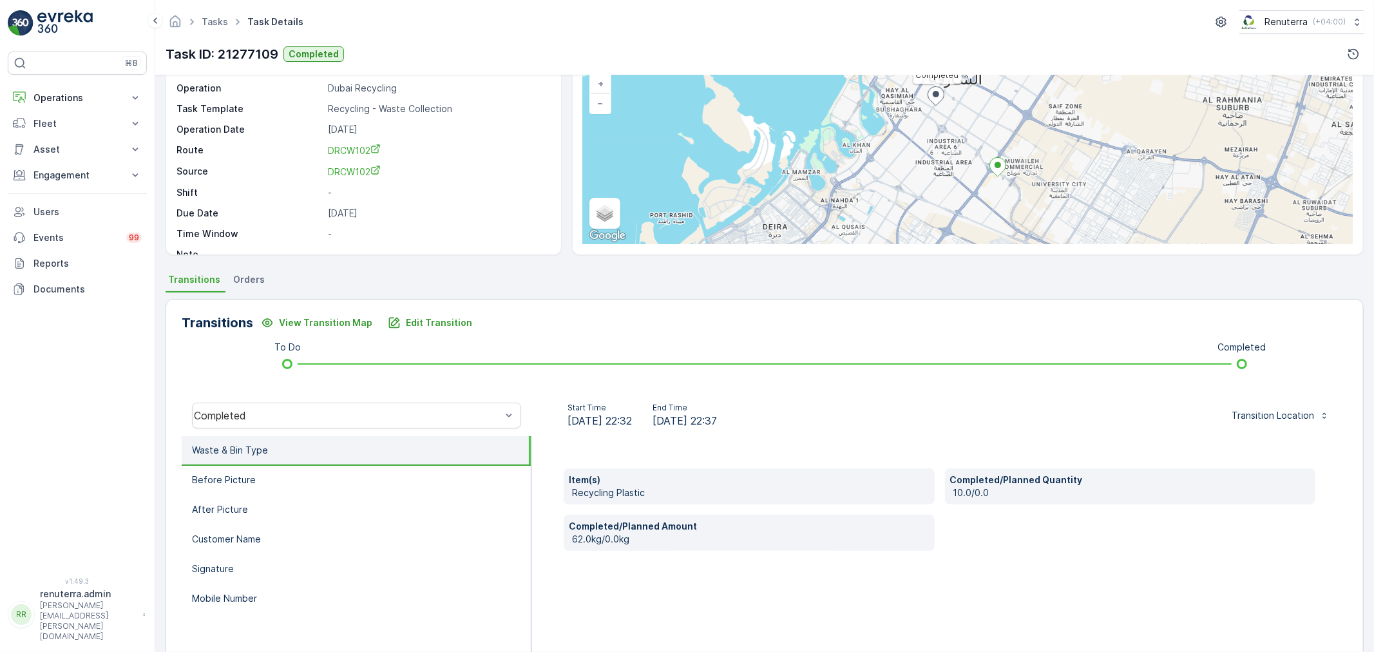
scroll to position [88, 0]
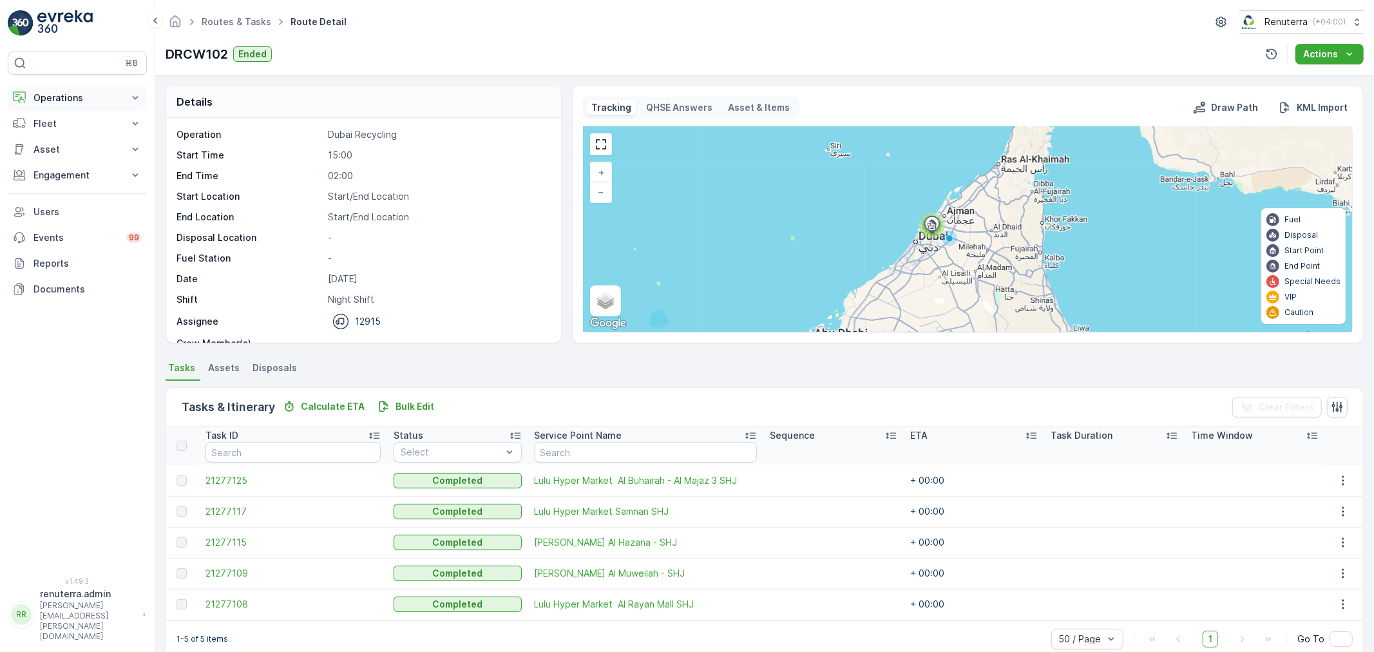
click at [69, 97] on p "Operations" at bounding box center [77, 97] width 88 height 13
click at [79, 155] on p "Routes & Tasks" at bounding box center [66, 155] width 66 height 13
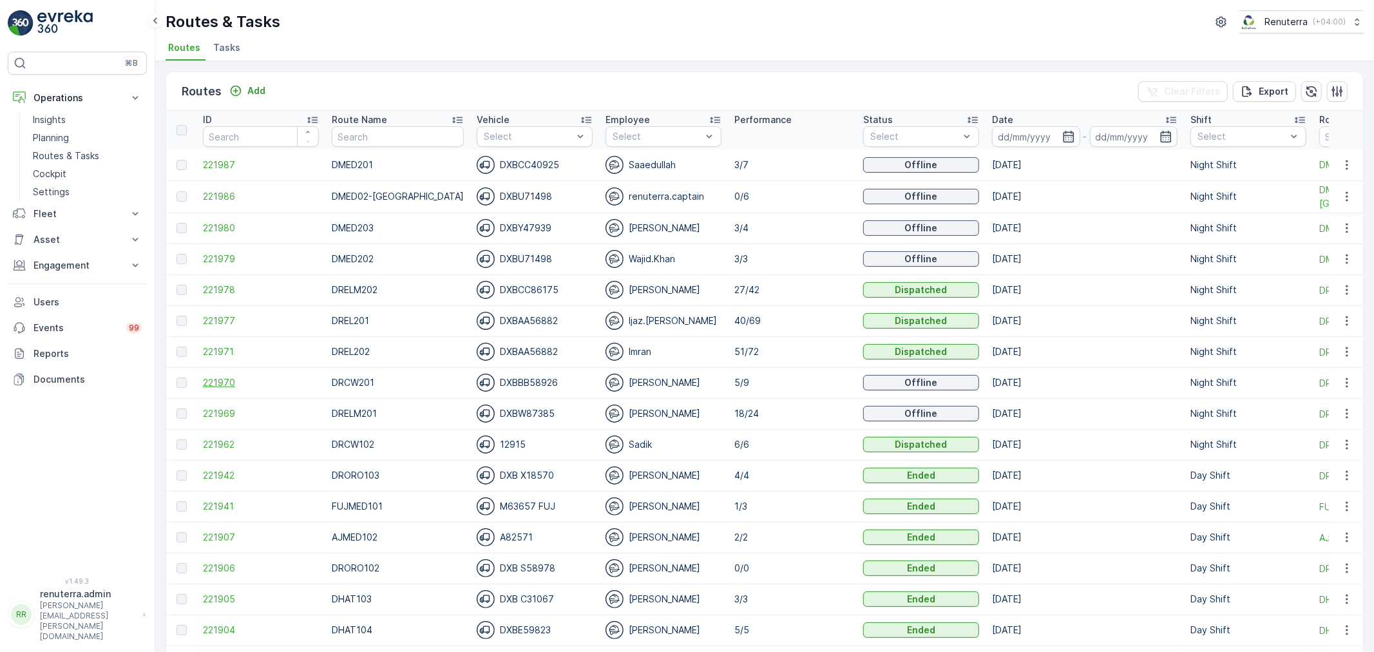
click at [217, 385] on span "221970" at bounding box center [261, 382] width 116 height 13
click at [211, 291] on span "221978" at bounding box center [261, 289] width 116 height 13
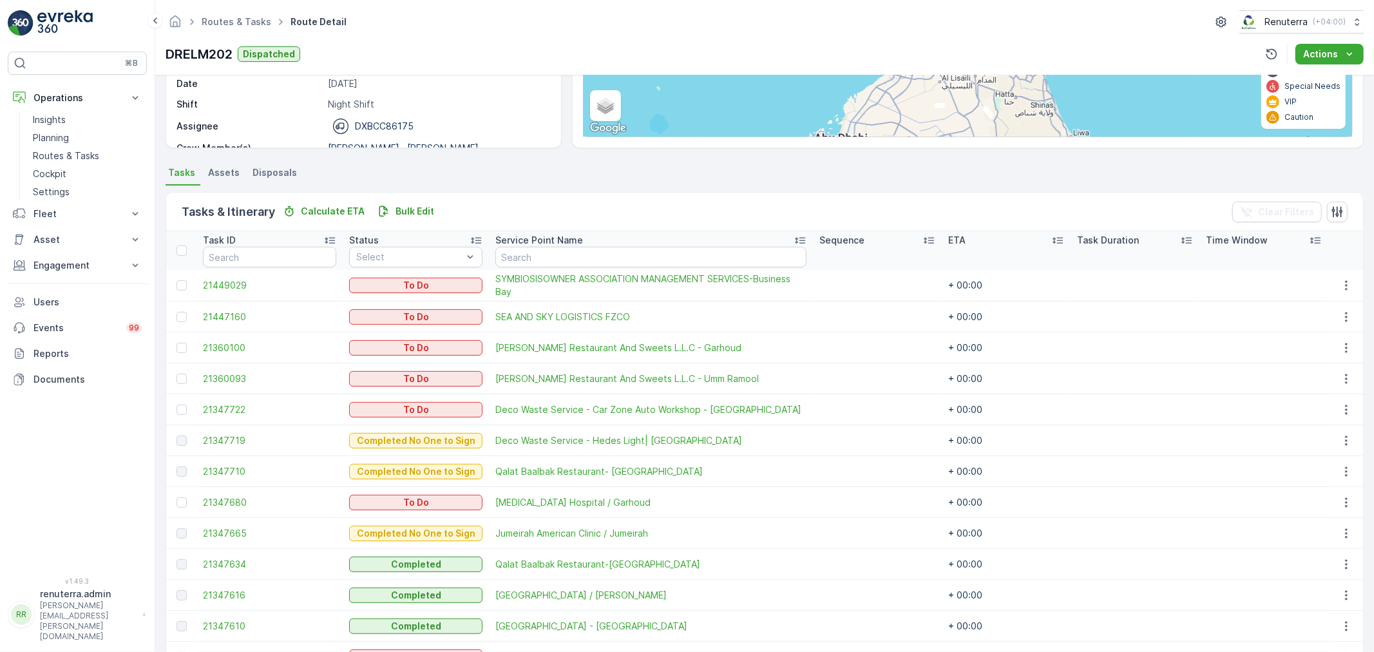
scroll to position [167, 0]
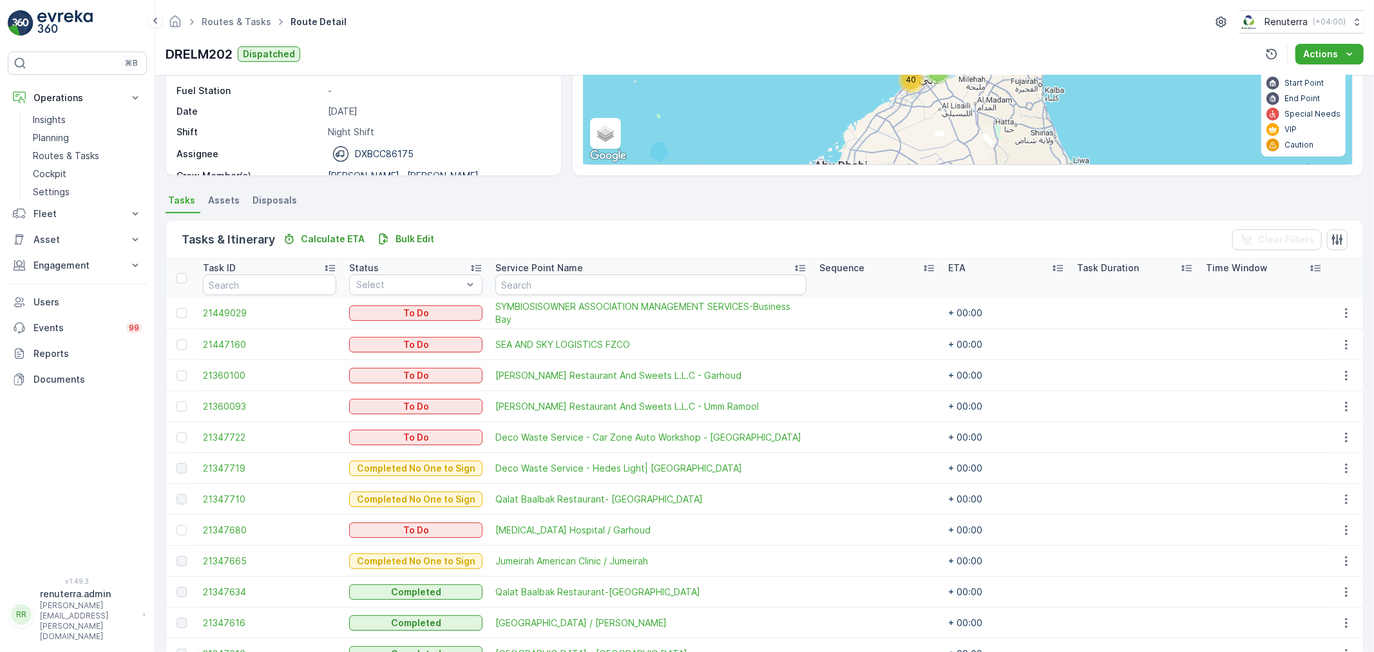
click at [385, 271] on div "Status" at bounding box center [415, 268] width 133 height 13
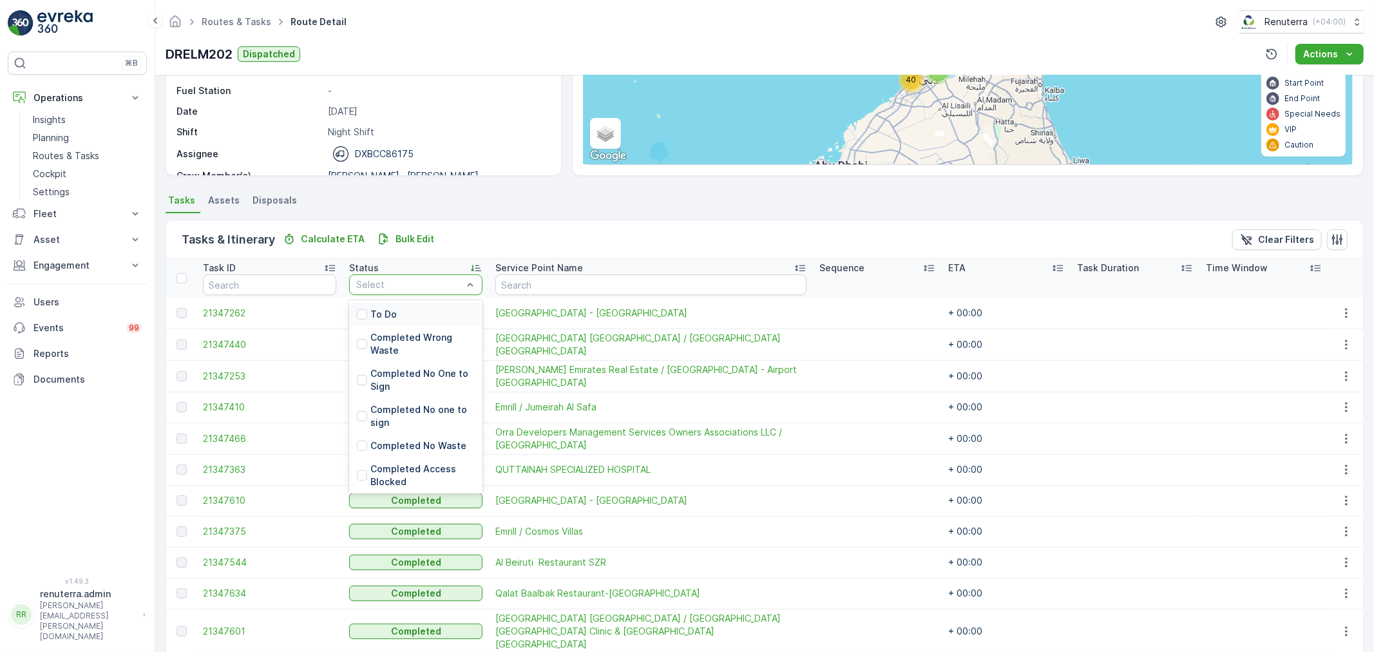
click at [397, 310] on p "To Do" at bounding box center [383, 314] width 26 height 13
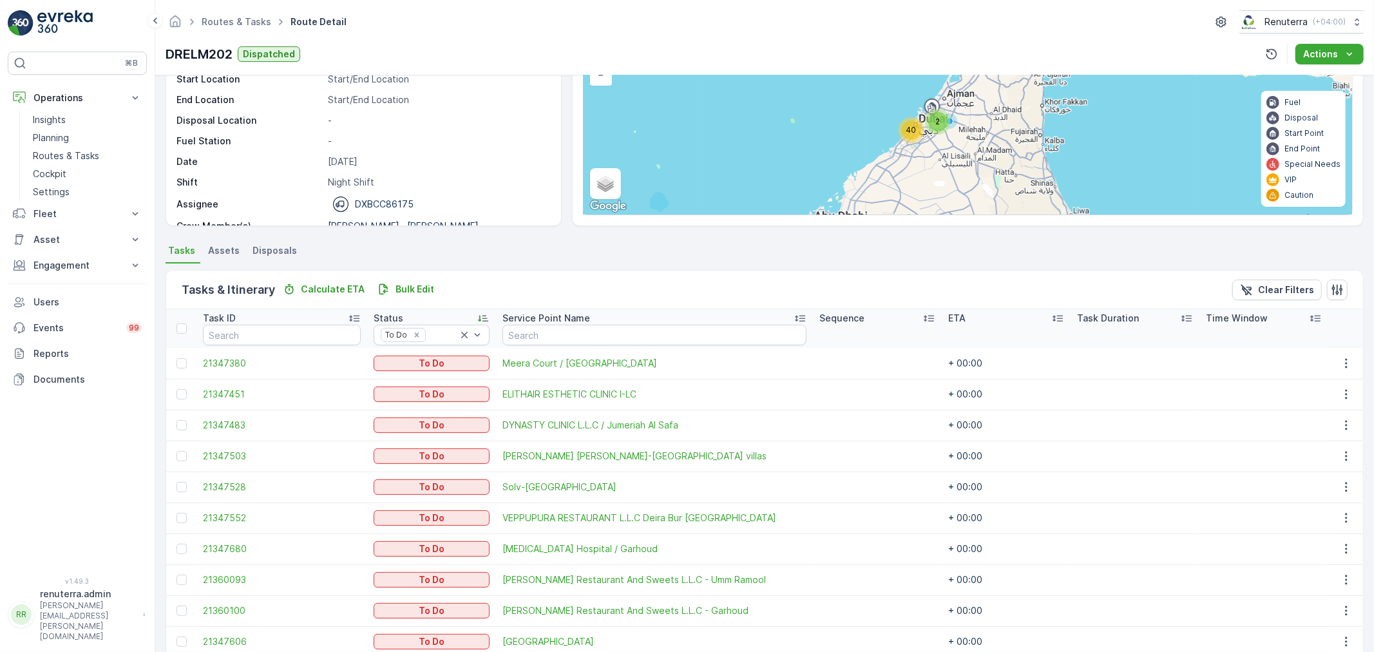
scroll to position [117, 0]
click at [412, 331] on icon "Remove To Do" at bounding box center [416, 335] width 9 height 9
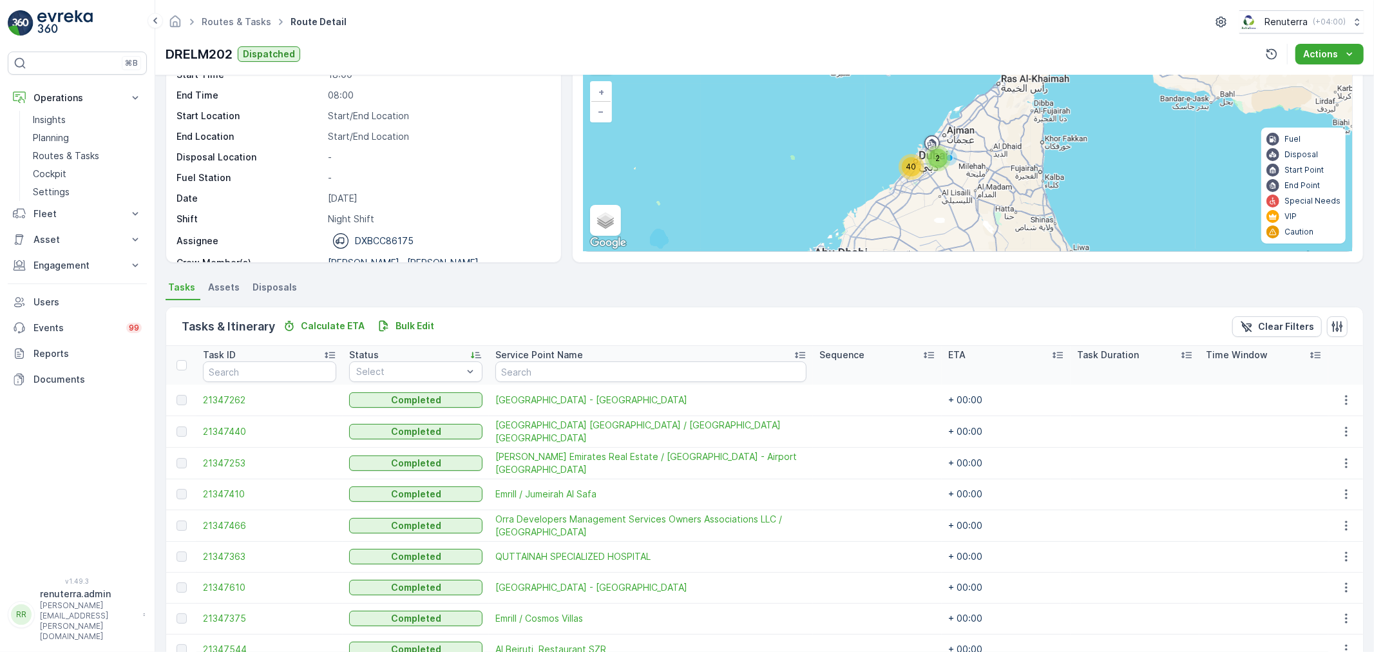
scroll to position [45, 0]
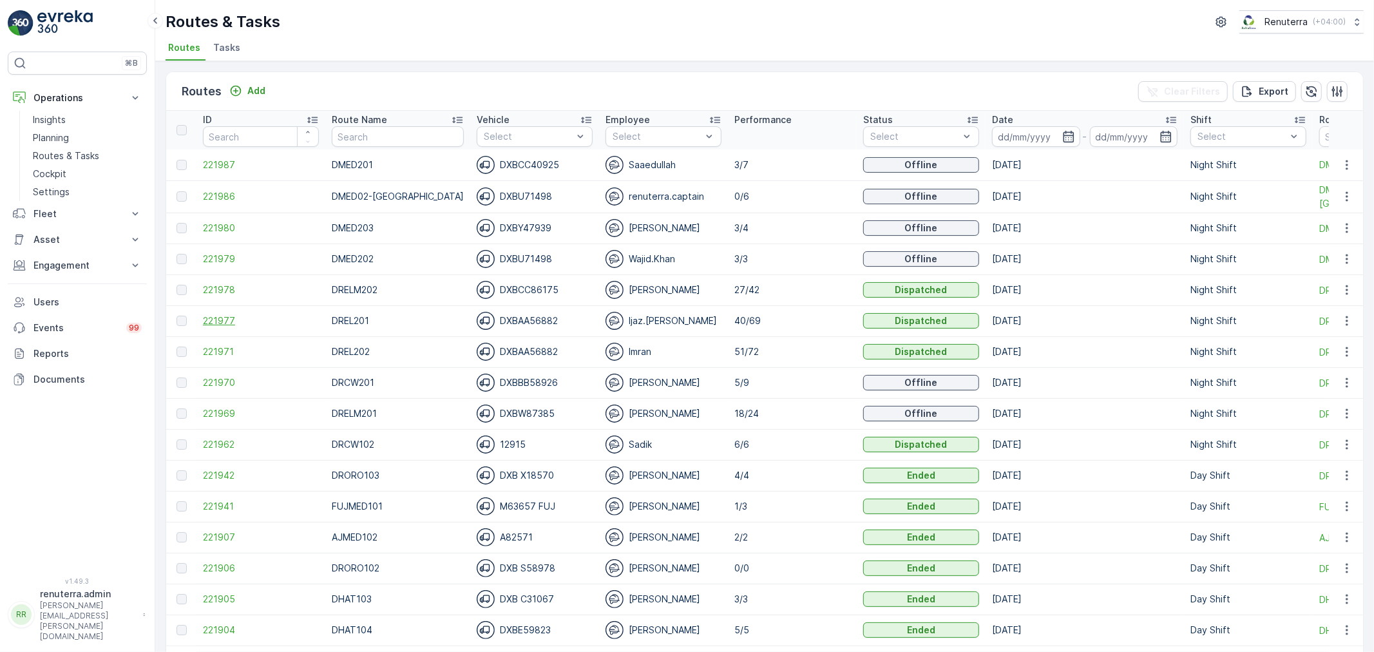
click at [218, 321] on span "221977" at bounding box center [261, 320] width 116 height 13
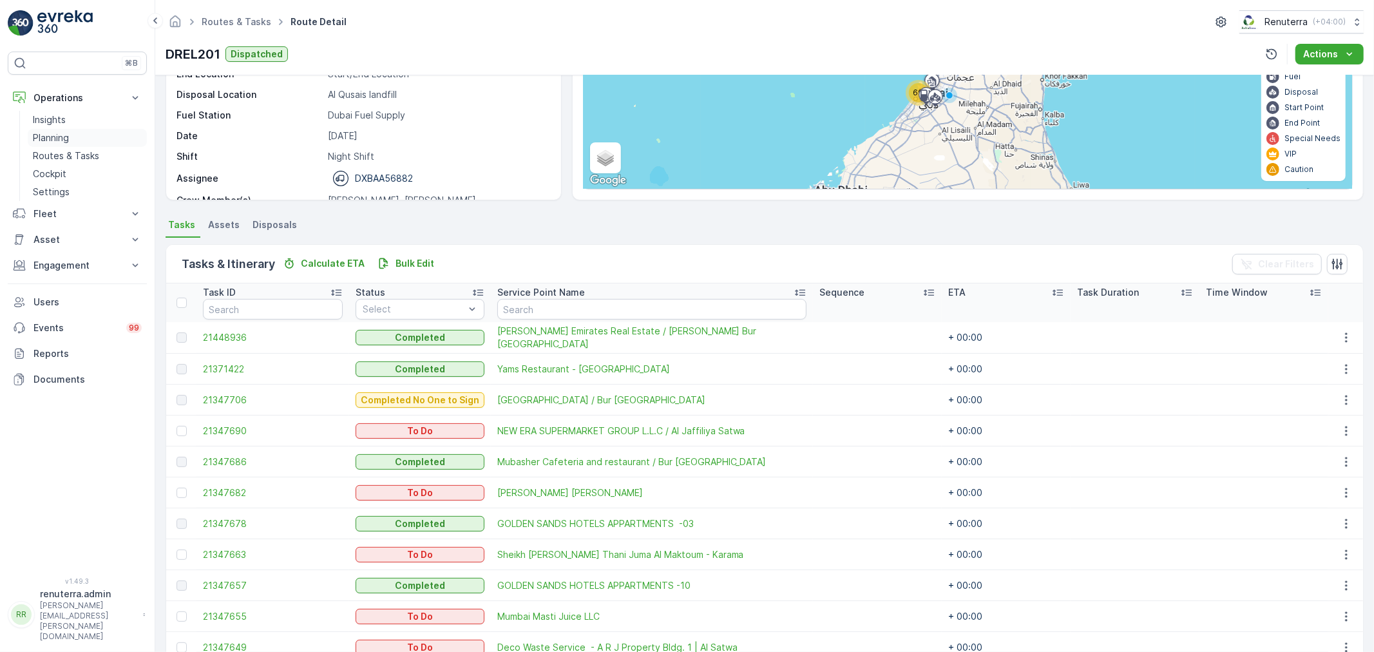
click at [66, 137] on p "Planning" at bounding box center [51, 137] width 36 height 13
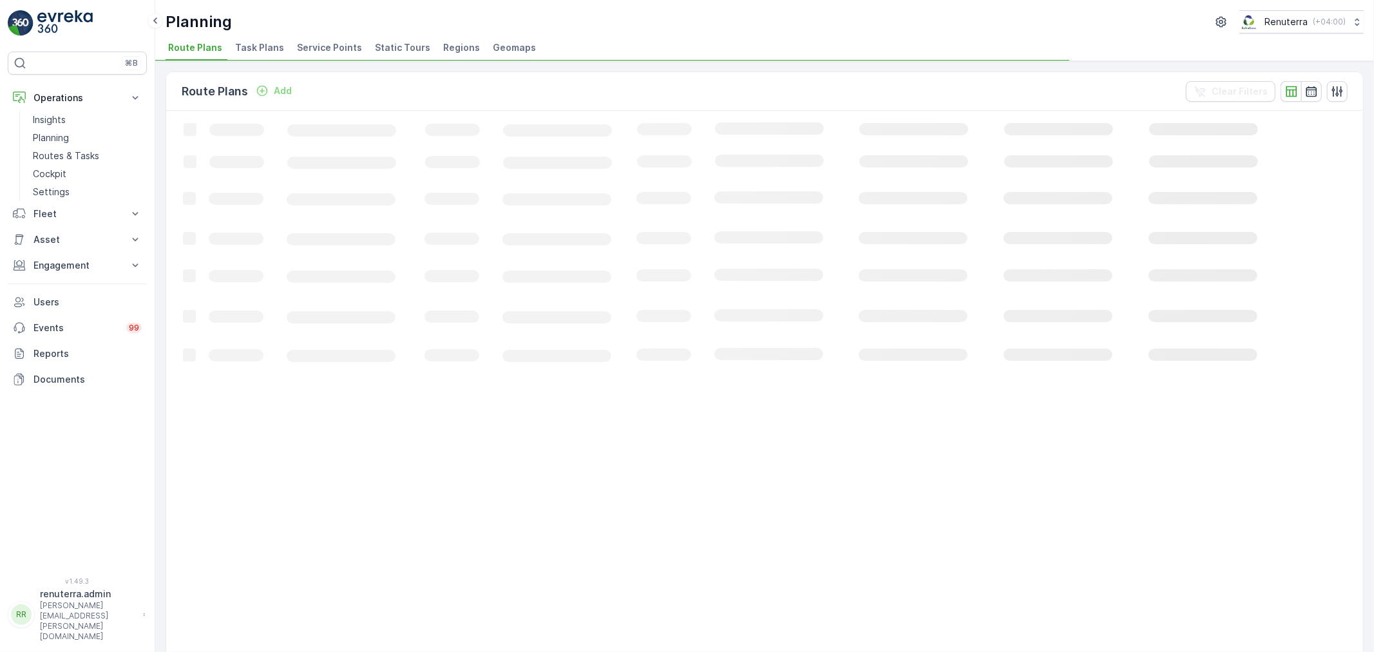
click at [327, 46] on span "Service Points" at bounding box center [329, 47] width 65 height 13
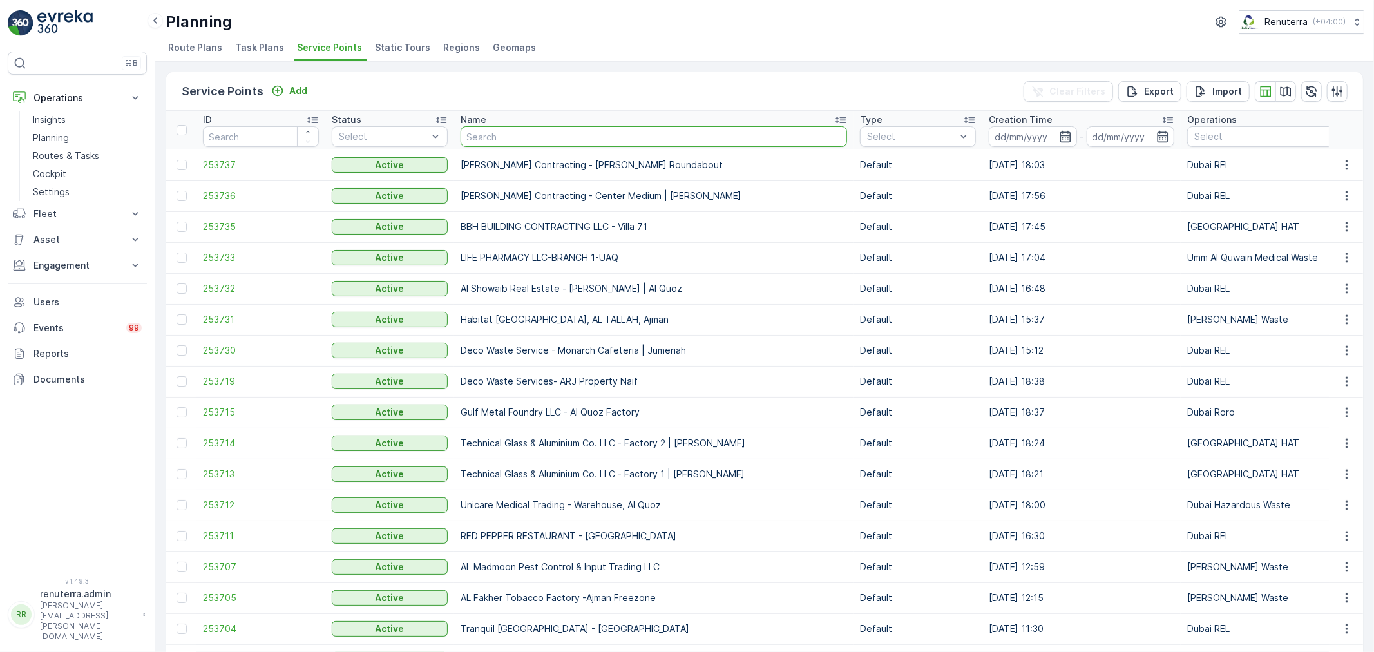
click at [524, 129] on input "text" at bounding box center [654, 136] width 387 height 21
type input "[PERSON_NAME]"
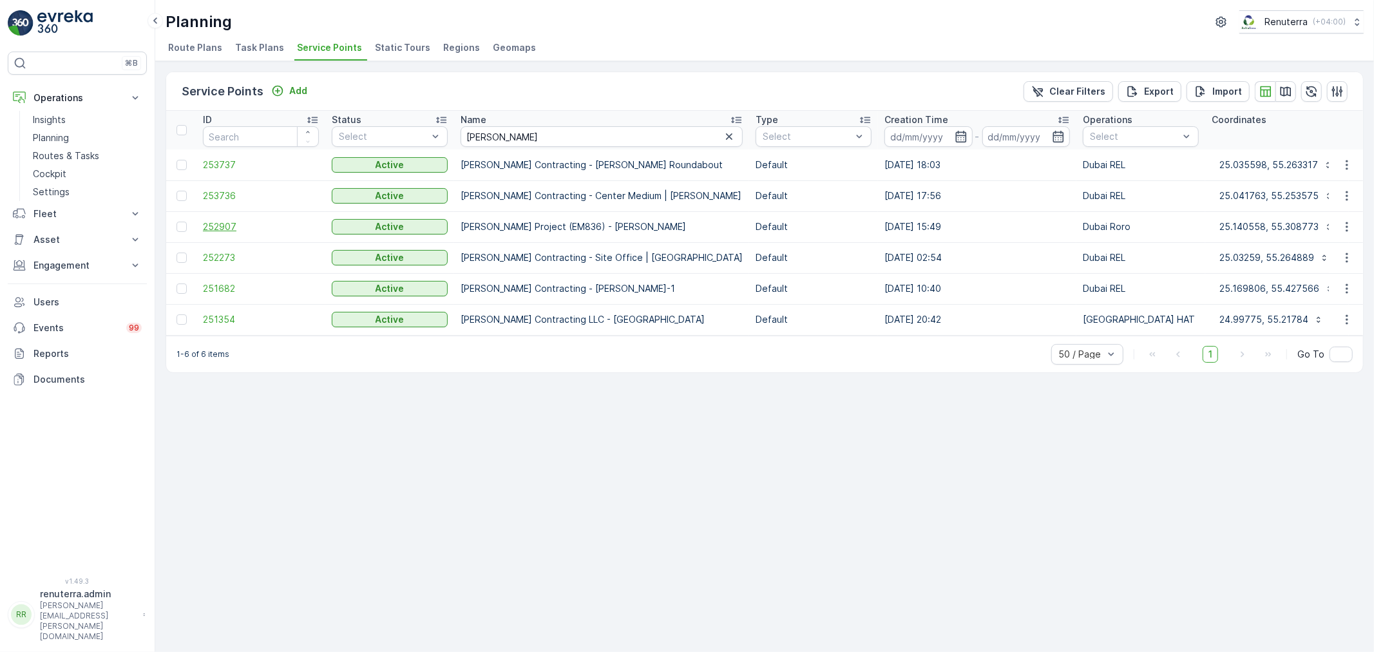
click at [224, 231] on span "252907" at bounding box center [261, 226] width 116 height 13
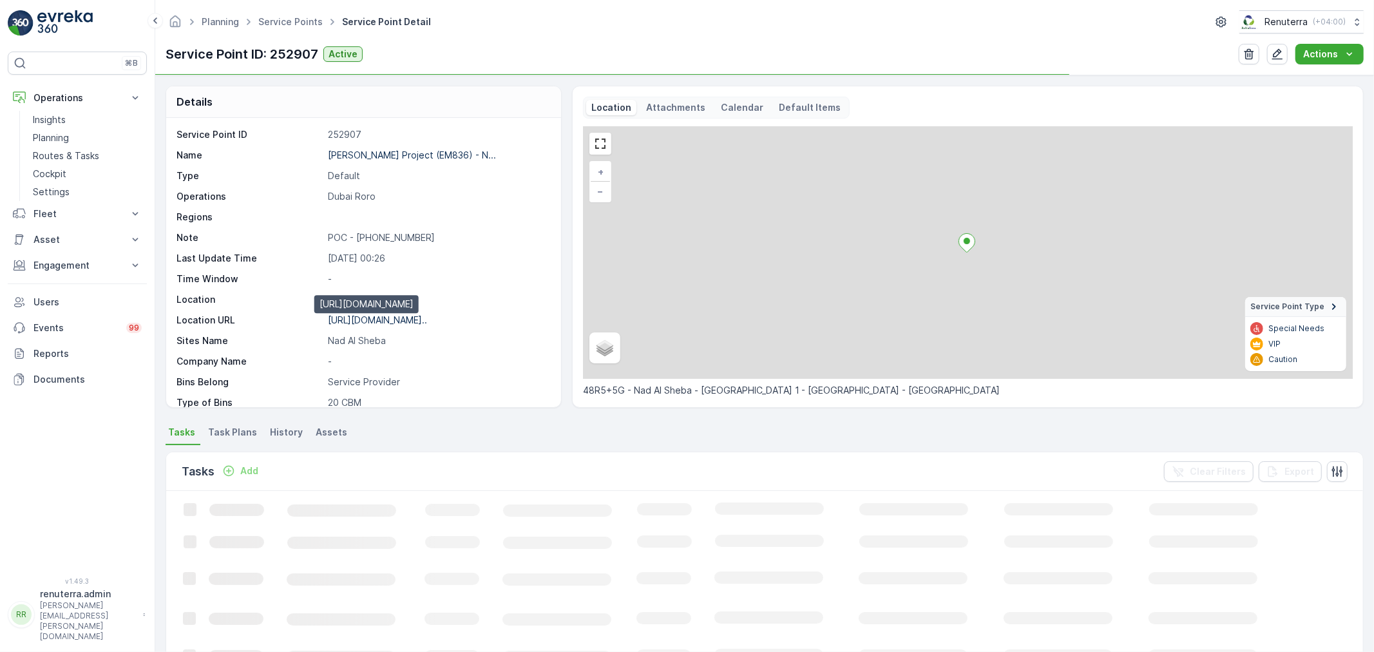
click at [398, 322] on p "[URL][DOMAIN_NAME].." at bounding box center [377, 319] width 99 height 11
